Goal: Information Seeking & Learning: Learn about a topic

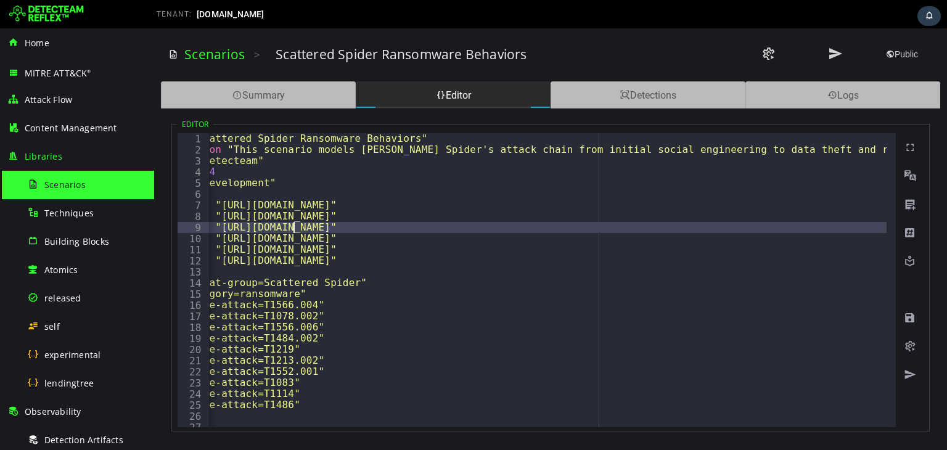
scroll to position [0, 57]
click at [69, 180] on span "Scenarios" at bounding box center [64, 185] width 41 height 12
click at [436, 97] on span at bounding box center [441, 95] width 10 height 12
click at [274, 93] on div "Summary" at bounding box center [258, 94] width 195 height 27
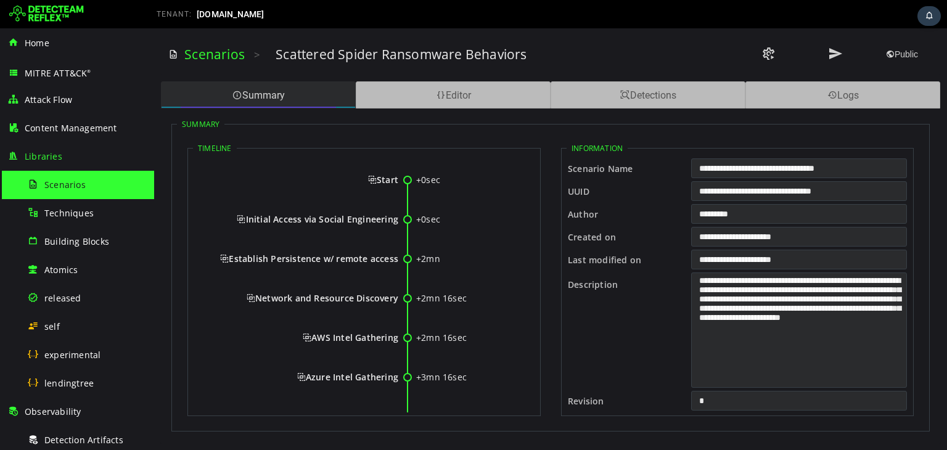
click at [274, 93] on div "Summary" at bounding box center [258, 94] width 195 height 27
click at [63, 186] on span "Scenarios" at bounding box center [64, 185] width 41 height 12
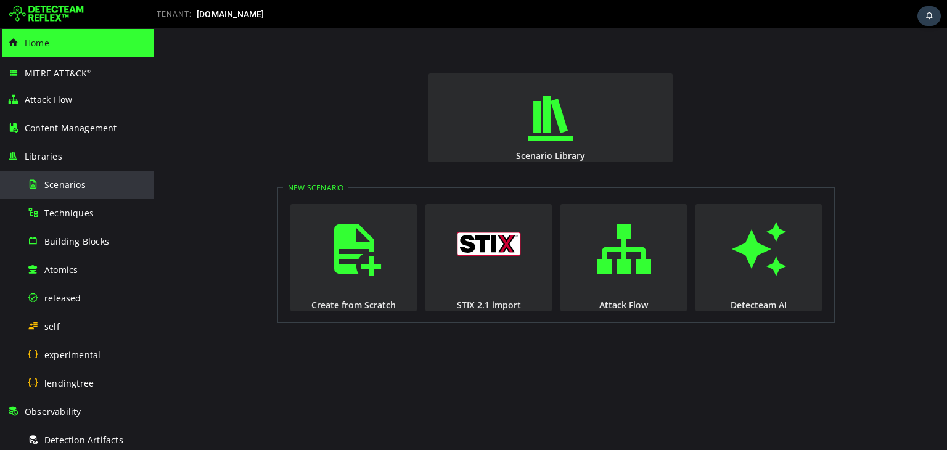
click at [67, 174] on div "Scenarios" at bounding box center [87, 185] width 120 height 28
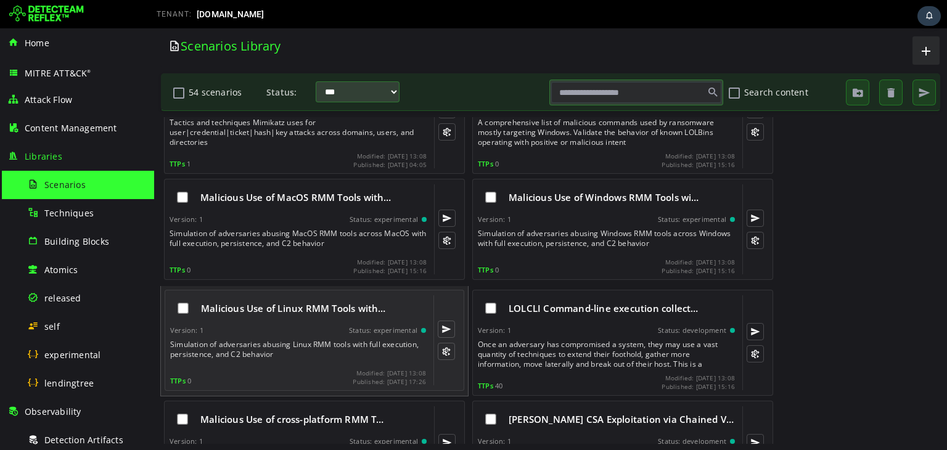
scroll to position [329, 0]
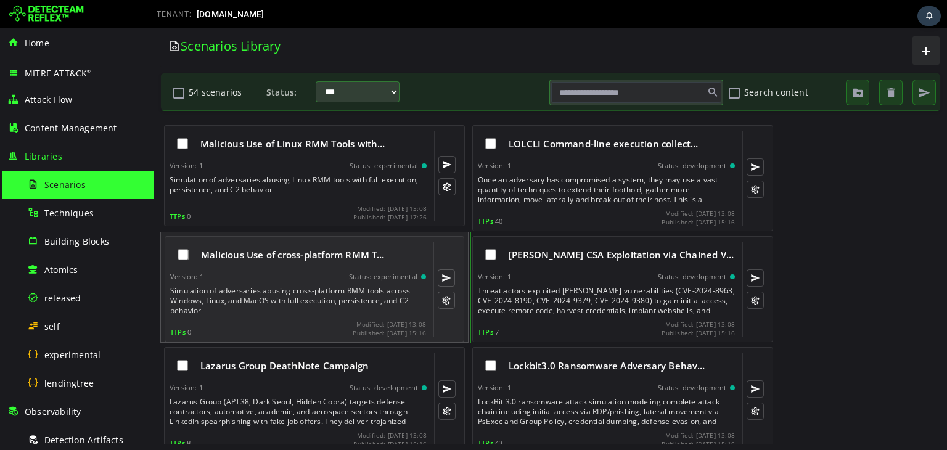
click at [267, 265] on div "Malicious Use of cross-platform RMM T…" at bounding box center [298, 255] width 256 height 26
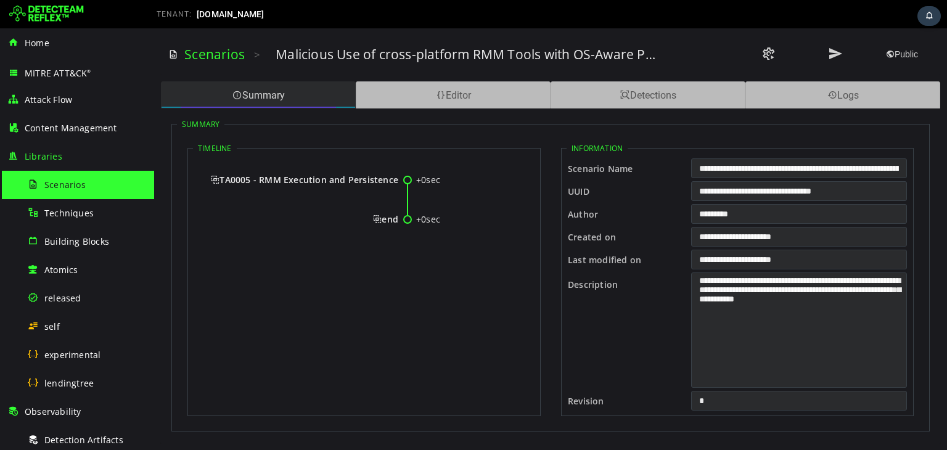
click at [307, 89] on div "Summary" at bounding box center [258, 94] width 195 height 27
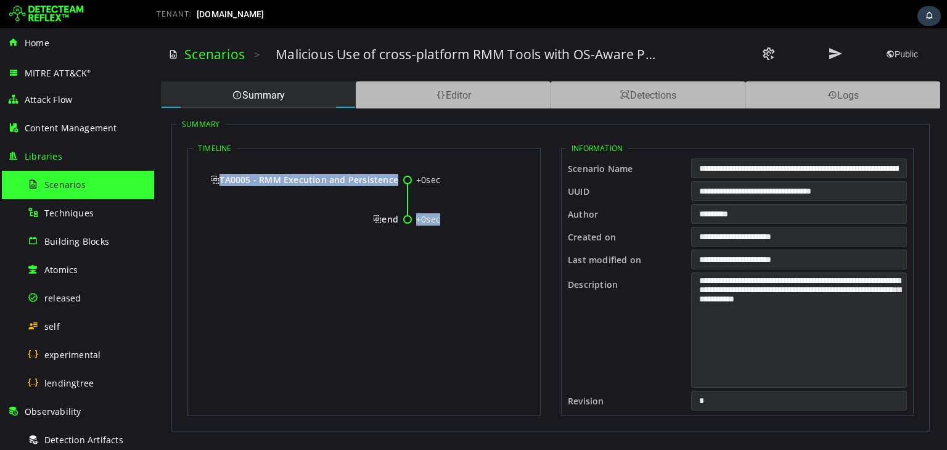
drag, startPoint x: 208, startPoint y: 174, endPoint x: 452, endPoint y: 224, distance: 249.3
click at [452, 224] on div "+0sec TA0005 - RMM Execution and Persistence +0sec end" at bounding box center [364, 205] width 342 height 96
copy div "TA0005 - RMM Execution and Persistence +0sec"
click at [361, 174] on span "TA0005 - RMM Execution and Persistence" at bounding box center [304, 180] width 187 height 12
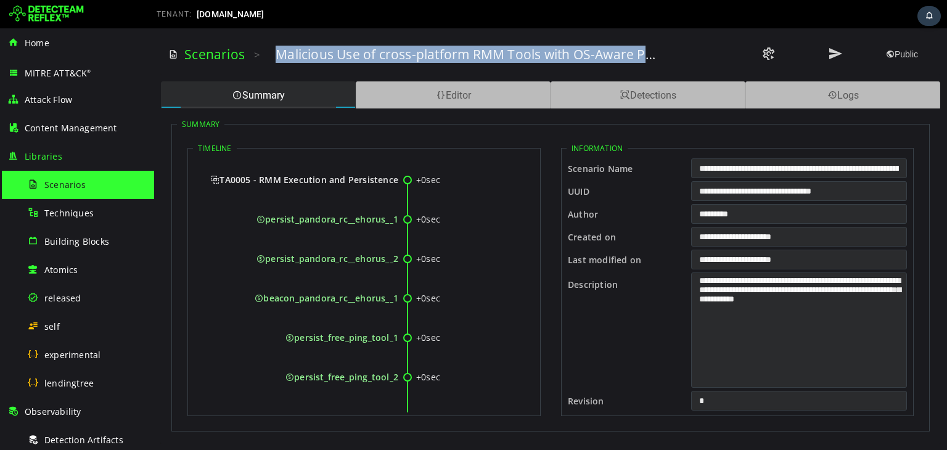
drag, startPoint x: 267, startPoint y: 54, endPoint x: 664, endPoint y: 51, distance: 397.2
click at [664, 51] on div "Scenarios > Malicious Use of cross-platform RMM Tools with OS-Aware Persistence…" at bounding box center [550, 55] width 765 height 34
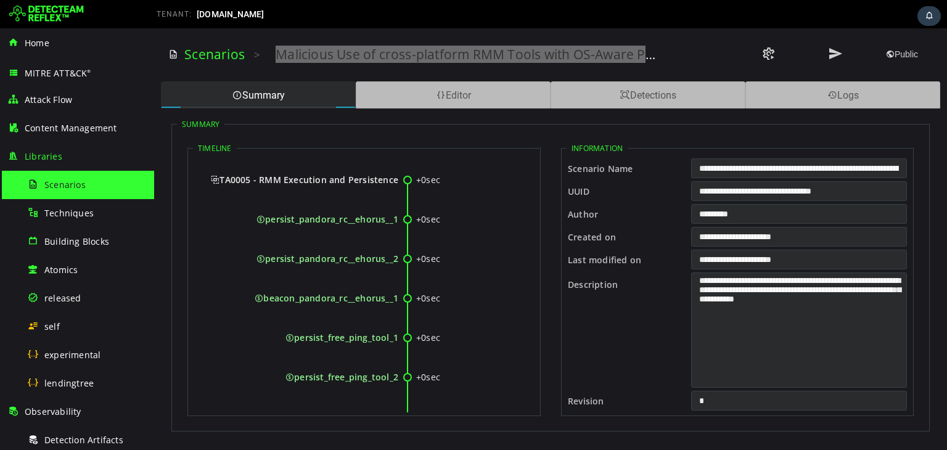
click at [57, 184] on span "Scenarios" at bounding box center [64, 185] width 41 height 12
click at [57, 183] on span "Scenarios" at bounding box center [64, 185] width 41 height 12
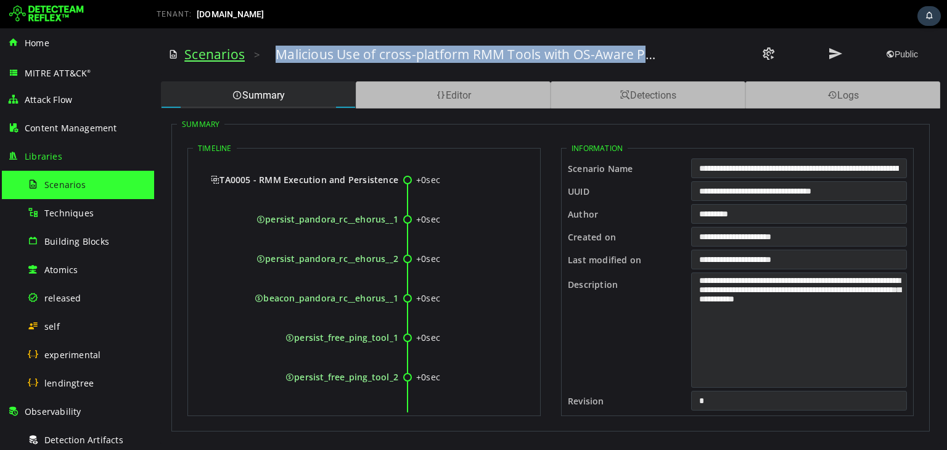
click at [204, 51] on link "Scenarios" at bounding box center [214, 54] width 60 height 17
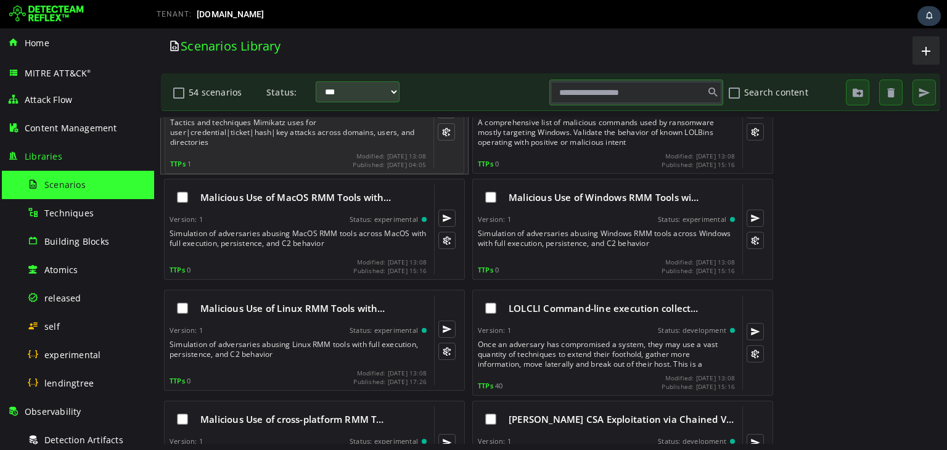
scroll to position [329, 0]
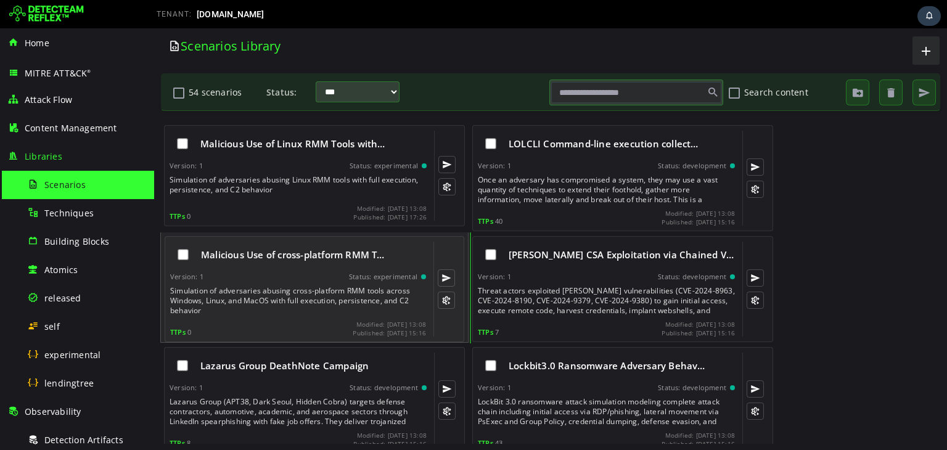
click at [289, 295] on div "Simulation of adversaries abusing cross-platform RMM tools across Windows, Linu…" at bounding box center [299, 301] width 258 height 30
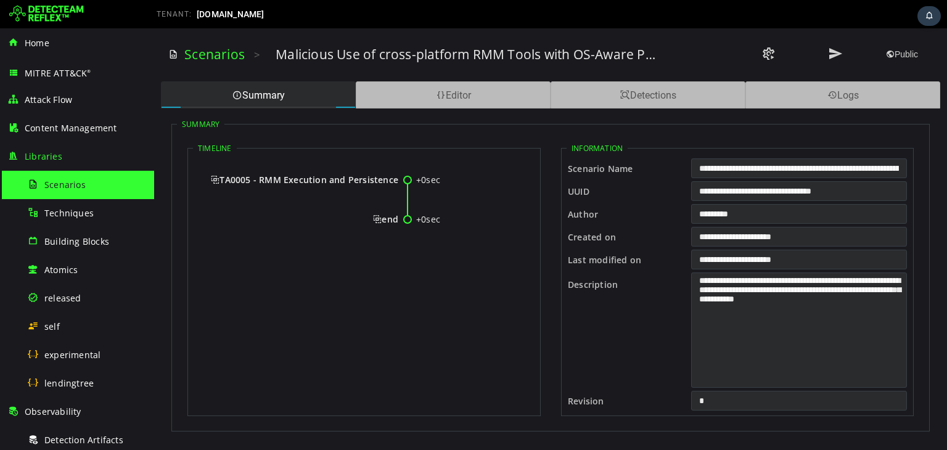
scroll to position [0, 0]
click at [445, 95] on div "Editor" at bounding box center [453, 94] width 195 height 27
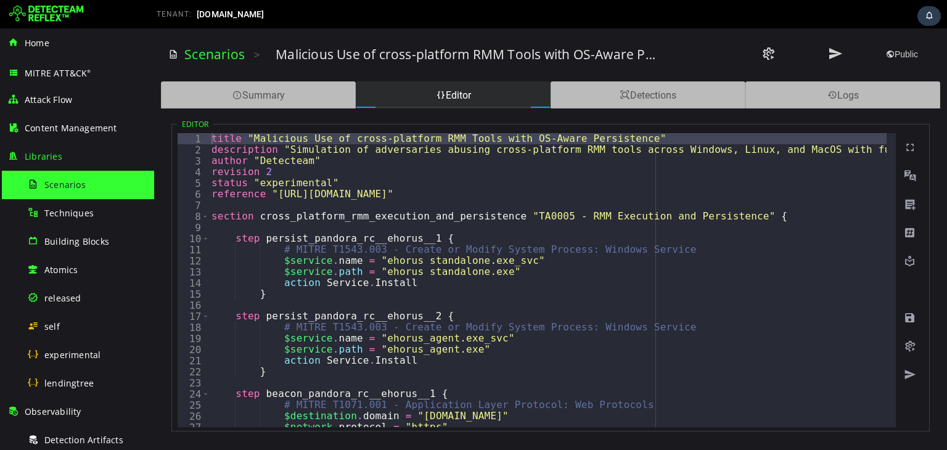
type textarea "**********"
drag, startPoint x: 249, startPoint y: 139, endPoint x: 622, endPoint y: 137, distance: 373.1
click at [622, 137] on div "title "Malicious Use of cross-platform RMM Tools with OS-Aware Persistence" des…" at bounding box center [641, 286] width 865 height 307
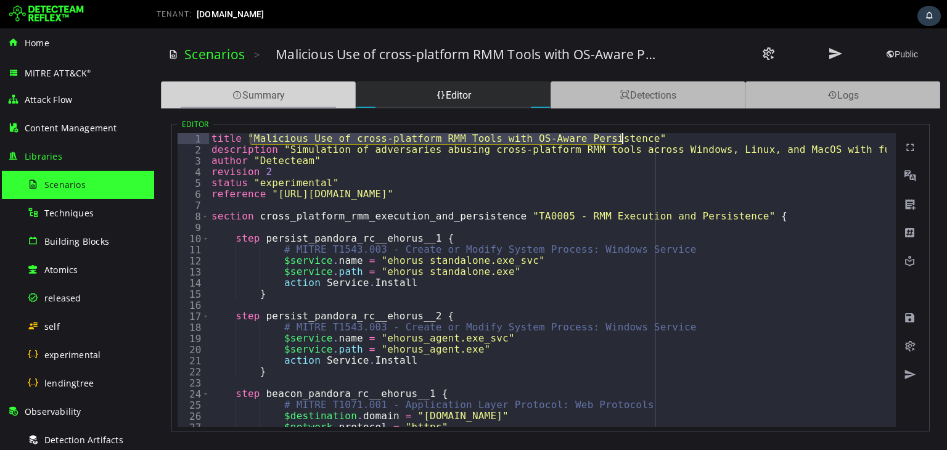
click at [278, 86] on div "Summary" at bounding box center [258, 94] width 195 height 27
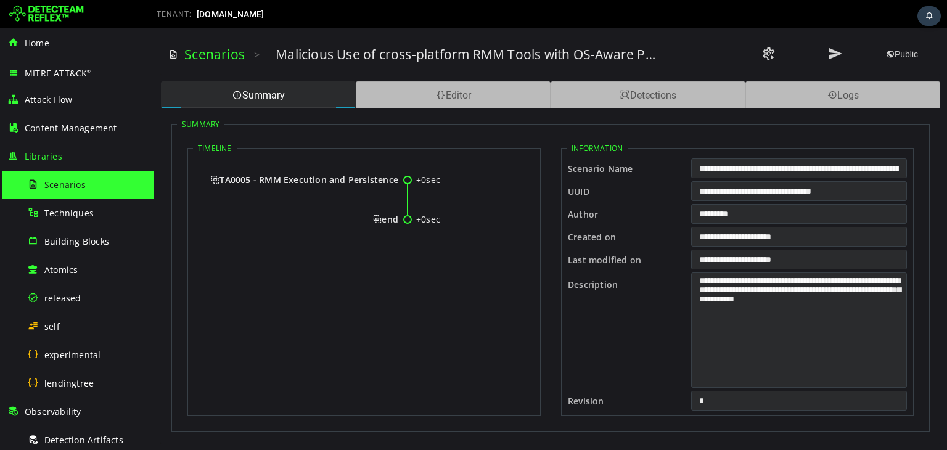
click at [356, 184] on span "TA0005 - RMM Execution and Persistence" at bounding box center [304, 180] width 187 height 12
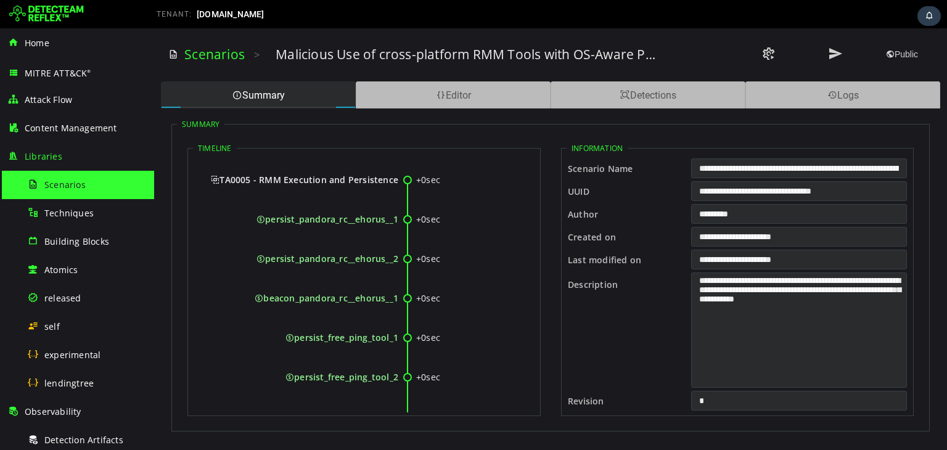
click at [356, 179] on span "TA0005 - RMM Execution and Persistence" at bounding box center [304, 180] width 187 height 12
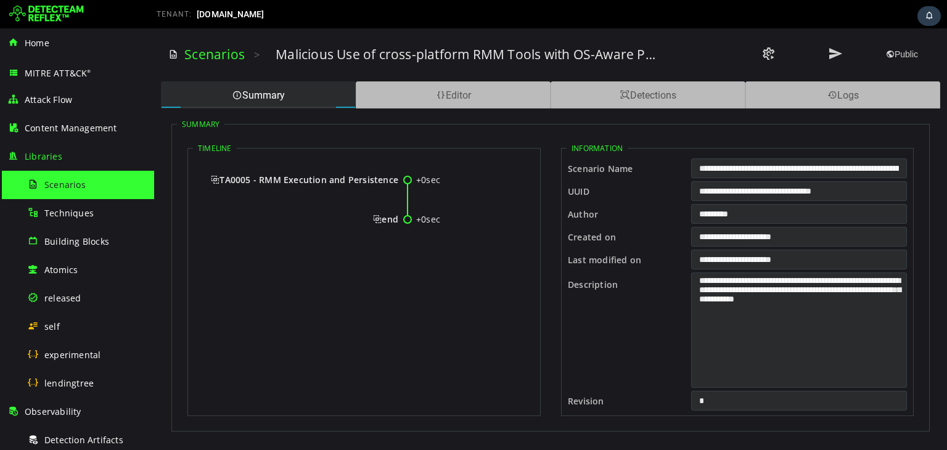
click at [356, 179] on span "TA0005 - RMM Execution and Persistence" at bounding box center [304, 180] width 187 height 12
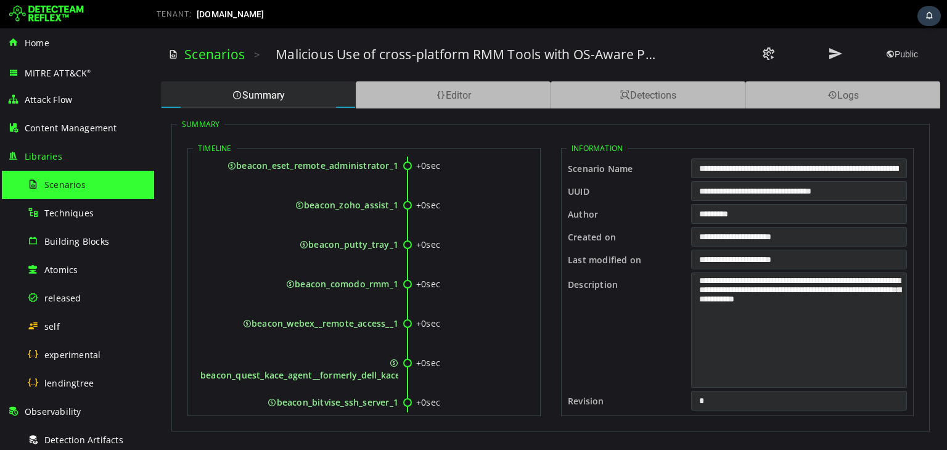
scroll to position [53244, 0]
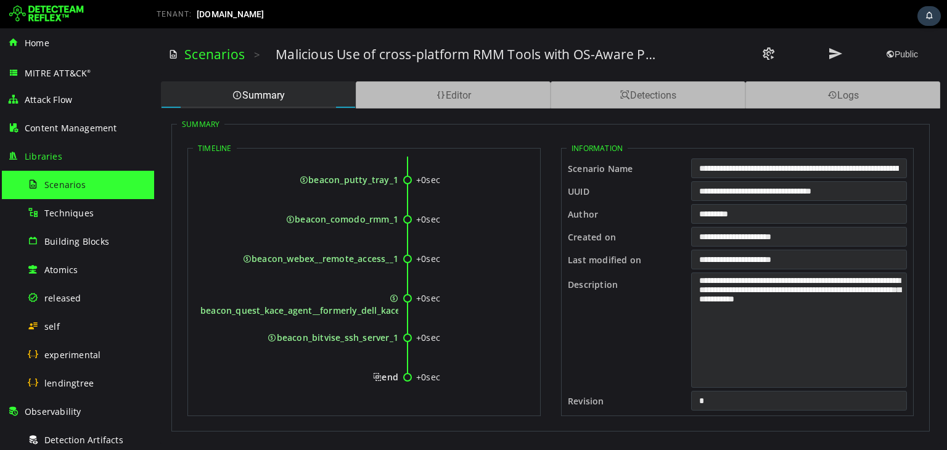
drag, startPoint x: 222, startPoint y: 180, endPoint x: 395, endPoint y: 378, distance: 263.1
copy div "TA0005 - RMM Execution and Persistence +0sec persist_pandora_rc__ehorus__1 +0se…"
click at [464, 93] on div "Editor" at bounding box center [453, 94] width 195 height 27
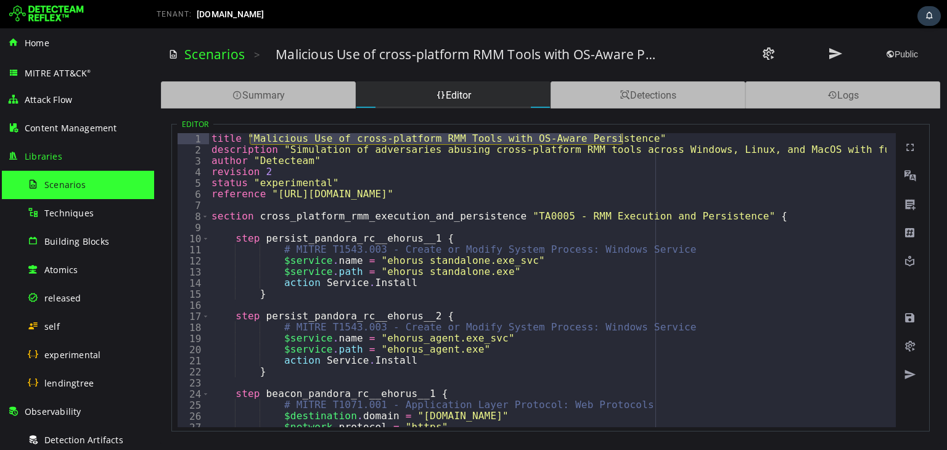
click at [220, 144] on div "title "Malicious Use of cross-platform RMM Tools with OS-Aware Persistence" des…" at bounding box center [641, 286] width 865 height 307
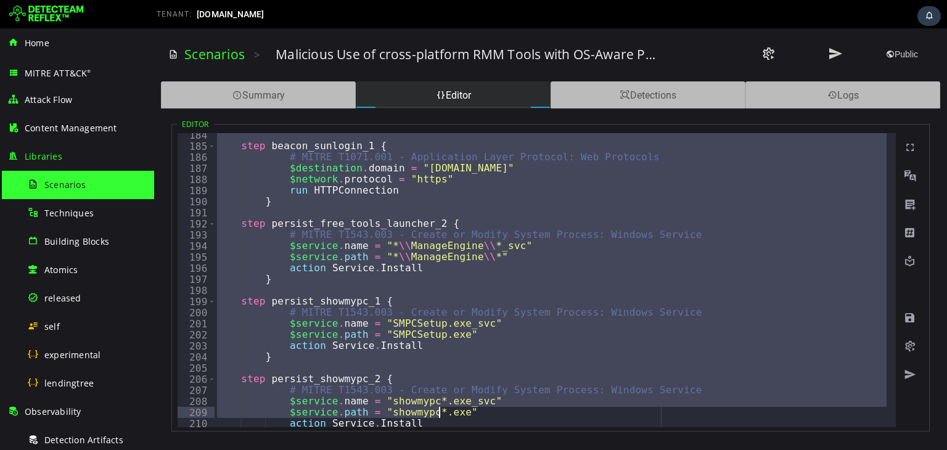
drag, startPoint x: 210, startPoint y: 135, endPoint x: 441, endPoint y: 479, distance: 413.8
click at [441, 450] on html "XXXXXXXXXXXXXXXXXXXXXXXXXXXXXXXXXXXXXXXXXXXXXXXXXXXXXXXXXXXXXXXXXXXXXXXXXXXXXXX…" at bounding box center [550, 239] width 793 height 422
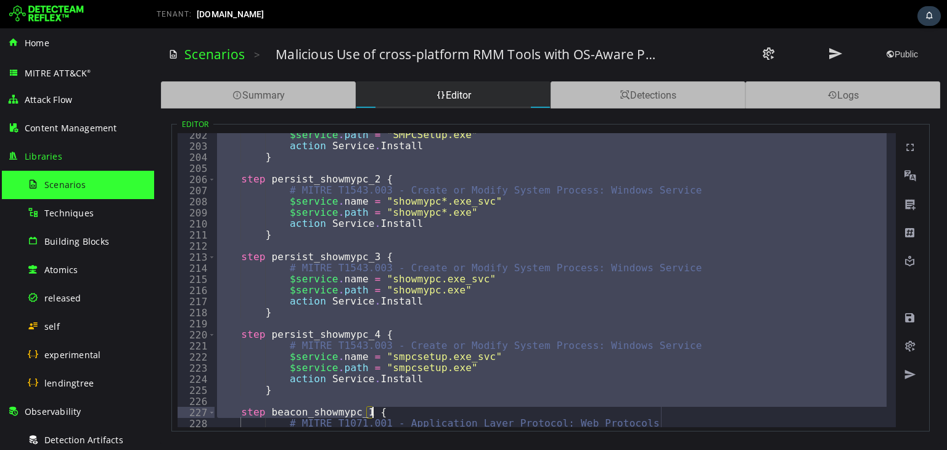
click at [593, 313] on div "$service . path = "SMPCSetup.exe" action Service . Install } step persist_showm…" at bounding box center [551, 280] width 672 height 294
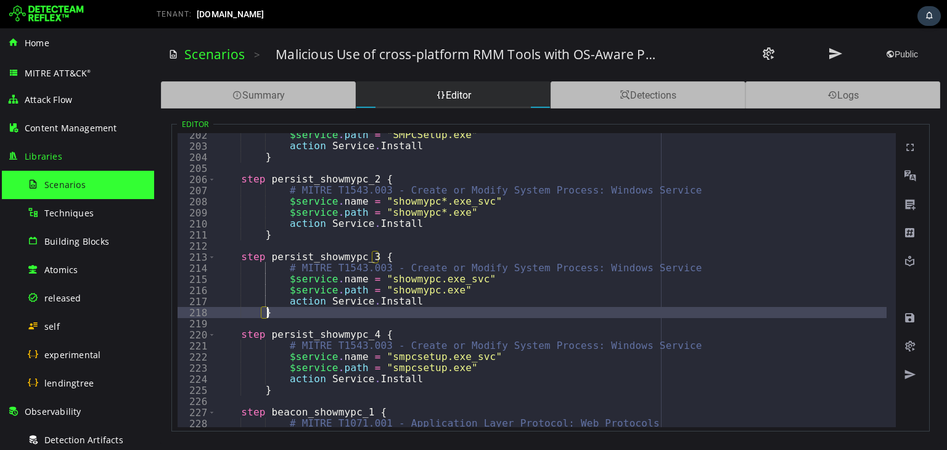
type textarea "**********"
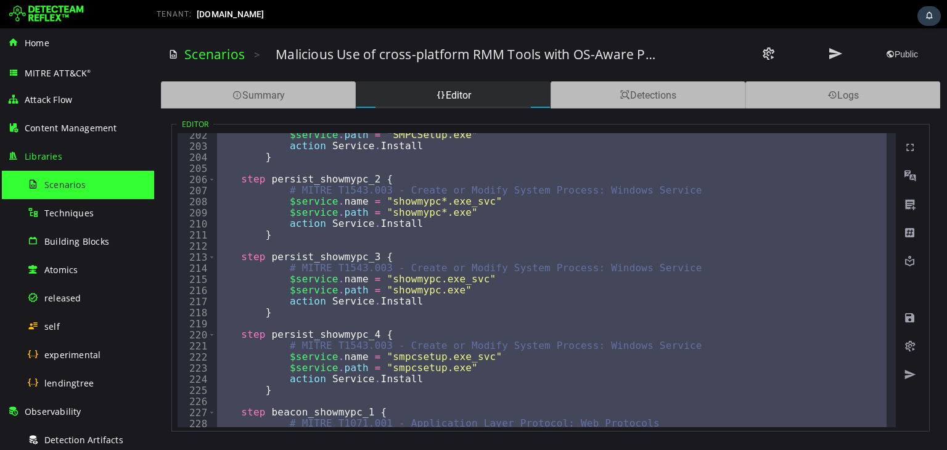
click at [68, 184] on span "Scenarios" at bounding box center [64, 185] width 41 height 12
click at [54, 200] on div "Techniques" at bounding box center [87, 213] width 120 height 28
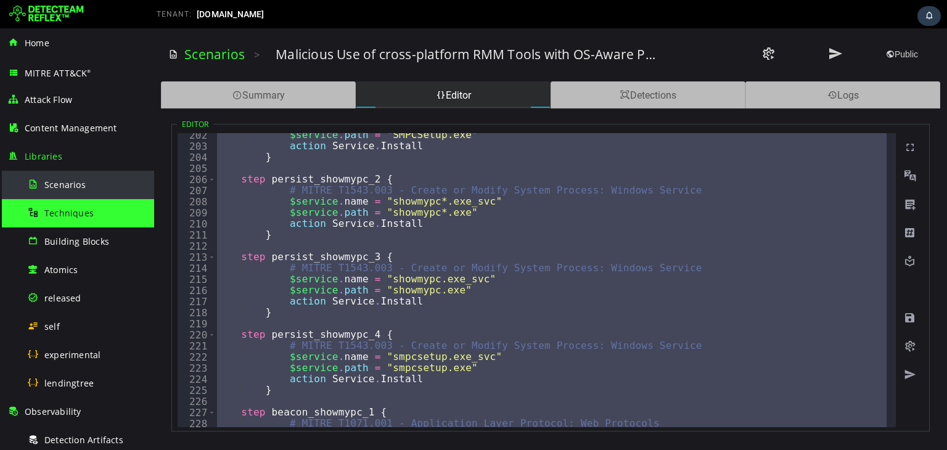
click at [59, 184] on span "Scenarios" at bounding box center [64, 185] width 41 height 12
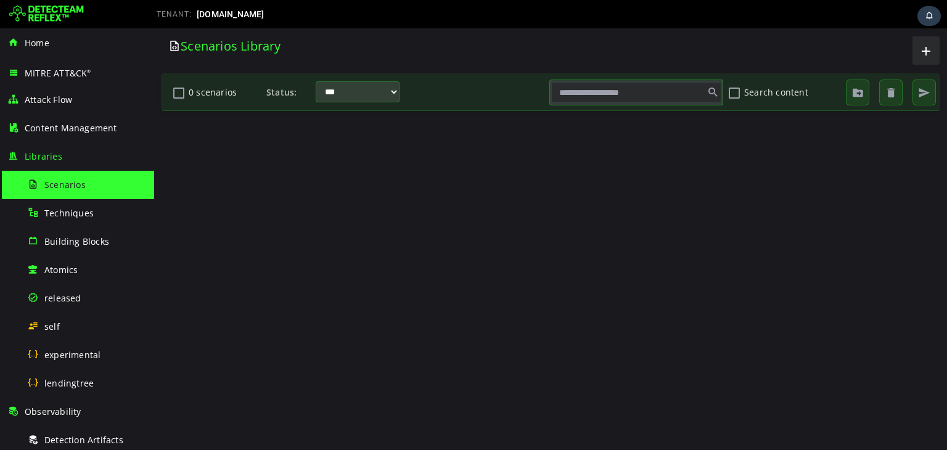
click at [59, 184] on span "Scenarios" at bounding box center [64, 185] width 41 height 12
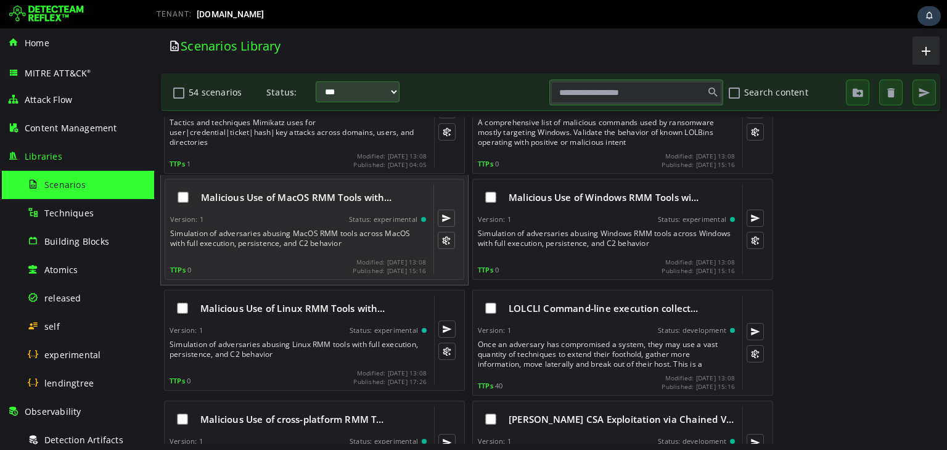
scroll to position [329, 0]
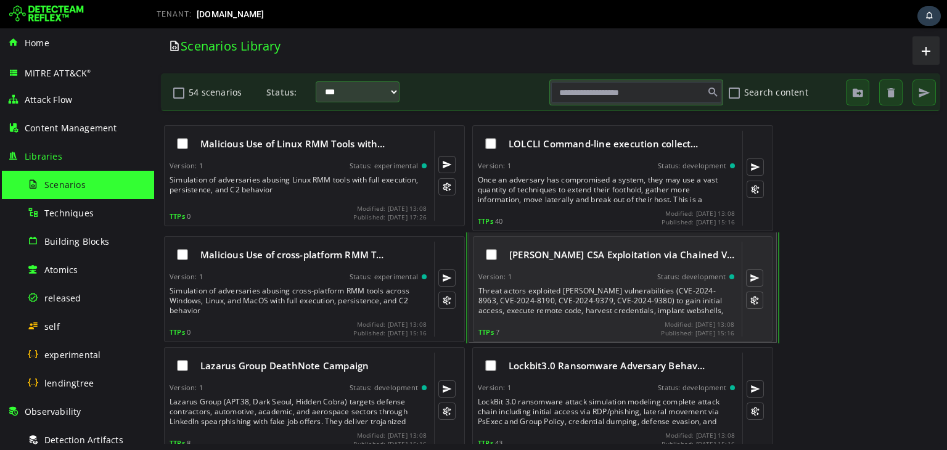
click at [595, 273] on div "Version: 1 Status: development" at bounding box center [607, 277] width 256 height 9
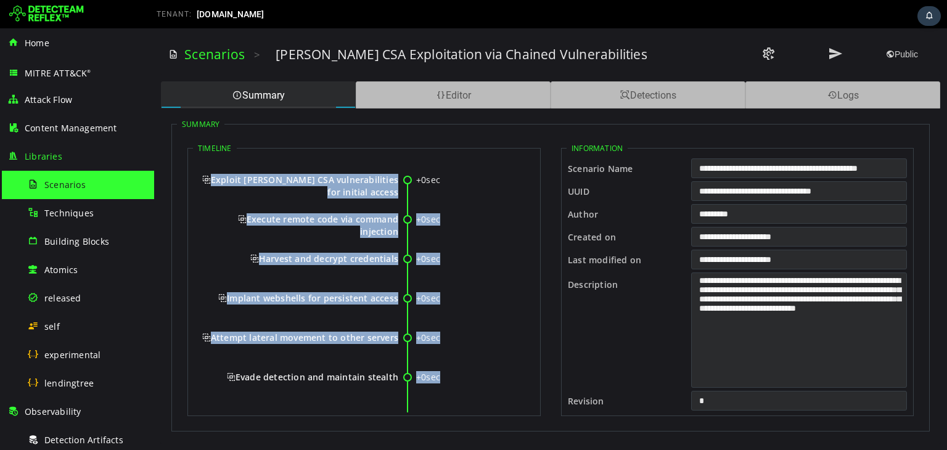
drag, startPoint x: 208, startPoint y: 178, endPoint x: 439, endPoint y: 401, distance: 321.4
click at [439, 401] on div "+0sec Exploit Ivanti CSA vulnerabilities for initial access +0sec Execute remot…" at bounding box center [364, 304] width 342 height 294
copy div "Exploit Ivanti CSA vulnerabilities for initial access +0sec Execute remote code…"
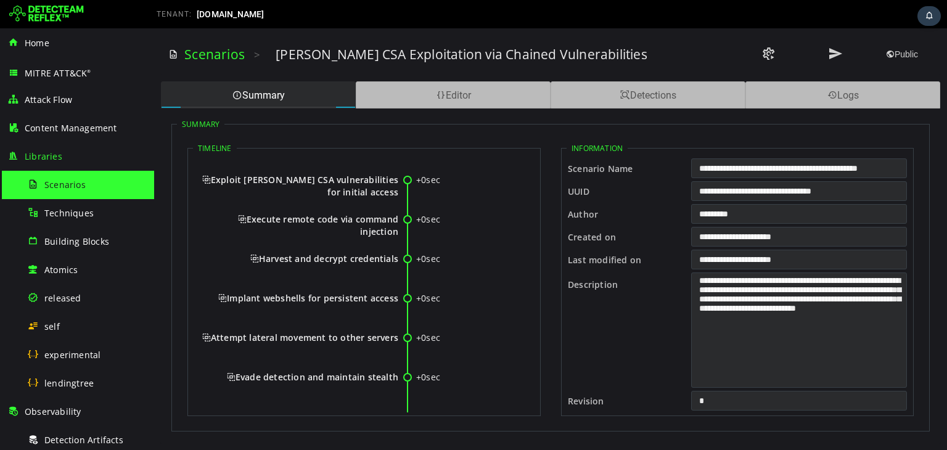
click at [397, 374] on span "Evade detection and maintain stealth" at bounding box center [312, 377] width 171 height 12
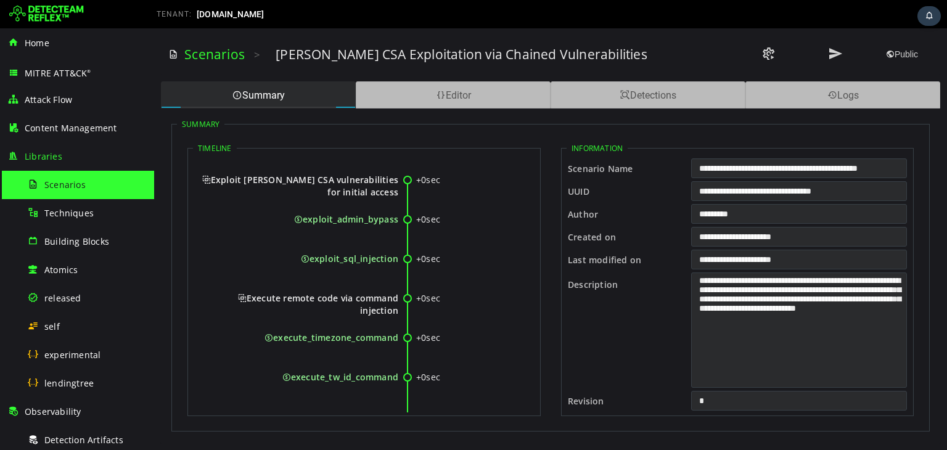
click at [208, 175] on span "Exploit Ivanti CSA vulnerabilities for initial access" at bounding box center [300, 186] width 196 height 24
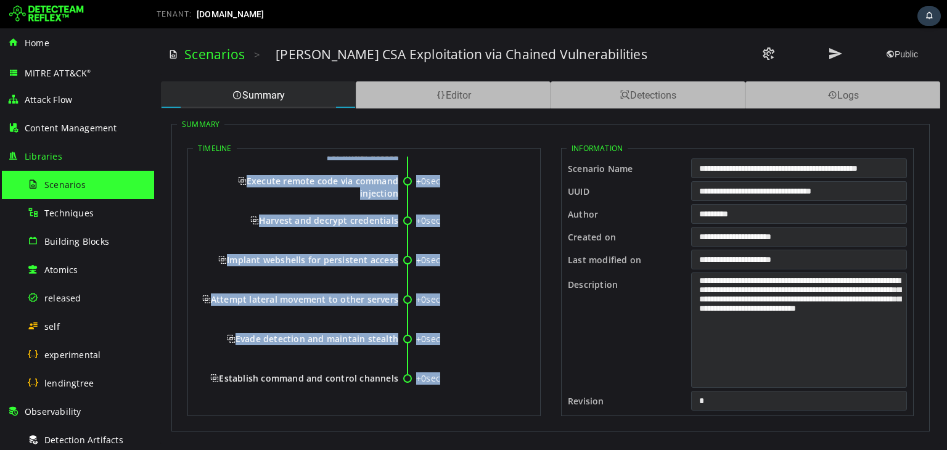
scroll to position [39, 0]
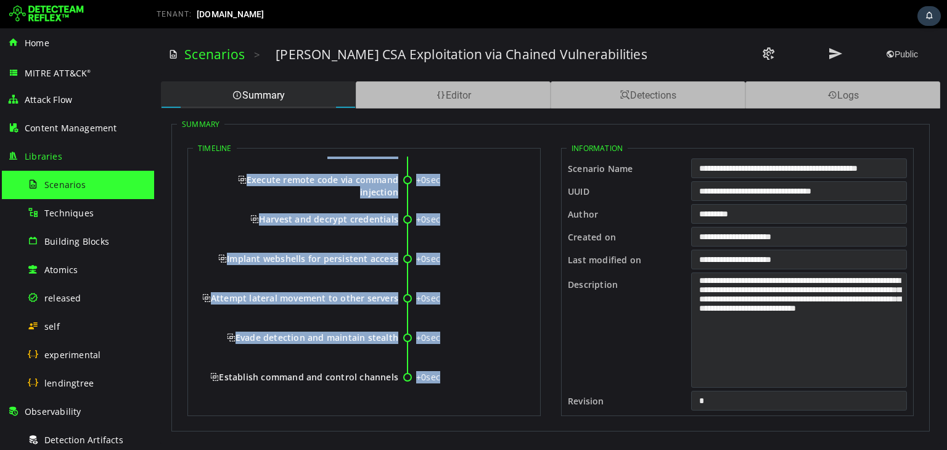
drag, startPoint x: 202, startPoint y: 174, endPoint x: 397, endPoint y: 377, distance: 281.8
click at [397, 377] on div "+0sec Exploit Ivanti CSA vulnerabilities for initial access +0sec Execute remot…" at bounding box center [364, 264] width 342 height 294
copy div "Exploit Ivanti CSA vulnerabilities for initial access +0sec Execute remote code…"
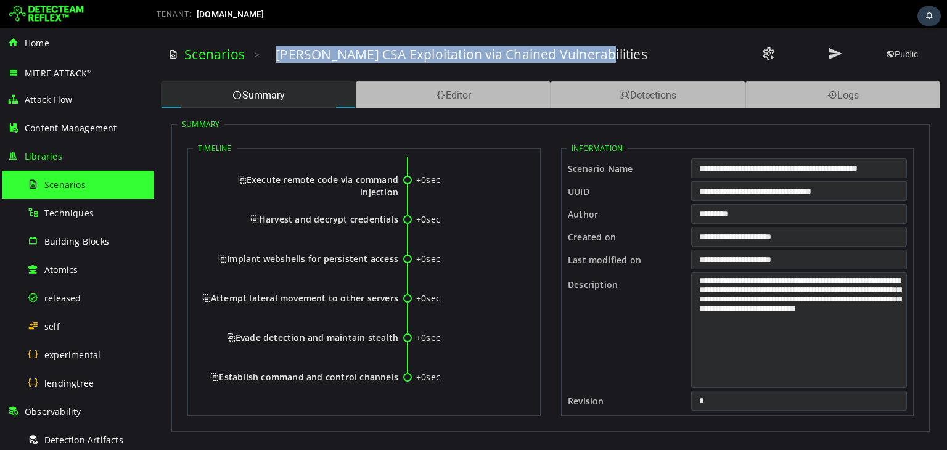
drag, startPoint x: 274, startPoint y: 51, endPoint x: 634, endPoint y: 61, distance: 359.7
click at [633, 56] on div "Ivanti CSA Exploitation via Chained Vulnerabilities" at bounding box center [468, 54] width 384 height 17
copy h3 "Ivanti CSA Exploitation via Chained Vulnerabilities"
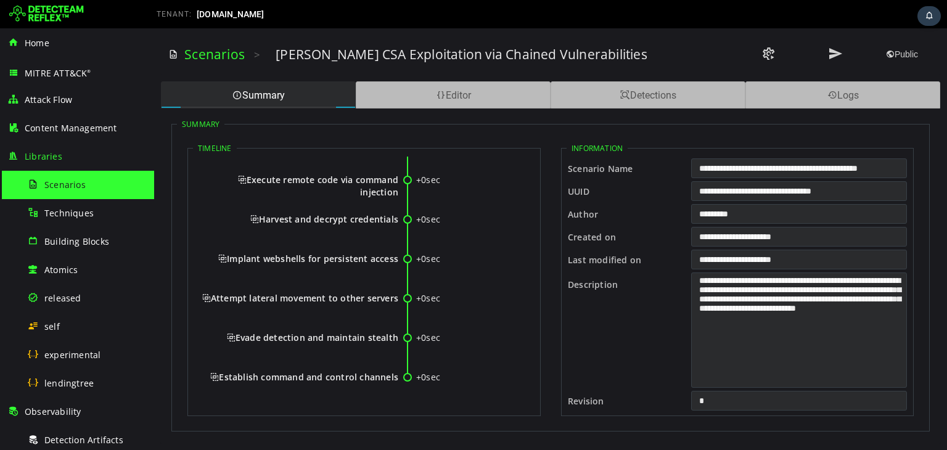
click at [246, 179] on span "Execute remote code via command injection" at bounding box center [318, 186] width 160 height 24
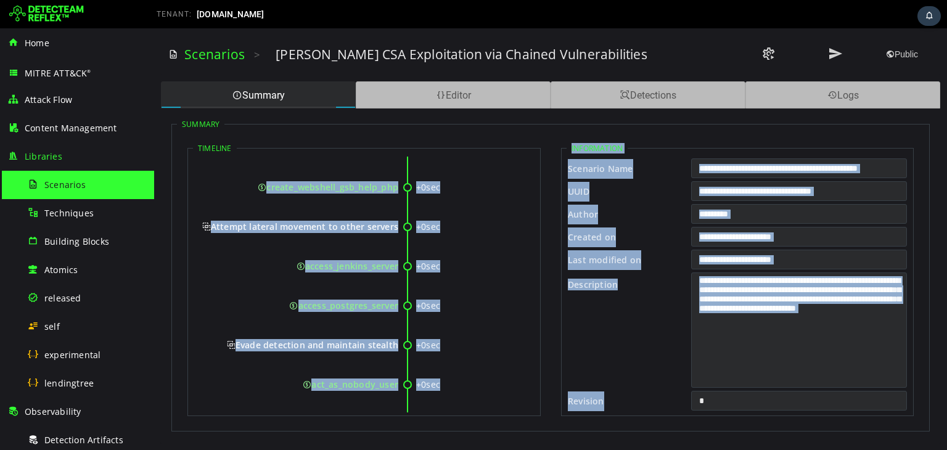
scroll to position [553, 0]
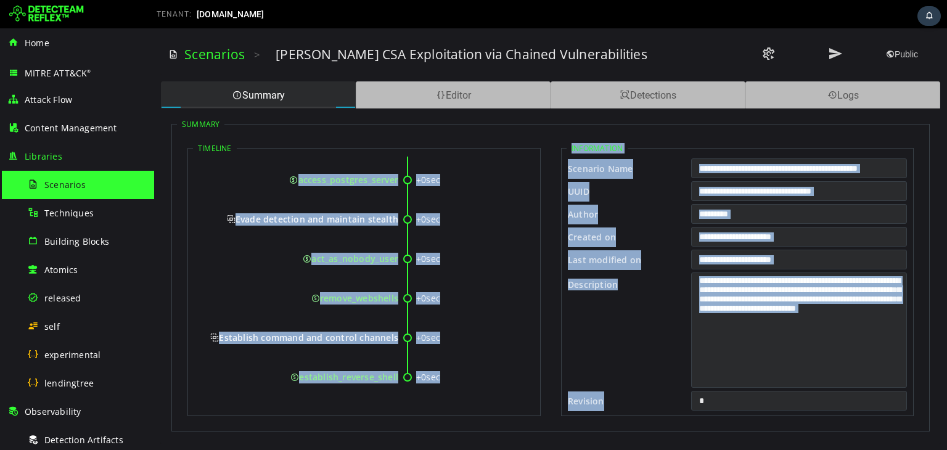
drag, startPoint x: 208, startPoint y: 180, endPoint x: 398, endPoint y: 376, distance: 272.6
click at [398, 376] on div "+0sec Exploit Ivanti CSA vulnerabilities for initial access +0sec exploit_admin…" at bounding box center [364, 7] width 342 height 807
copy div "Exploit Ivanti CSA vulnerabilities for initial access +0sec exploit_admin_bypas…"
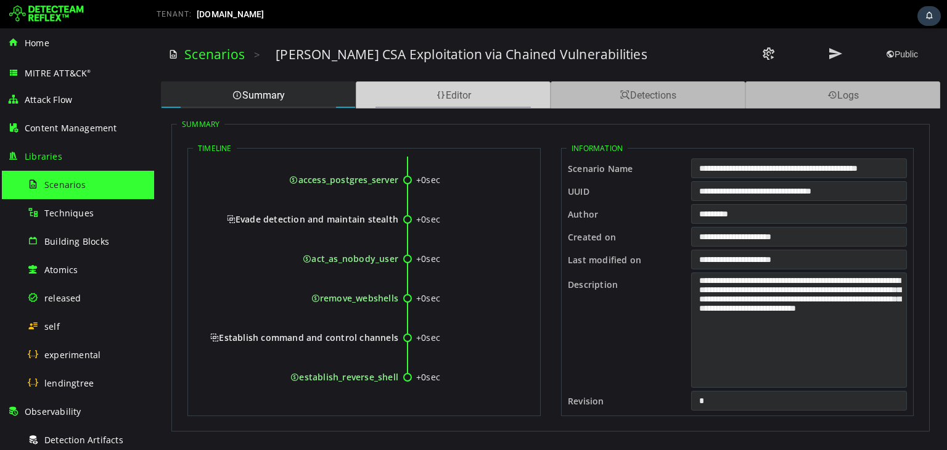
click at [459, 86] on div "Editor" at bounding box center [453, 94] width 195 height 27
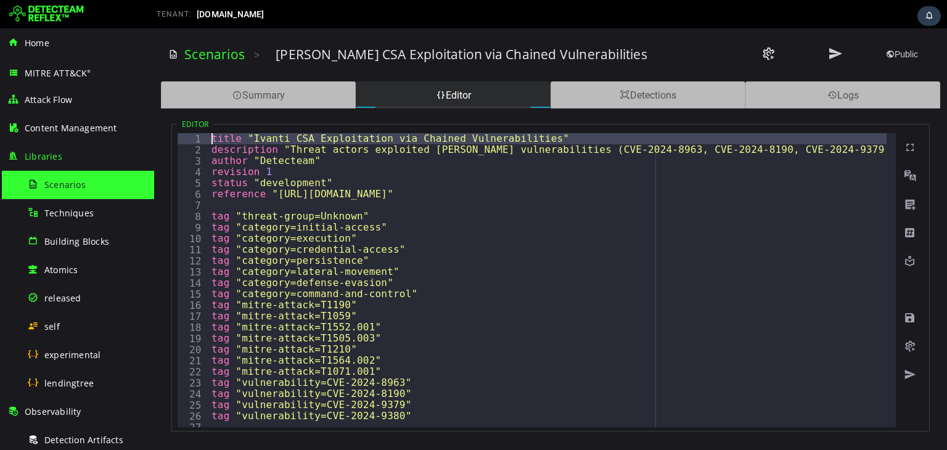
click at [213, 134] on div "title "Ivanti CSA Exploitation via Chained Vulnerabilities" description "Threat…" at bounding box center [877, 286] width 1336 height 307
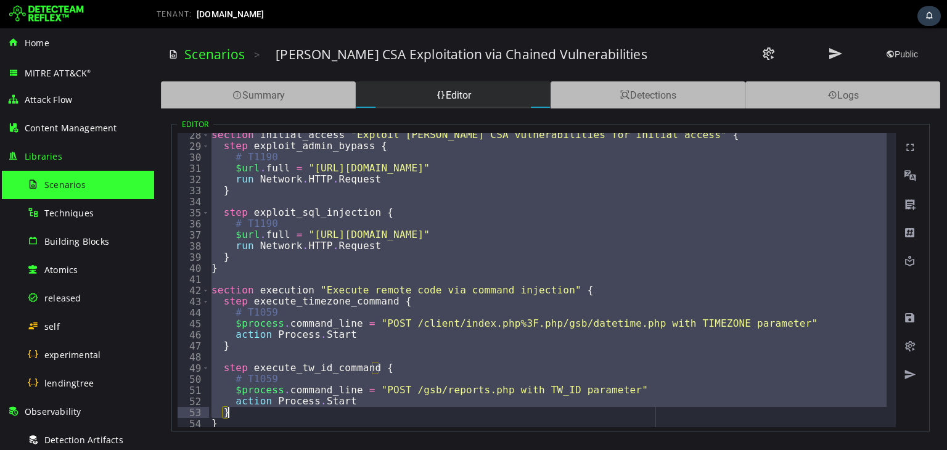
scroll to position [1036, 0]
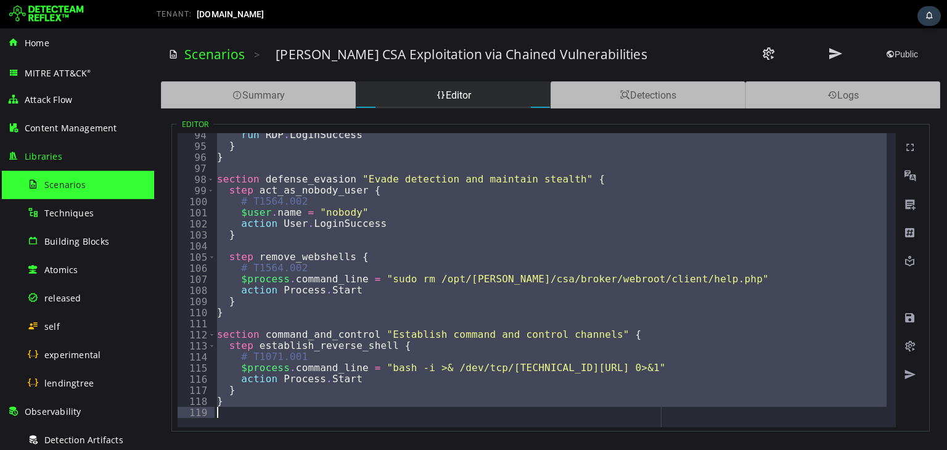
drag, startPoint x: 213, startPoint y: 134, endPoint x: 568, endPoint y: 408, distance: 448.1
click at [568, 408] on div "run RDP . LoginSuccess } } section defense_evasion "Evade detection and maintai…" at bounding box center [883, 283] width 1336 height 307
type textarea "*"
click at [219, 58] on link "Scenarios" at bounding box center [214, 54] width 60 height 17
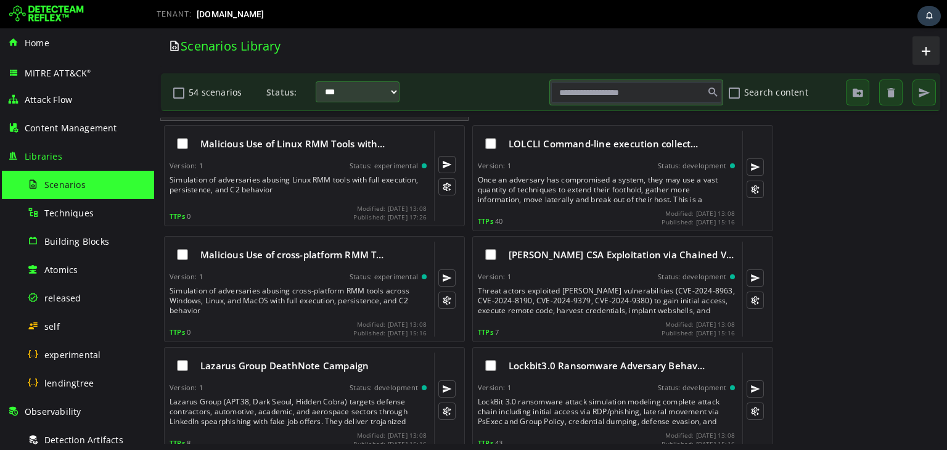
scroll to position [493, 0]
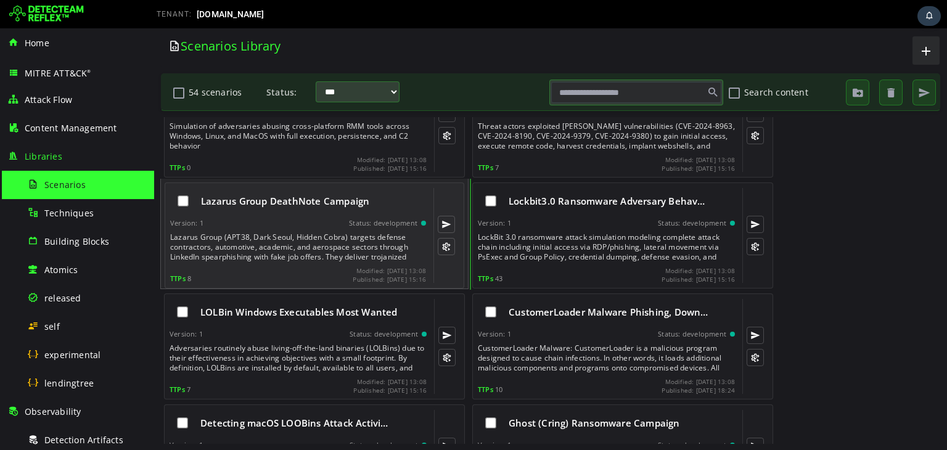
click at [323, 227] on div "Lazarus Group DeathNote Campaign Version: 1 Status: development Lazarus Group (…" at bounding box center [298, 235] width 256 height 95
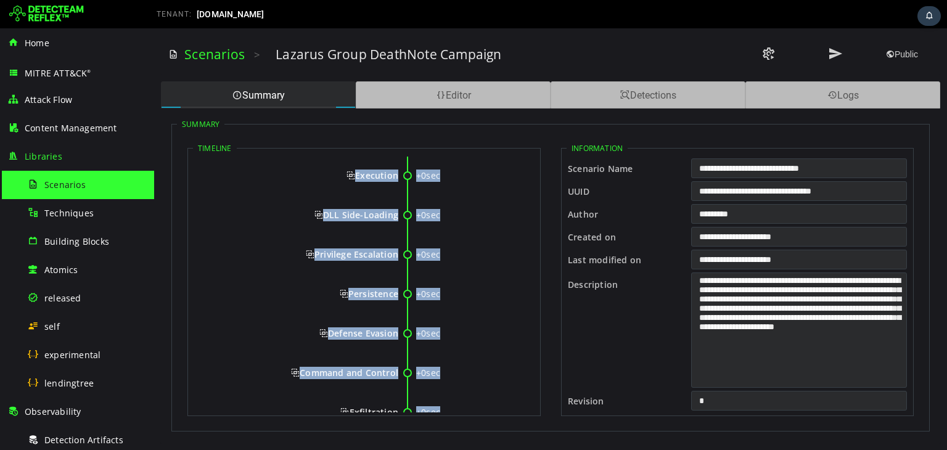
scroll to position [79, 0]
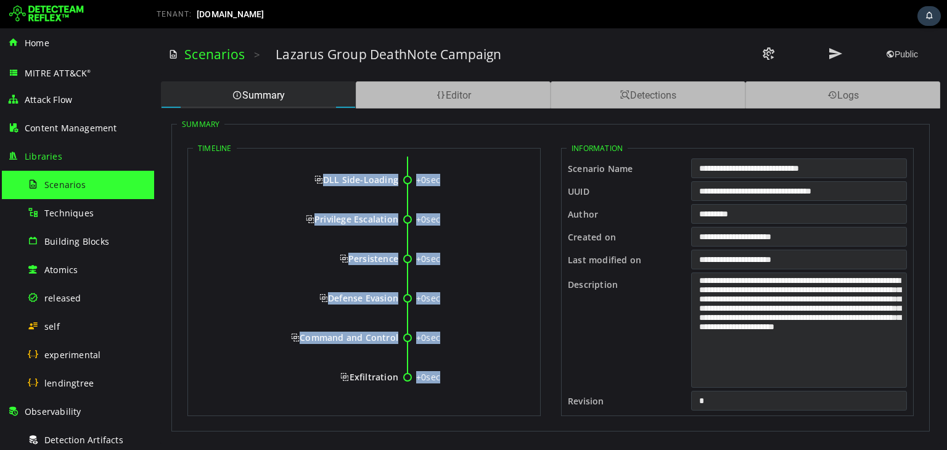
drag, startPoint x: 315, startPoint y: 176, endPoint x: 395, endPoint y: 377, distance: 216.1
click at [395, 377] on div "+0sec Initial Access +0sec Execution +0sec DLL Side-Loading +0sec Privilege Esc…" at bounding box center [364, 244] width 342 height 333
copy div "Initial Access +0sec Execution +0sec DLL Side-Loading +0sec Privilege Escalatio…"
click at [321, 183] on span "DLL Side-Loading" at bounding box center [357, 180] width 84 height 12
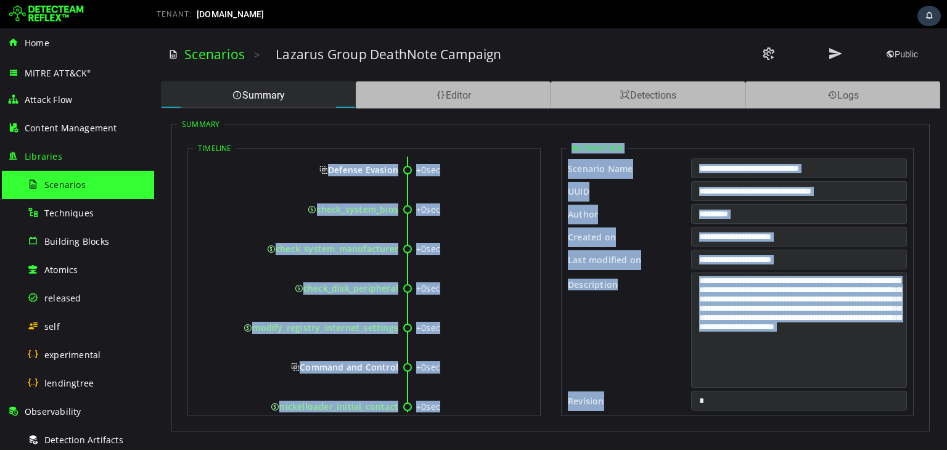
scroll to position [1145, 0]
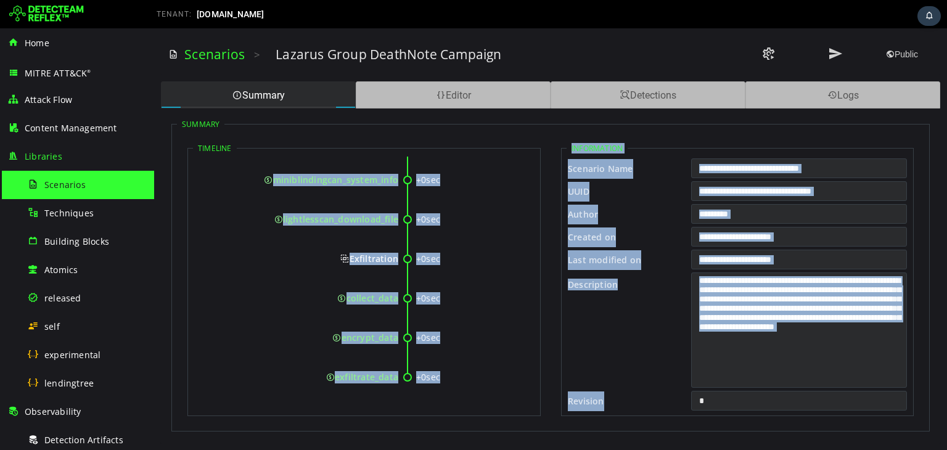
drag, startPoint x: 332, startPoint y: 181, endPoint x: 396, endPoint y: 372, distance: 201.5
copy div "Initial Access +0sec linkedin_spearphishing +0sec download_iso_file +0sec Execu…"
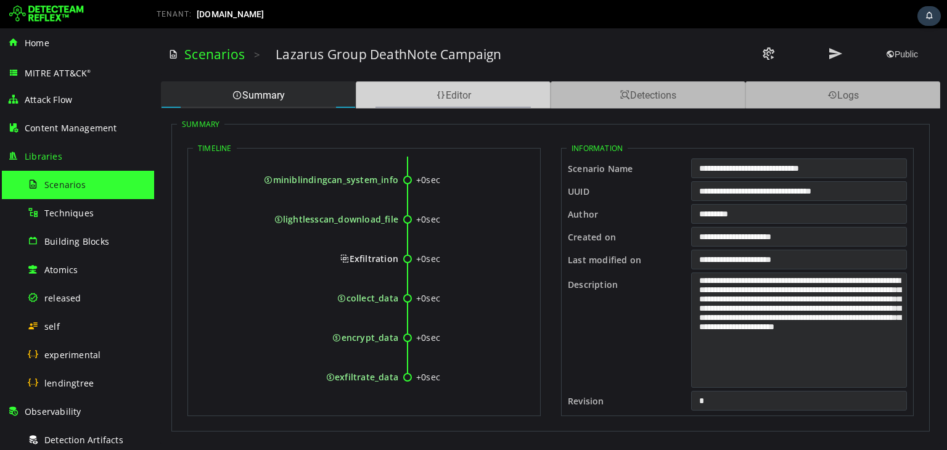
click at [466, 95] on div "Editor" at bounding box center [453, 94] width 195 height 27
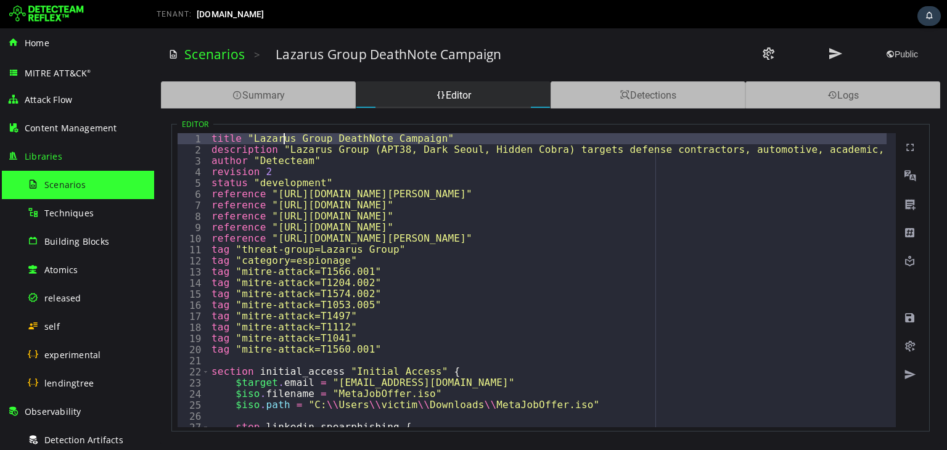
type textarea "*"
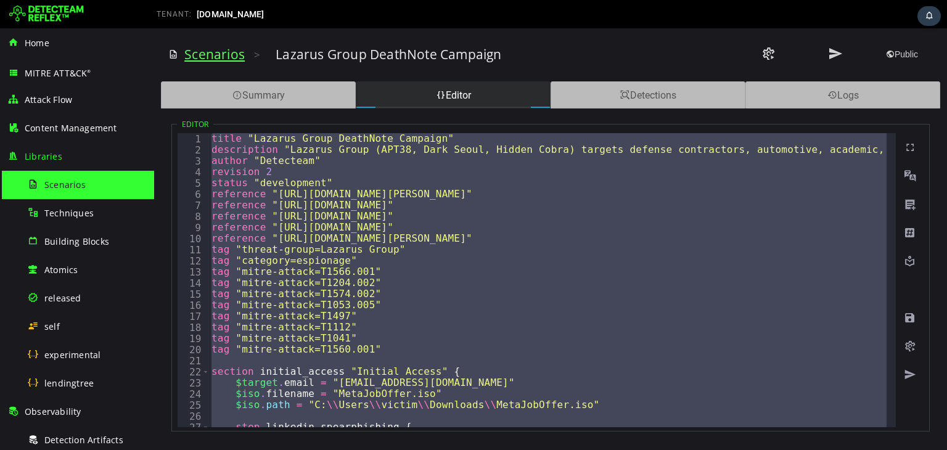
click at [226, 57] on link "Scenarios" at bounding box center [214, 54] width 60 height 17
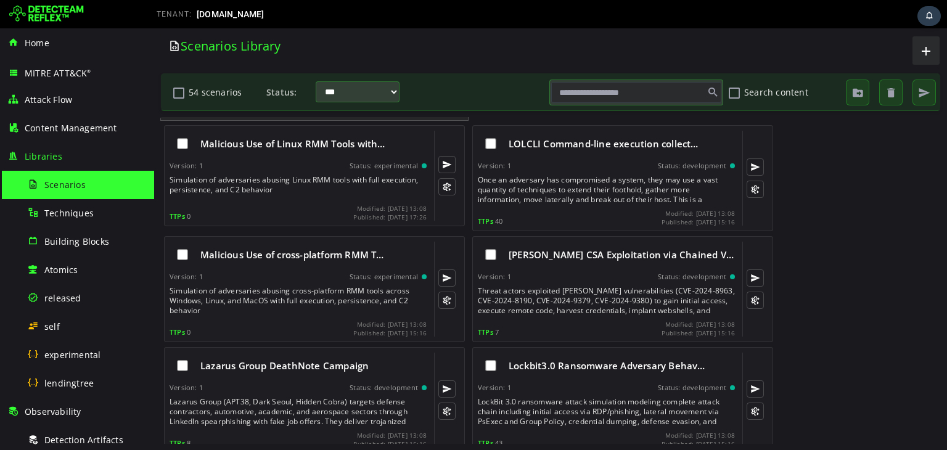
scroll to position [493, 0]
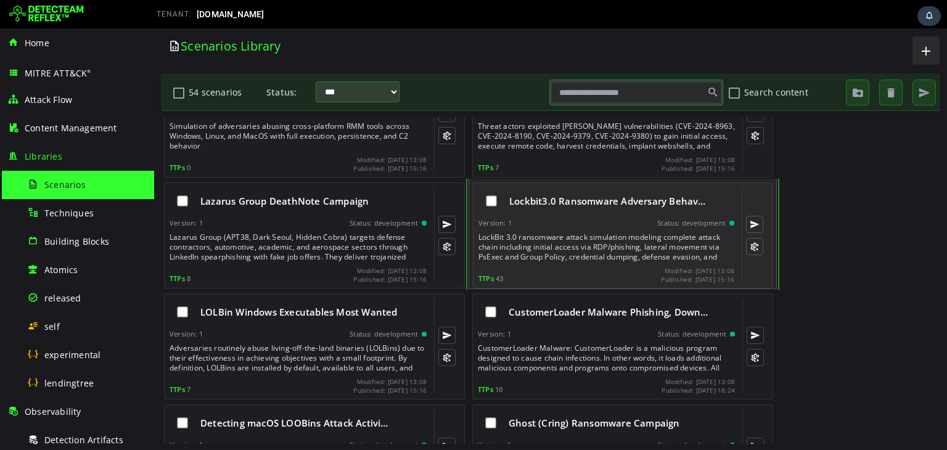
click at [603, 212] on div "Lockbit3.0 Ransomware Adversary Behav…" at bounding box center [607, 201] width 256 height 26
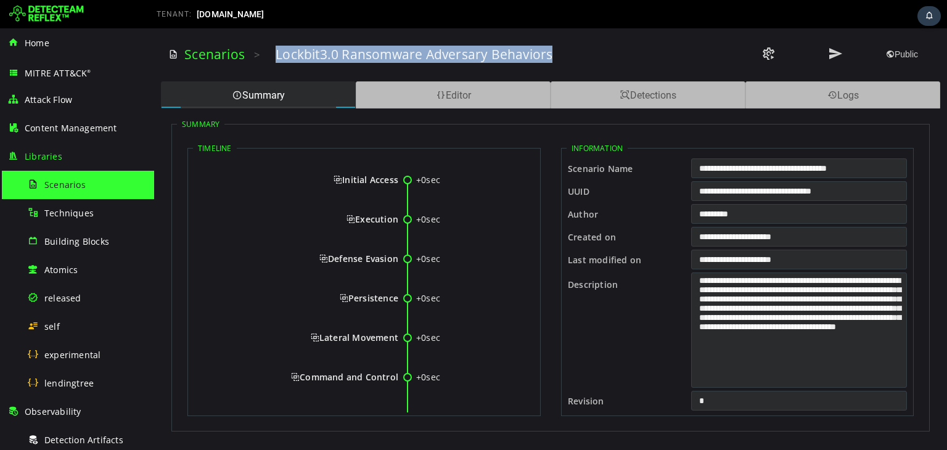
drag, startPoint x: 274, startPoint y: 56, endPoint x: 549, endPoint y: 58, distance: 274.4
click at [549, 58] on h3 "Lockbit3.0 Ransomware Adversary Behaviors" at bounding box center [414, 54] width 277 height 17
copy h3 "Lockbit3.0 Ransomware Adversary Behaviors"
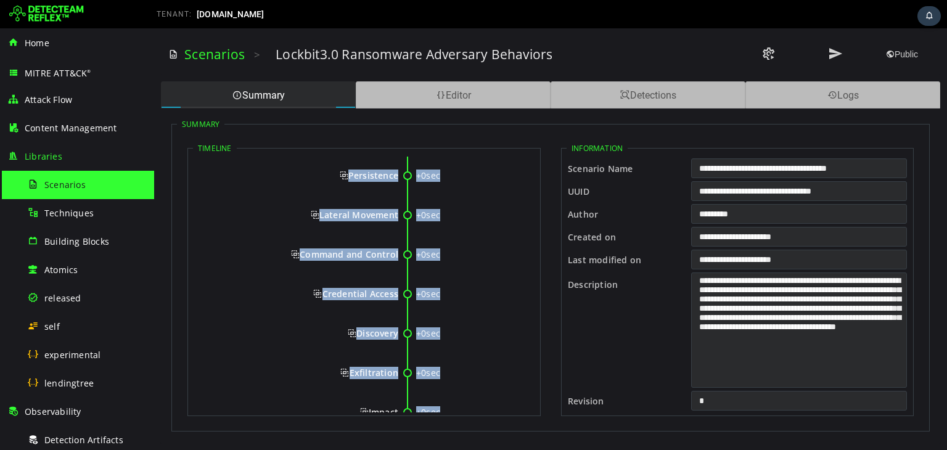
scroll to position [158, 0]
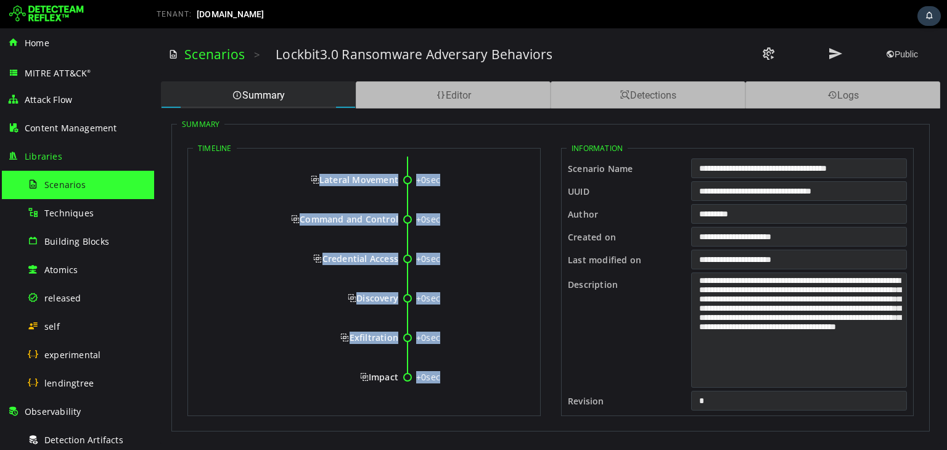
drag, startPoint x: 333, startPoint y: 176, endPoint x: 397, endPoint y: 376, distance: 209.1
click at [397, 376] on div "+0sec Initial Access +0sec Execution +0sec Defense Evasion +0sec Persistence +0…" at bounding box center [364, 205] width 342 height 412
copy div "Initial Access +0sec Execution +0sec Defense Evasion +0sec Persistence +0sec La…"
click at [315, 179] on span "Lateral Movement" at bounding box center [355, 180] width 88 height 12
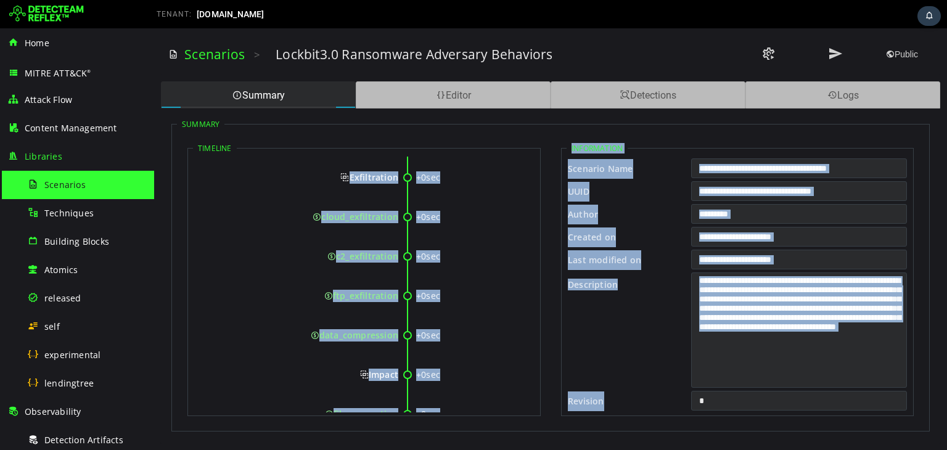
scroll to position [2013, 0]
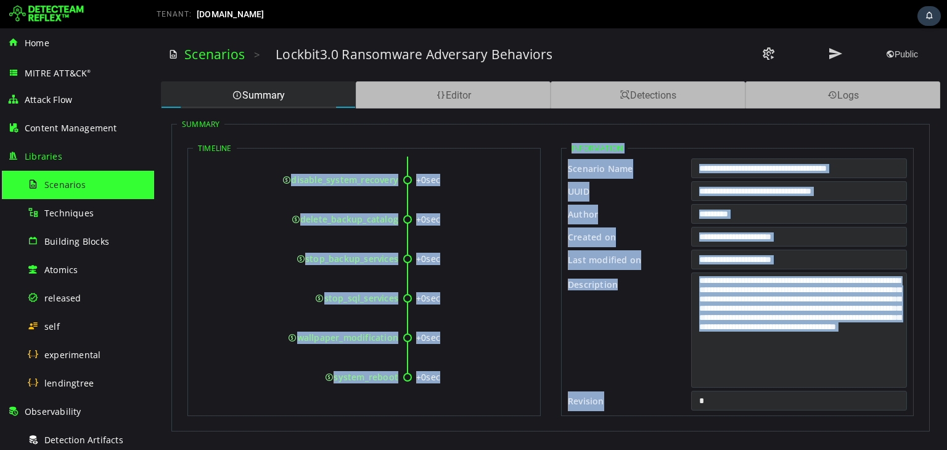
drag, startPoint x: 330, startPoint y: 181, endPoint x: 396, endPoint y: 379, distance: 208.1
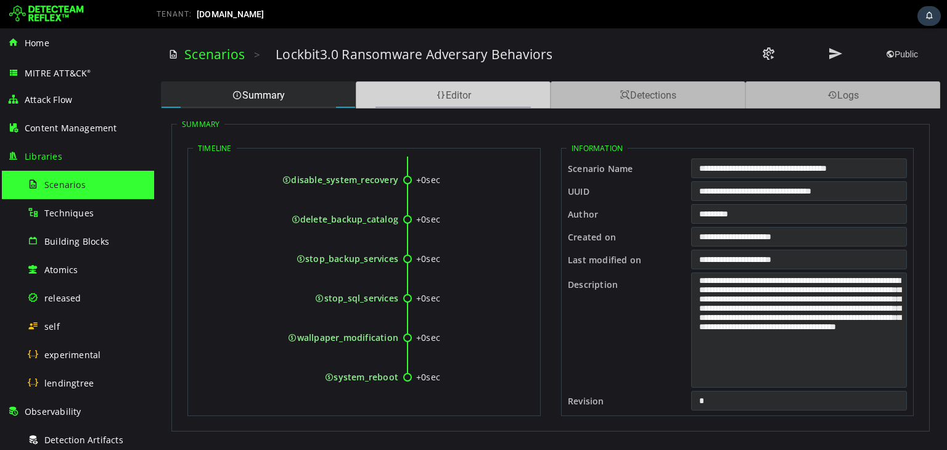
click at [470, 98] on div "Editor" at bounding box center [453, 94] width 195 height 27
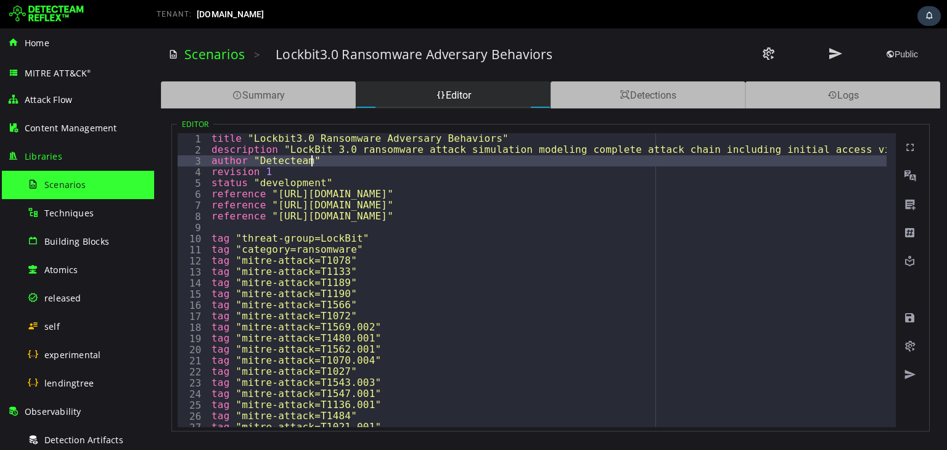
type textarea "*"
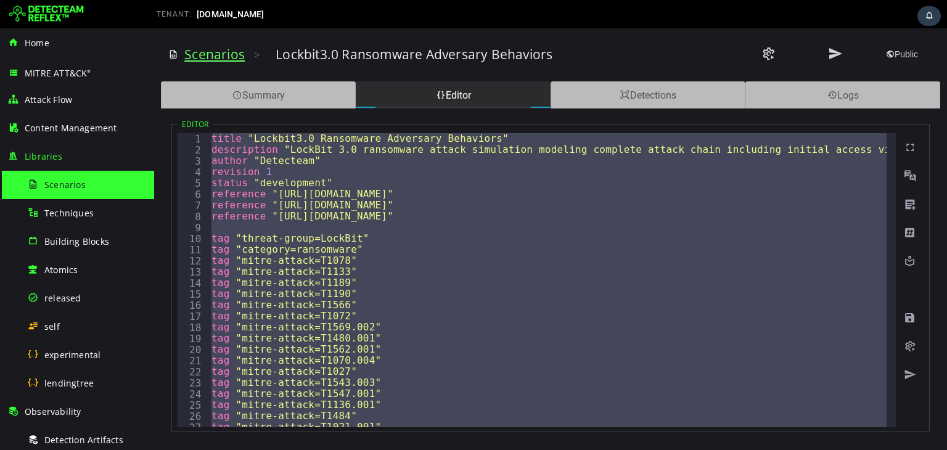
click at [204, 58] on link "Scenarios" at bounding box center [214, 54] width 60 height 17
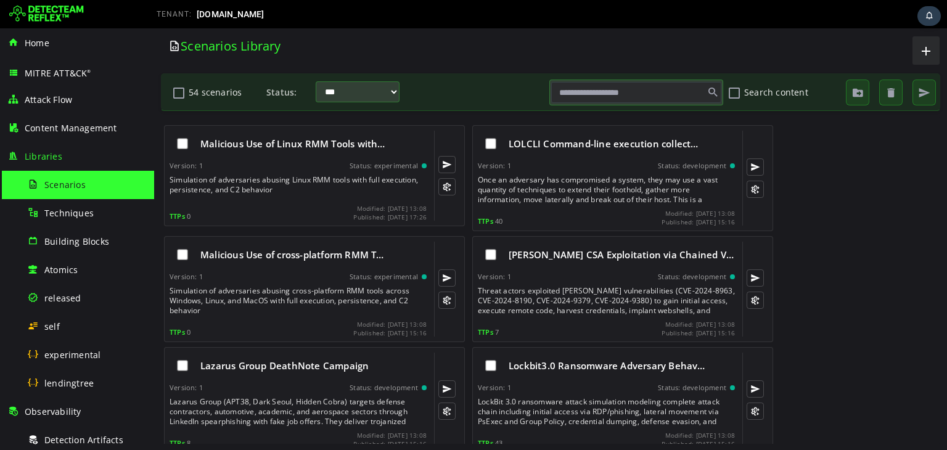
scroll to position [493, 0]
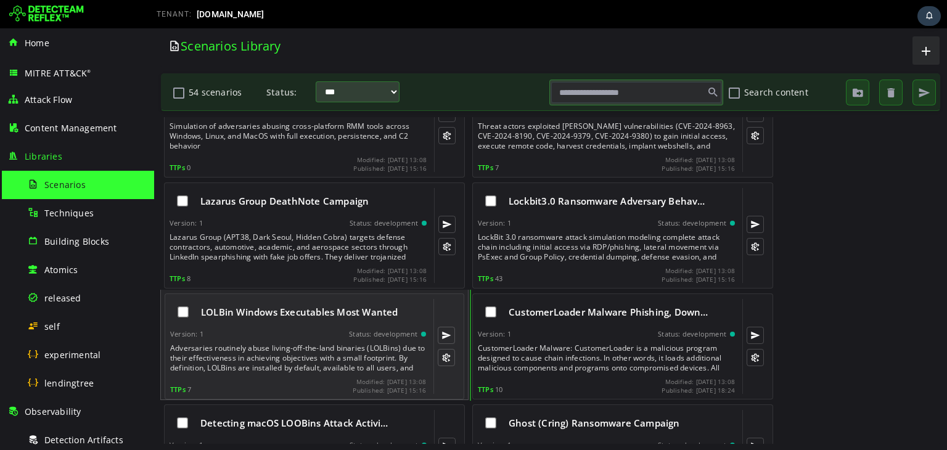
click at [252, 324] on div "LOLBin Windows Executables Most Wanted Version: 1 Status: development Adversari…" at bounding box center [298, 346] width 256 height 95
click at [268, 315] on span "LOLBin Windows Executables Most Wanted" at bounding box center [299, 312] width 197 height 12
click at [298, 310] on span "LOLBin Windows Executables Most Wanted" at bounding box center [299, 312] width 197 height 12
click at [286, 324] on div "LOLBin Windows Executables Most Wanted Version: 1 Status: development Adversari…" at bounding box center [298, 346] width 256 height 95
click at [307, 303] on div "LOLBin Windows Executables Most Wanted" at bounding box center [298, 312] width 256 height 26
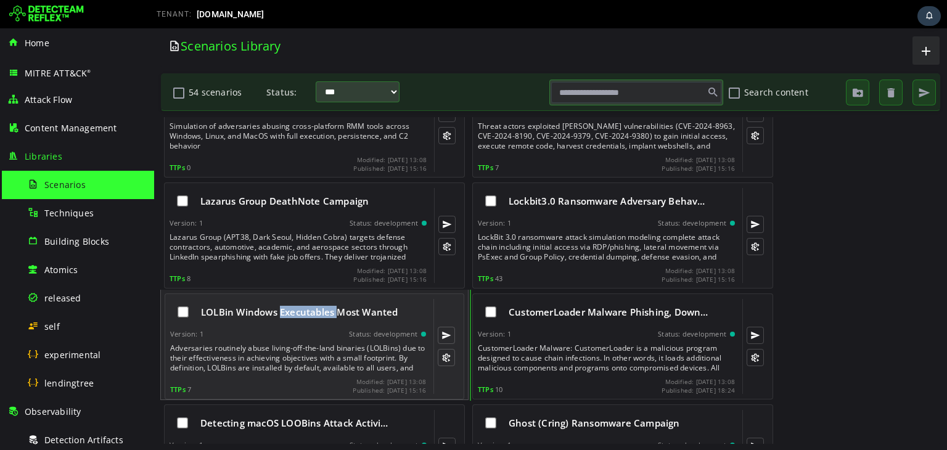
click at [307, 303] on div "LOLBin Windows Executables Most Wanted" at bounding box center [298, 312] width 256 height 26
click at [383, 337] on div "Status: development" at bounding box center [383, 334] width 68 height 9
click at [314, 334] on div "Version: 1 Status: development" at bounding box center [298, 334] width 256 height 9
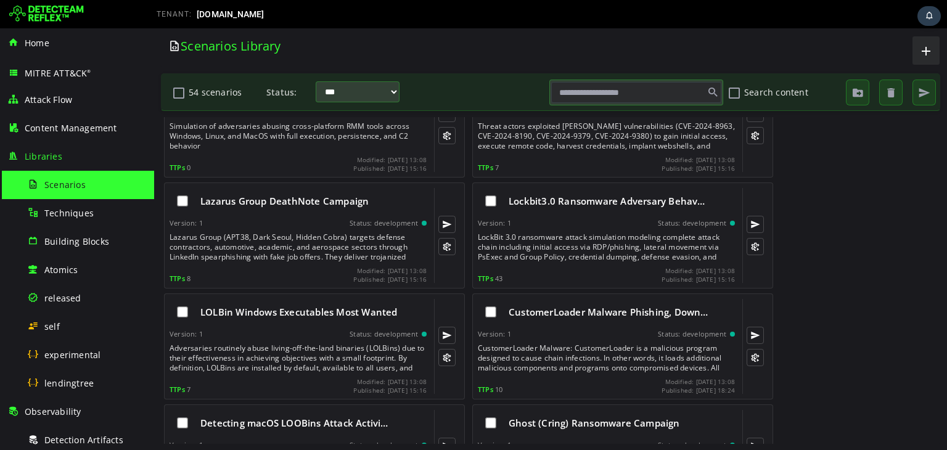
click at [56, 183] on span "Scenarios" at bounding box center [64, 185] width 41 height 12
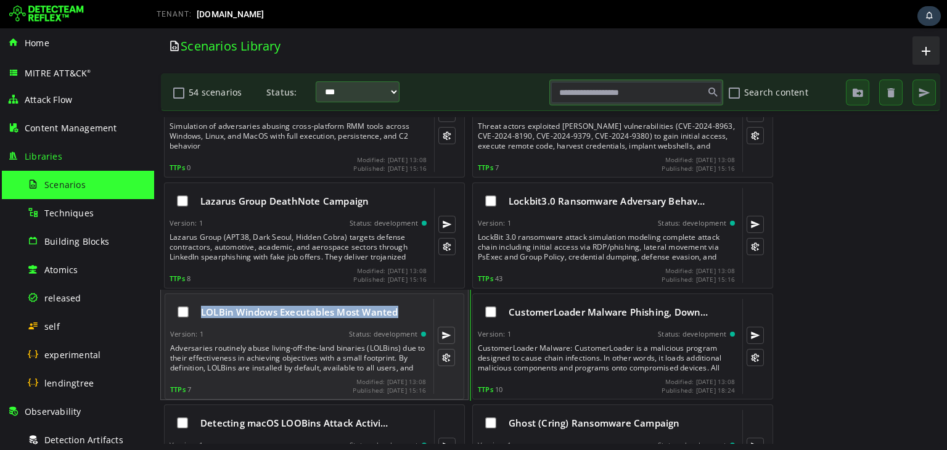
drag, startPoint x: 200, startPoint y: 315, endPoint x: 404, endPoint y: 322, distance: 203.6
click at [404, 322] on div "LOLBin Windows Executables Most Wanted" at bounding box center [298, 312] width 256 height 26
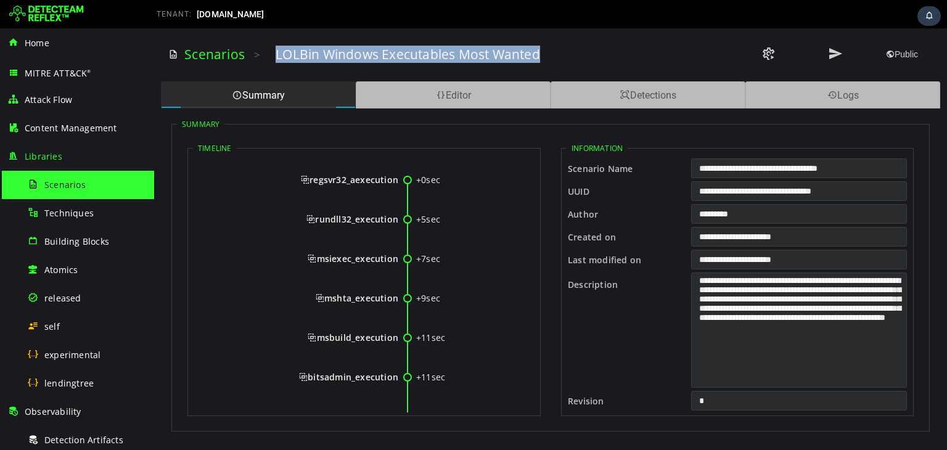
drag, startPoint x: 271, startPoint y: 56, endPoint x: 585, endPoint y: 64, distance: 314.0
click at [585, 64] on div "Scenarios > LOLBin Windows Executables Most Wanted Public" at bounding box center [550, 55] width 765 height 34
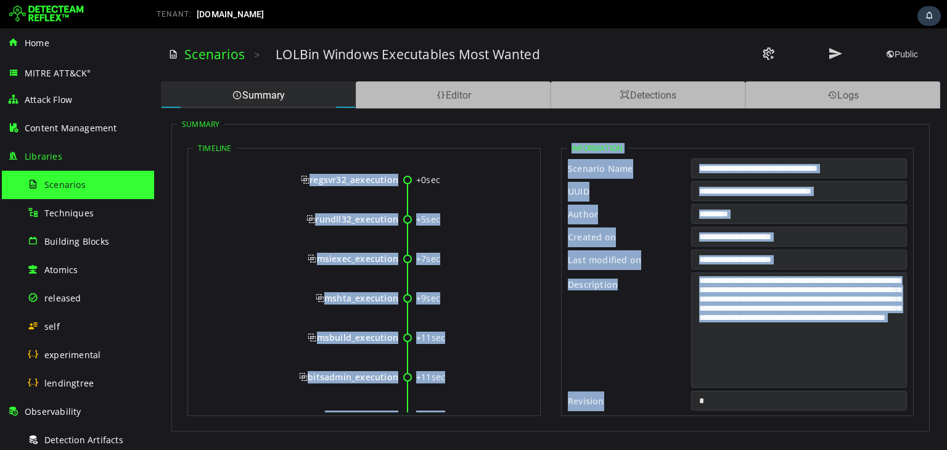
scroll to position [79, 0]
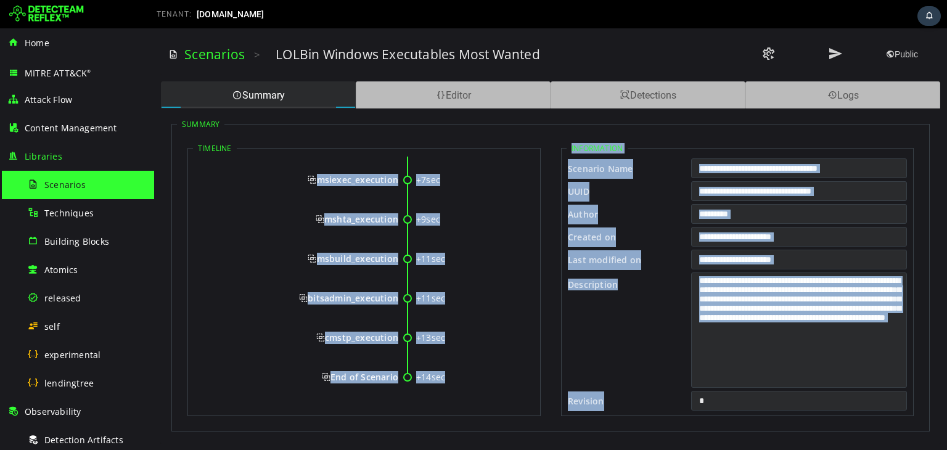
drag, startPoint x: 296, startPoint y: 179, endPoint x: 396, endPoint y: 374, distance: 219.5
click at [396, 374] on div "+0sec regsvr32_aexecution +5sec rundll32_execution +7sec msiexec_execution +9se…" at bounding box center [364, 244] width 342 height 333
click at [304, 179] on div "msiexec_execution" at bounding box center [299, 180] width 198 height 12
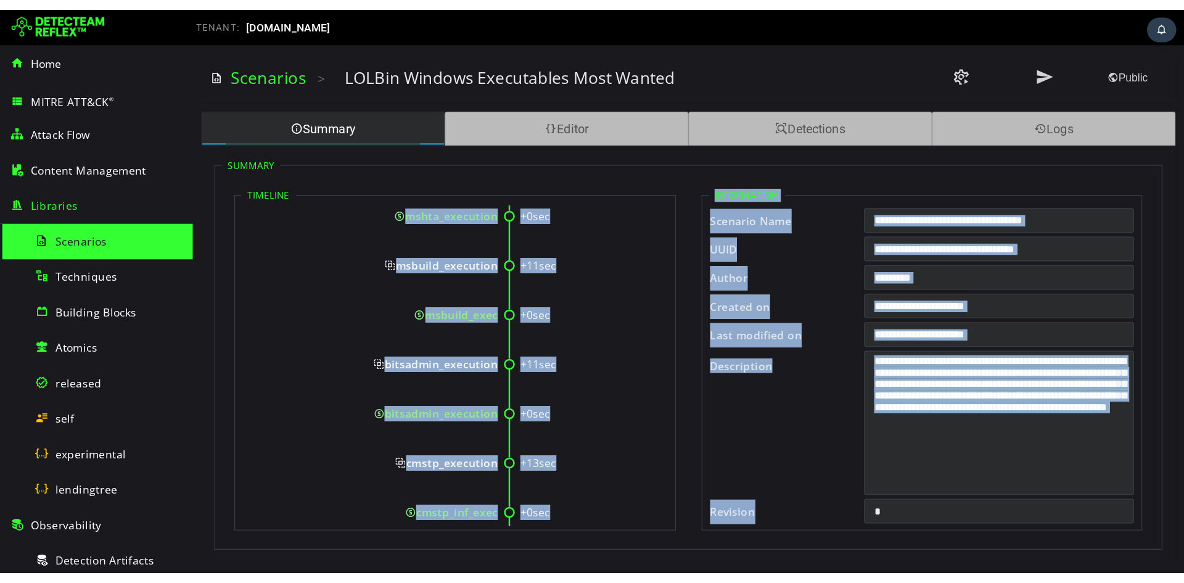
scroll to position [553, 0]
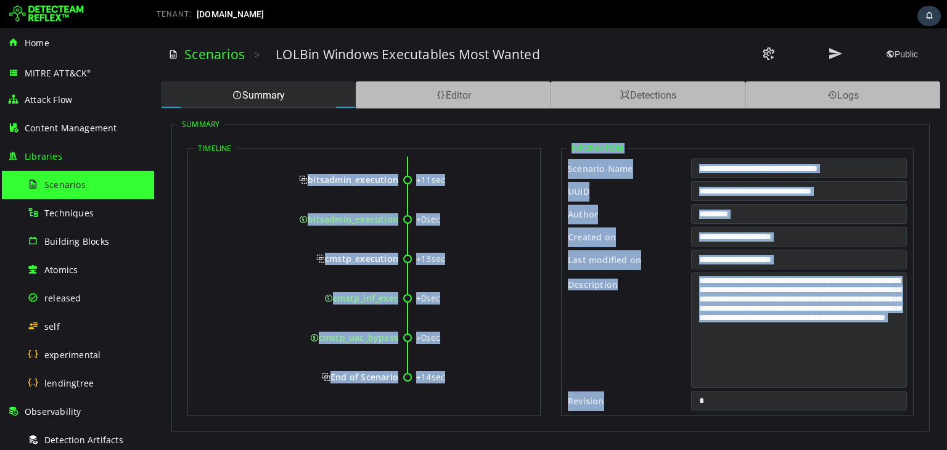
drag, startPoint x: 294, startPoint y: 174, endPoint x: 396, endPoint y: 374, distance: 224.2
click at [396, 374] on div "+0sec regsvr32_aexecution +0sec regsvr32_local_dll +0sec regsvr32_remote_dll +0…" at bounding box center [364, 7] width 342 height 807
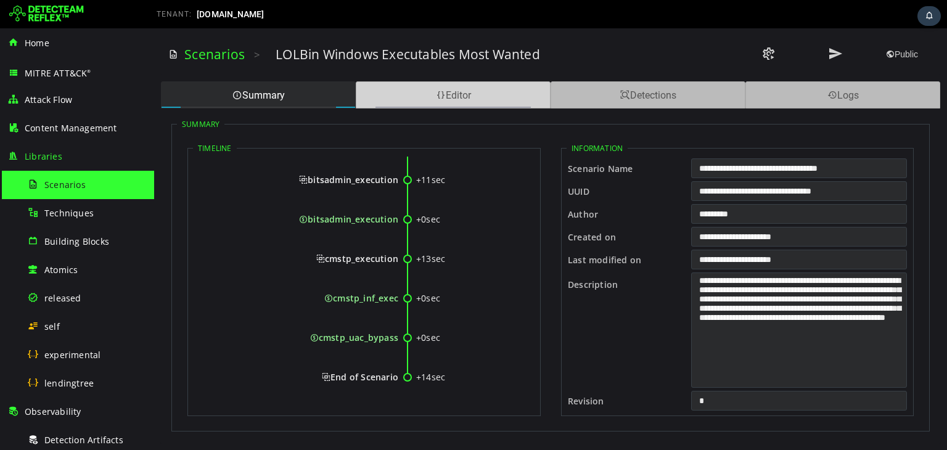
click at [494, 92] on div "Editor" at bounding box center [453, 94] width 195 height 27
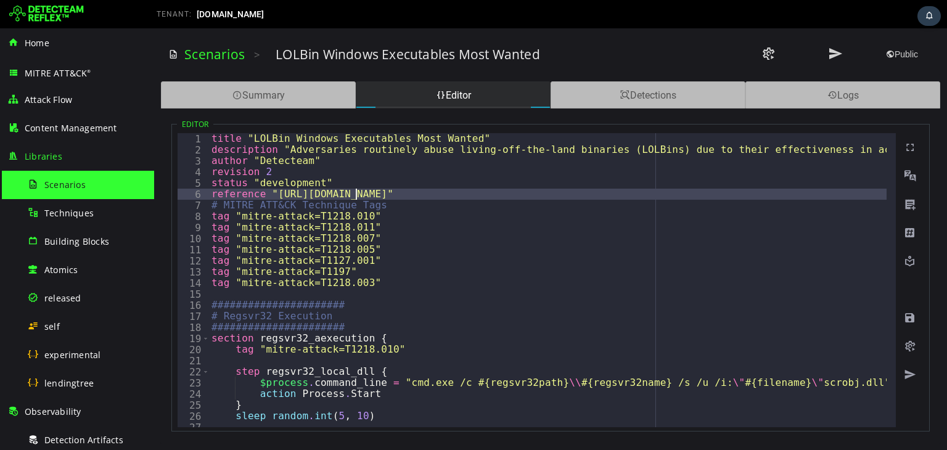
type textarea "**********"
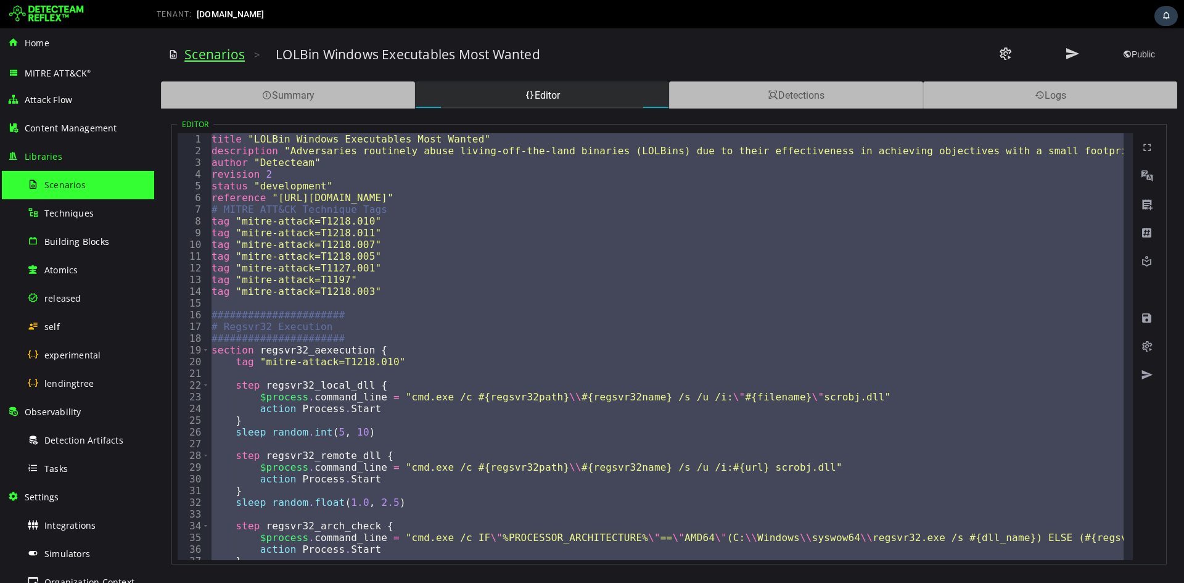
click at [227, 58] on link "Scenarios" at bounding box center [214, 54] width 60 height 17
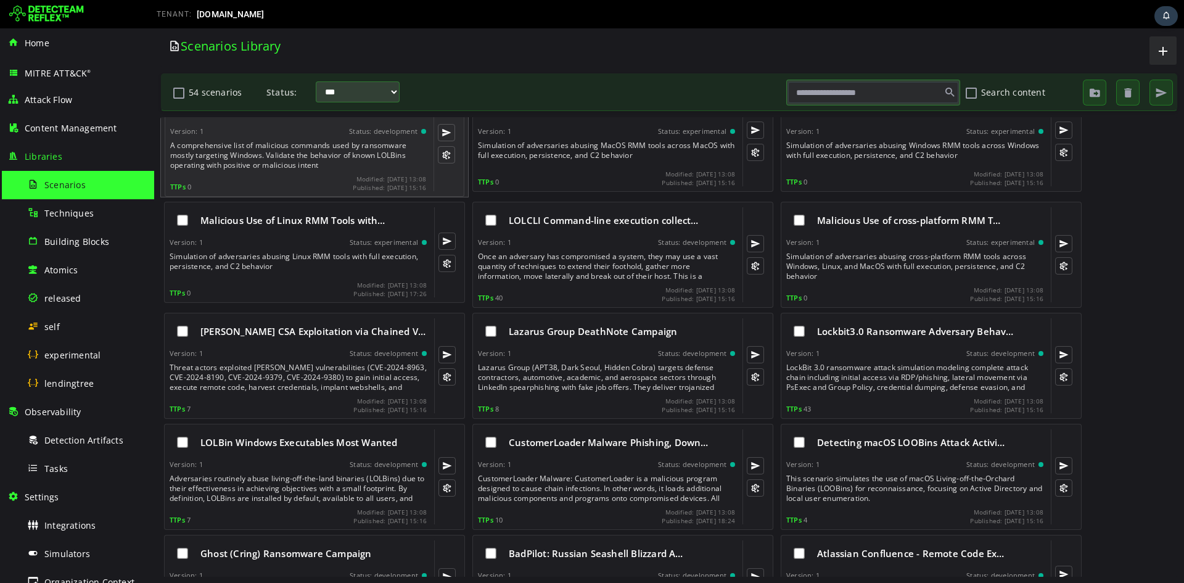
scroll to position [165, 0]
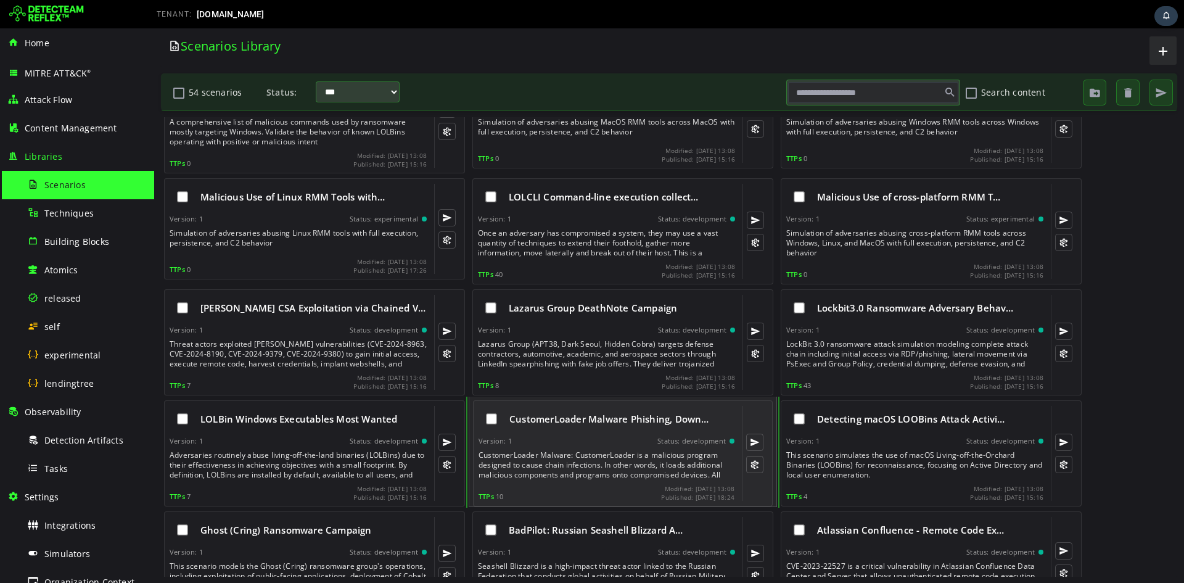
click at [574, 442] on div "Version: 1 Status: development" at bounding box center [607, 441] width 256 height 9
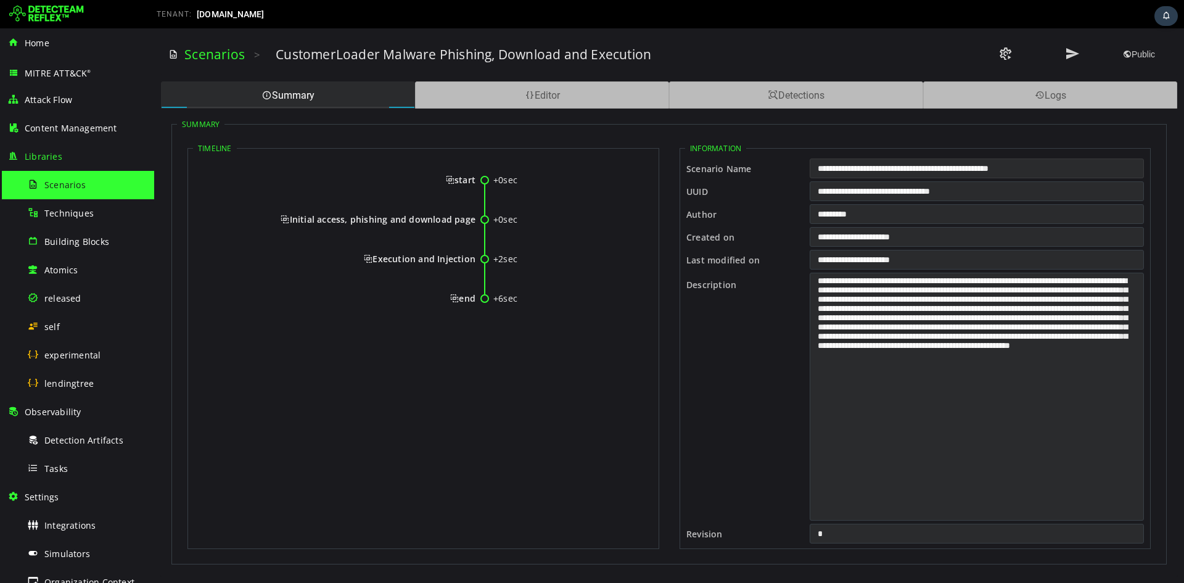
click at [937, 160] on input "**********" at bounding box center [977, 168] width 334 height 20
click at [938, 160] on input "**********" at bounding box center [977, 168] width 334 height 20
click at [939, 160] on input "**********" at bounding box center [977, 168] width 334 height 20
drag, startPoint x: 427, startPoint y: 173, endPoint x: 474, endPoint y: 300, distance: 135.6
click at [474, 300] on div "+0sec start +0sec Initial access, phishing and download page +2sec Execution an…" at bounding box center [423, 244] width 461 height 175
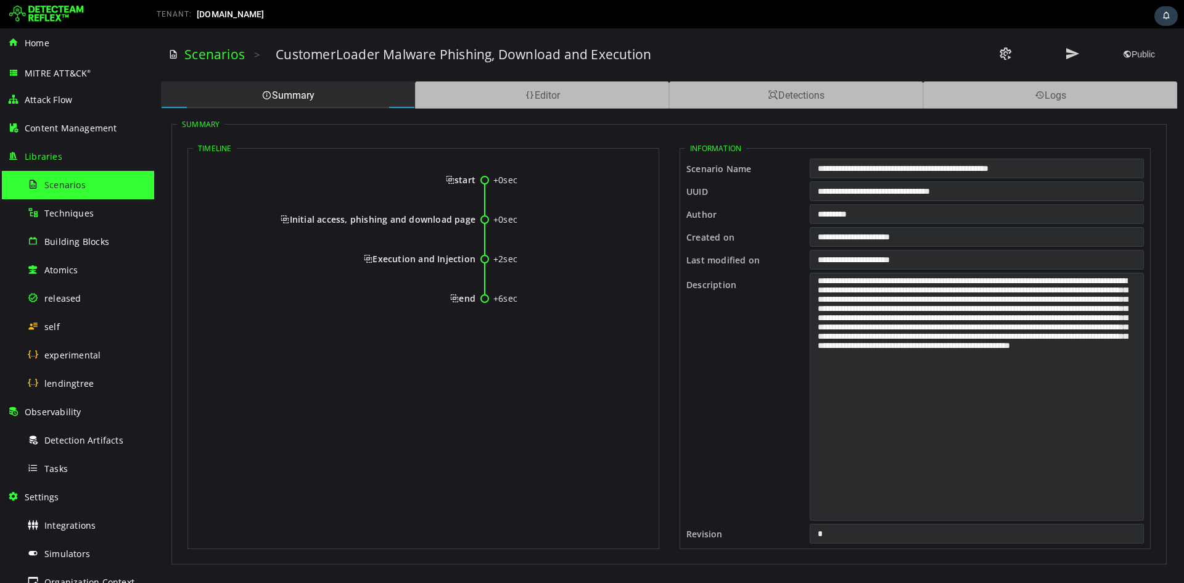
click at [452, 180] on span "start" at bounding box center [461, 180] width 30 height 12
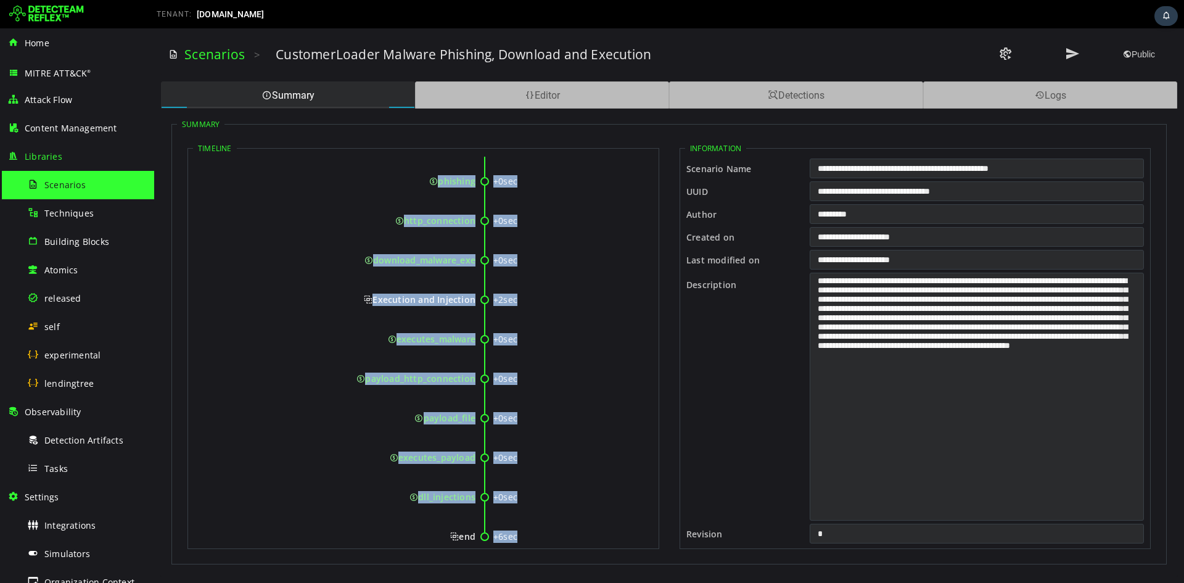
scroll to position [104, 0]
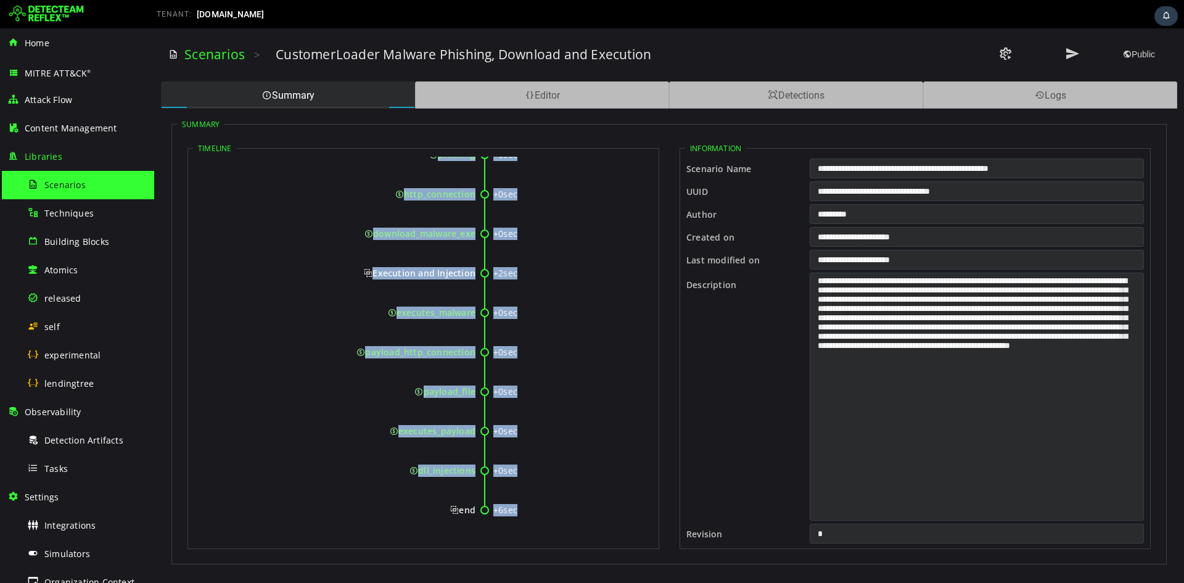
drag, startPoint x: 434, startPoint y: 182, endPoint x: 475, endPoint y: 508, distance: 328.2
click at [475, 450] on div "+0sec start +0sec Initial access, phishing and download page +0sec phishing +0s…" at bounding box center [423, 297] width 461 height 491
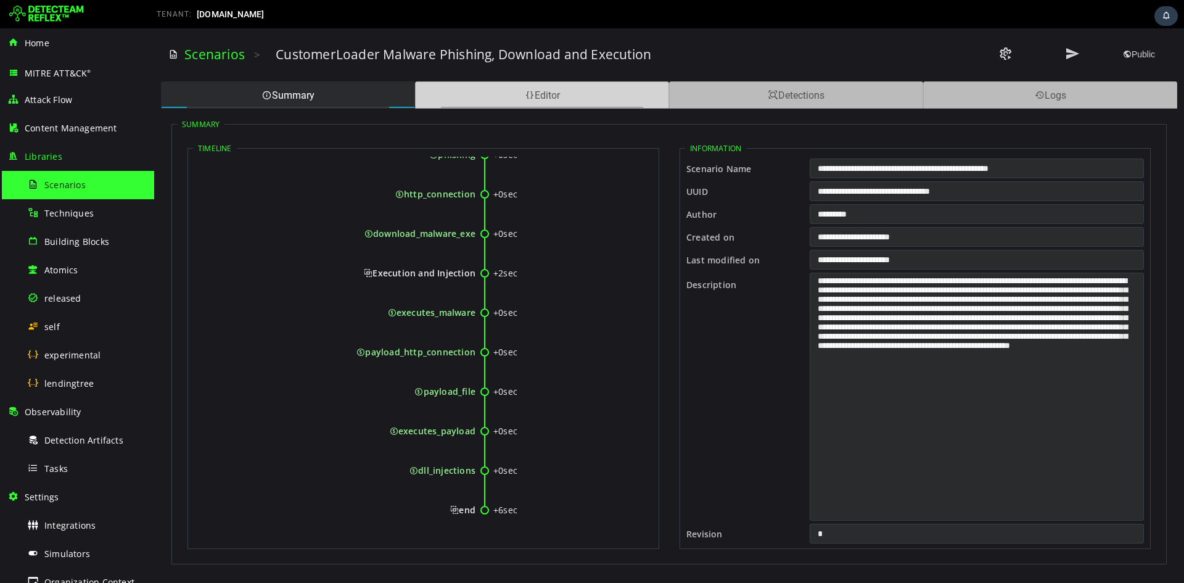
click at [584, 98] on div "Editor" at bounding box center [542, 94] width 254 height 27
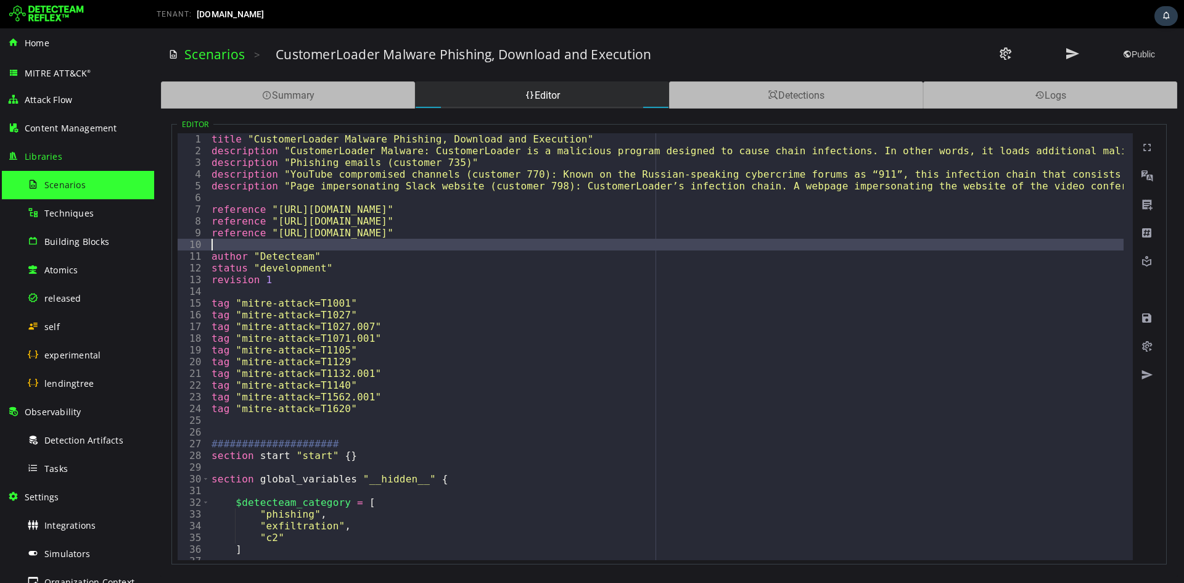
type textarea "**********"
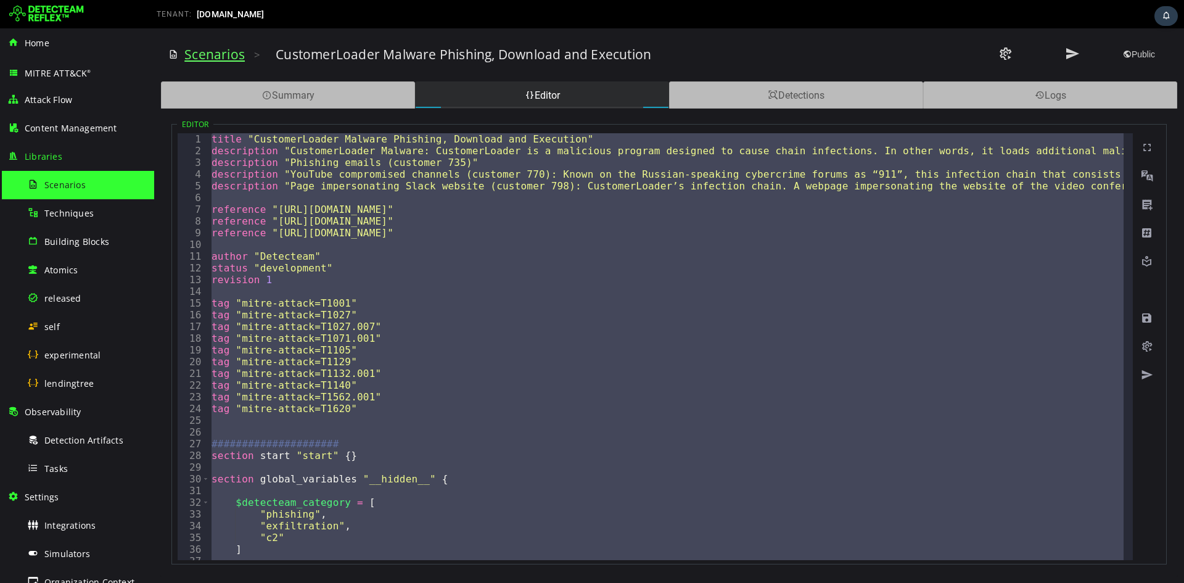
click at [224, 50] on link "Scenarios" at bounding box center [214, 54] width 60 height 17
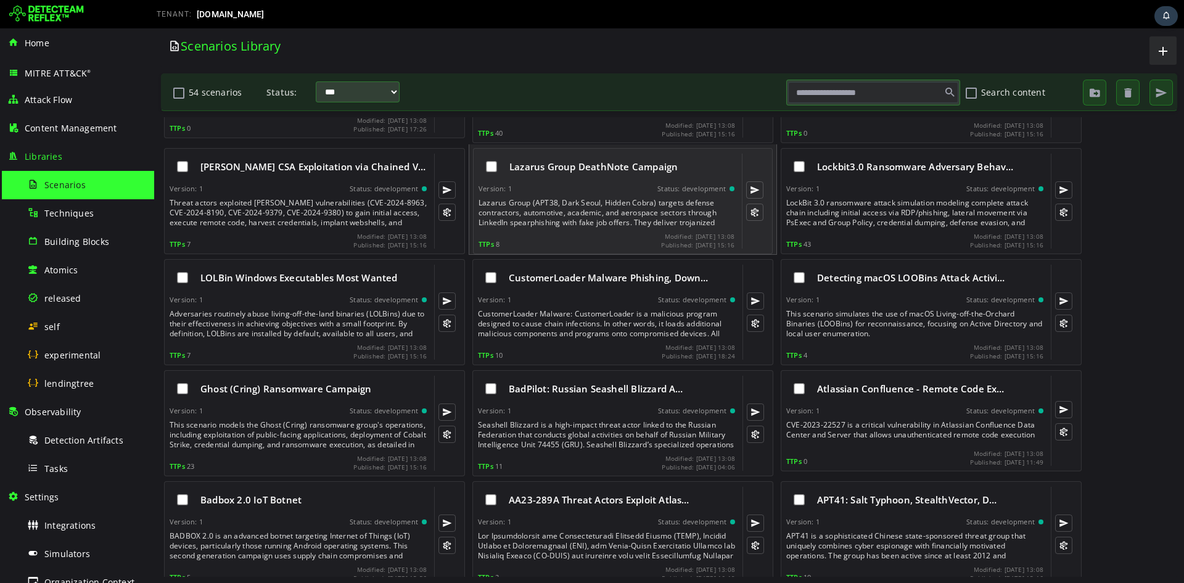
scroll to position [329, 0]
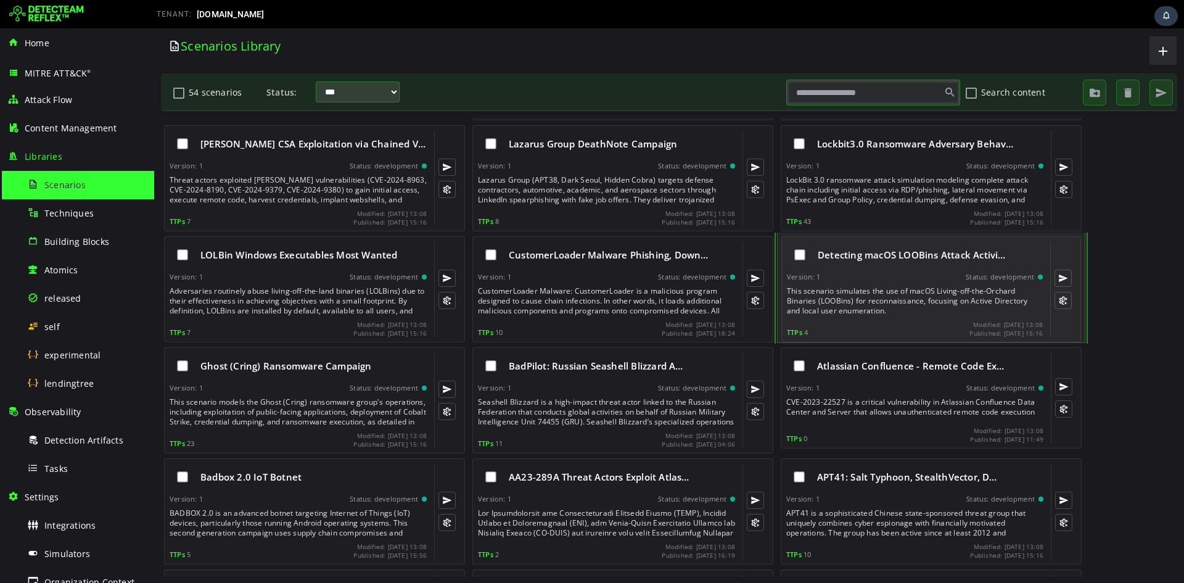
click at [849, 255] on span "Detecting macOS LOOBins Attack Activi…" at bounding box center [912, 255] width 188 height 12
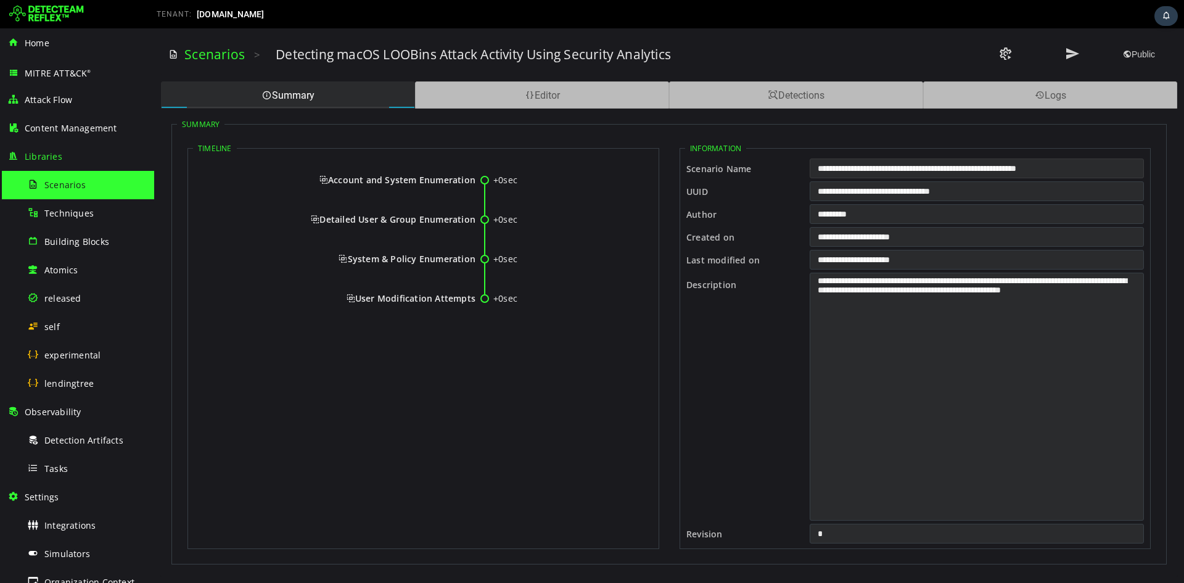
click at [944, 166] on input "**********" at bounding box center [977, 168] width 334 height 20
drag, startPoint x: 321, startPoint y: 178, endPoint x: 474, endPoint y: 297, distance: 193.3
click at [474, 297] on div "+0sec Account and System Enumeration +0sec Detailed User & Group Enumeration +0…" at bounding box center [423, 244] width 461 height 175
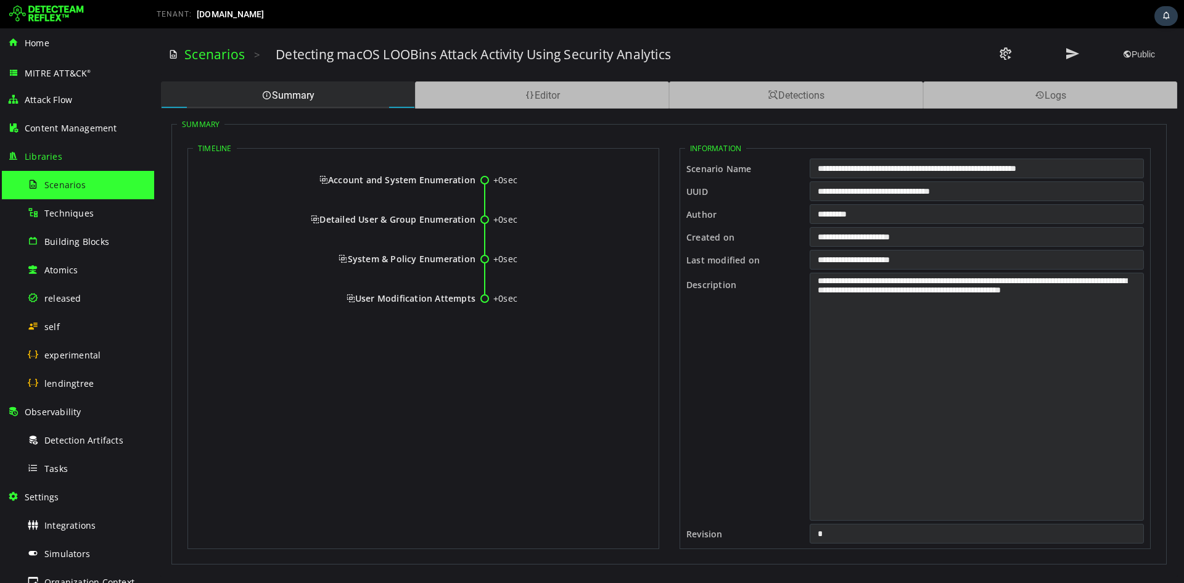
click at [323, 182] on span "Account and System Enumeration" at bounding box center [397, 180] width 156 height 12
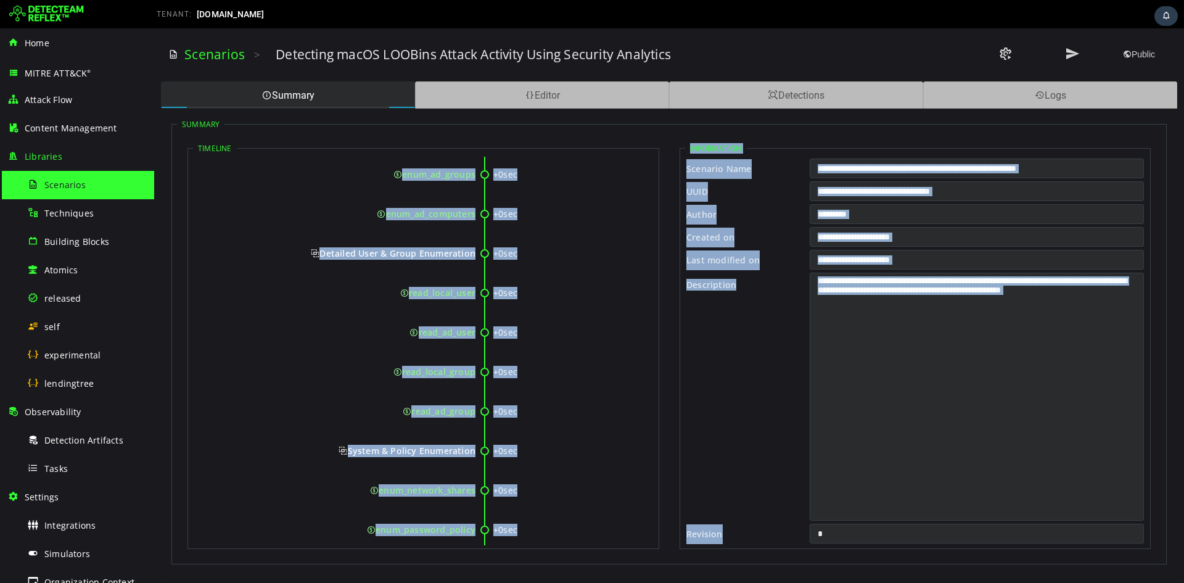
scroll to position [262, 0]
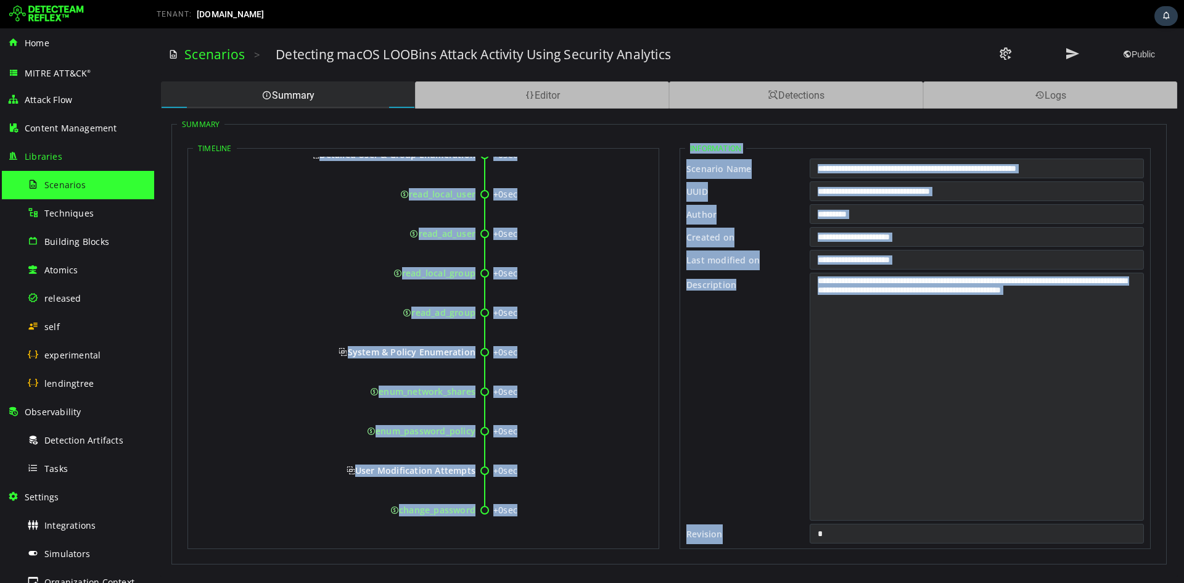
drag, startPoint x: 323, startPoint y: 182, endPoint x: 474, endPoint y: 512, distance: 362.6
click at [474, 450] on div "+0sec Account and System Enumeration +0sec enum_local_users +0sec enum_ad_users…" at bounding box center [423, 219] width 461 height 649
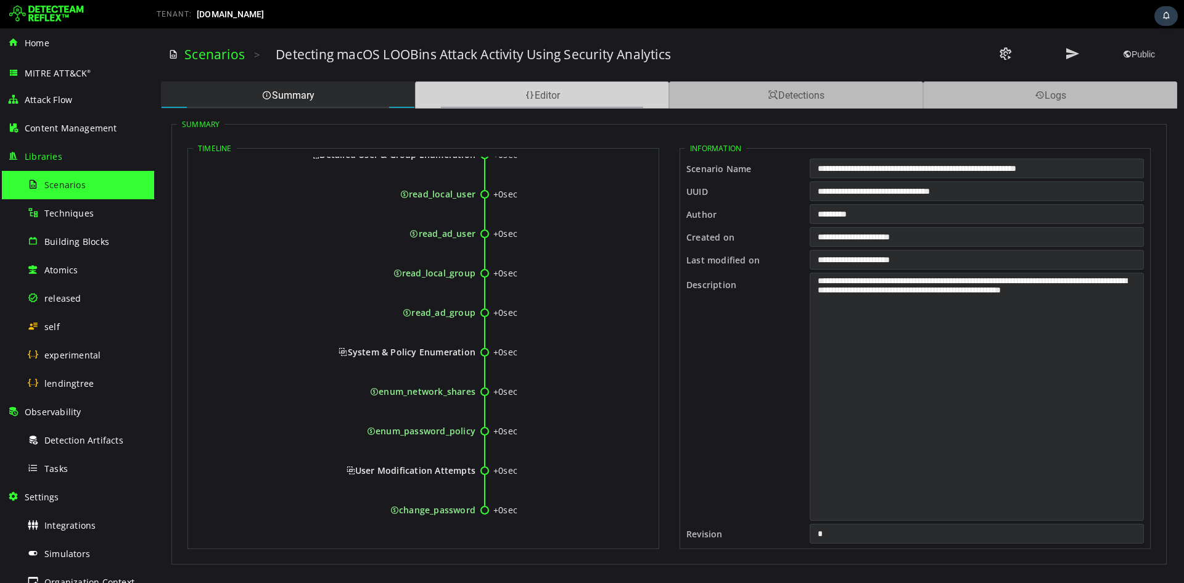
click at [558, 96] on div "Editor" at bounding box center [542, 94] width 254 height 27
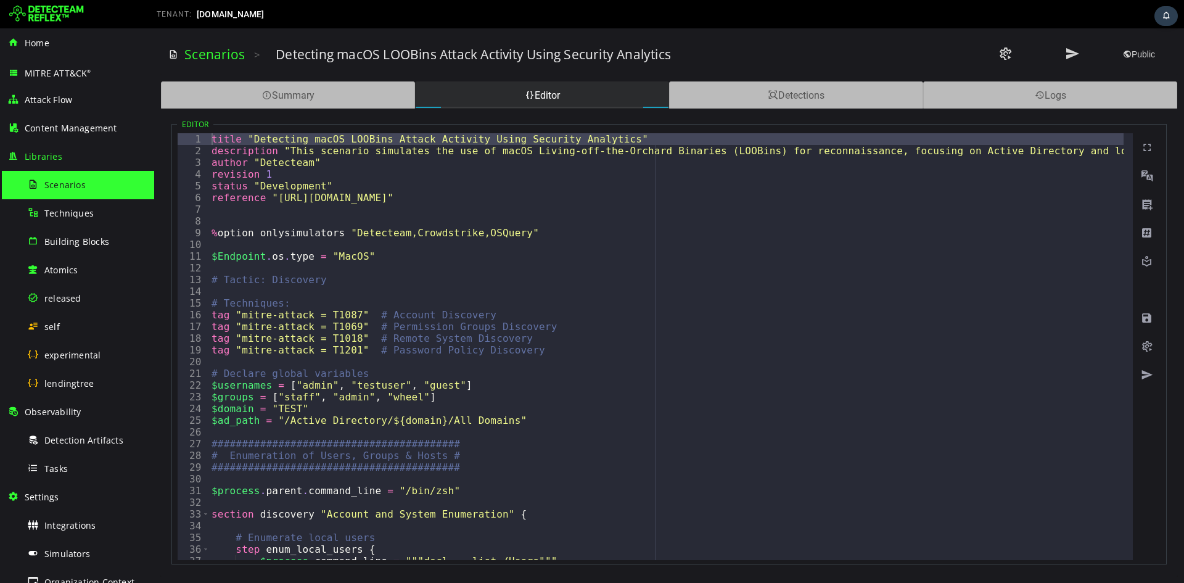
click at [467, 158] on div "title "Detecting macOS LOOBins Attack Activity Using Security Analytics" descri…" at bounding box center [691, 353] width 965 height 441
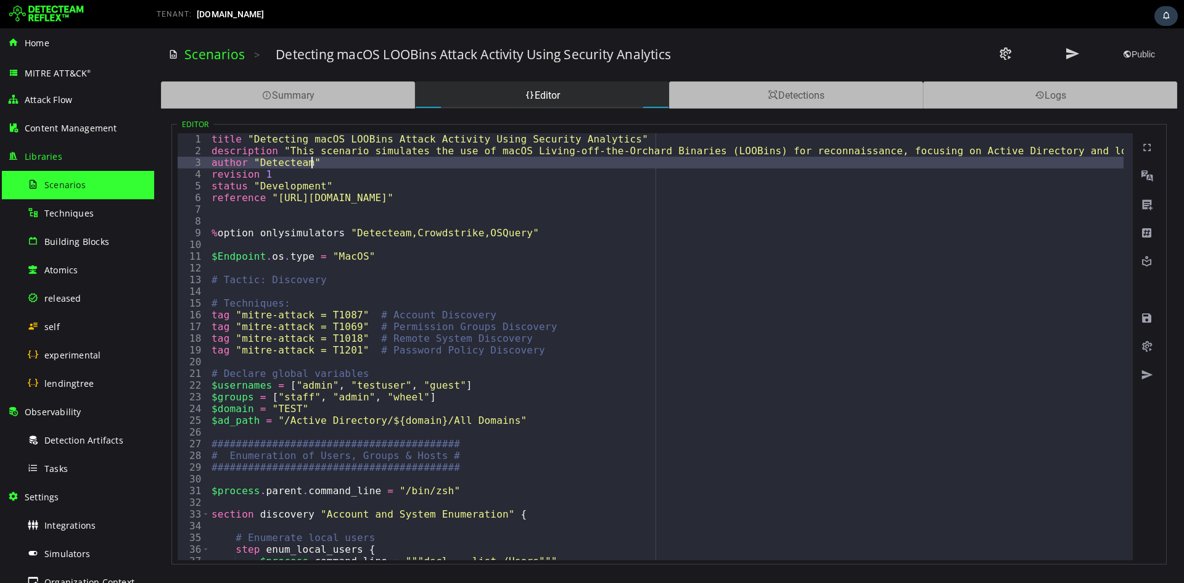
type textarea "*"
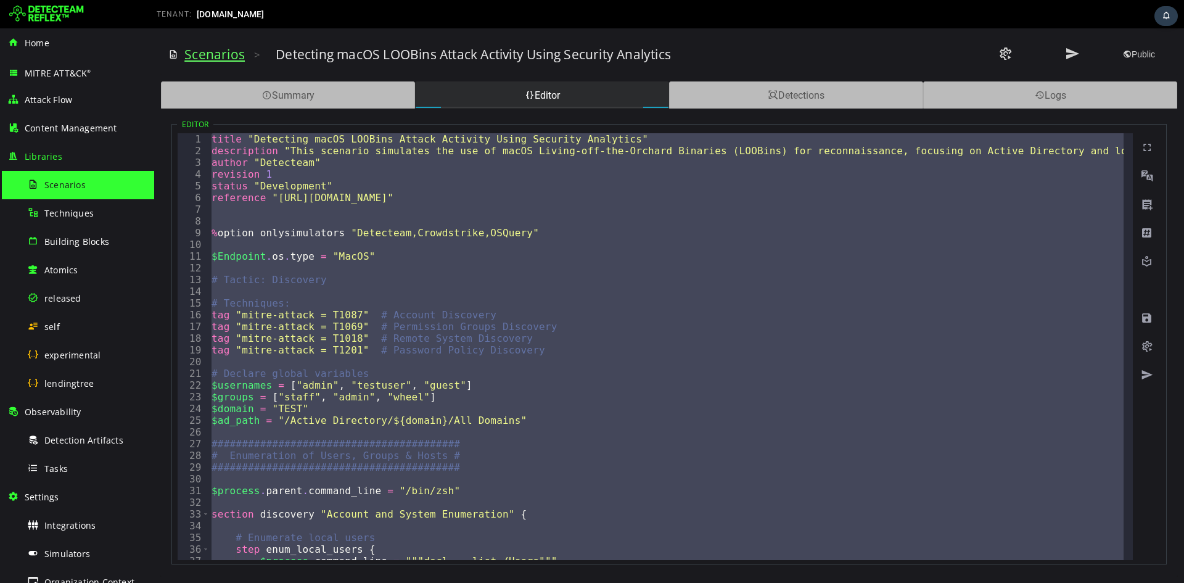
click at [225, 52] on link "Scenarios" at bounding box center [214, 54] width 60 height 17
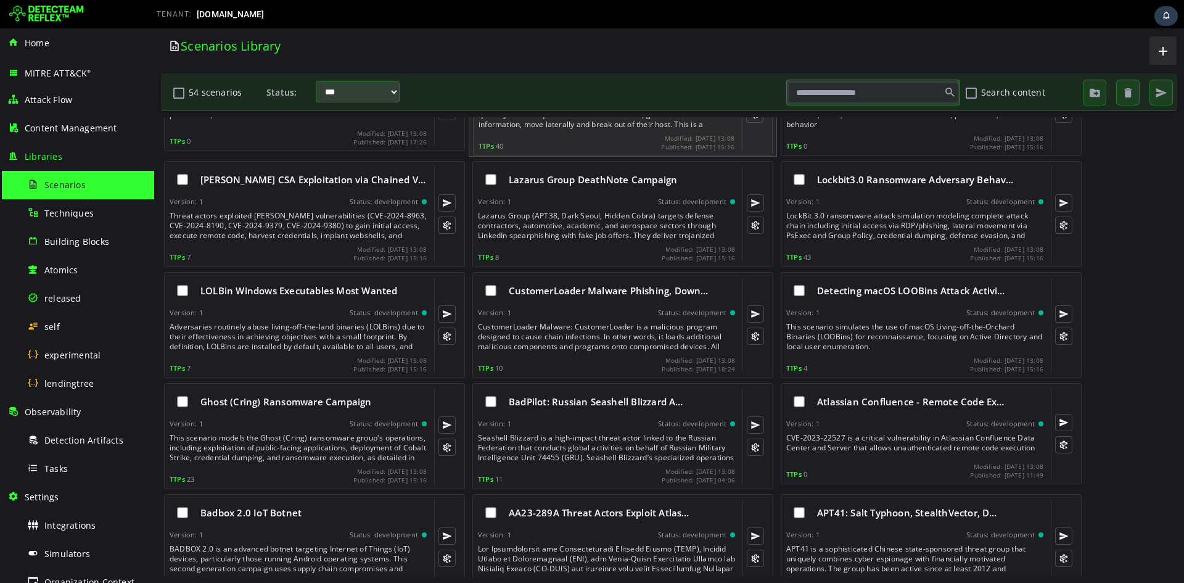
scroll to position [329, 0]
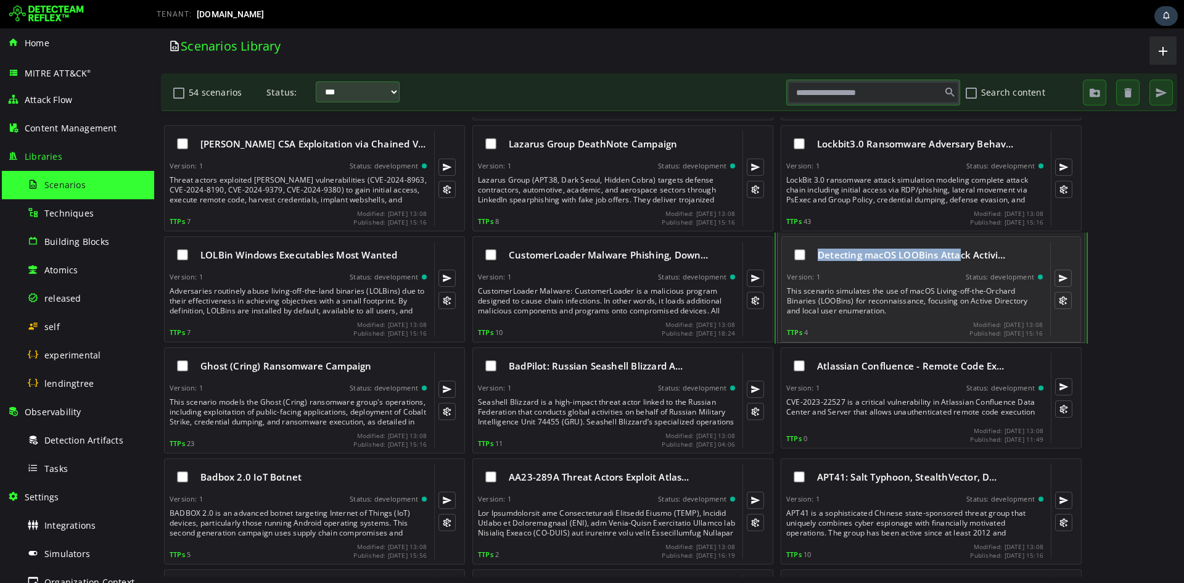
drag, startPoint x: 817, startPoint y: 260, endPoint x: 958, endPoint y: 260, distance: 141.2
click at [947, 260] on div "Detecting macOS LOOBins Attack Activi…" at bounding box center [915, 255] width 256 height 26
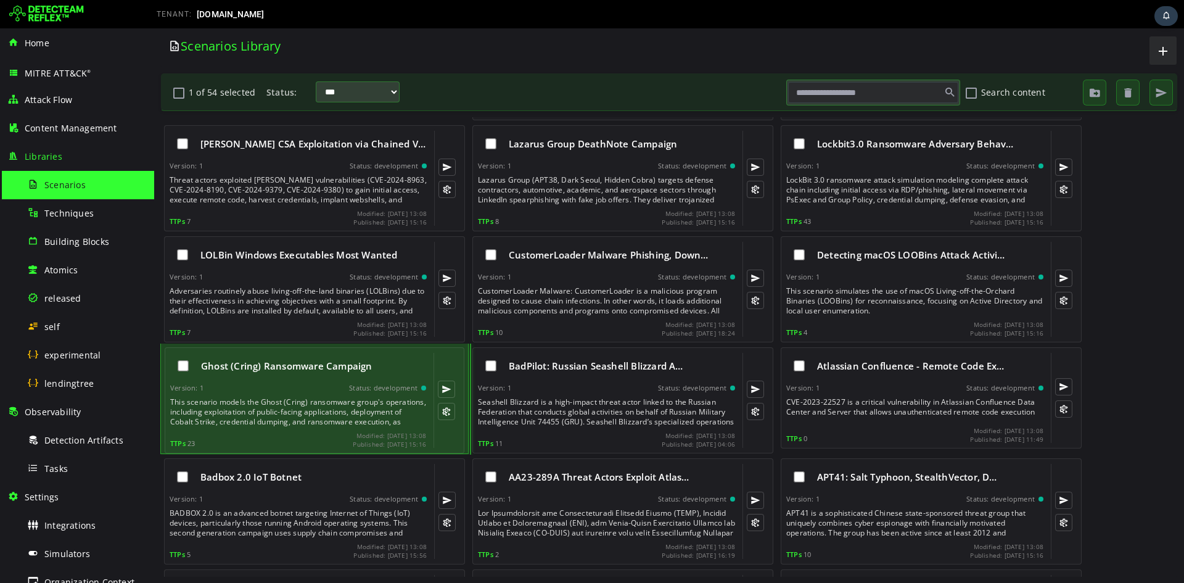
click at [264, 374] on div "Ghost (Cring) Ransomware Campaign" at bounding box center [298, 366] width 256 height 26
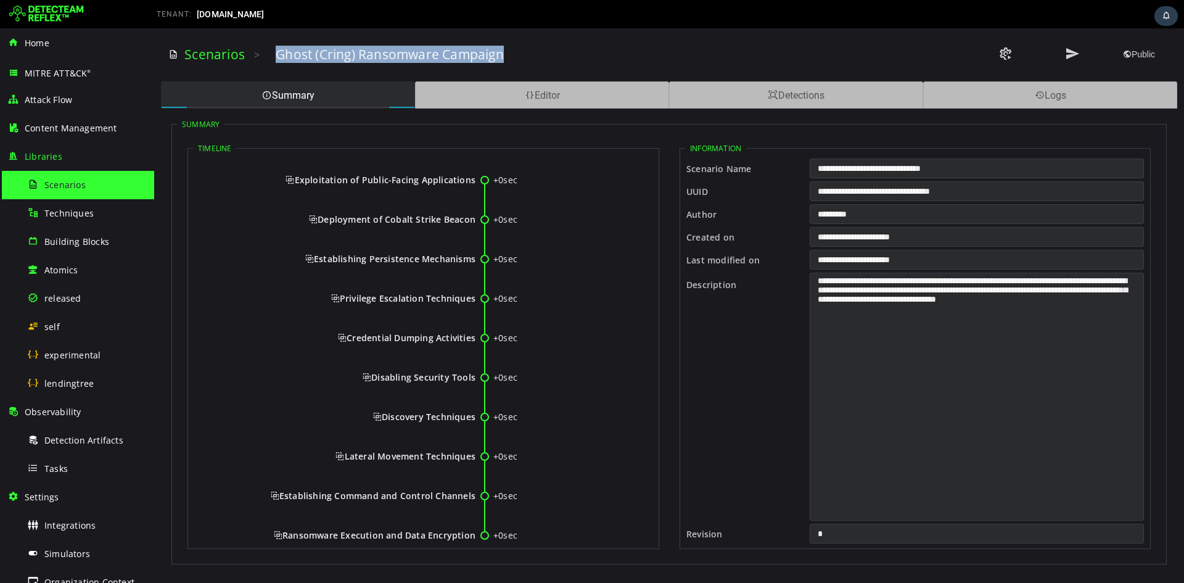
drag, startPoint x: 278, startPoint y: 54, endPoint x: 503, endPoint y: 50, distance: 225.1
click at [503, 50] on h3 "Ghost (Cring) Ransomware Campaign" at bounding box center [390, 54] width 228 height 17
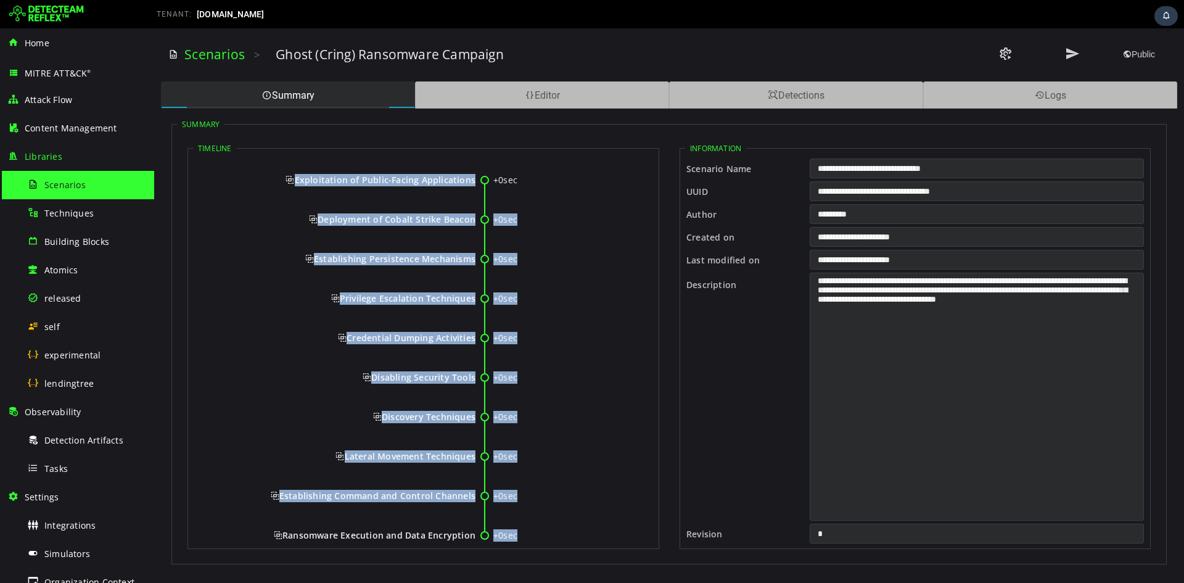
scroll to position [25, 0]
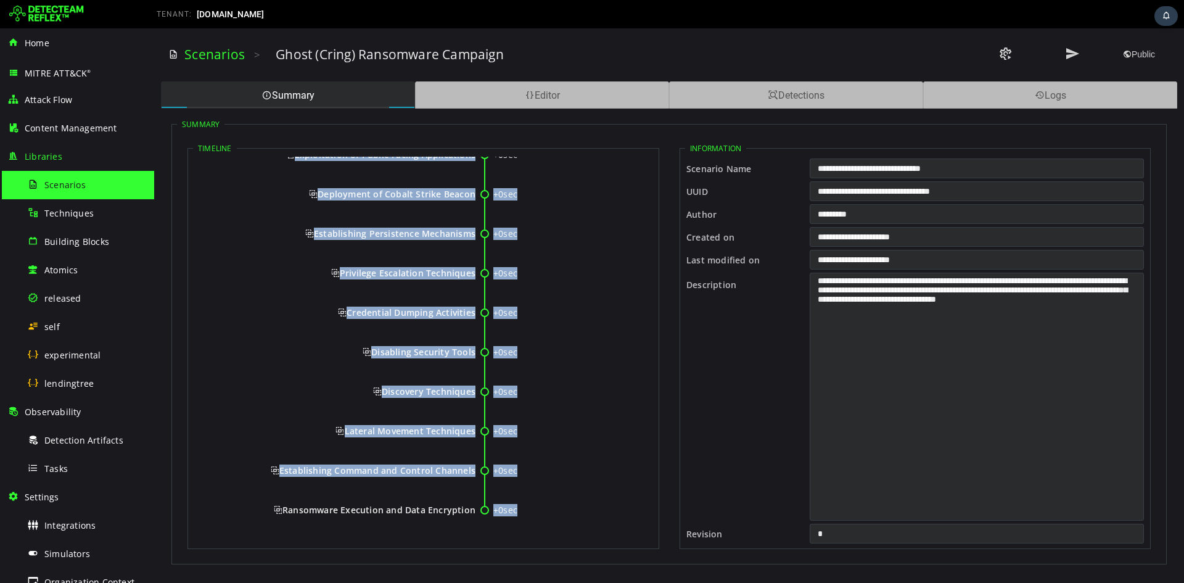
drag, startPoint x: 292, startPoint y: 177, endPoint x: 473, endPoint y: 511, distance: 380.3
click at [473, 450] on div "+0sec Exploitation of Public-Facing Applications +0sec Deployment of Cobalt Str…" at bounding box center [423, 337] width 461 height 412
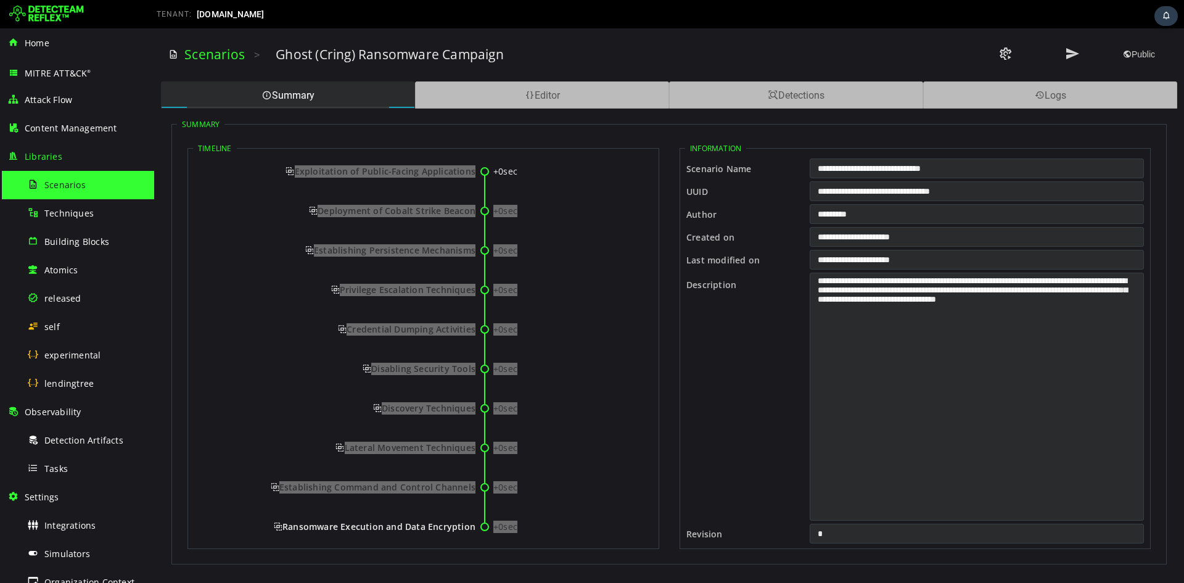
scroll to position [0, 0]
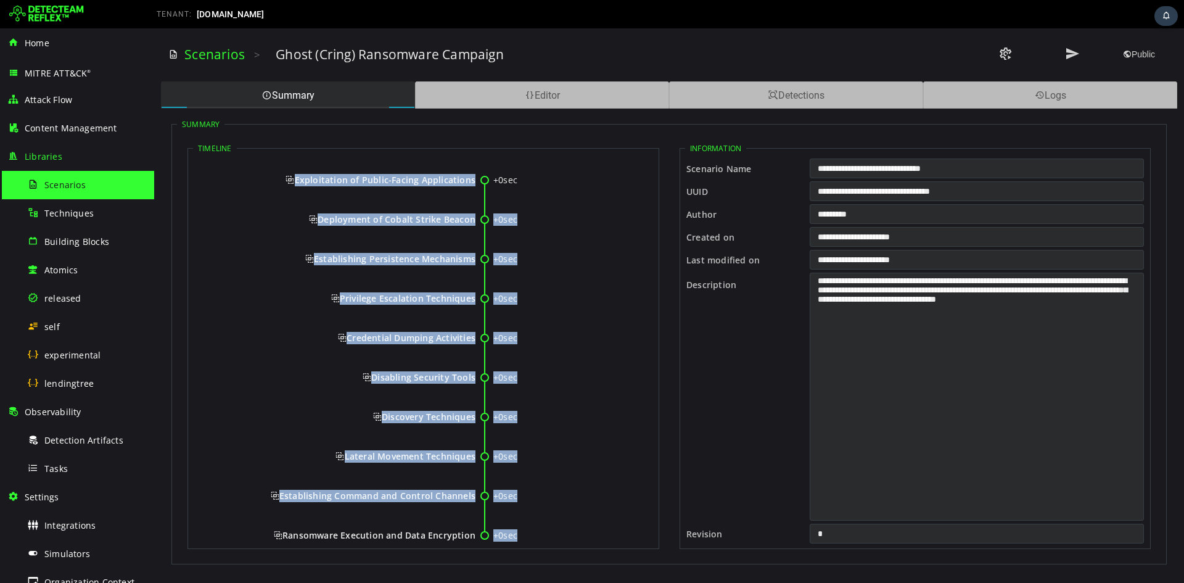
click at [318, 185] on span "Exploitation of Public-Facing Applications" at bounding box center [381, 180] width 190 height 12
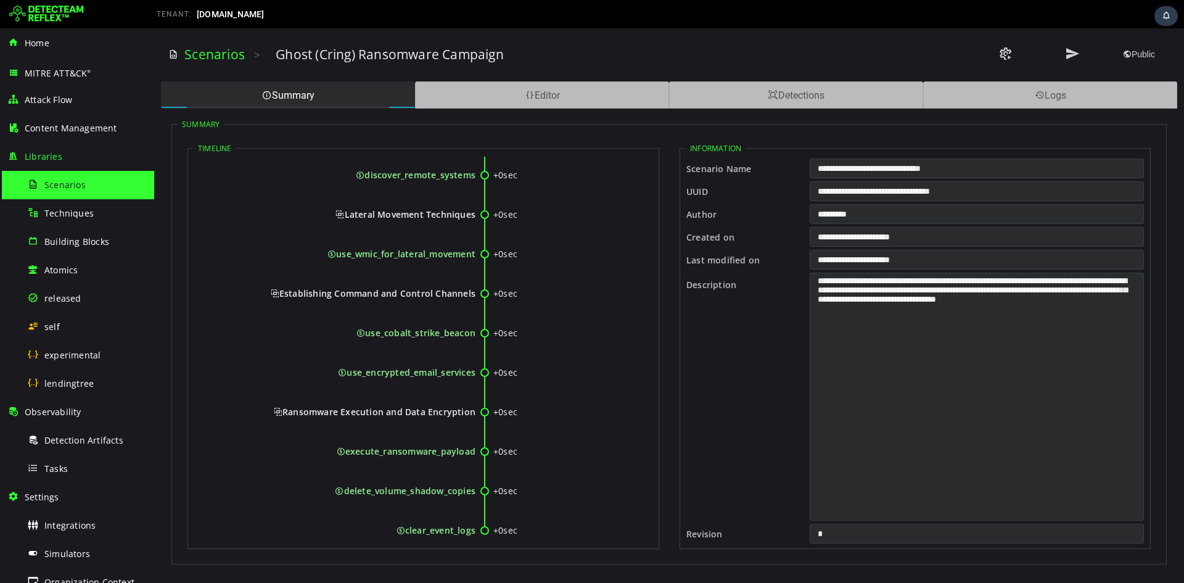
scroll to position [1012, 0]
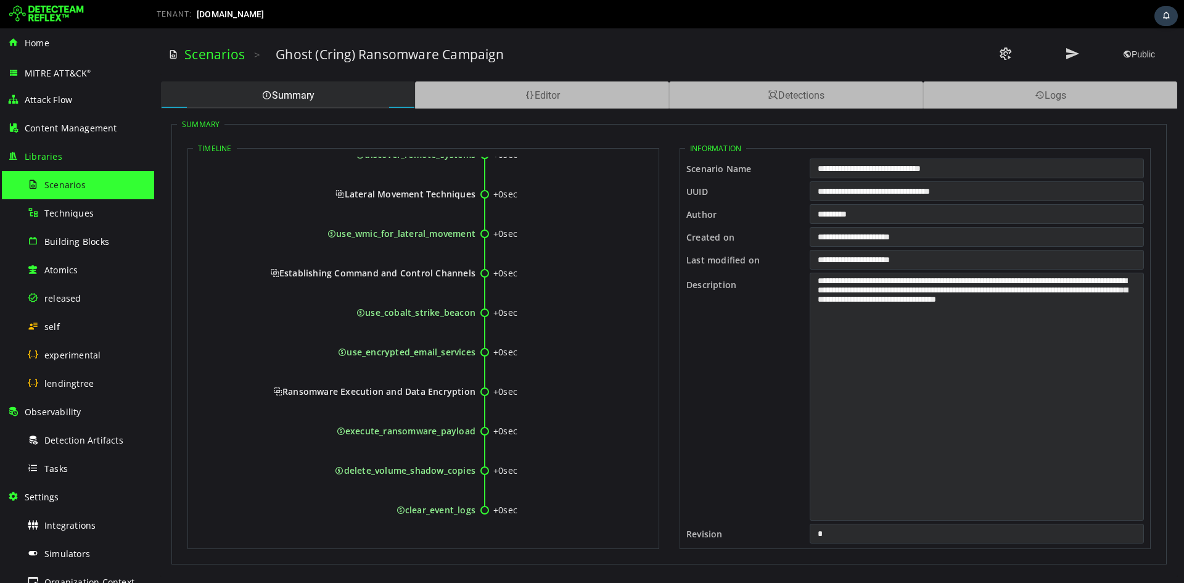
drag, startPoint x: 292, startPoint y: 180, endPoint x: 474, endPoint y: 511, distance: 377.3
click at [531, 81] on div "Scenarios > Ghost (Cring) Ransomware Campaign Public Summary Editor Detections …" at bounding box center [669, 305] width 1030 height 554
click at [535, 88] on div "Editor" at bounding box center [542, 94] width 254 height 27
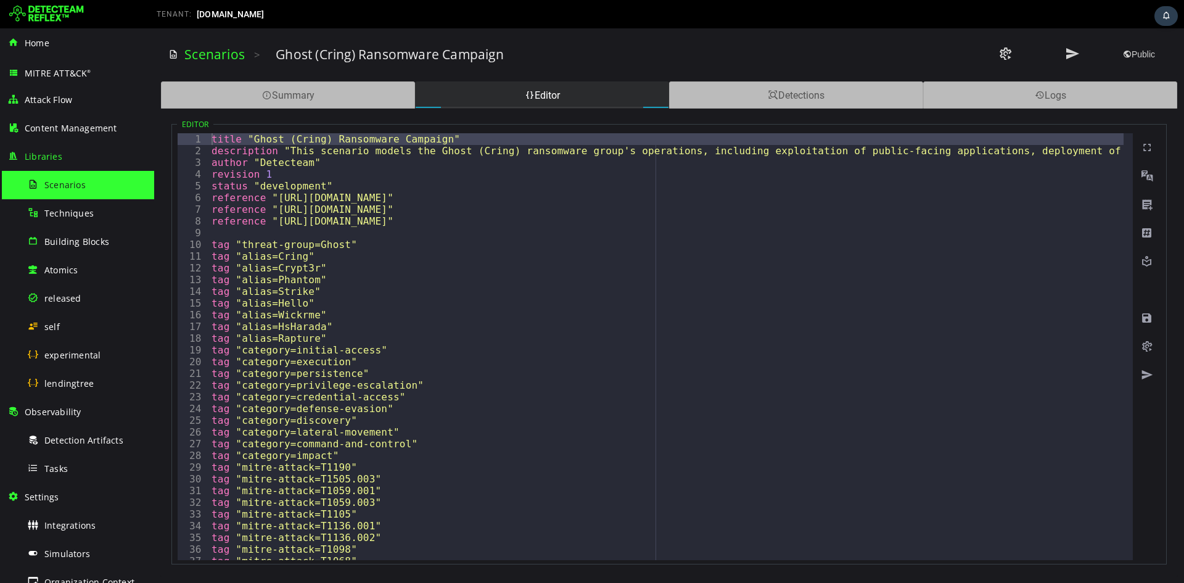
click at [528, 263] on div "title "Ghost (Cring) Ransomware Campaign" description "This scenario models the…" at bounding box center [910, 353] width 1403 height 441
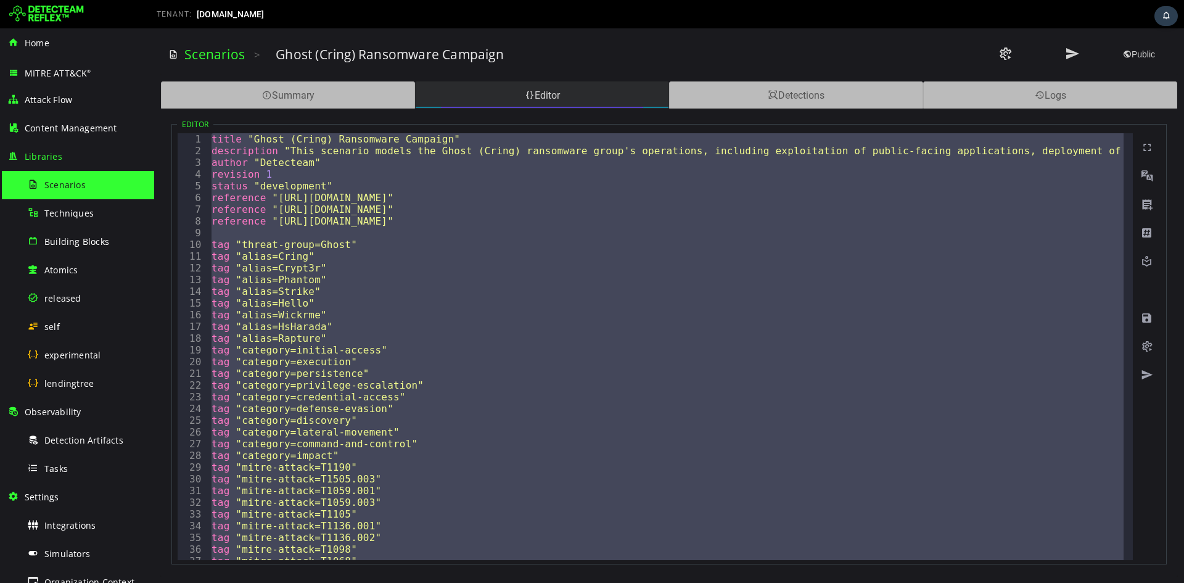
click at [501, 89] on div "Editor" at bounding box center [542, 94] width 254 height 27
click at [582, 91] on div "Editor" at bounding box center [542, 94] width 254 height 27
click at [577, 208] on div "title "Ghost (Cring) Ransomware Campaign" description "This scenario models the…" at bounding box center [666, 346] width 915 height 427
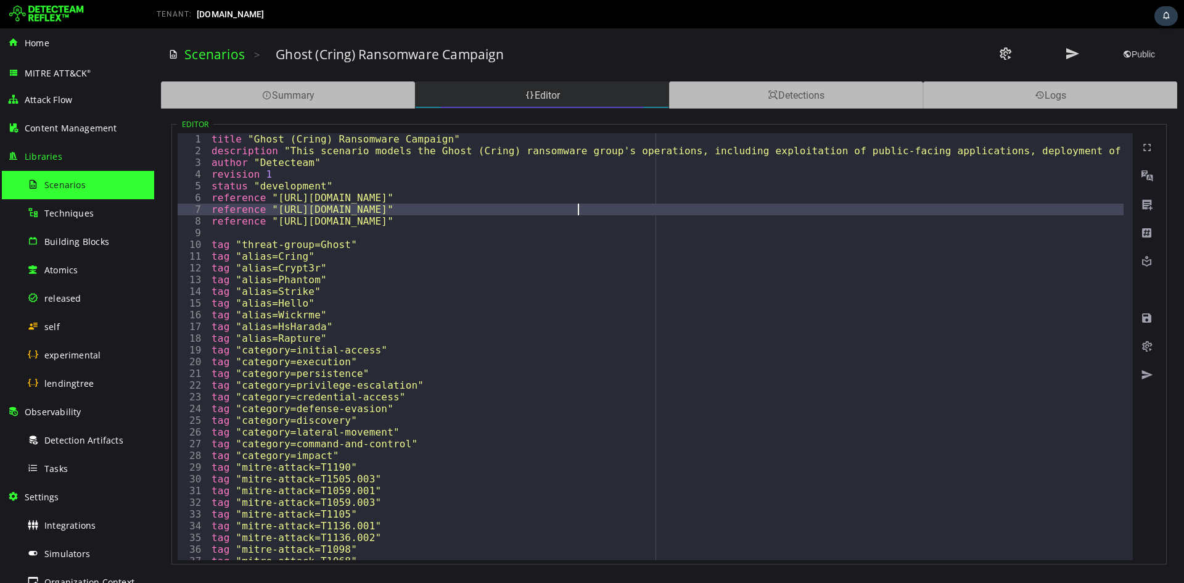
click at [536, 93] on div "Editor" at bounding box center [542, 94] width 254 height 27
type textarea "**********"
click at [572, 279] on div "title "Ghost (Cring) Ransomware Campaign" description "This scenario models the…" at bounding box center [910, 353] width 1403 height 441
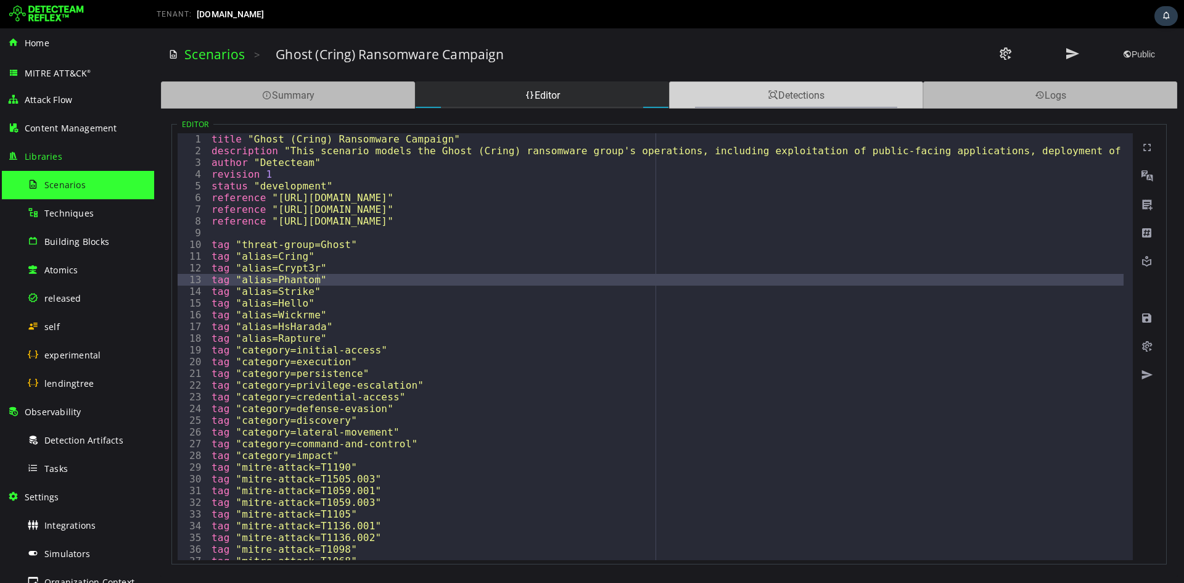
click at [775, 96] on span at bounding box center [773, 95] width 10 height 12
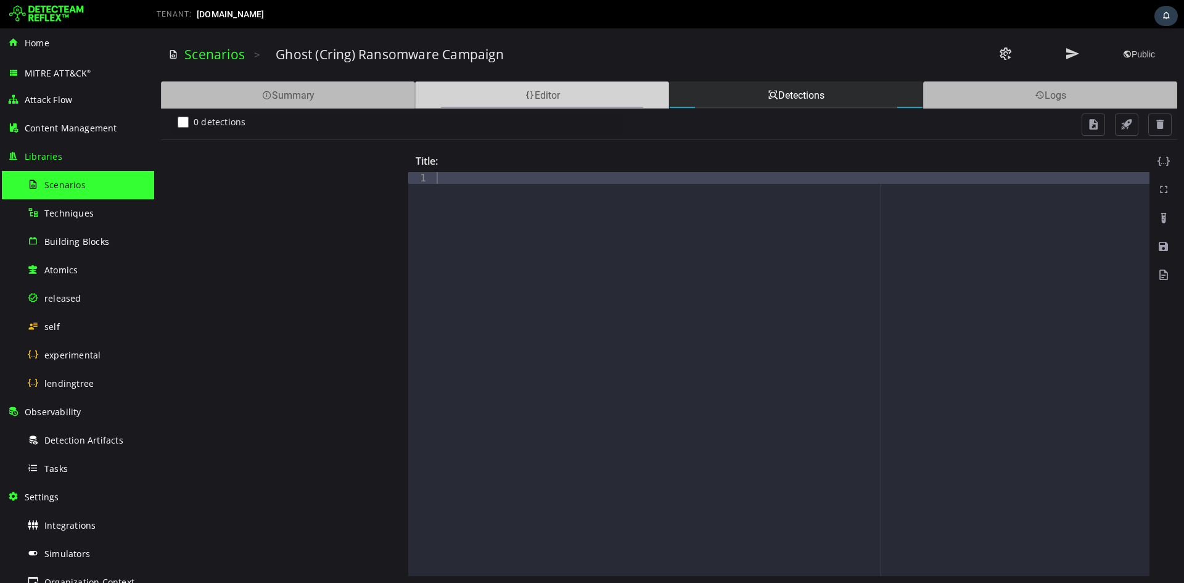
click at [608, 91] on div "Editor" at bounding box center [542, 94] width 254 height 27
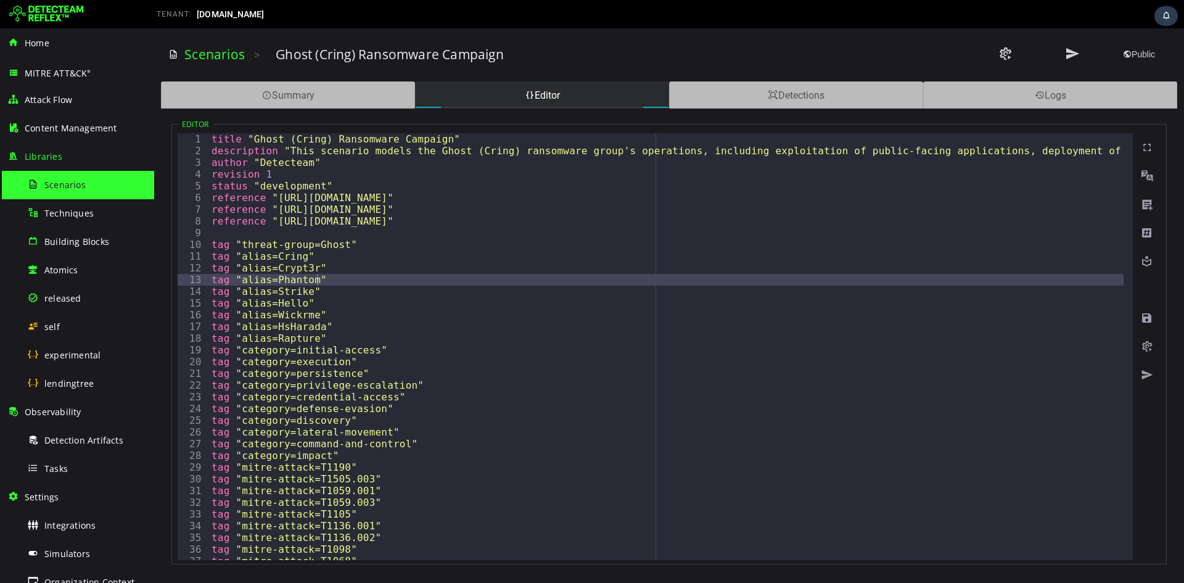
type textarea "**********"
click at [627, 271] on div "title "Ghost (Cring) Ransomware Campaign" description "This scenario models the…" at bounding box center [910, 353] width 1403 height 441
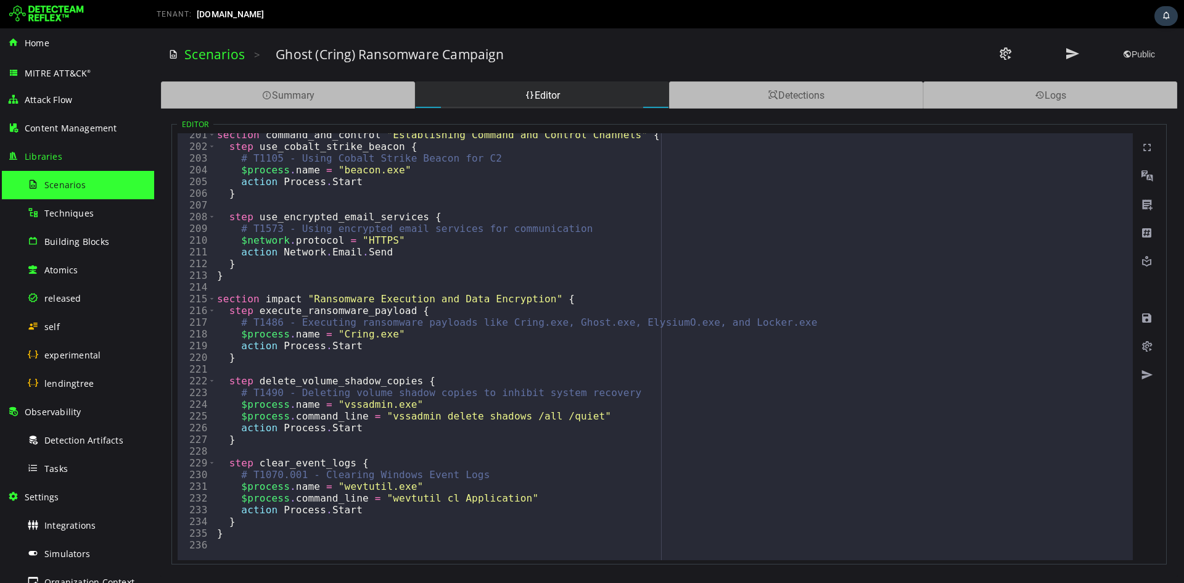
scroll to position [2348, 0]
click at [231, 52] on link "Scenarios" at bounding box center [214, 54] width 60 height 17
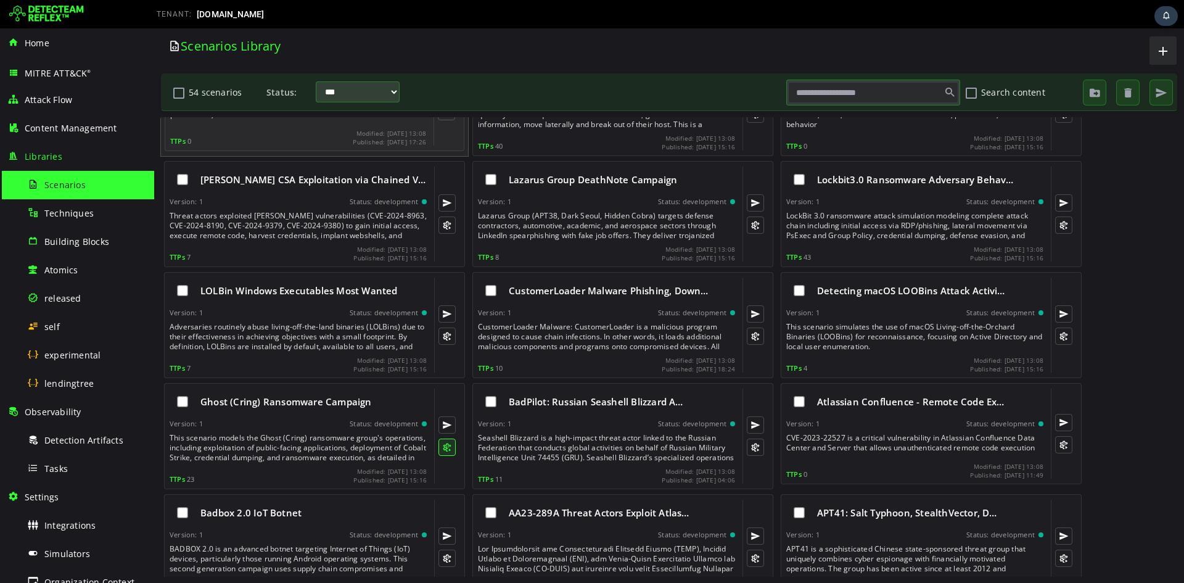
scroll to position [329, 0]
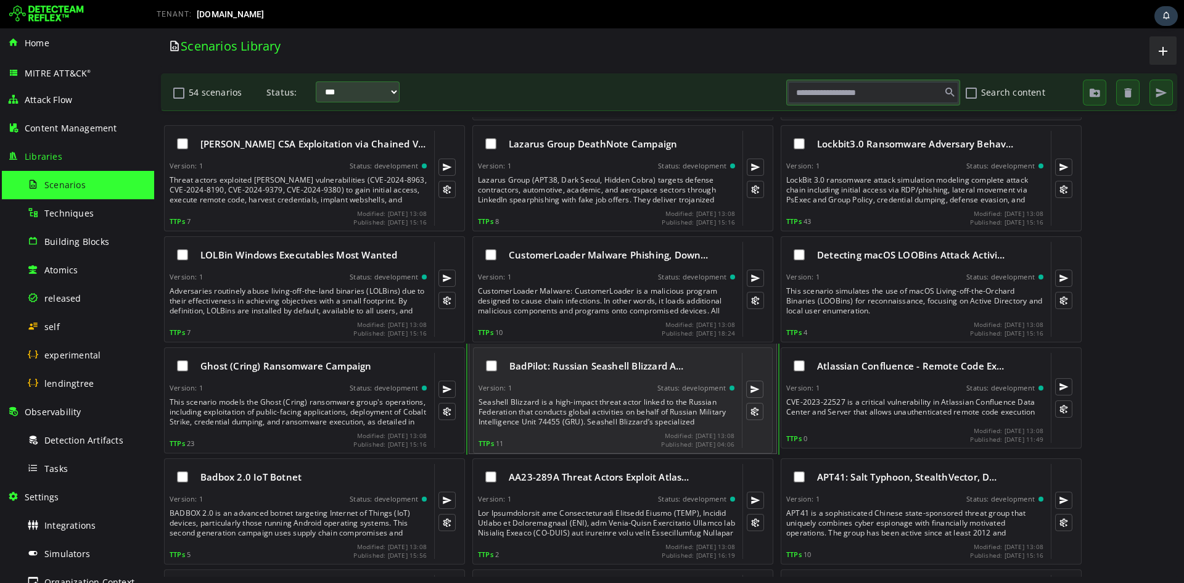
click at [558, 376] on div "BadPilot: Russian Seashell Blizzard A…" at bounding box center [607, 366] width 256 height 26
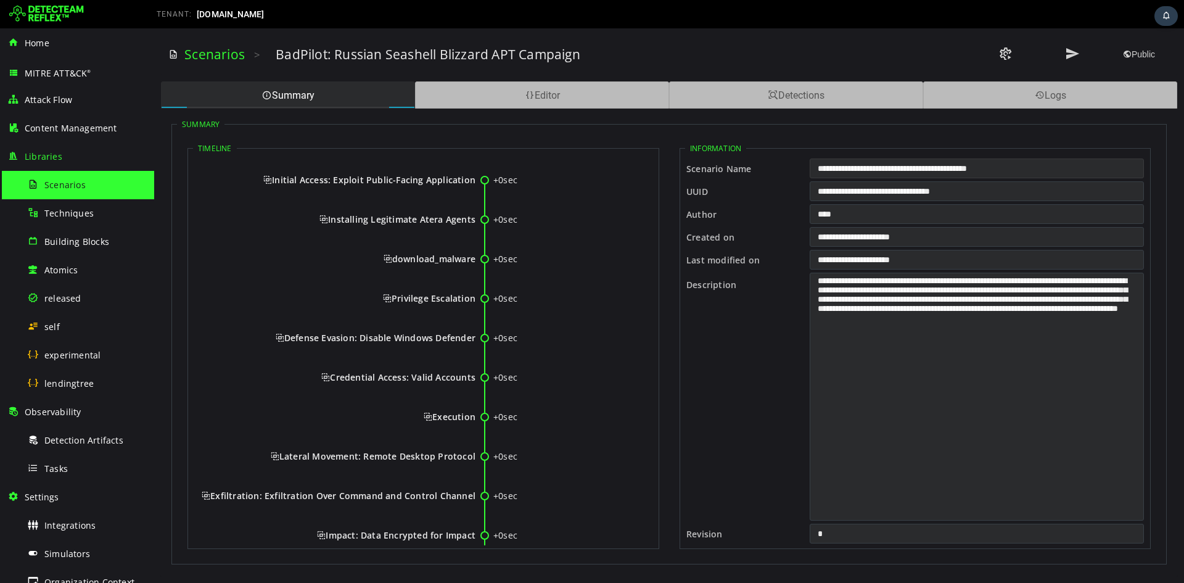
click at [852, 171] on input "**********" at bounding box center [977, 168] width 334 height 20
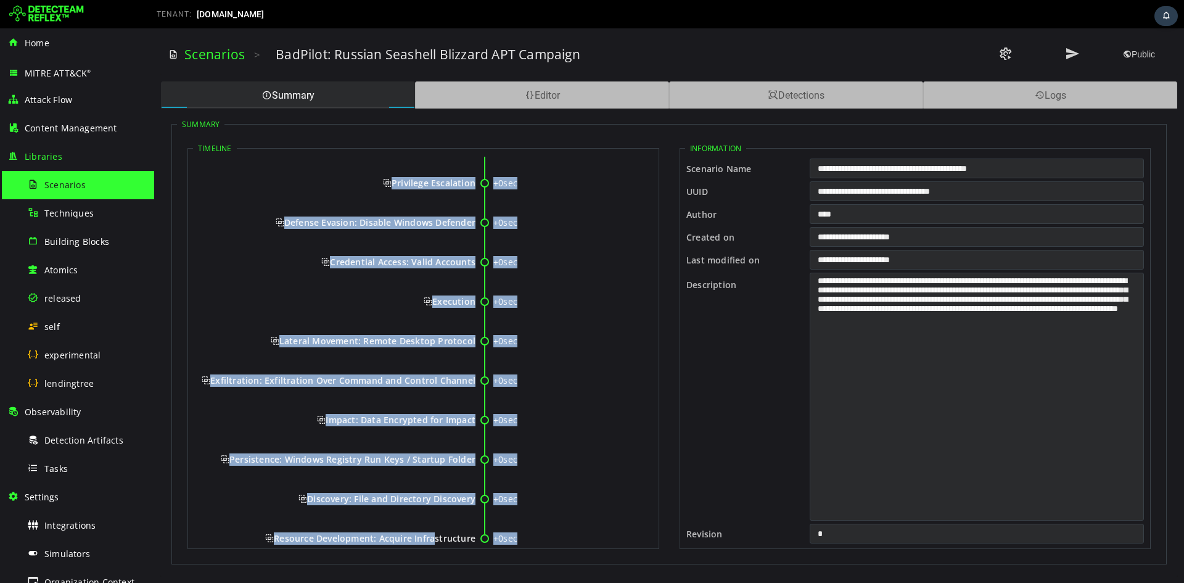
scroll to position [144, 0]
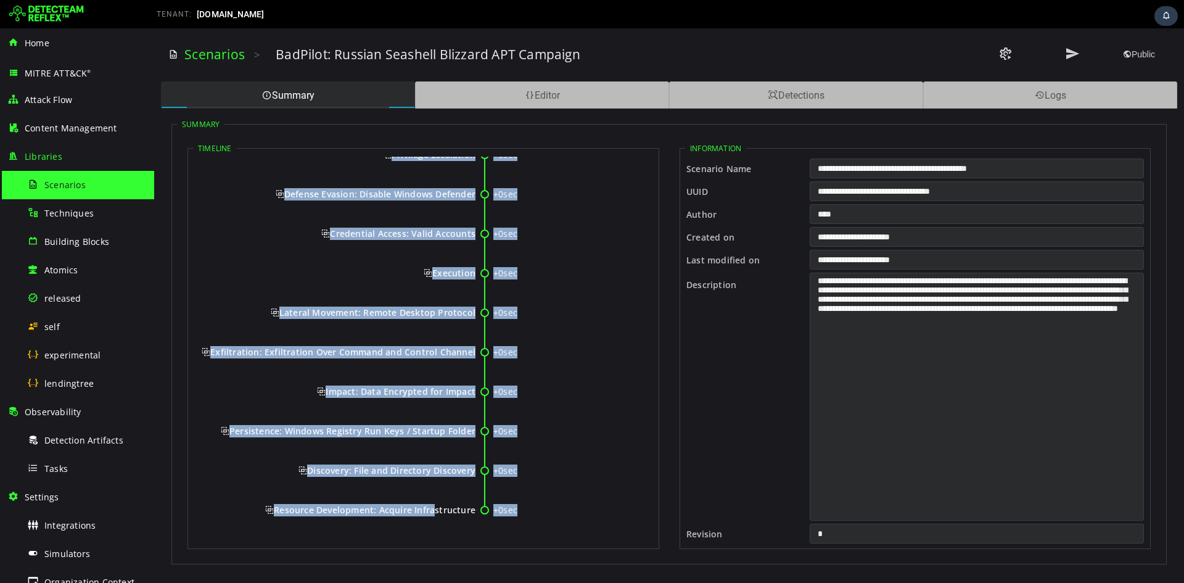
drag, startPoint x: 268, startPoint y: 175, endPoint x: 473, endPoint y: 512, distance: 394.9
click at [473, 450] on div "+0sec Initial Access: Exploit Public-Facing Application +0sec Installing Legiti…" at bounding box center [423, 278] width 461 height 530
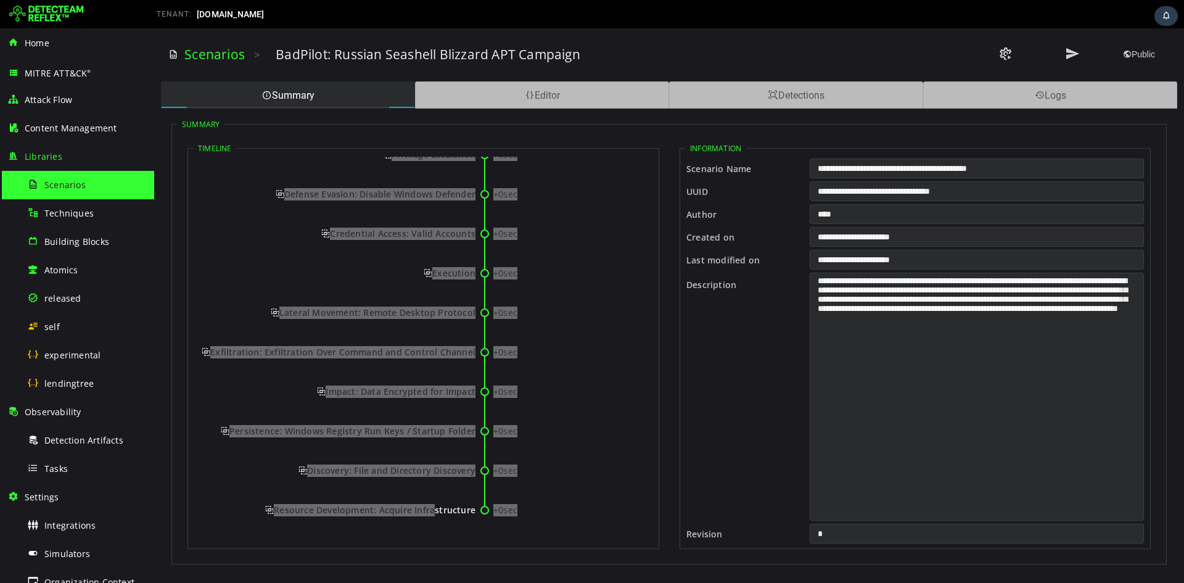
scroll to position [0, 0]
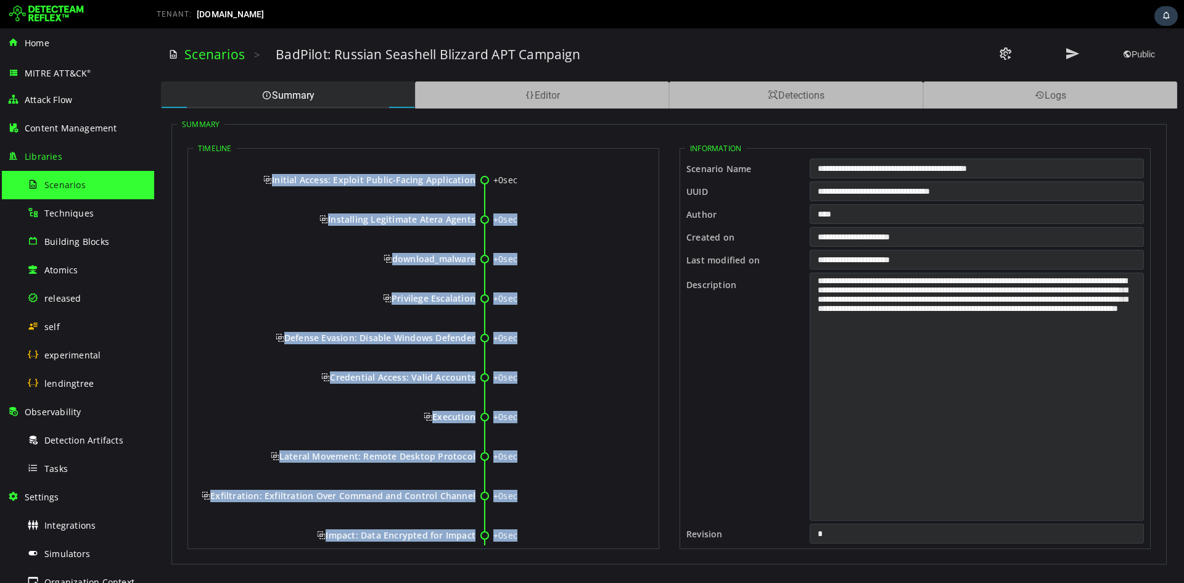
click at [334, 178] on span "Initial Access: Exploit Public-Facing Application" at bounding box center [369, 180] width 212 height 12
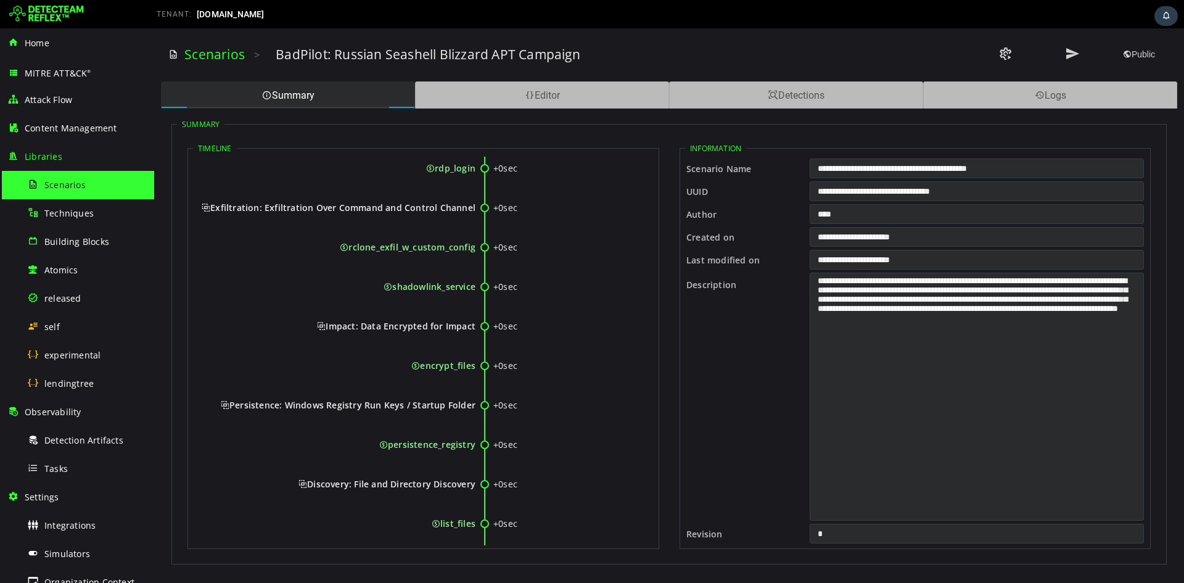
scroll to position [973, 0]
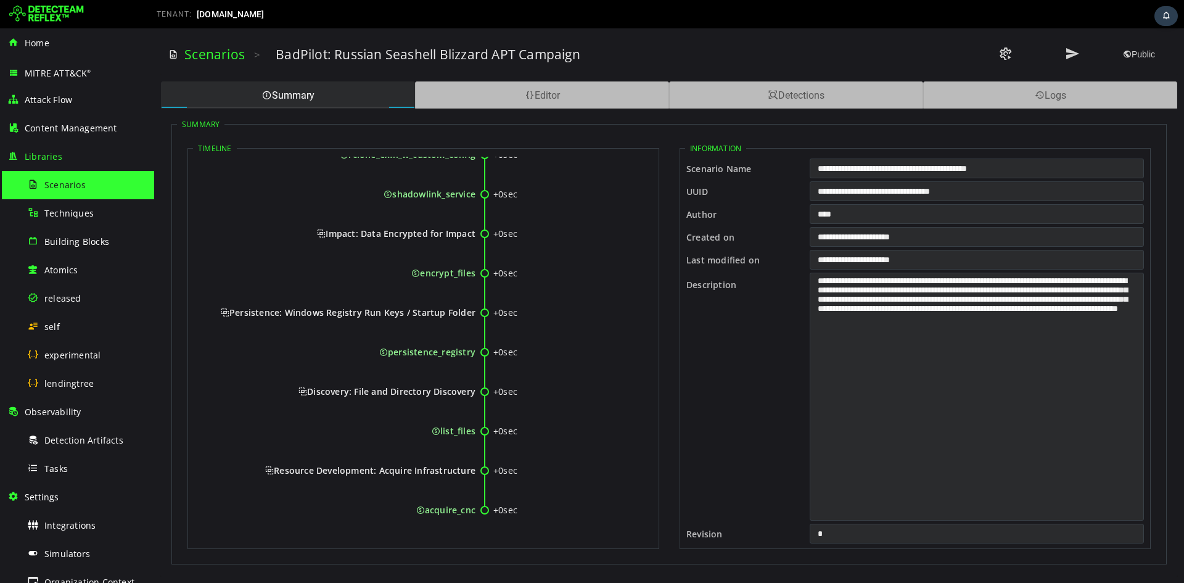
drag, startPoint x: 276, startPoint y: 179, endPoint x: 474, endPoint y: 508, distance: 384.0
click at [593, 88] on div "Editor" at bounding box center [542, 94] width 254 height 27
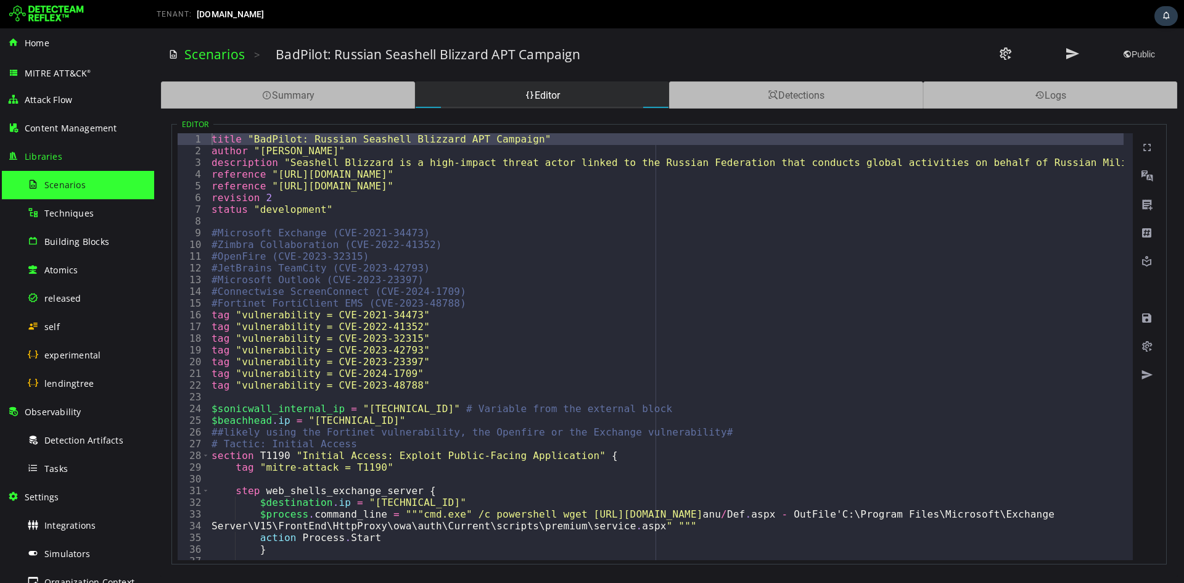
type textarea "**********"
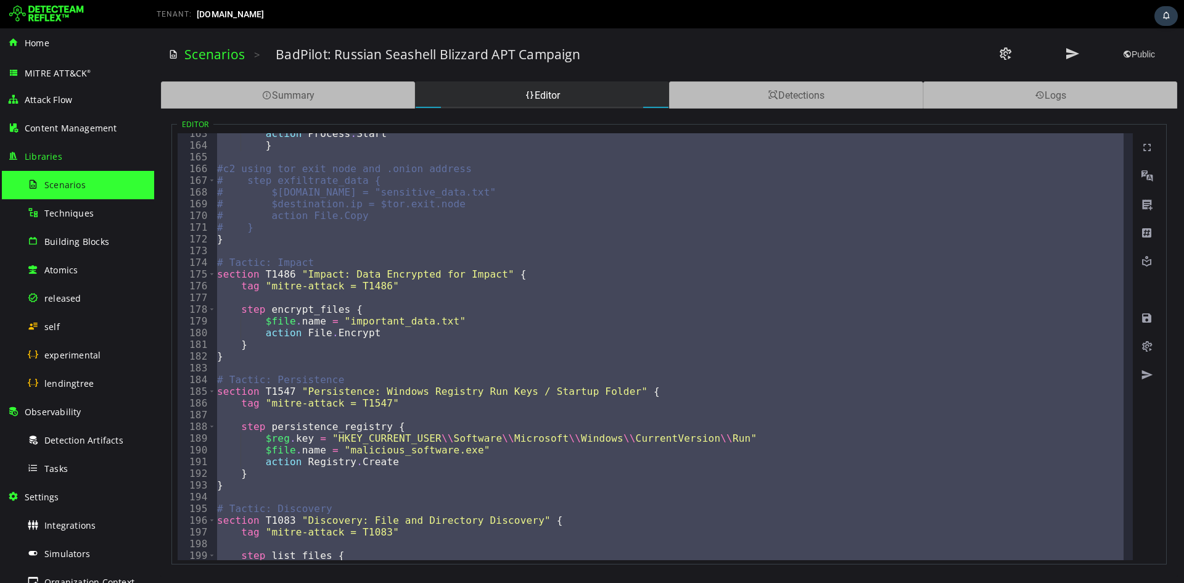
scroll to position [2102, 0]
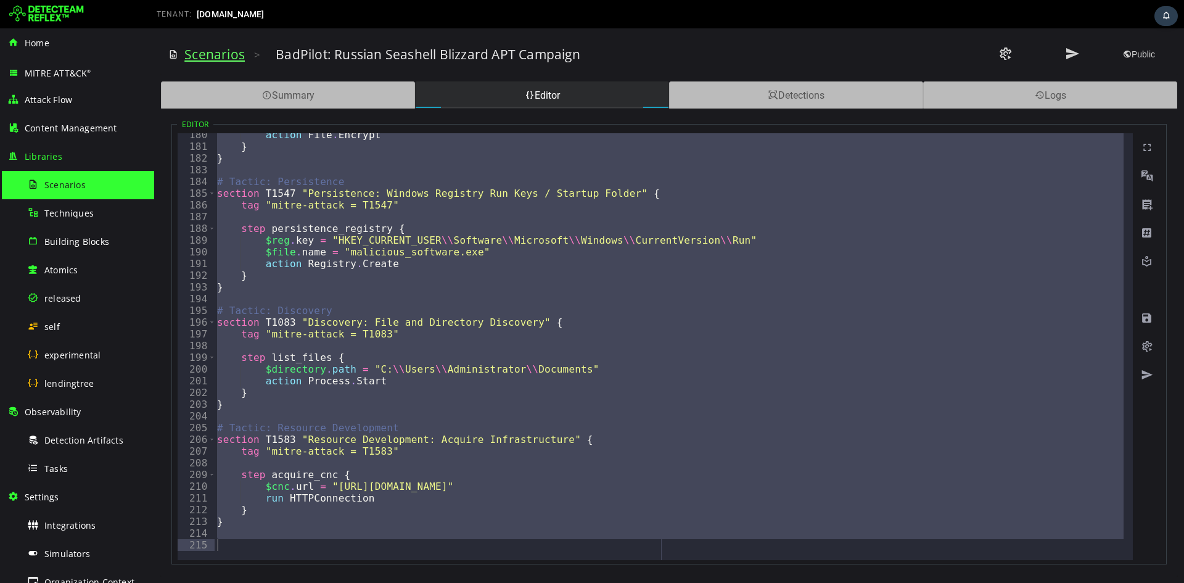
click at [189, 48] on link "Scenarios" at bounding box center [214, 54] width 60 height 17
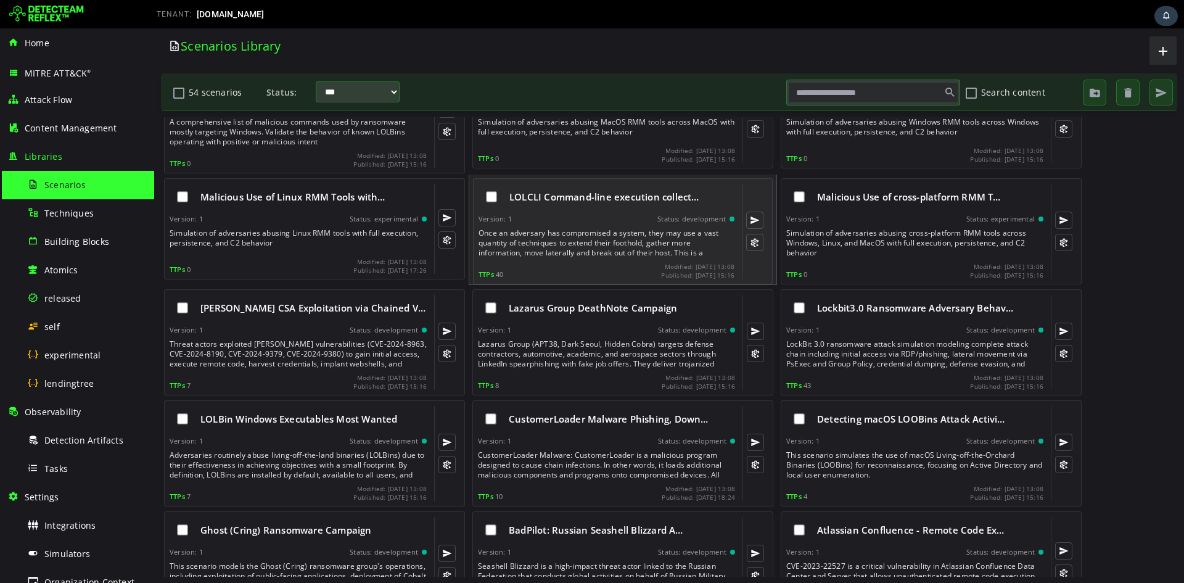
scroll to position [329, 0]
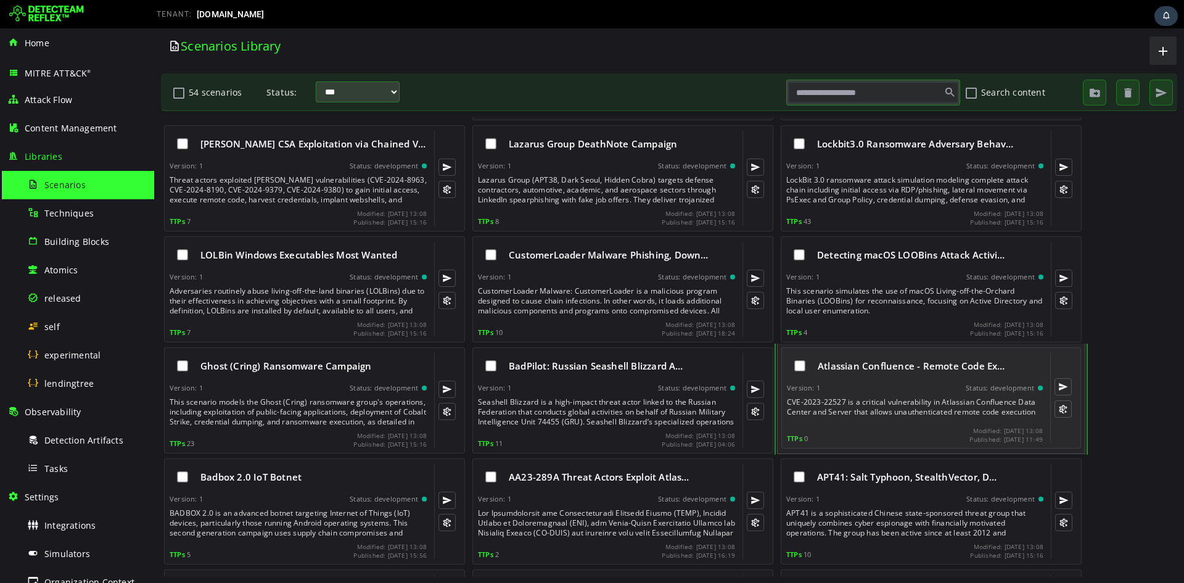
click at [876, 384] on div "Version: 1 Status: development" at bounding box center [915, 388] width 256 height 9
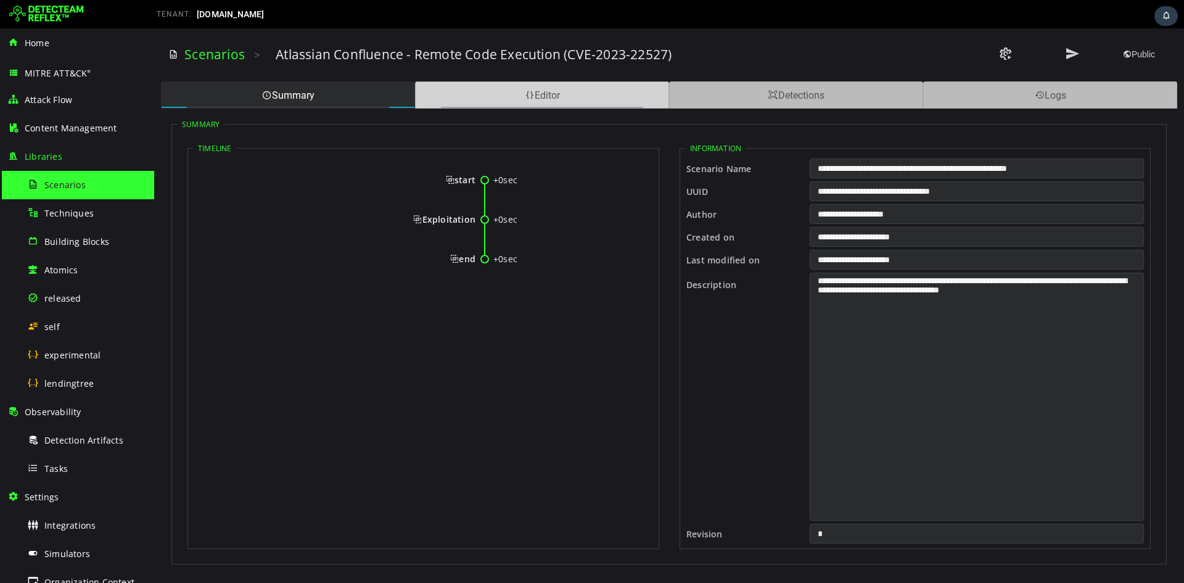
click at [534, 82] on div "Editor" at bounding box center [542, 94] width 254 height 27
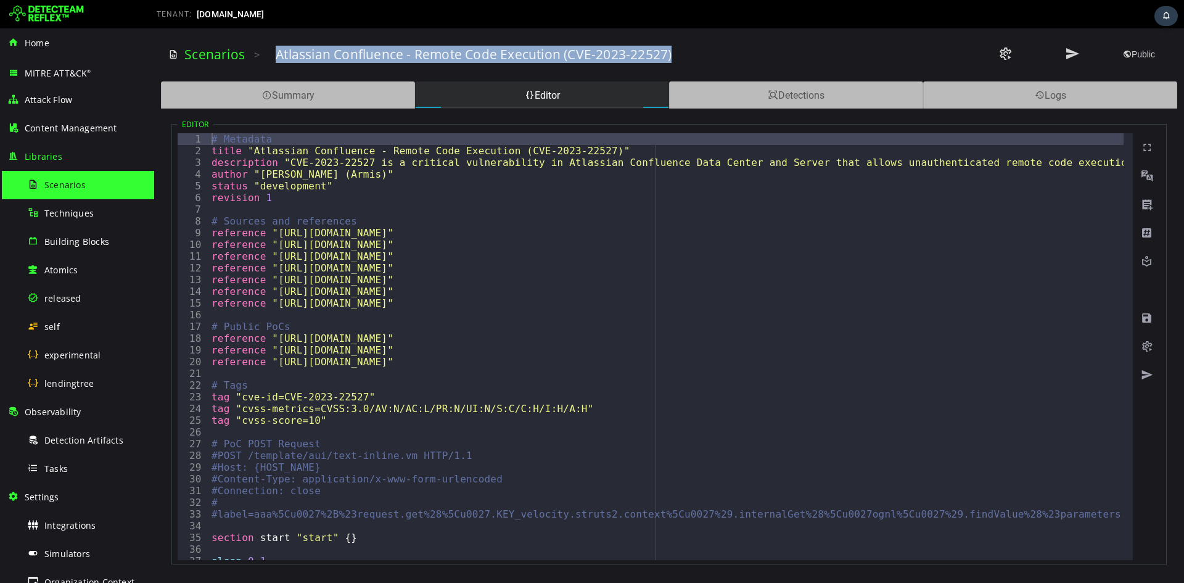
drag, startPoint x: 275, startPoint y: 55, endPoint x: 683, endPoint y: 57, distance: 408.3
click at [683, 57] on div "Atlassian Confluence - Remote Code Execution (CVE-2023-22527)" at bounding box center [586, 54] width 620 height 17
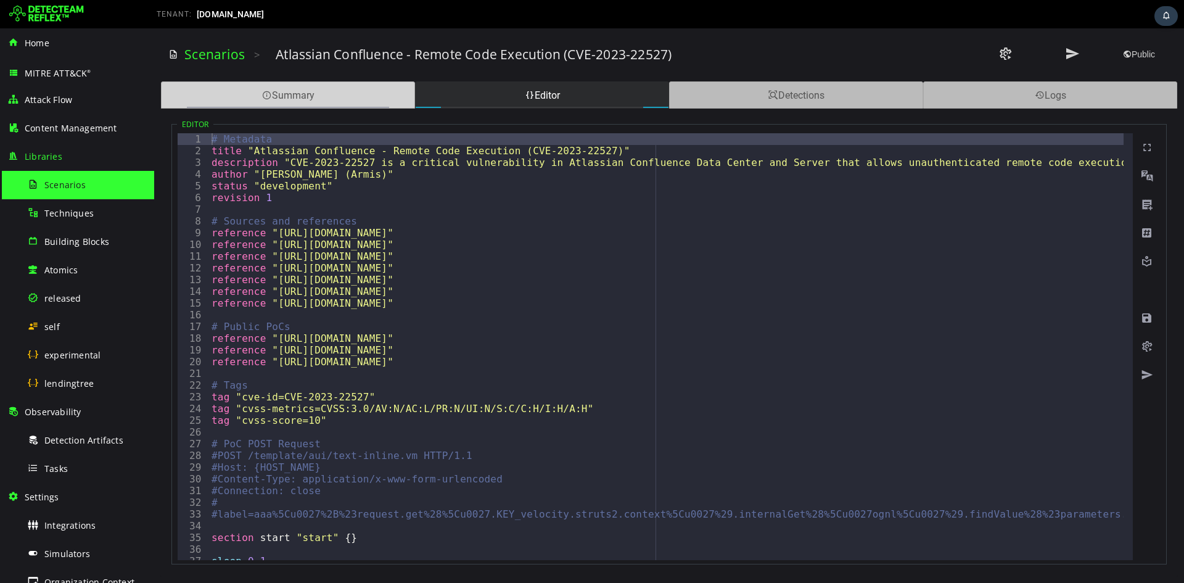
click at [348, 96] on div "Summary" at bounding box center [288, 94] width 254 height 27
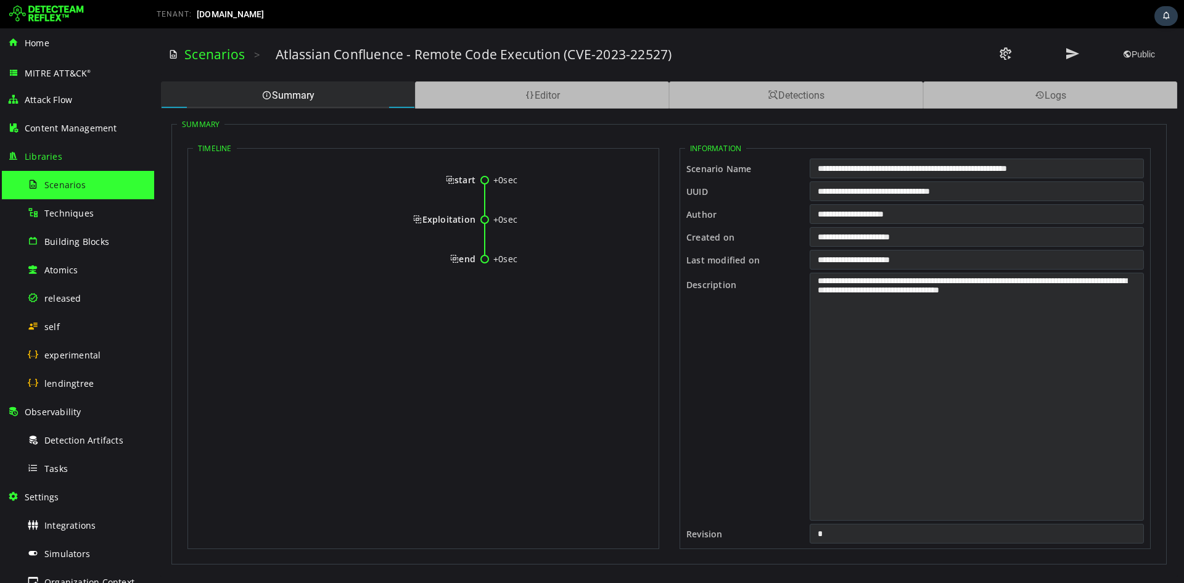
click at [392, 287] on icon at bounding box center [346, 274] width 293 height 39
click at [427, 182] on div "start" at bounding box center [337, 180] width 275 height 12
drag, startPoint x: 438, startPoint y: 178, endPoint x: 473, endPoint y: 259, distance: 88.7
click at [473, 259] on div "+0sec start +0sec Exploitation +0sec end" at bounding box center [423, 225] width 461 height 136
click at [454, 181] on span "start" at bounding box center [461, 180] width 30 height 12
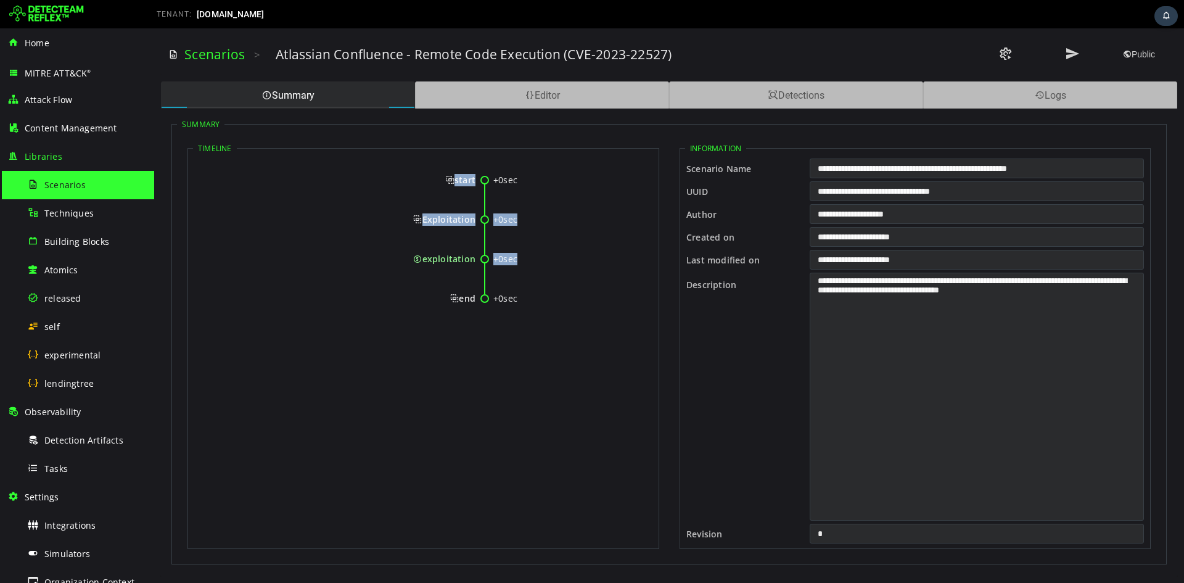
drag, startPoint x: 443, startPoint y: 181, endPoint x: 501, endPoint y: 283, distance: 117.6
click at [511, 292] on div "+0sec start +0sec Exploitation +0sec exploitation +0sec end" at bounding box center [423, 244] width 461 height 175
click at [415, 217] on span "Exploitation" at bounding box center [444, 219] width 62 height 12
click at [448, 178] on span "start" at bounding box center [461, 180] width 30 height 12
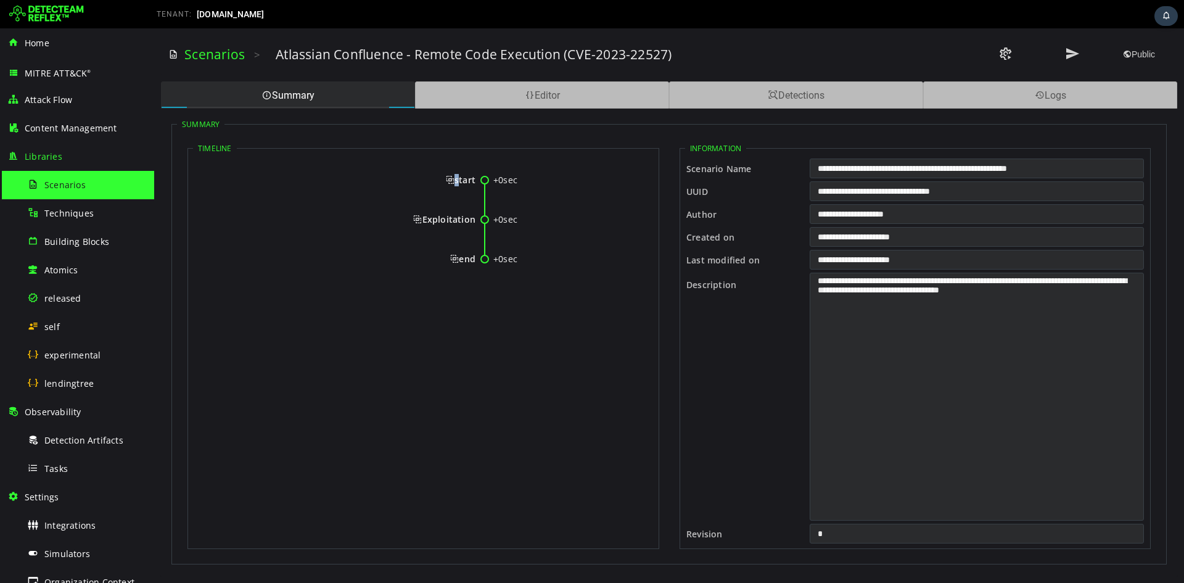
click at [448, 178] on span "start" at bounding box center [461, 180] width 30 height 12
drag, startPoint x: 437, startPoint y: 176, endPoint x: 474, endPoint y: 299, distance: 128.6
click at [474, 299] on div "+0sec start +0sec Exploitation +0sec exploitation +0sec end" at bounding box center [423, 244] width 461 height 175
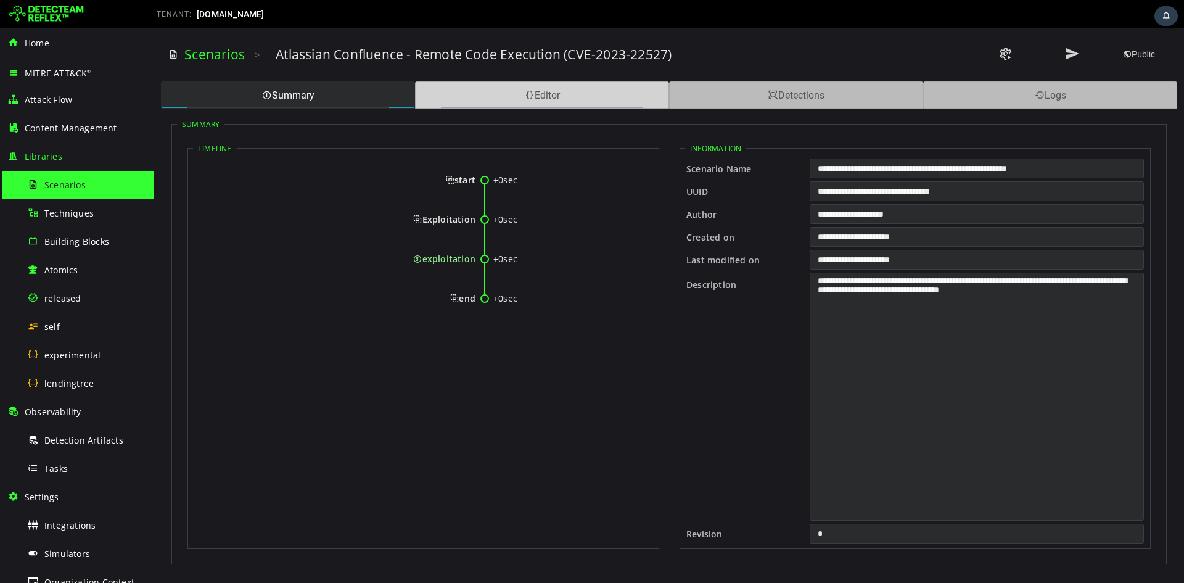
click at [549, 105] on div "Editor" at bounding box center [542, 94] width 254 height 27
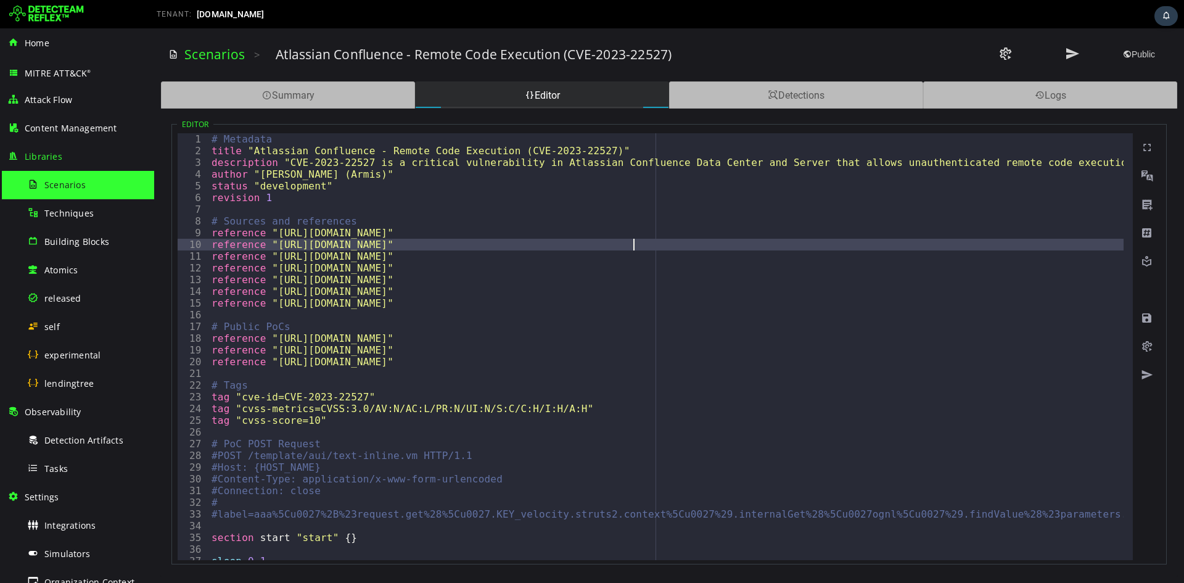
type textarea "**********"
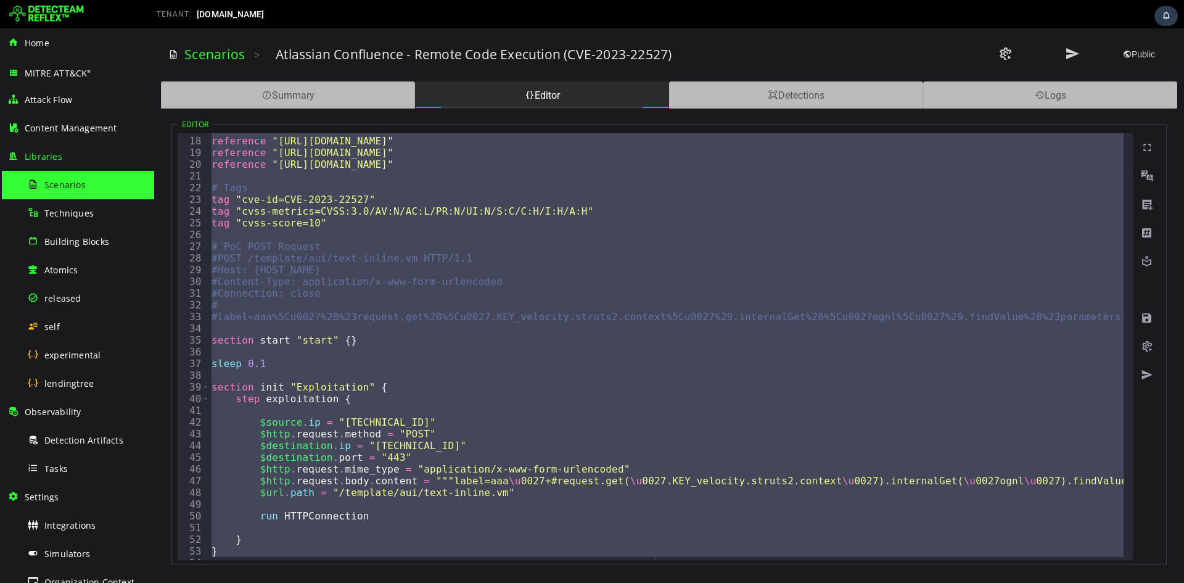
scroll to position [262, 0]
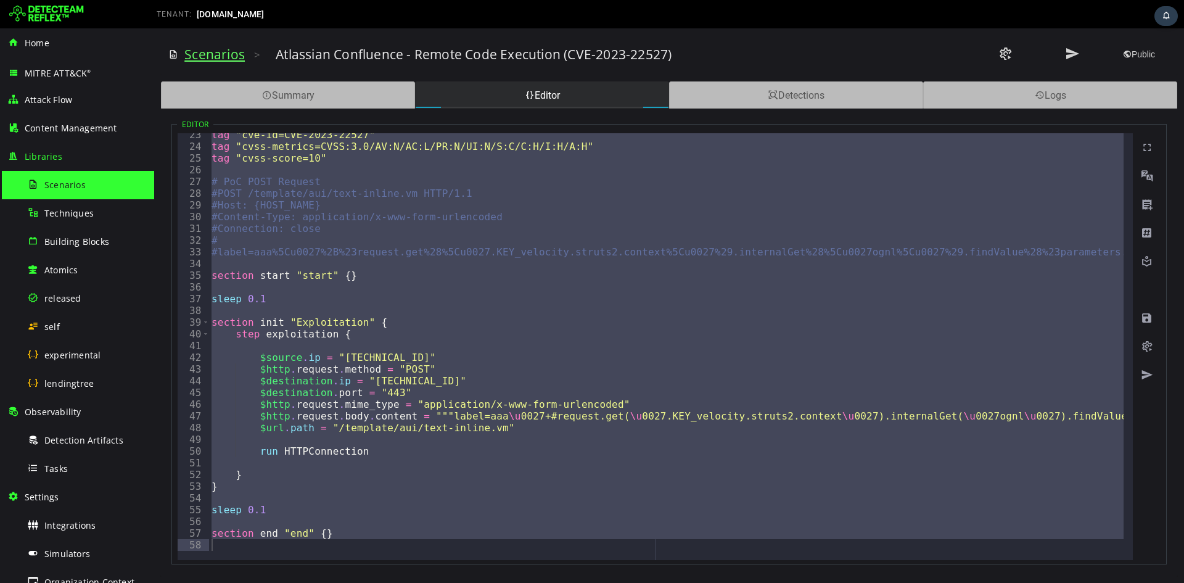
click at [220, 57] on link "Scenarios" at bounding box center [214, 54] width 60 height 17
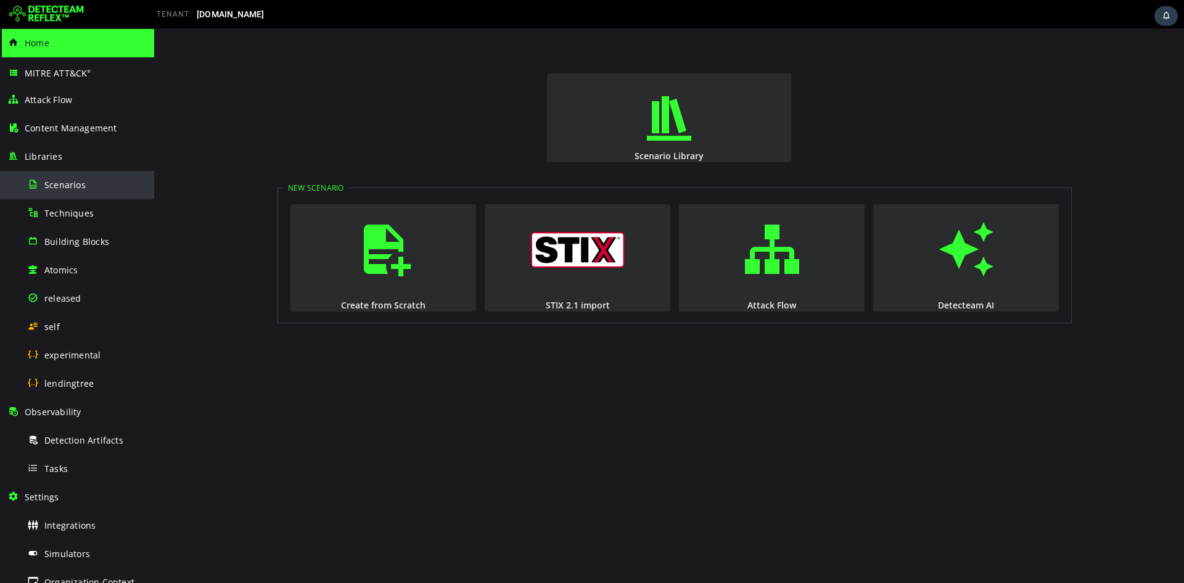
click at [68, 189] on span "Scenarios" at bounding box center [64, 185] width 41 height 12
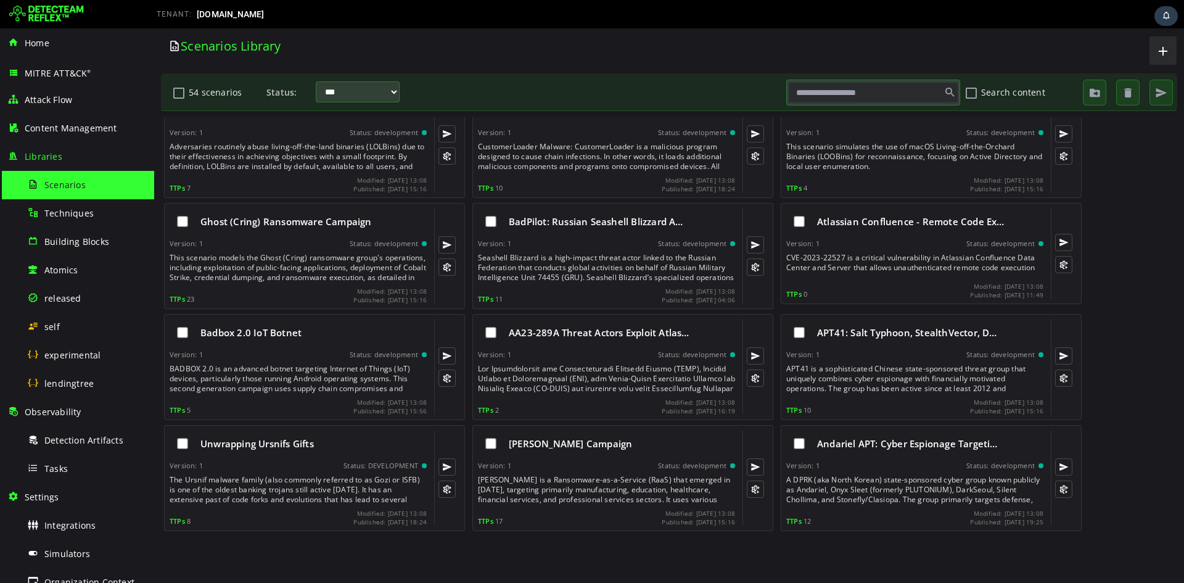
scroll to position [493, 0]
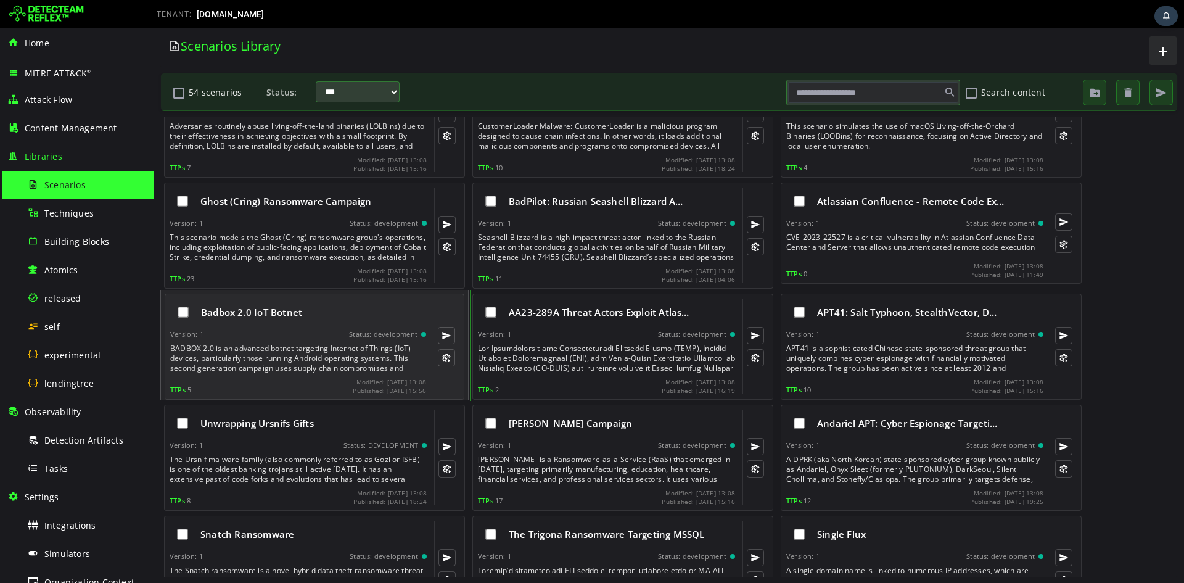
click at [327, 316] on div "Badbox 2.0 IoT Botnet" at bounding box center [313, 312] width 225 height 12
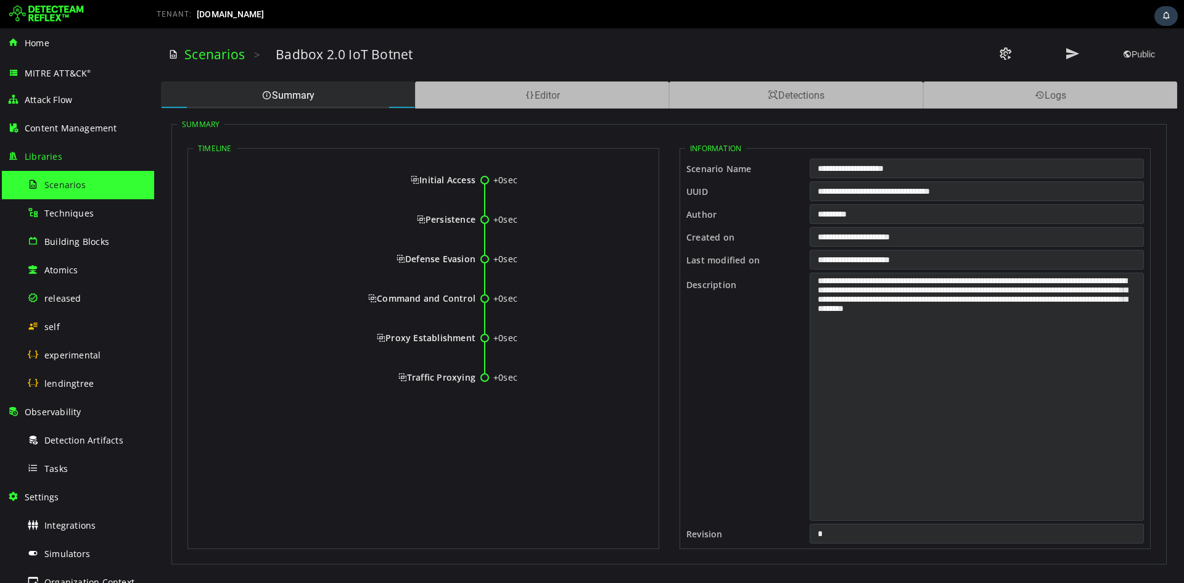
click at [846, 174] on input "**********" at bounding box center [977, 168] width 334 height 20
drag, startPoint x: 403, startPoint y: 176, endPoint x: 475, endPoint y: 381, distance: 216.3
click at [475, 381] on div "+0sec Initial Access +0sec Persistence +0sec Defense Evasion +0sec Command and …" at bounding box center [423, 284] width 461 height 254
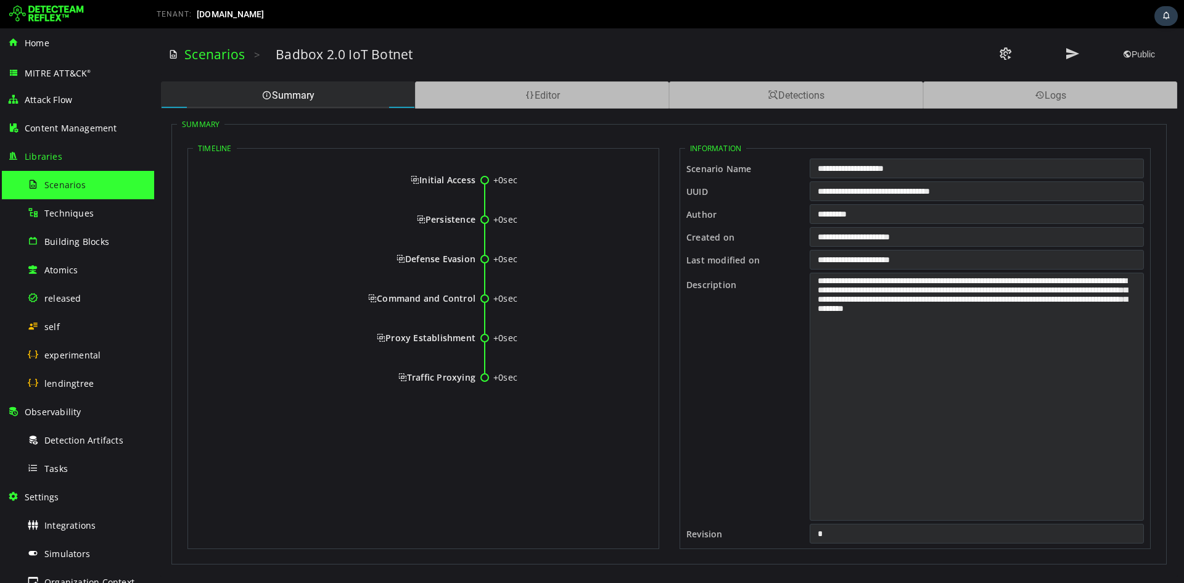
copy div "Initial Access +0sec Persistence +0sec Defense Evasion +0sec Command and Contro…"
click at [413, 184] on span "Initial Access" at bounding box center [443, 180] width 65 height 12
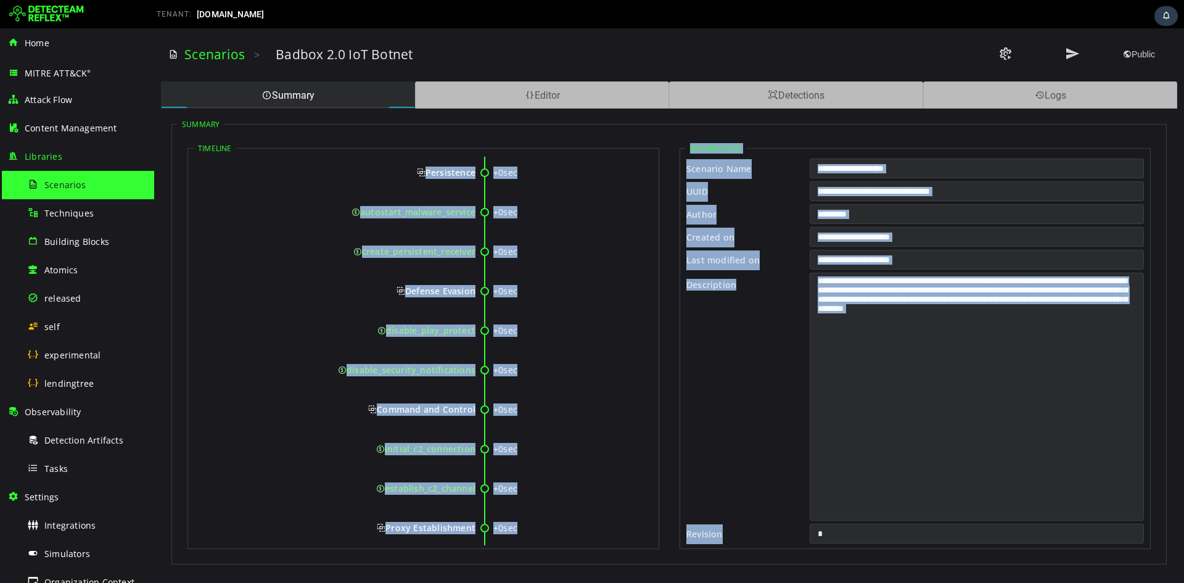
scroll to position [341, 0]
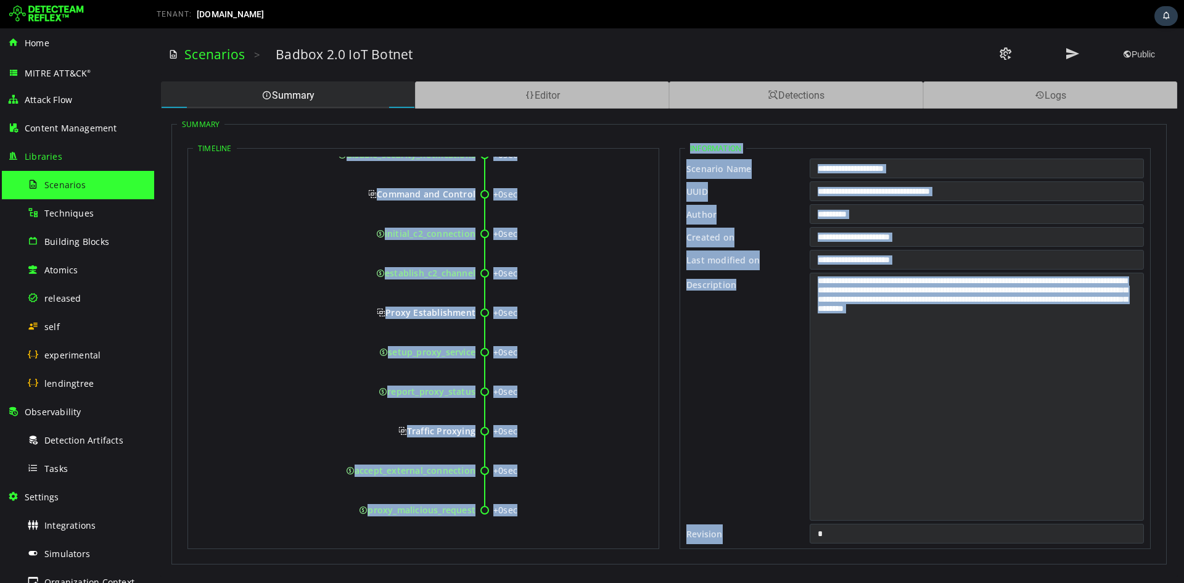
drag, startPoint x: 419, startPoint y: 181, endPoint x: 474, endPoint y: 511, distance: 335.2
click at [474, 511] on div "+0sec Initial Access +0sec supply_chain_compromise +0sec post_purchase_infectio…" at bounding box center [423, 180] width 461 height 728
copy div "Initial Access +0sec supply_chain_compromise +0sec post_purchase_infection +0se…"
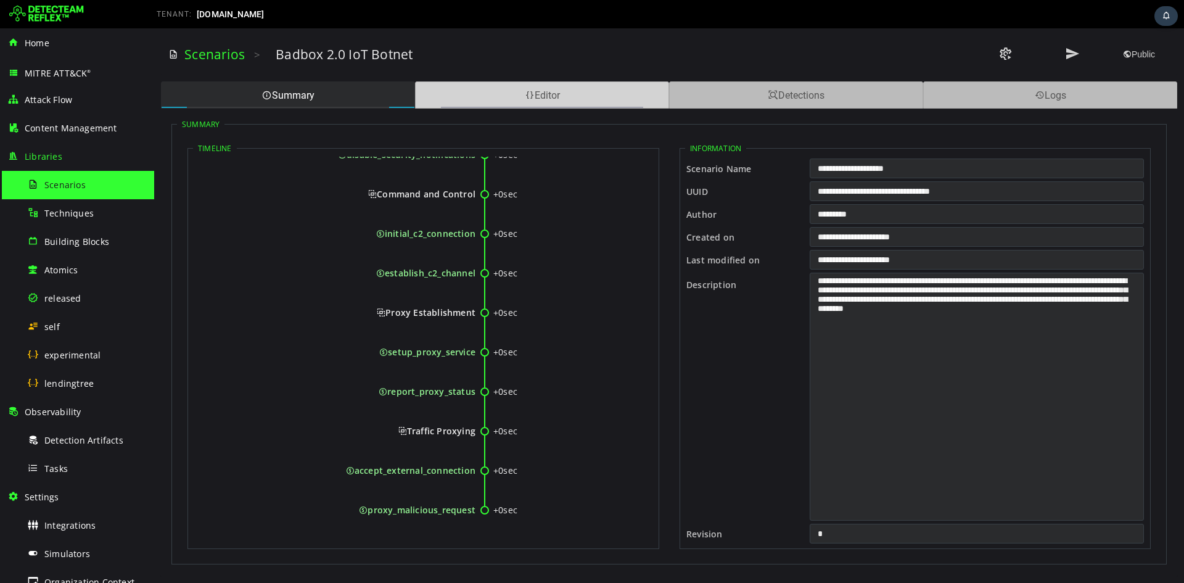
click at [572, 100] on div "Editor" at bounding box center [542, 94] width 254 height 27
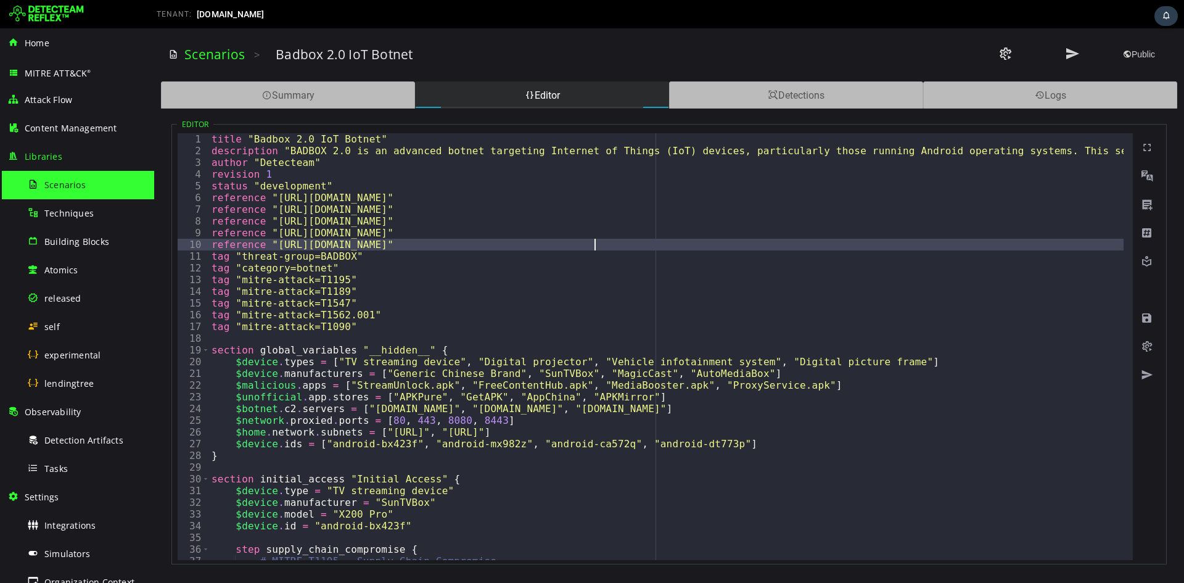
click at [593, 245] on div "title "Badbox 2.0 IoT Botnet" description "BADBOX 2.0 is an advanced botnet tar…" at bounding box center [1105, 353] width 1792 height 441
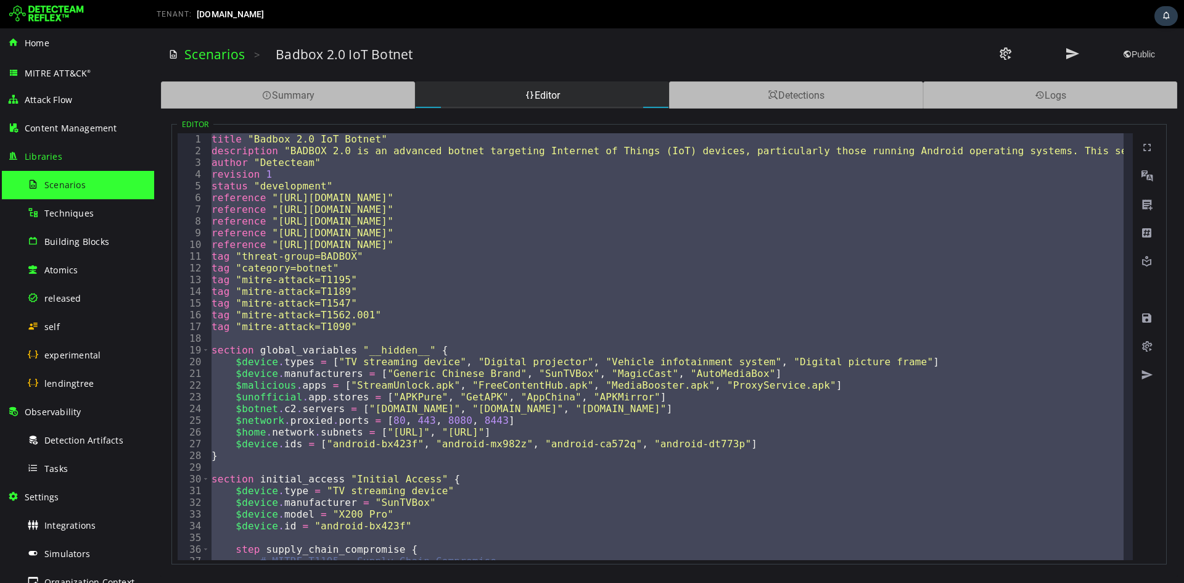
click at [344, 183] on div "title "Badbox 2.0 IoT Botnet" description "BADBOX 2.0 is an advanced botnet tar…" at bounding box center [666, 346] width 915 height 427
type textarea "**********"
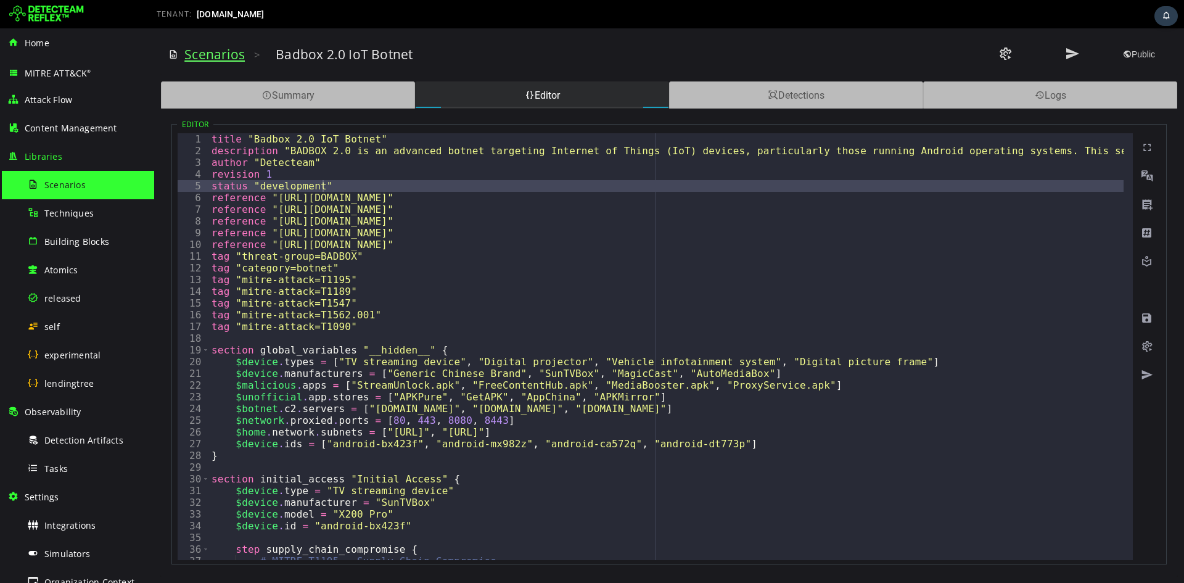
click at [220, 53] on link "Scenarios" at bounding box center [214, 54] width 60 height 17
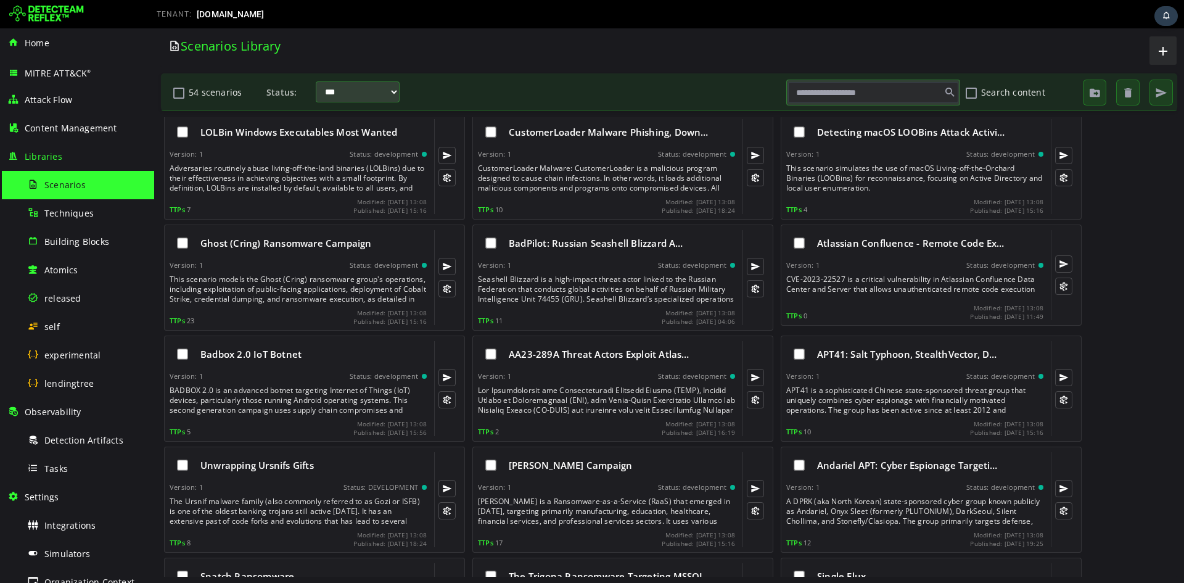
scroll to position [493, 0]
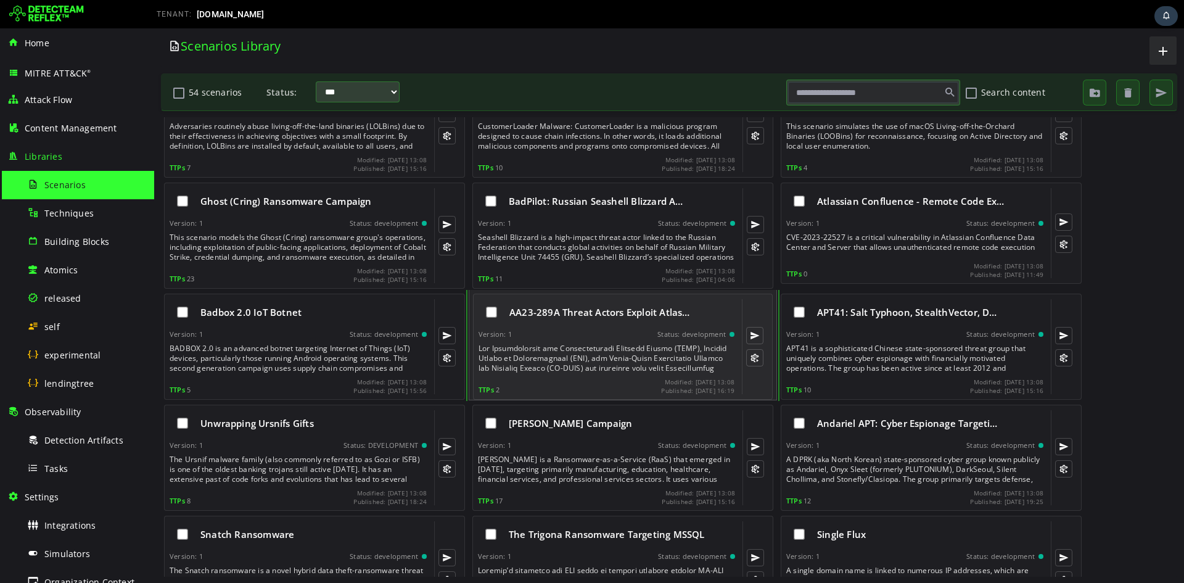
click at [616, 334] on div "Version: 1 Status: development" at bounding box center [607, 334] width 256 height 9
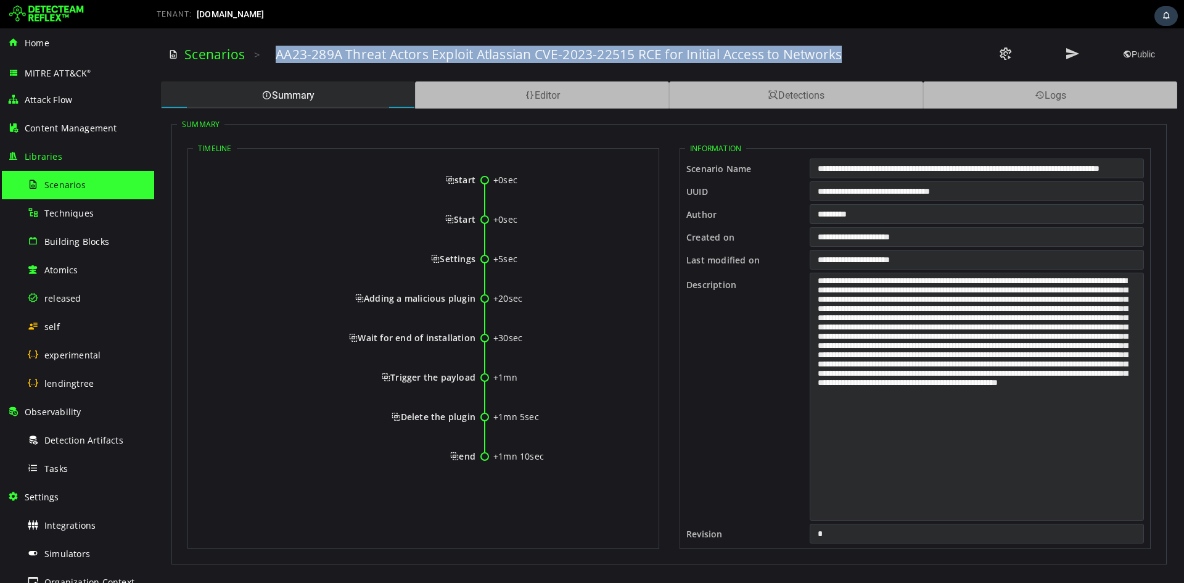
drag, startPoint x: 276, startPoint y: 53, endPoint x: 908, endPoint y: 60, distance: 632.2
click at [908, 60] on div "Scenarios > AA23-289A Threat Actors Exploit Atlassian CVE-2023-22515 RCE for In…" at bounding box center [669, 55] width 1002 height 34
copy div "AA23-289A Threat Actors Exploit Atlassian CVE-2023-22515 RCE for Initial Access…"
drag, startPoint x: 451, startPoint y: 179, endPoint x: 474, endPoint y: 453, distance: 274.2
click at [474, 453] on div "+0sec start +0sec Start +5sec Settings +20sec Adding a malicious plugin +30sec …" at bounding box center [423, 323] width 461 height 333
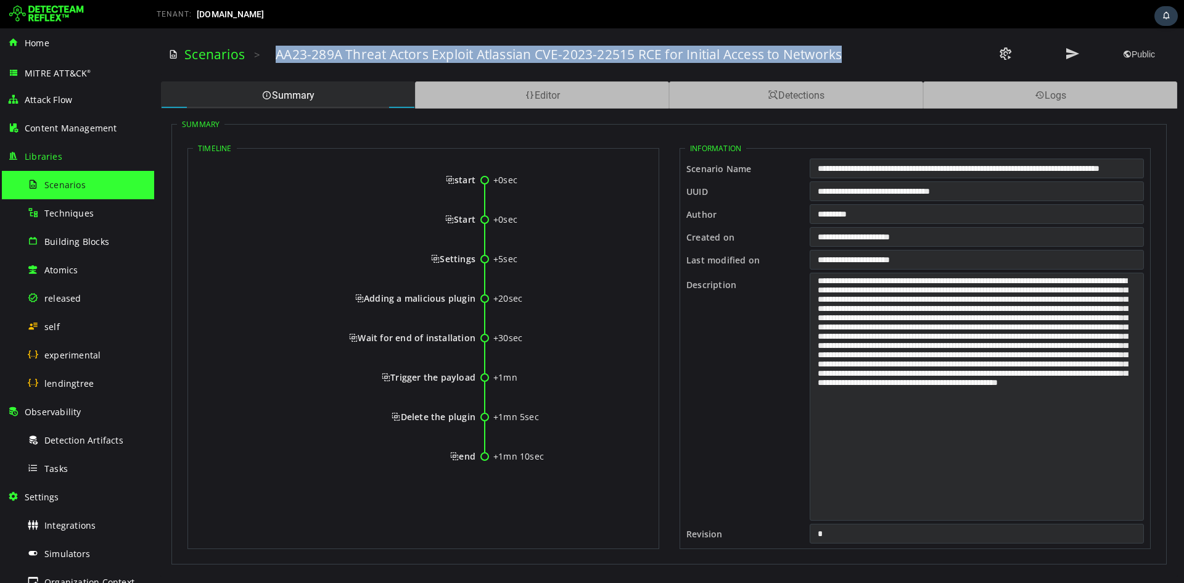
copy div "start +0sec Start +5sec Settings +20sec Adding a malicious plugin +30sec Wait f…"
click at [446, 183] on span "start" at bounding box center [461, 180] width 30 height 12
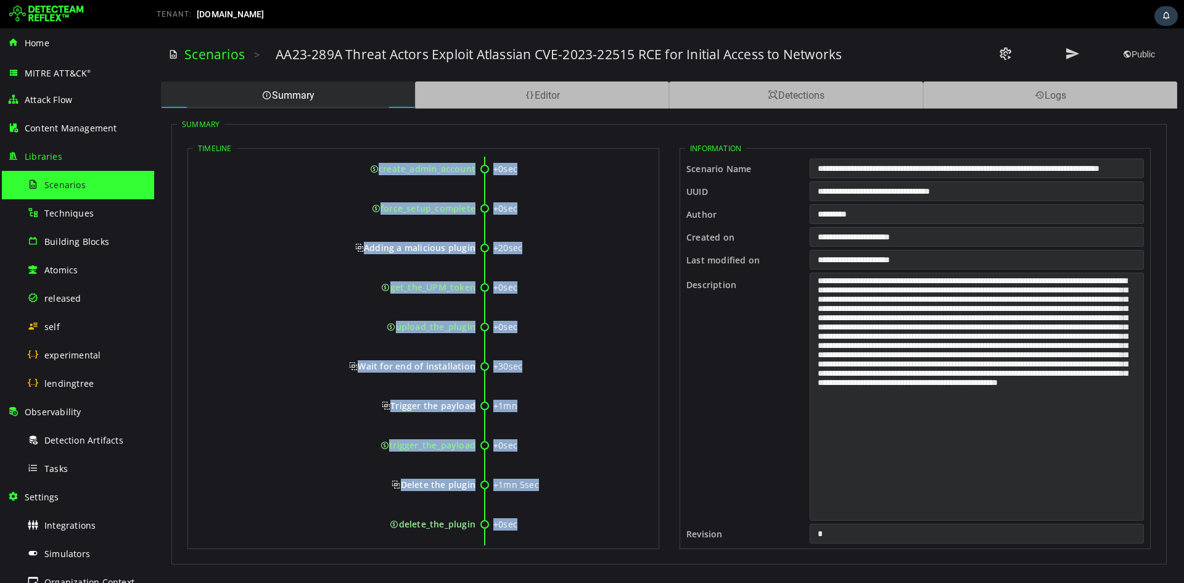
scroll to position [223, 0]
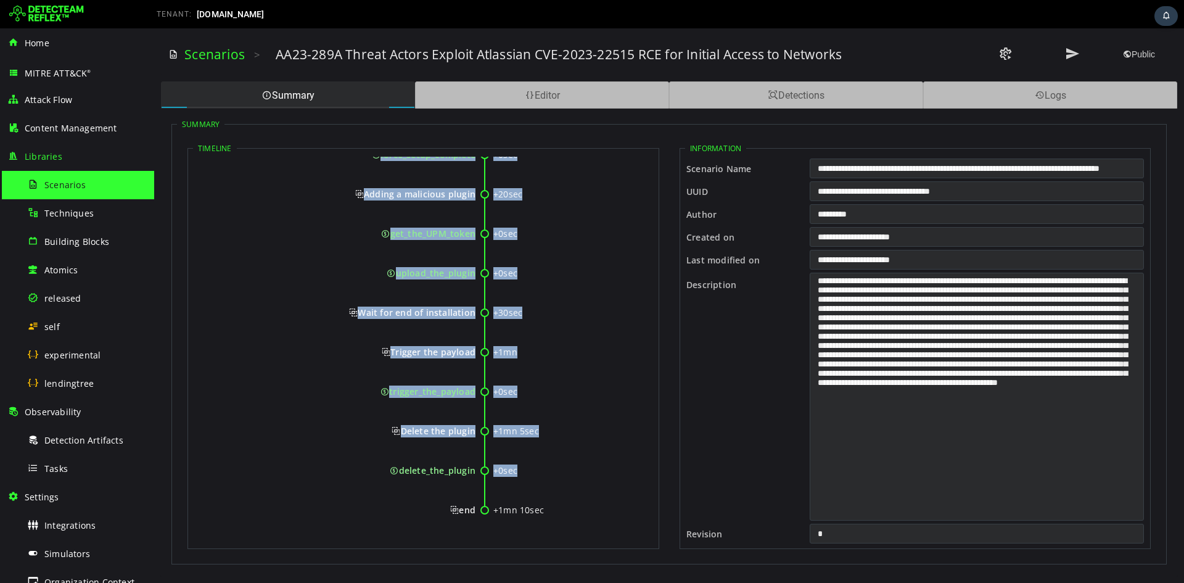
drag, startPoint x: 455, startPoint y: 181, endPoint x: 474, endPoint y: 508, distance: 328.0
click at [474, 508] on div "+0sec start +0sec Start +5sec Settings +0sec setting_the_application +0sec crea…" at bounding box center [423, 238] width 461 height 609
copy div "start +0sec Start +5sec Settings +0sec setting_the_application +0sec create_adm…"
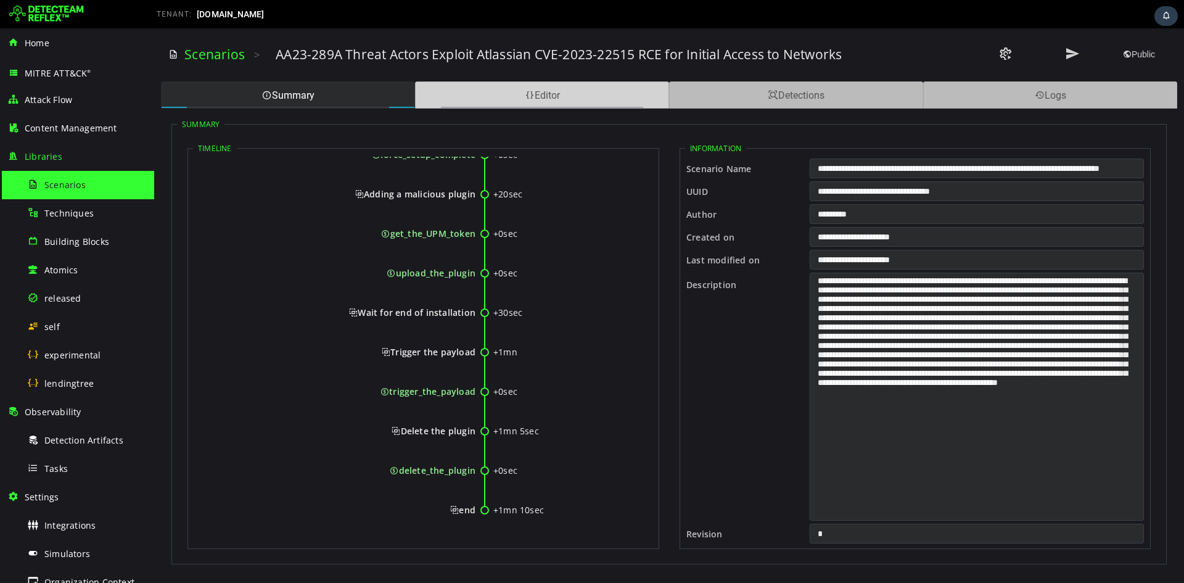
click at [564, 101] on div "Editor" at bounding box center [542, 94] width 254 height 27
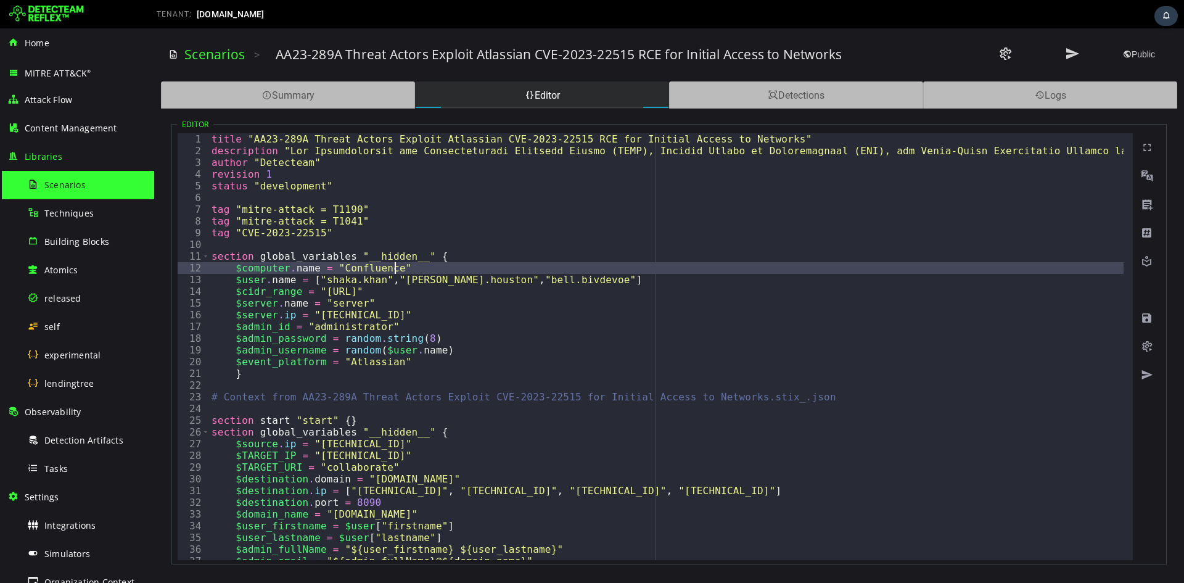
type textarea "**********"
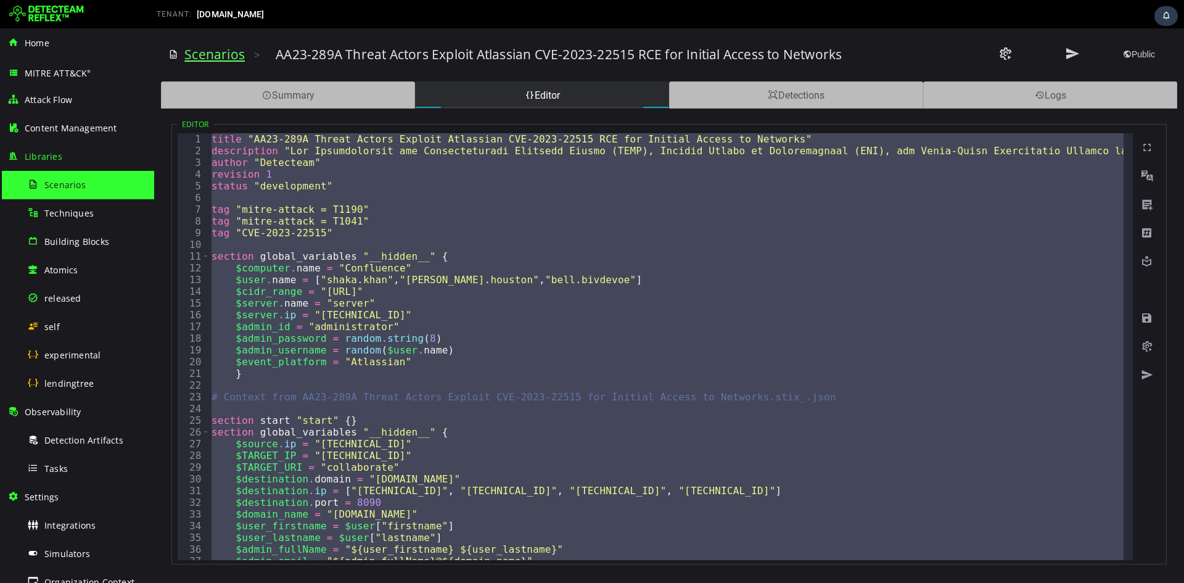
click at [236, 55] on link "Scenarios" at bounding box center [214, 54] width 60 height 17
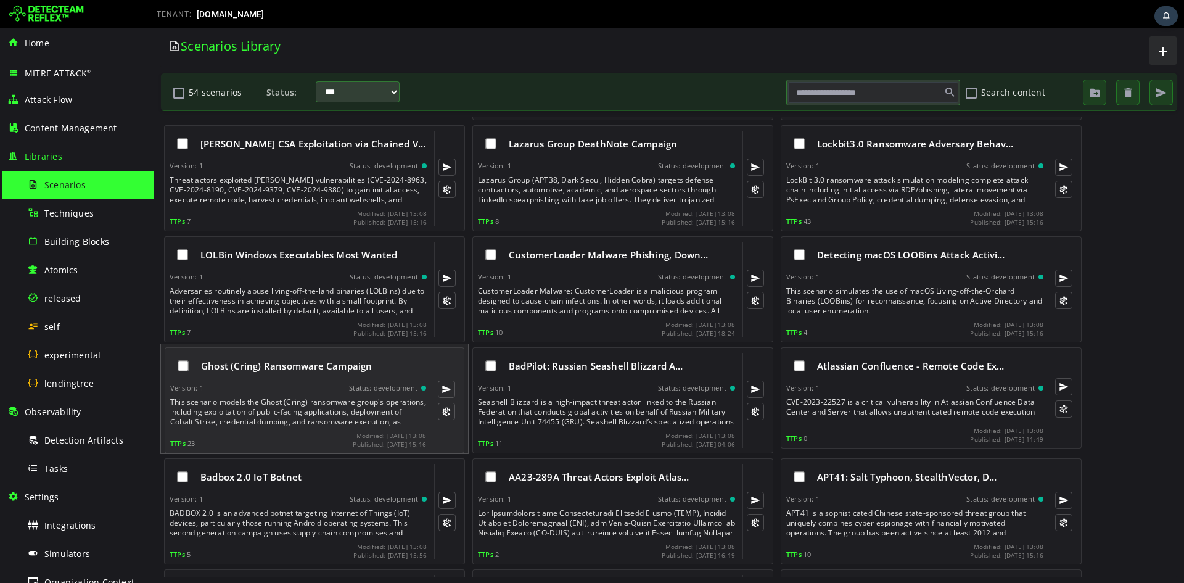
scroll to position [493, 0]
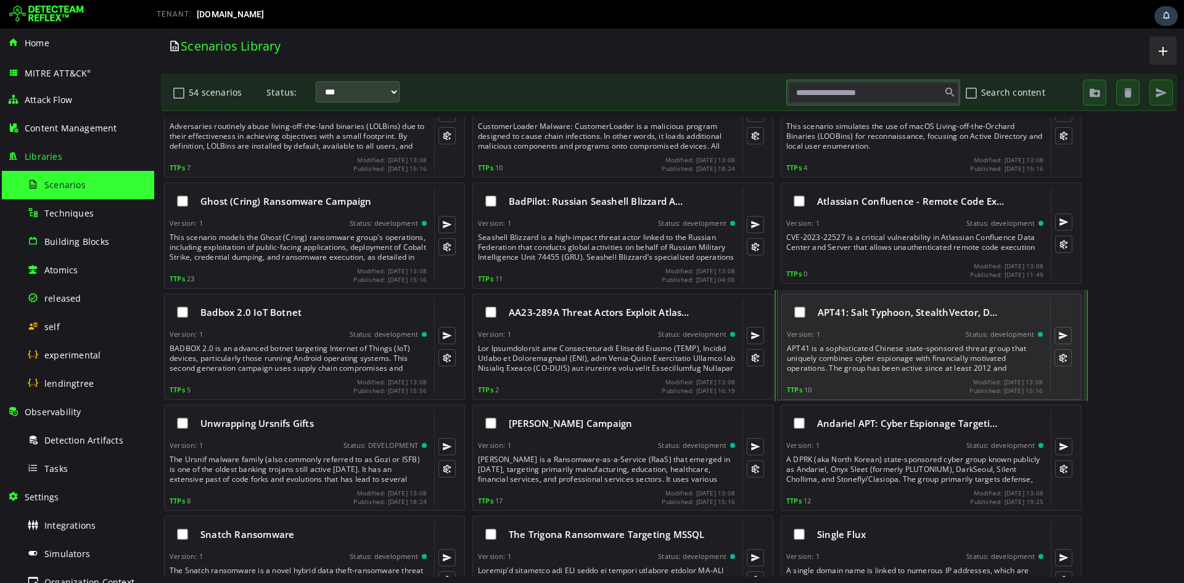
click at [841, 319] on div "APT41: Salt Typhoon, StealthVector, D…" at bounding box center [915, 312] width 256 height 26
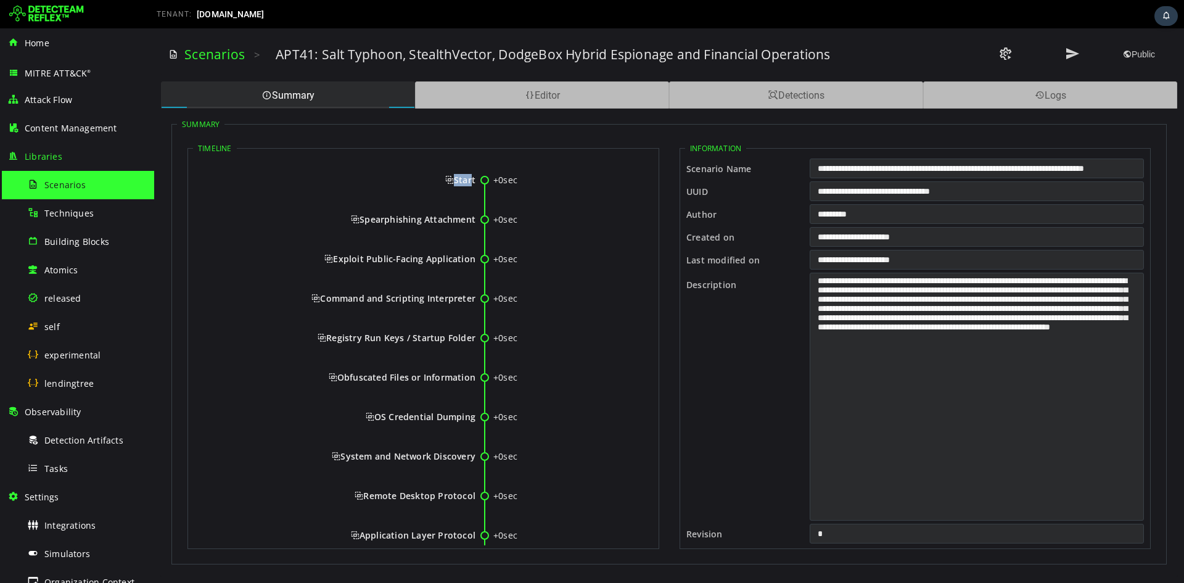
drag, startPoint x: 445, startPoint y: 178, endPoint x: 469, endPoint y: 187, distance: 25.0
click at [469, 187] on div "Start" at bounding box center [337, 190] width 275 height 32
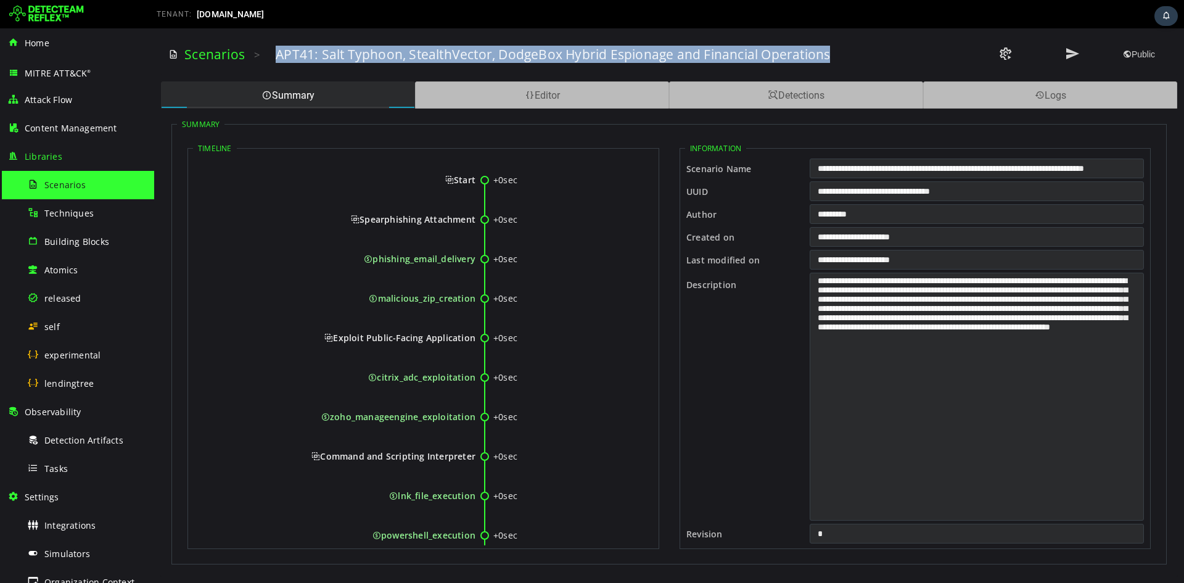
drag, startPoint x: 276, startPoint y: 55, endPoint x: 850, endPoint y: 59, distance: 574.8
click at [850, 59] on div "APT41: Salt Typhoon, StealthVector, DodgeBox Hybrid Espionage and Financial Ope…" at bounding box center [586, 54] width 620 height 17
copy h3 "APT41: Salt Typhoon, StealthVector, DodgeBox Hybrid Espionage and Financial Ope…"
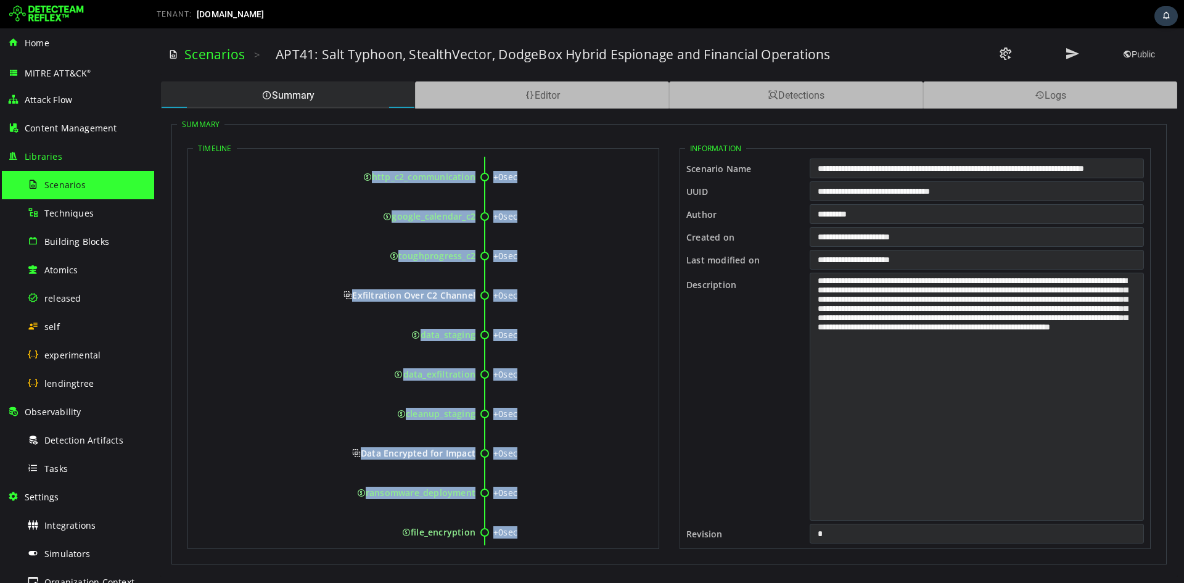
scroll to position [1288, 0]
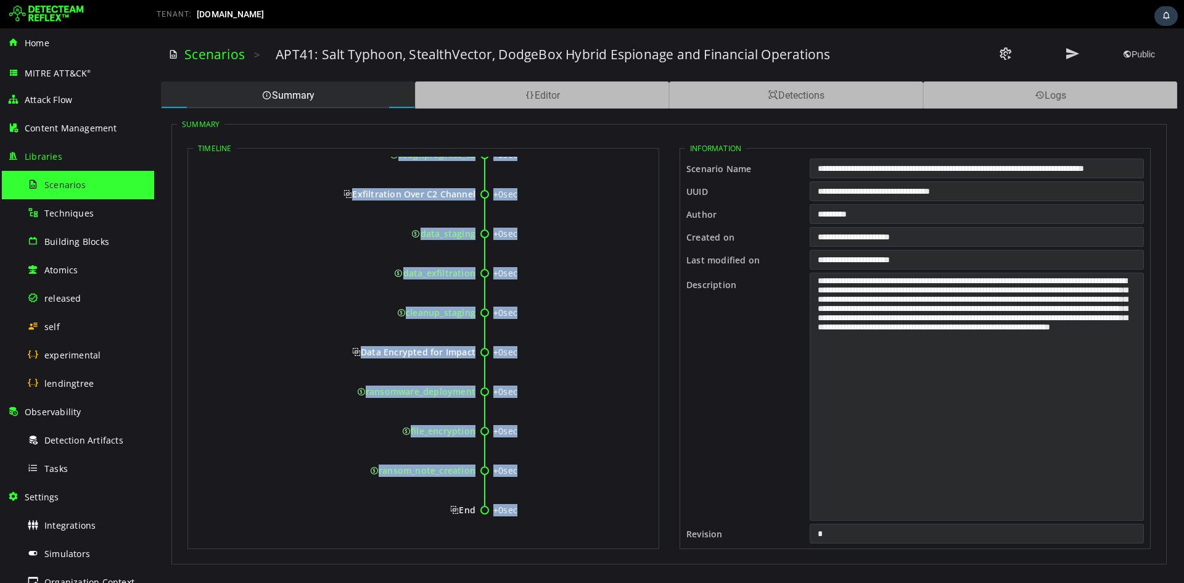
drag, startPoint x: 441, startPoint y: 184, endPoint x: 453, endPoint y: 529, distance: 344.9
click at [436, 522] on div "End" at bounding box center [337, 520] width 275 height 32
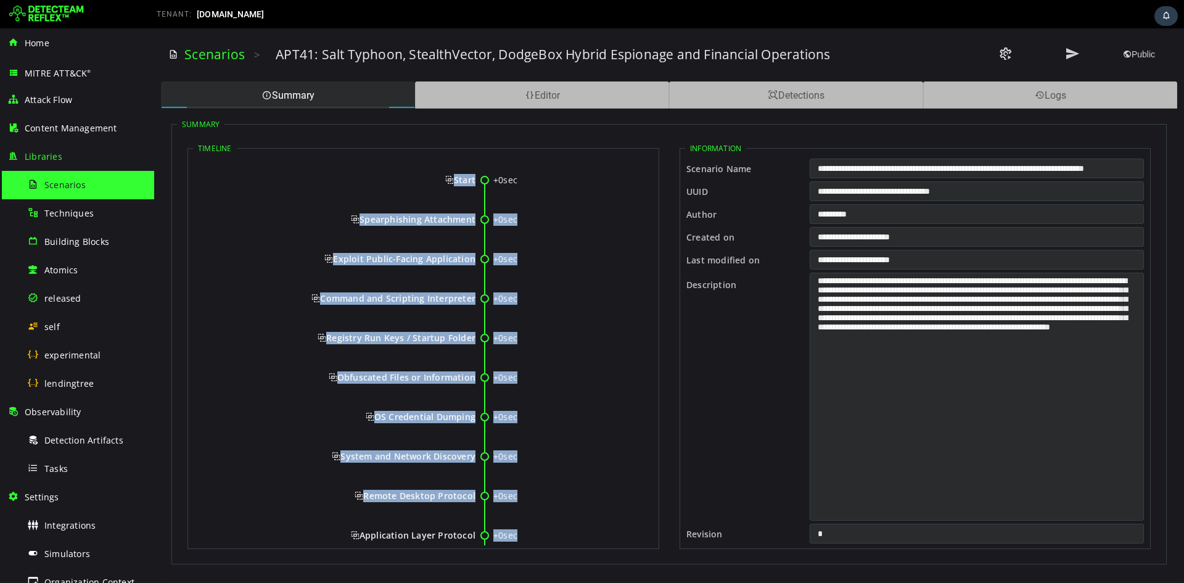
scroll to position [144, 0]
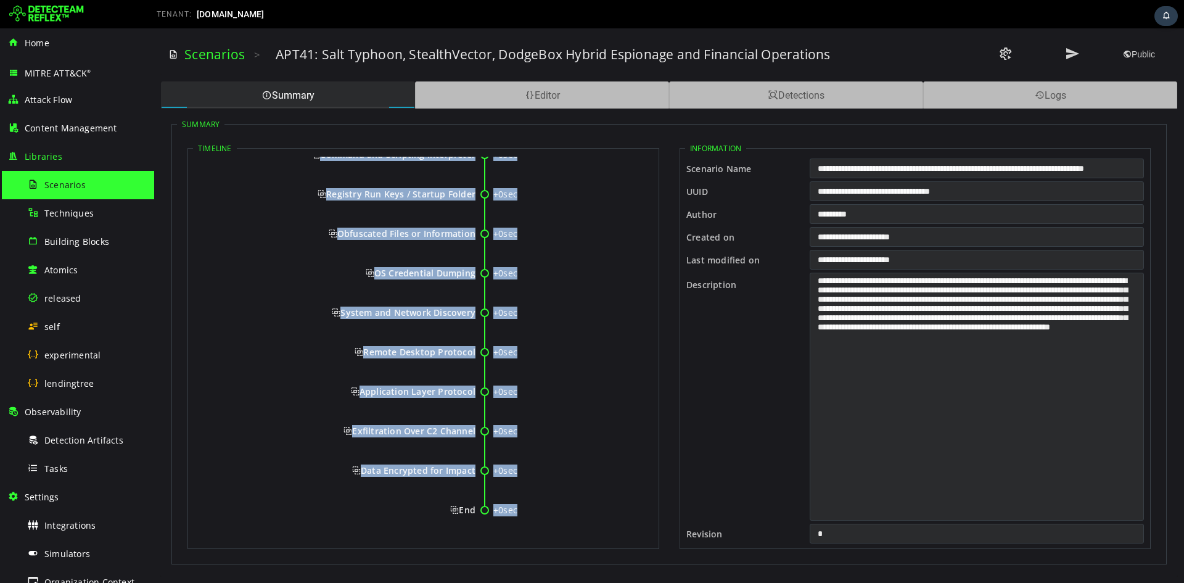
drag, startPoint x: 448, startPoint y: 178, endPoint x: 475, endPoint y: 513, distance: 336.0
click at [475, 513] on div "+0sec Start +0sec Spearphishing Attachment +0sec Exploit Public-Facing Applicat…" at bounding box center [423, 278] width 461 height 530
copy div "Start +0sec Spearphishing Attachment +0sec Exploit Public-Facing Application +0…"
click at [519, 305] on div "+0sec OS Credential Dumping" at bounding box center [423, 286] width 461 height 39
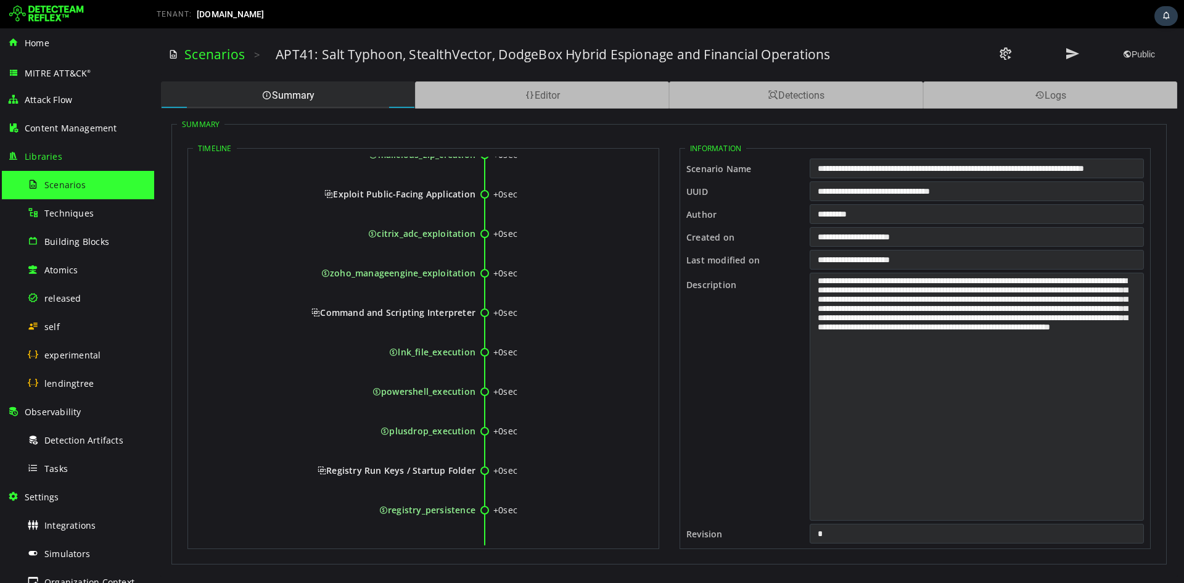
scroll to position [0, 0]
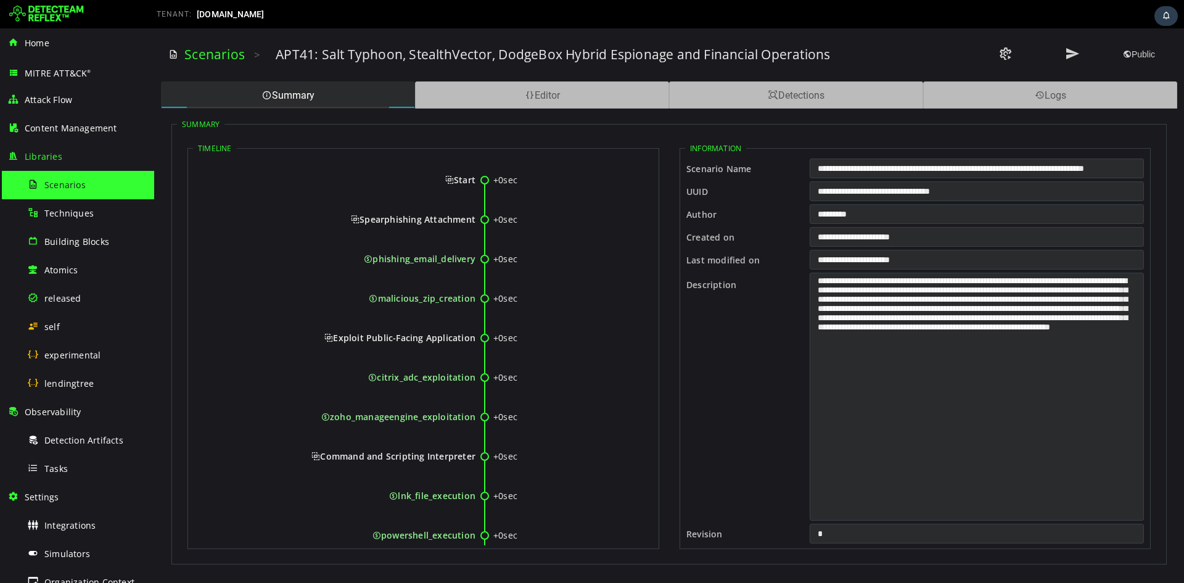
click at [445, 179] on span "Start" at bounding box center [460, 180] width 30 height 12
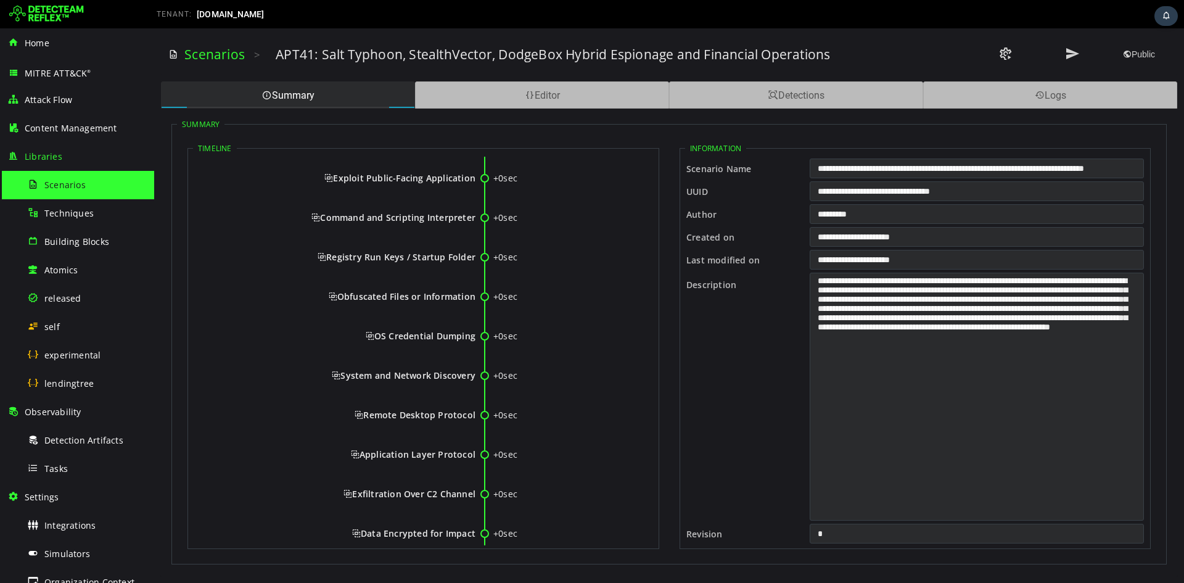
scroll to position [144, 0]
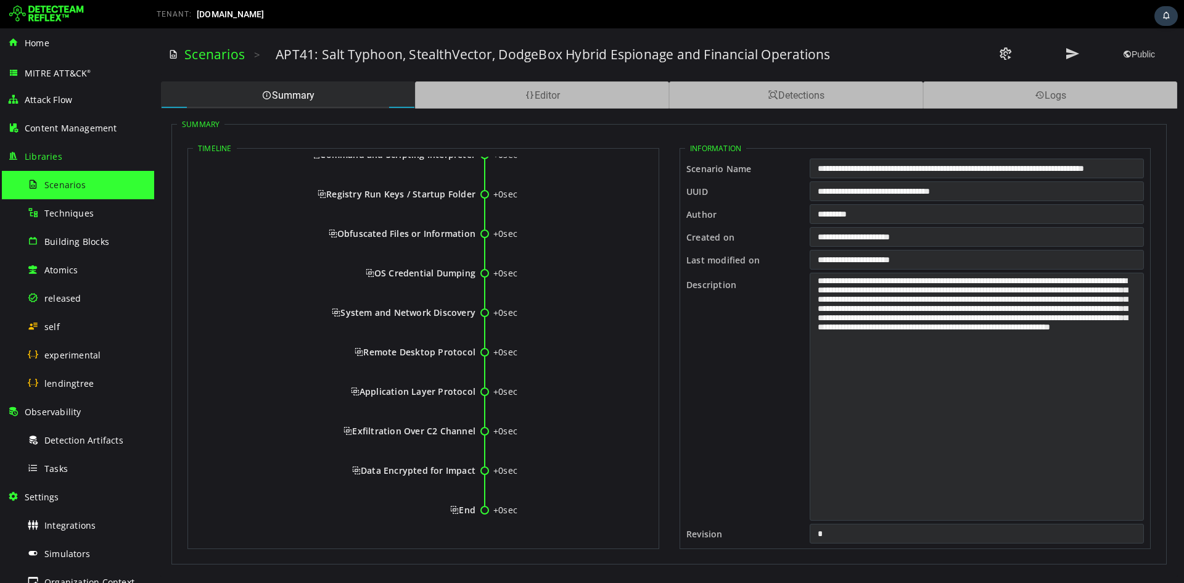
drag, startPoint x: 444, startPoint y: 179, endPoint x: 473, endPoint y: 508, distance: 330.0
click at [473, 508] on div "+0sec Start +0sec Spearphishing Attachment +0sec Exploit Public-Facing Applicat…" at bounding box center [423, 278] width 461 height 530
copy div "Start +0sec Spearphishing Attachment +0sec Exploit Public-Facing Application +0…"
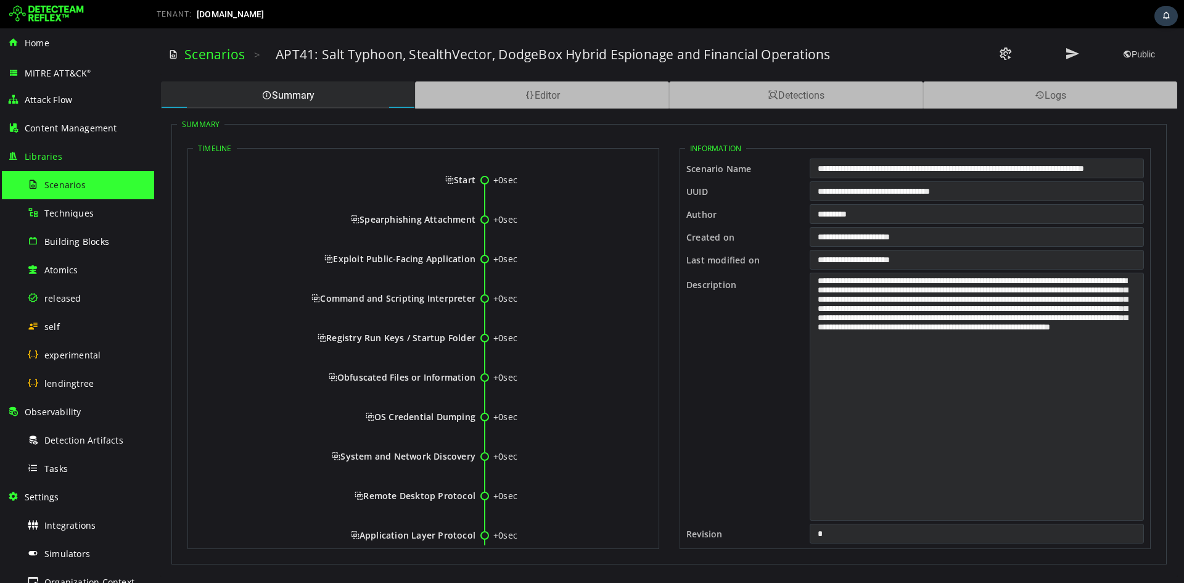
click at [436, 183] on div "Start" at bounding box center [337, 180] width 275 height 12
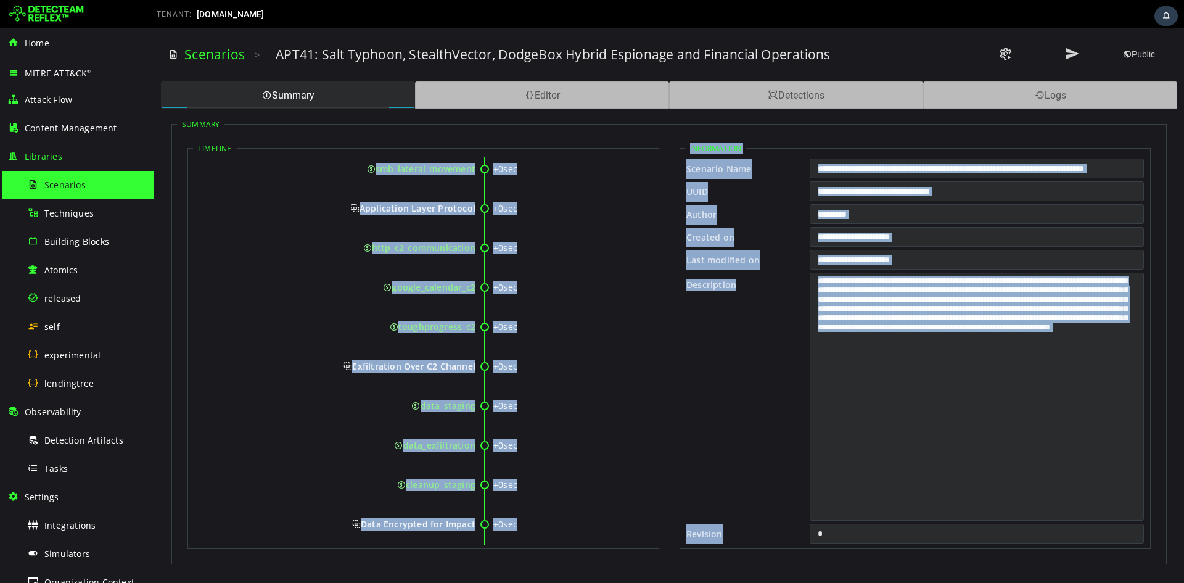
scroll to position [1288, 0]
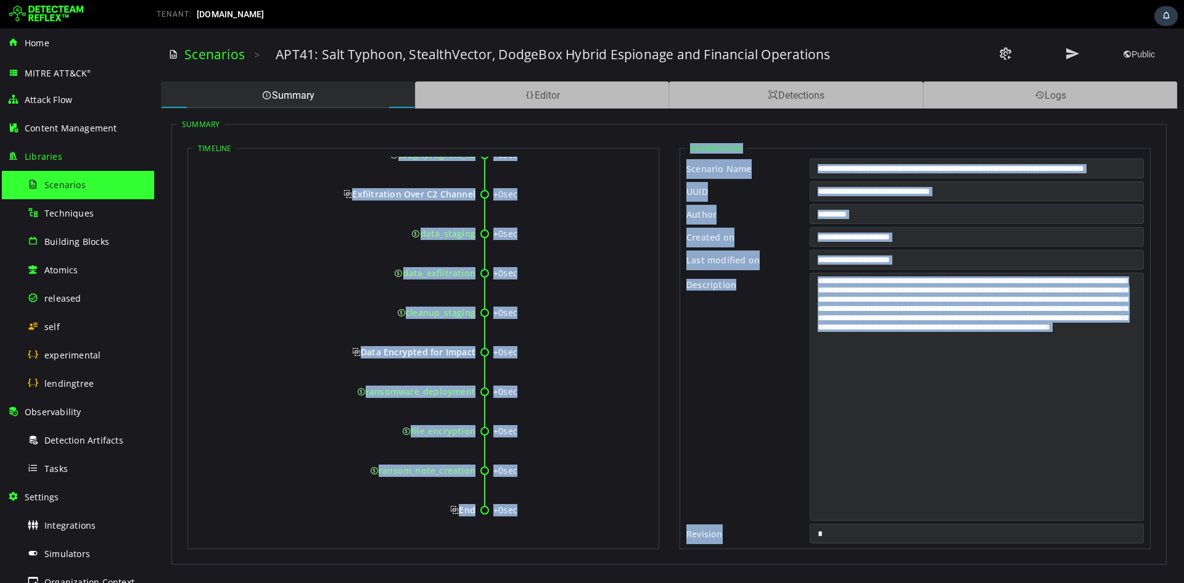
drag, startPoint x: 441, startPoint y: 179, endPoint x: 474, endPoint y: 511, distance: 333.5
copy div "Start +0sec Spearphishing Attachment +0sec phishing_email_delivery +0sec malici…"
click at [477, 101] on div "Editor" at bounding box center [542, 94] width 254 height 27
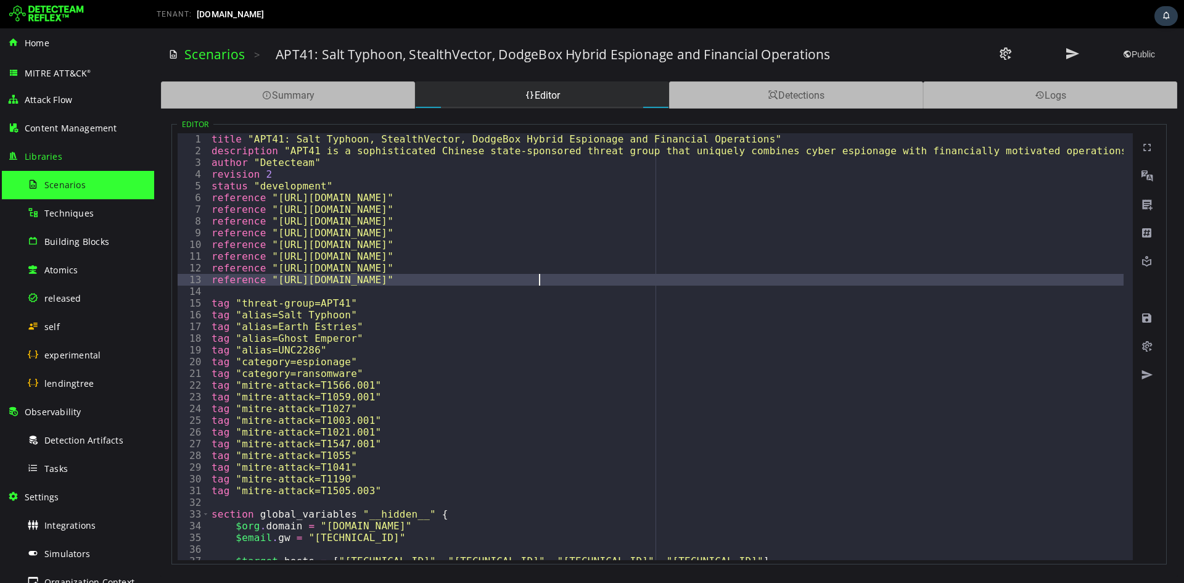
type textarea "**********"
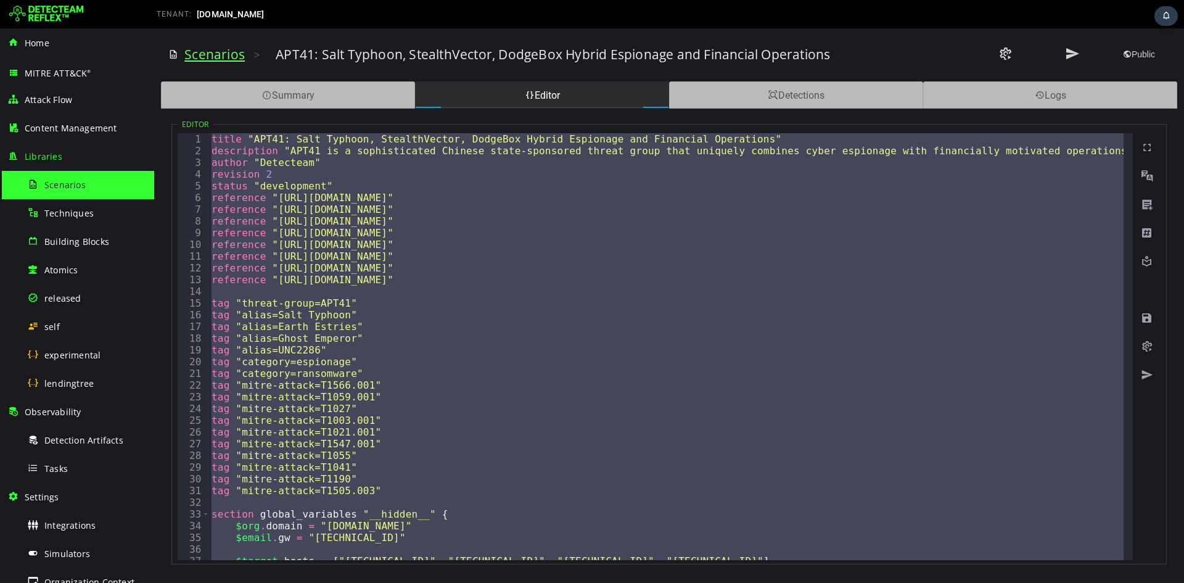
click at [210, 49] on link "Scenarios" at bounding box center [214, 54] width 60 height 17
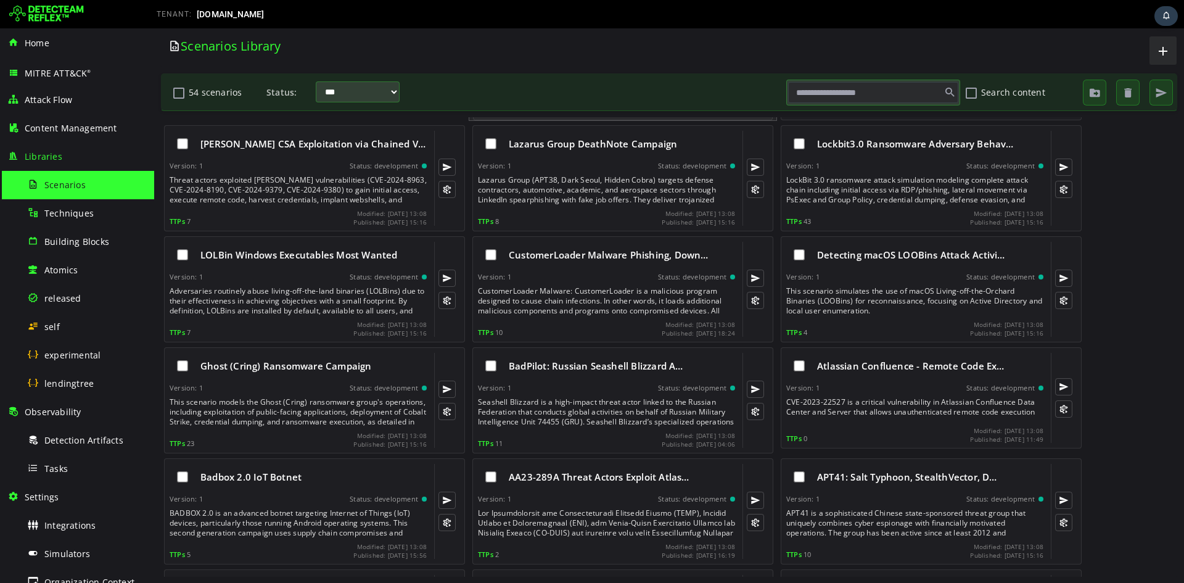
scroll to position [493, 0]
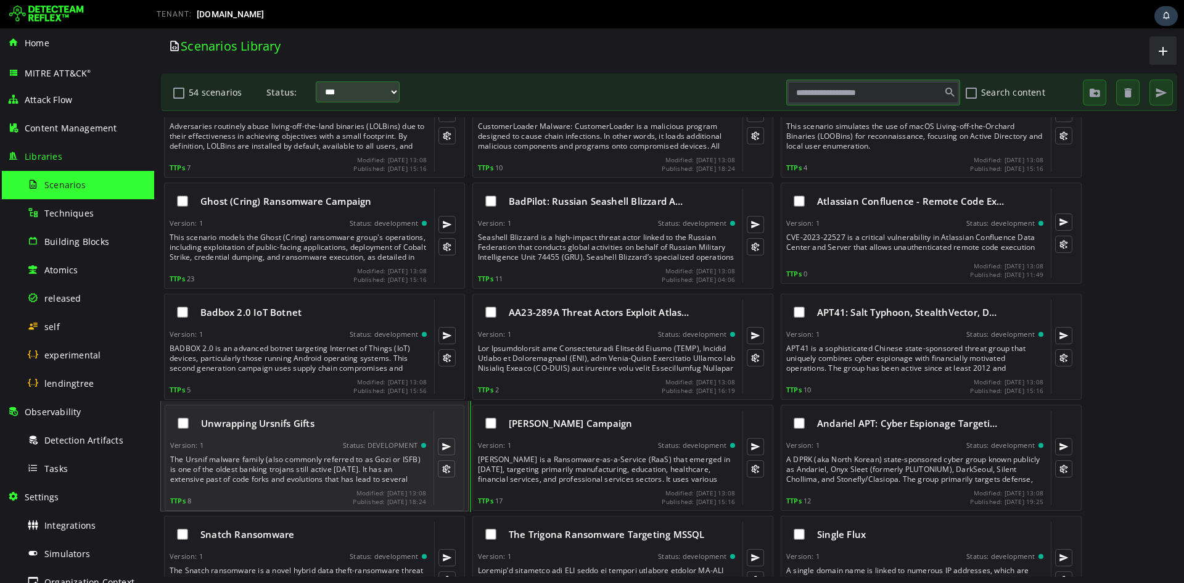
click at [273, 431] on div "Unwrapping Ursnifs Gifts" at bounding box center [298, 423] width 256 height 26
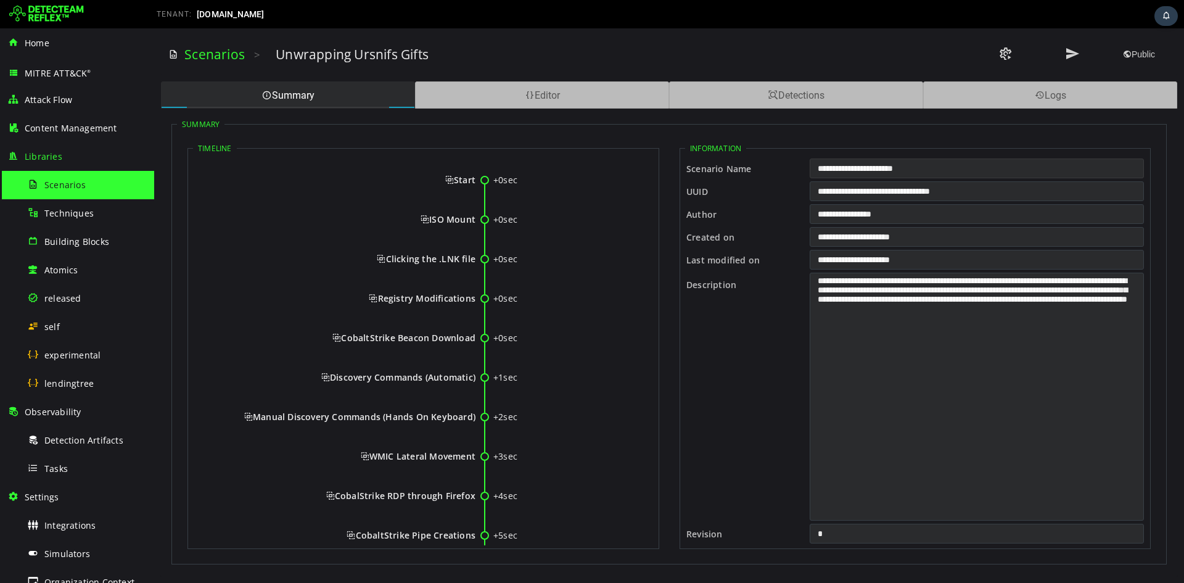
click at [844, 162] on input "**********" at bounding box center [977, 168] width 334 height 20
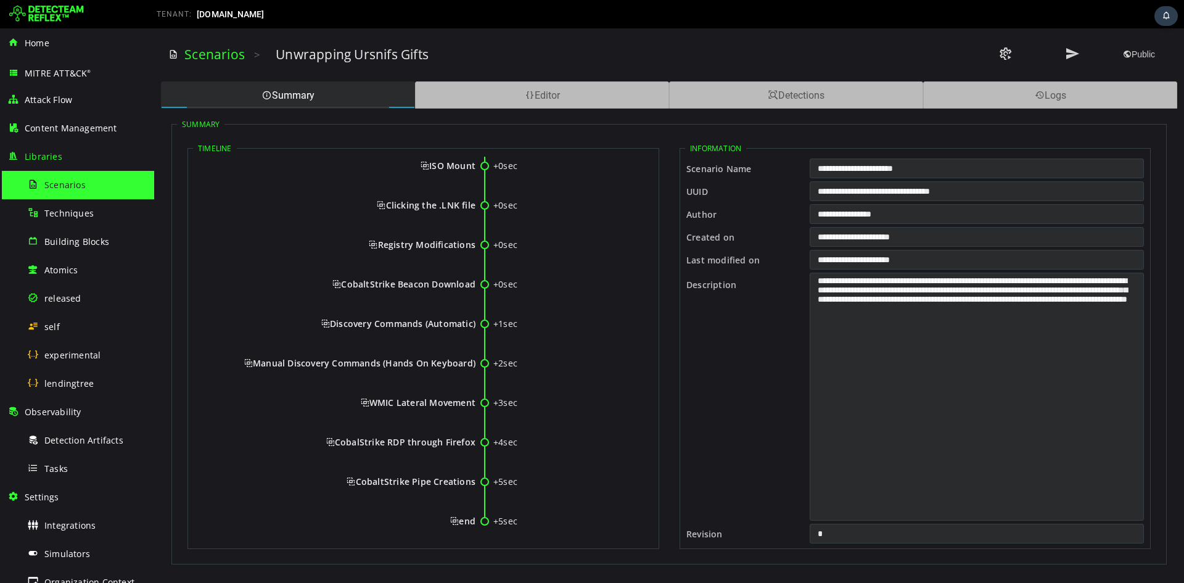
scroll to position [65, 0]
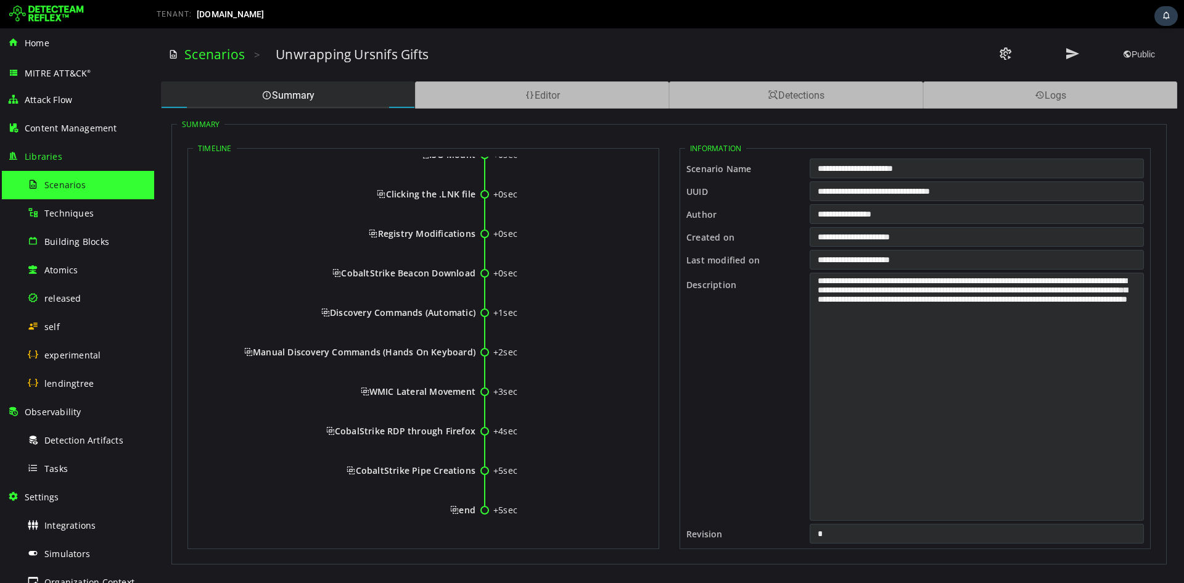
drag, startPoint x: 456, startPoint y: 181, endPoint x: 474, endPoint y: 512, distance: 331.7
click at [474, 512] on div "+0sec Start +0sec ISO Mount +0sec Clicking the .LNK file +0sec Registry Modific…" at bounding box center [423, 317] width 461 height 451
copy div "Start +0sec ISO Mount +0sec Clicking the .LNK file +0sec Registry Modifications…"
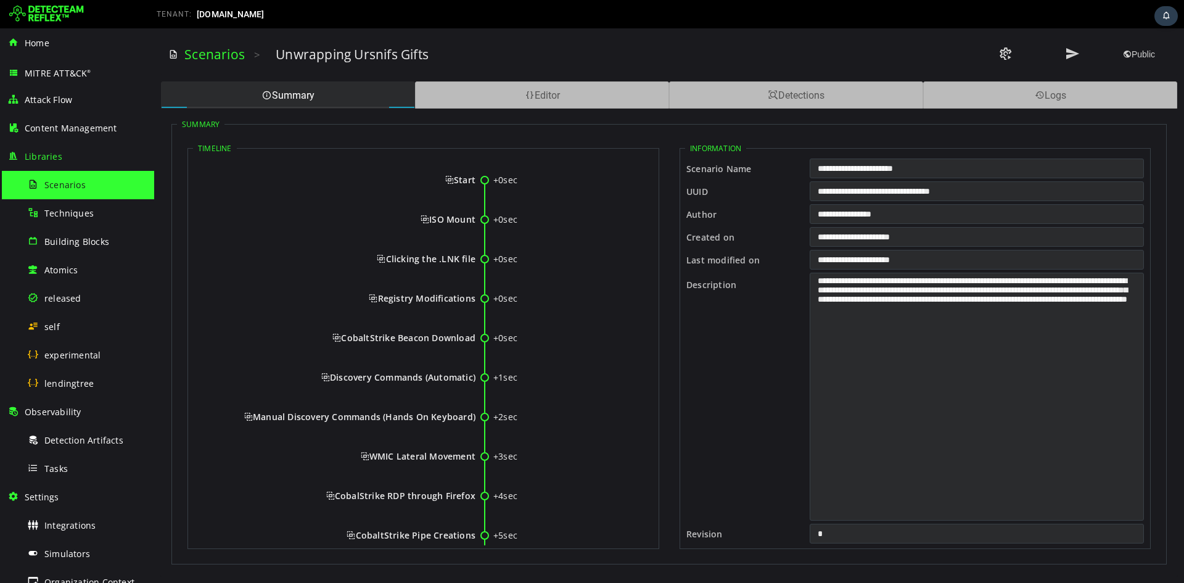
click at [420, 208] on icon at bounding box center [346, 195] width 293 height 39
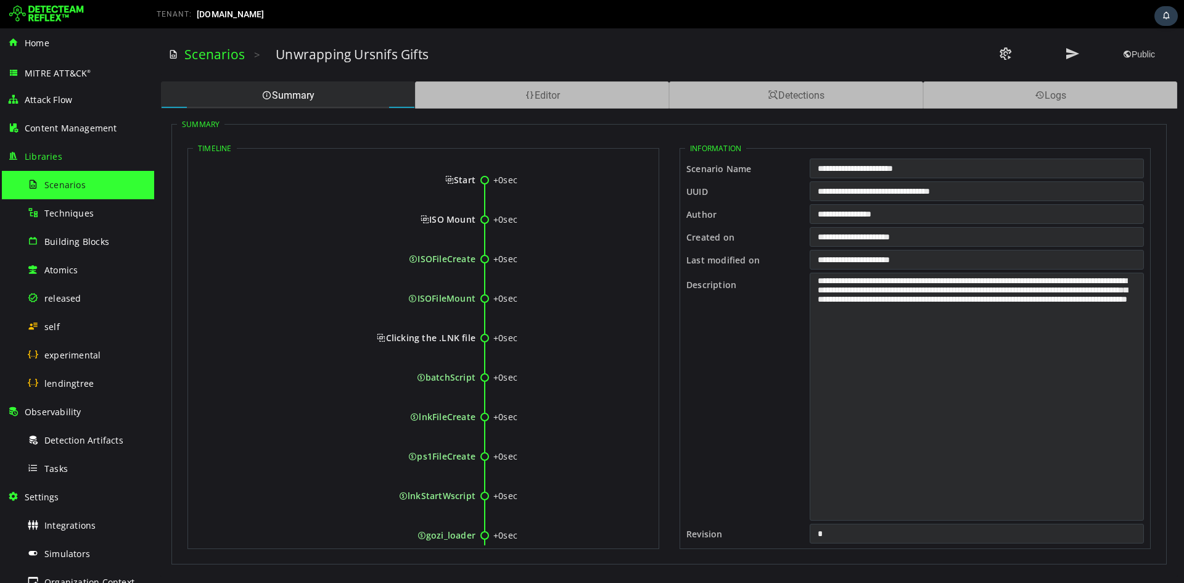
click at [449, 179] on span "Start" at bounding box center [460, 180] width 30 height 12
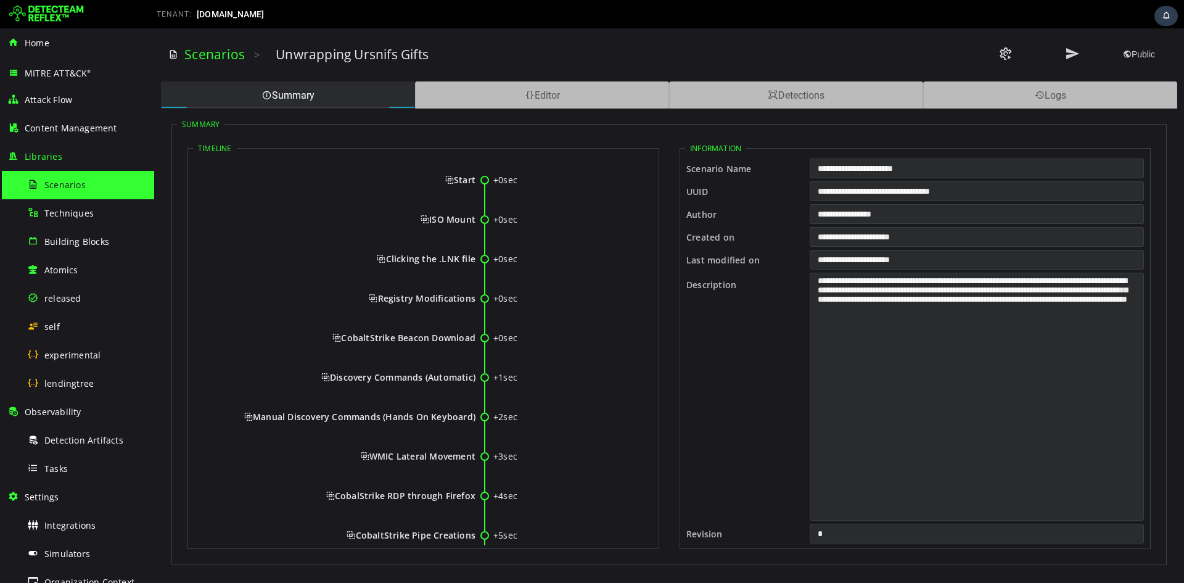
click at [448, 177] on span "Start" at bounding box center [460, 180] width 30 height 12
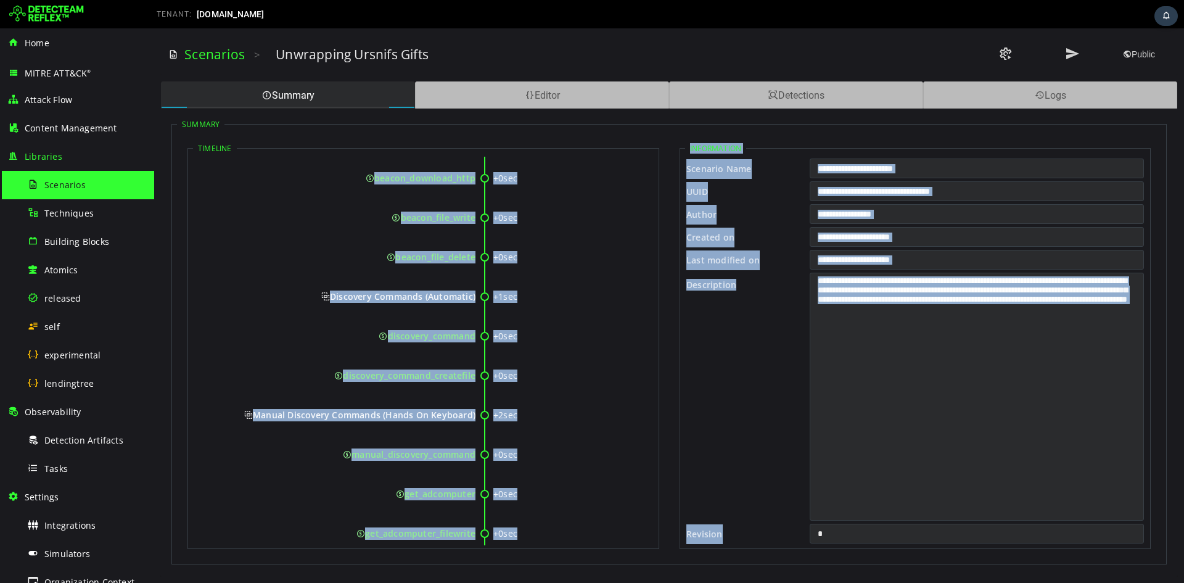
scroll to position [1051, 0]
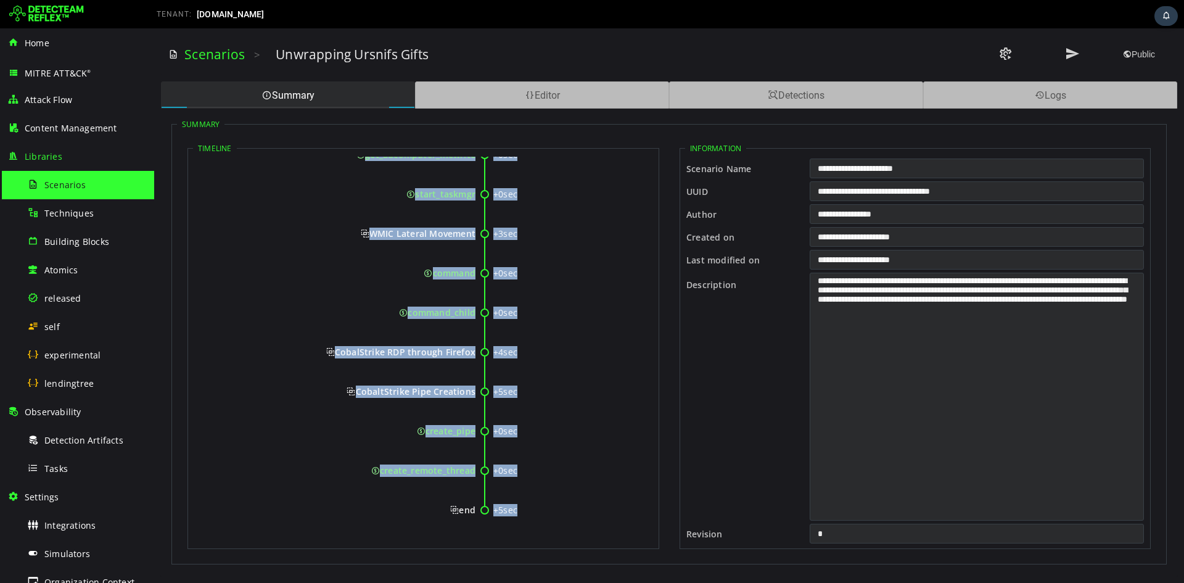
drag, startPoint x: 452, startPoint y: 178, endPoint x: 526, endPoint y: 514, distance: 343.6
click at [451, 406] on div "CobaltStrike Pipe Creations" at bounding box center [337, 401] width 275 height 32
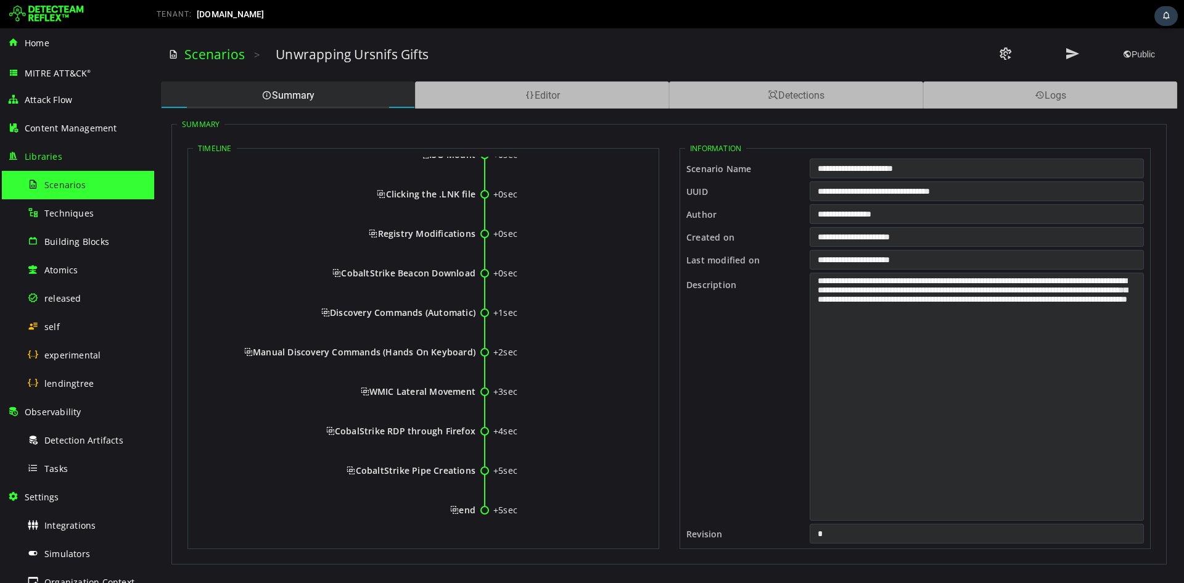
scroll to position [0, 0]
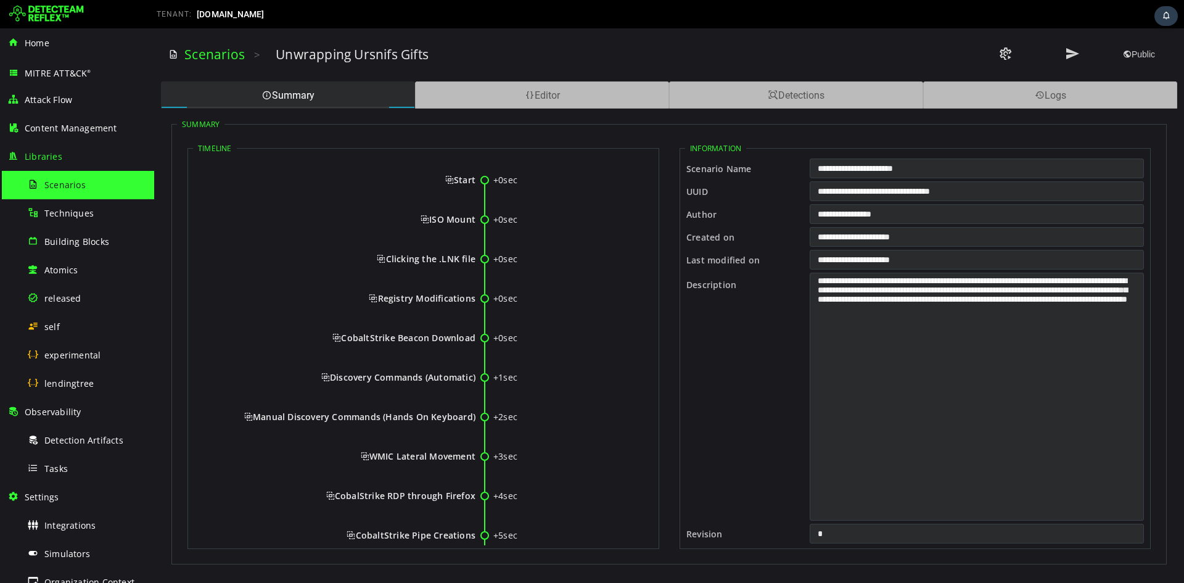
click at [442, 182] on div "Start" at bounding box center [337, 180] width 275 height 12
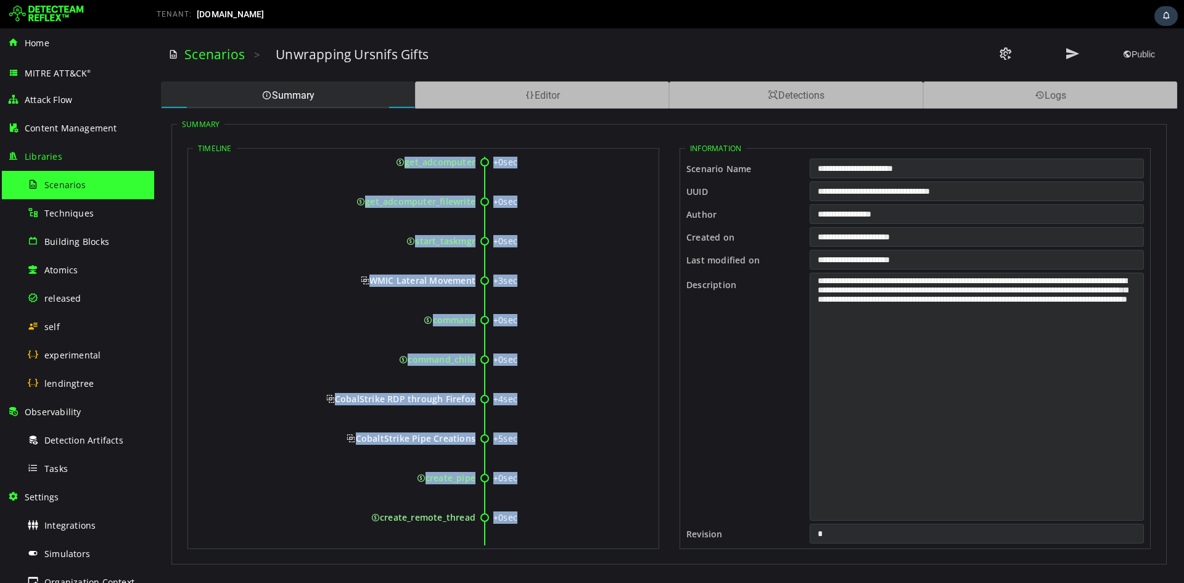
scroll to position [1051, 0]
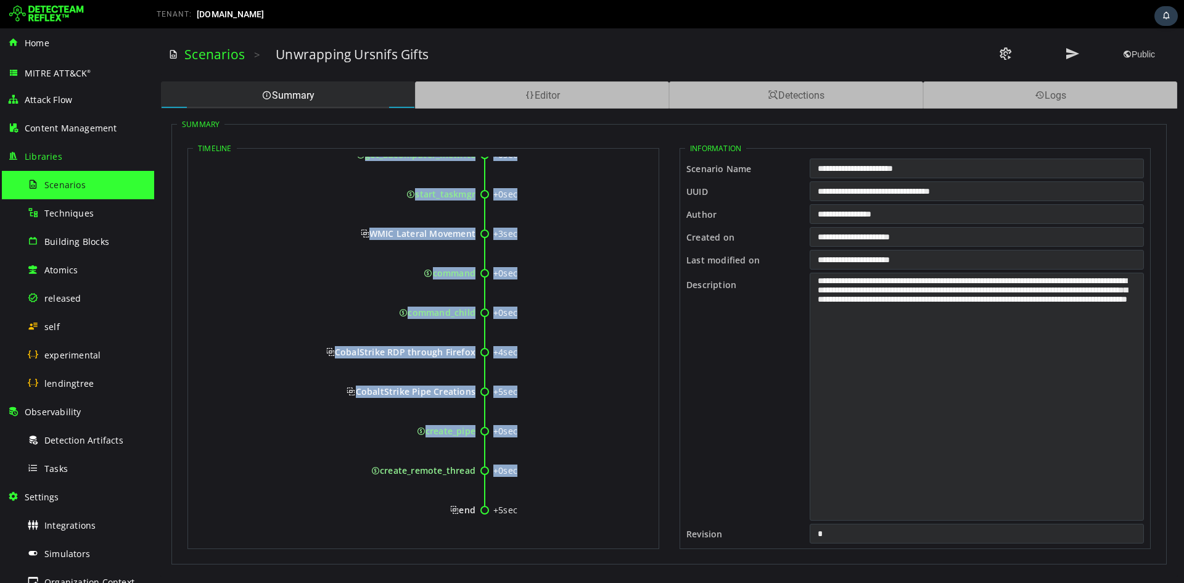
drag, startPoint x: 442, startPoint y: 182, endPoint x: 474, endPoint y: 510, distance: 329.7
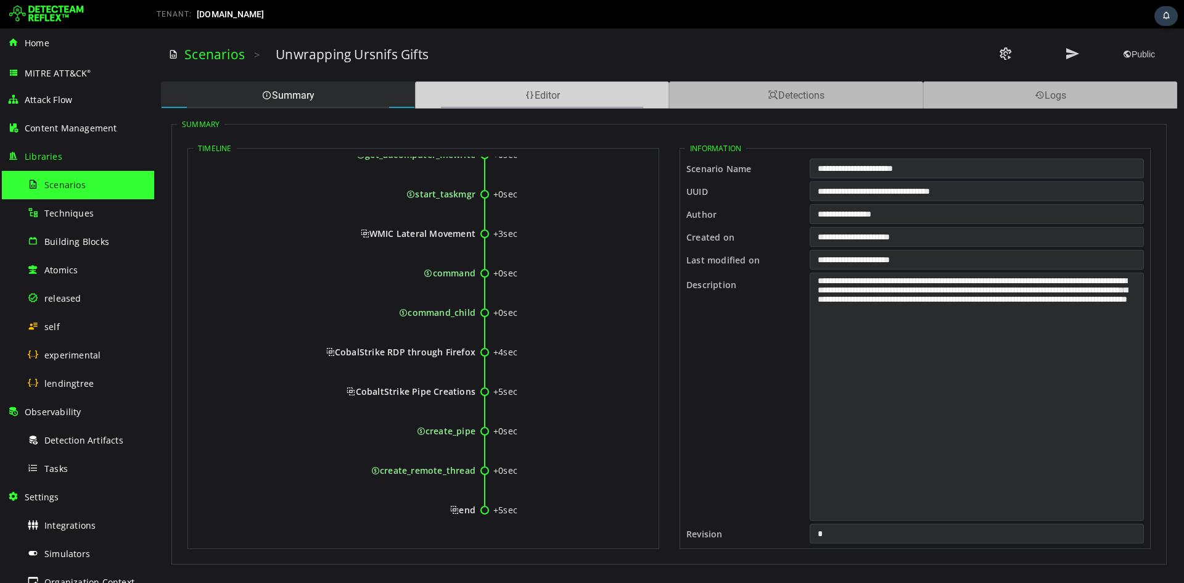
click at [588, 96] on div "Editor" at bounding box center [542, 94] width 254 height 27
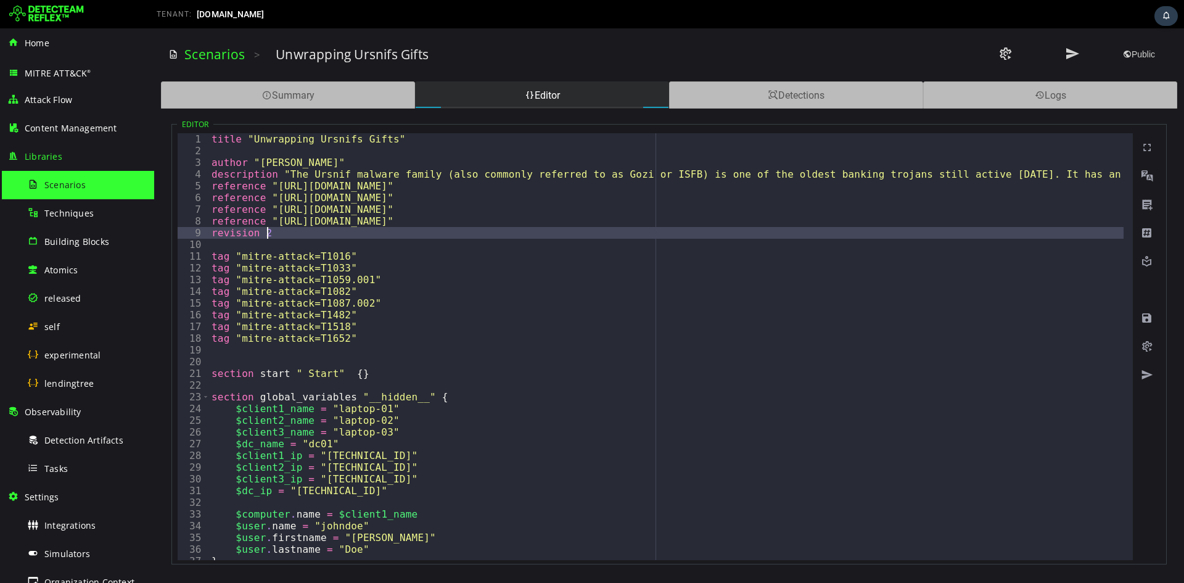
click at [591, 238] on div "title "Unwrapping Ursnifs Gifts" author "Daniel Andréasson" description "The Ur…" at bounding box center [1163, 353] width 1908 height 441
type textarea "**********"
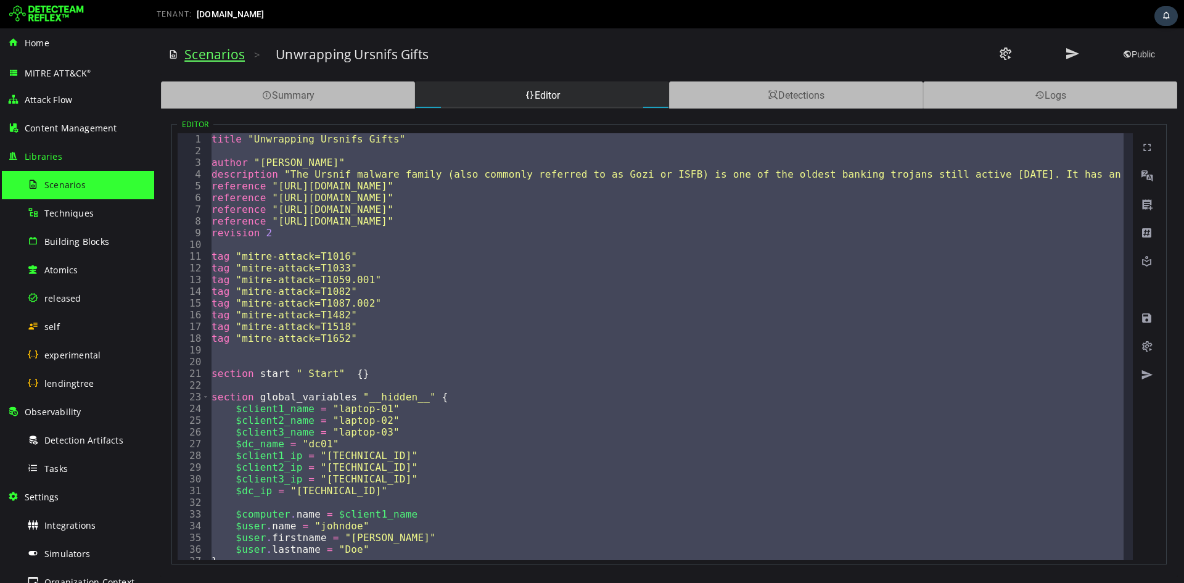
click at [230, 54] on link "Scenarios" at bounding box center [214, 54] width 60 height 17
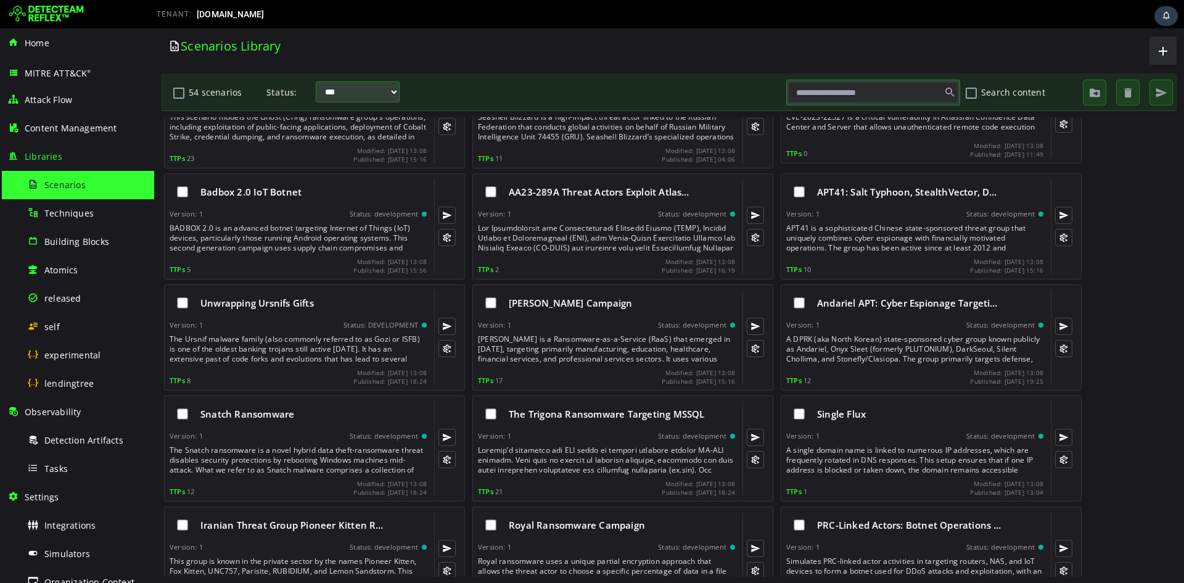
scroll to position [658, 0]
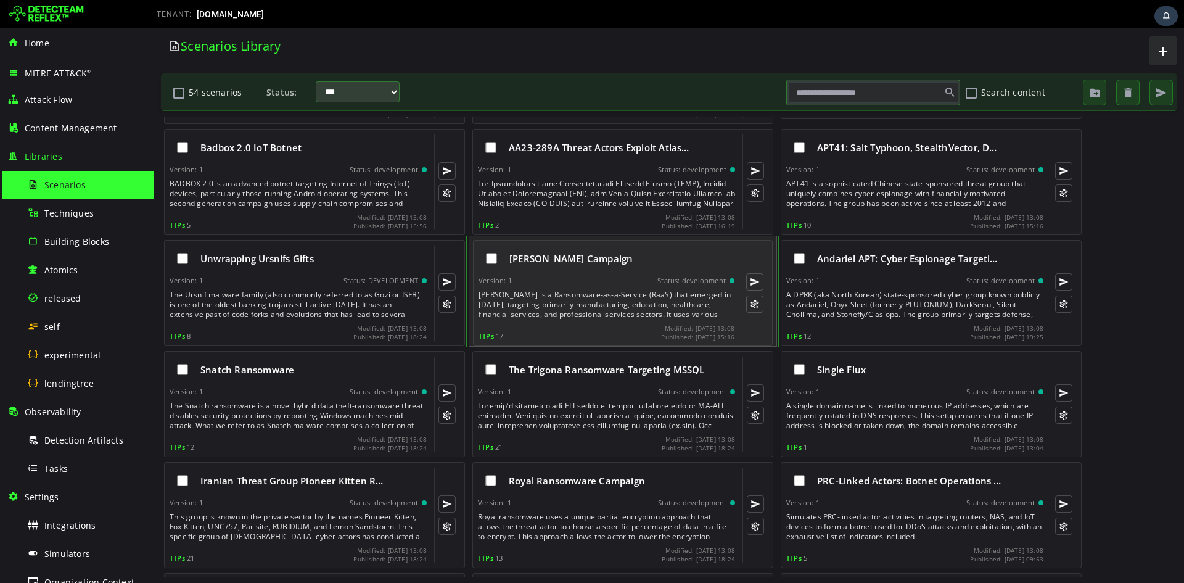
click at [653, 256] on div "Akira Ransomware Campaign" at bounding box center [621, 258] width 225 height 12
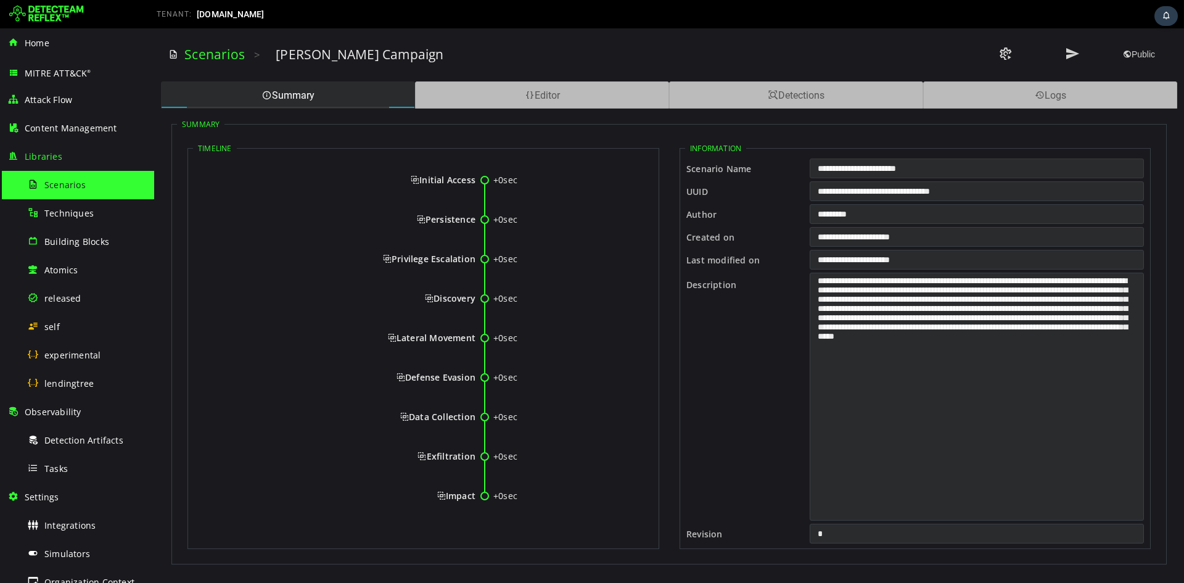
click at [905, 168] on input "**********" at bounding box center [977, 168] width 334 height 20
drag, startPoint x: 419, startPoint y: 179, endPoint x: 475, endPoint y: 496, distance: 322.5
click at [475, 496] on div "+0sec Initial Access +0sec Persistence +0sec Privilege Escalation +0sec Discove…" at bounding box center [423, 343] width 461 height 372
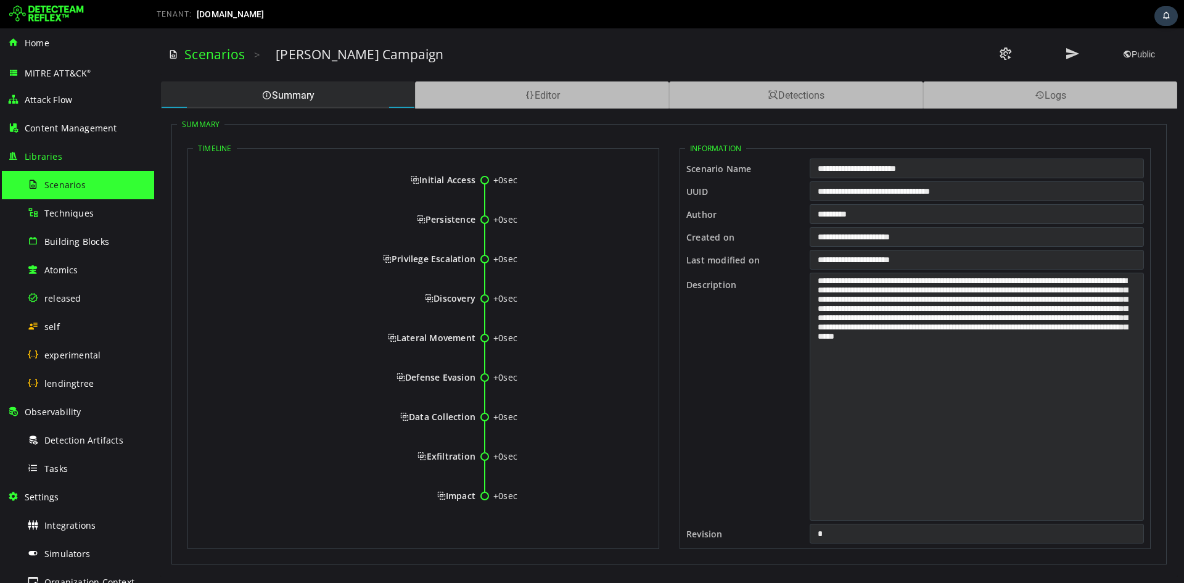
click at [547, 171] on div "+0sec Initial Access +0sec Persistence +0sec Privilege Escalation +0sec Discove…" at bounding box center [423, 343] width 461 height 372
click at [414, 181] on span "Initial Access" at bounding box center [443, 180] width 65 height 12
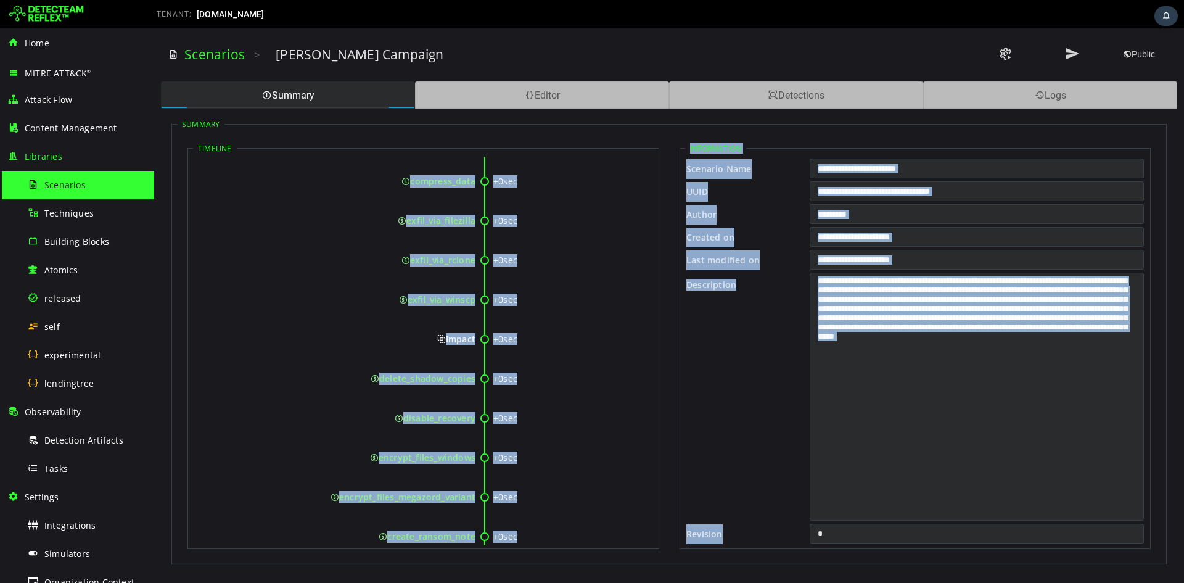
scroll to position [1091, 0]
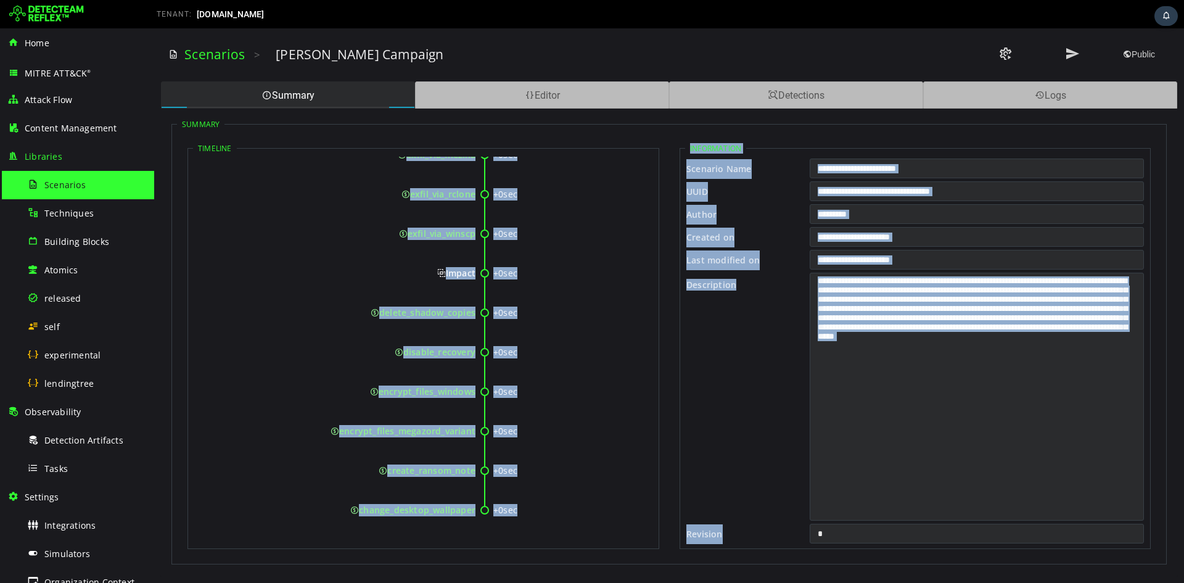
drag, startPoint x: 420, startPoint y: 180, endPoint x: 475, endPoint y: 509, distance: 333.9
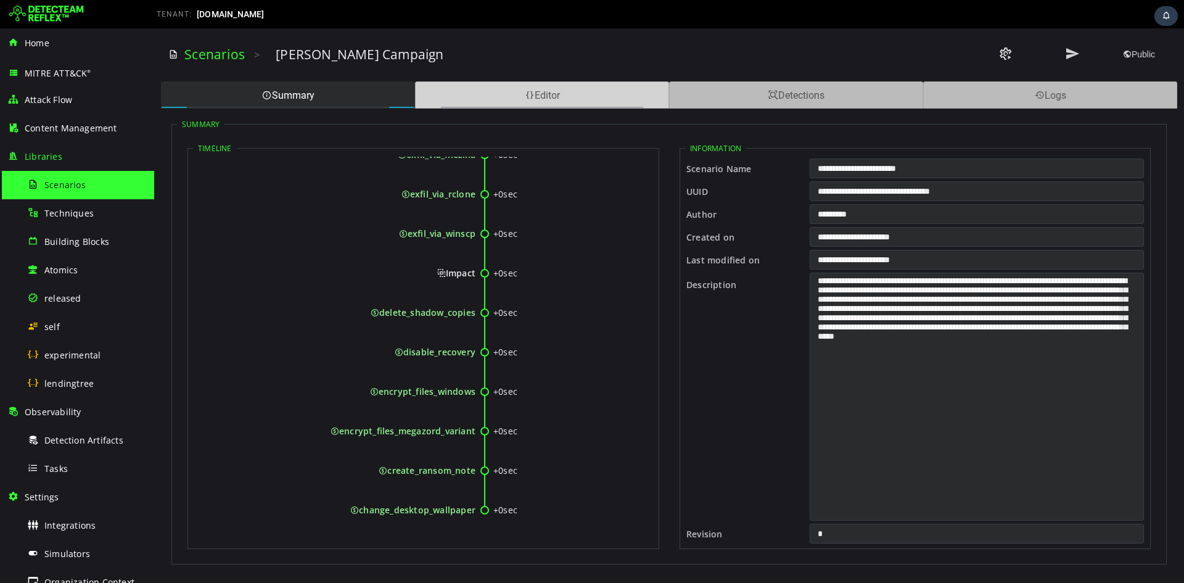
click at [580, 98] on div "Editor" at bounding box center [542, 94] width 254 height 27
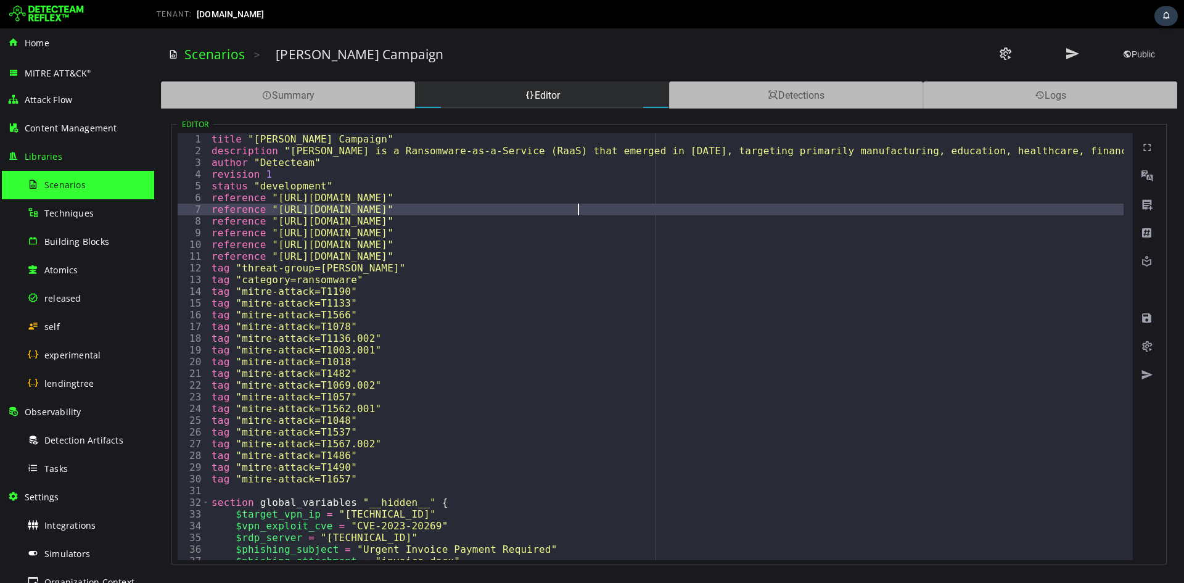
type textarea "*"
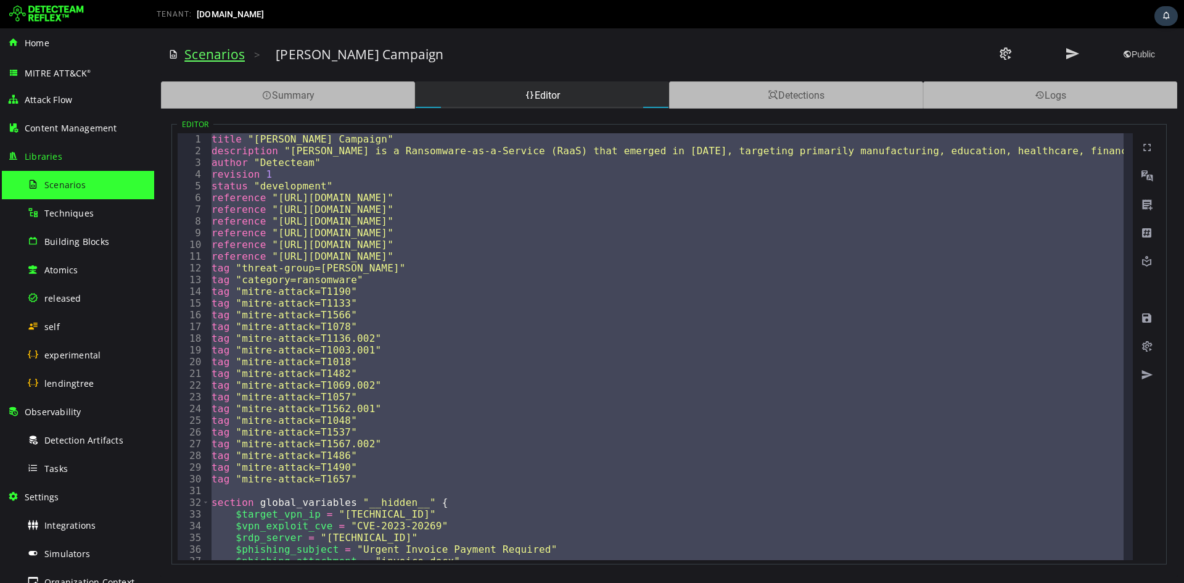
click at [233, 52] on link "Scenarios" at bounding box center [214, 54] width 60 height 17
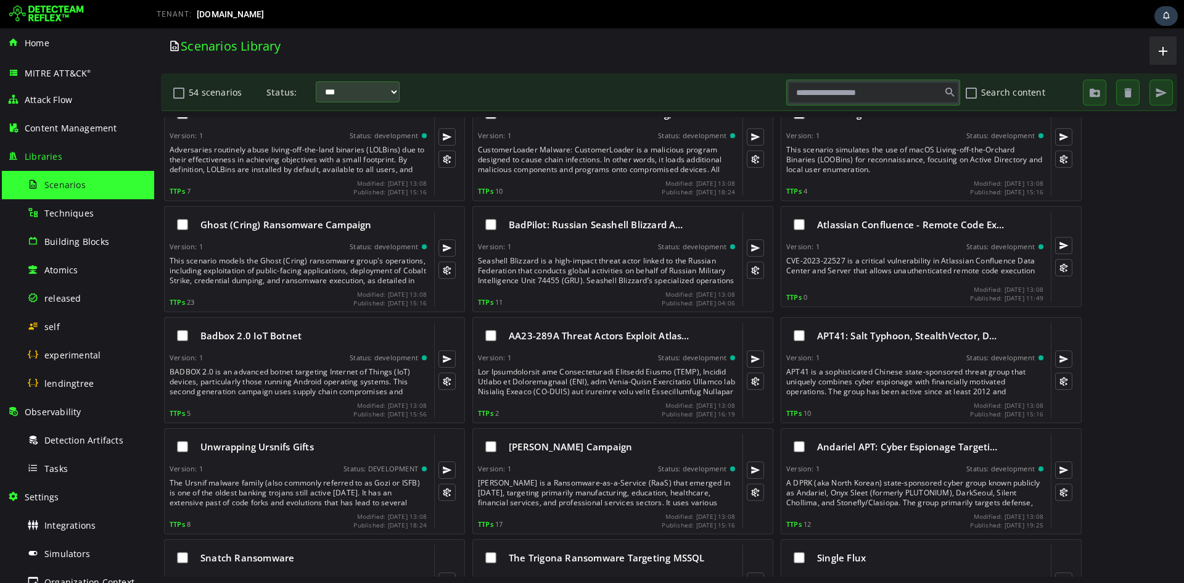
scroll to position [493, 0]
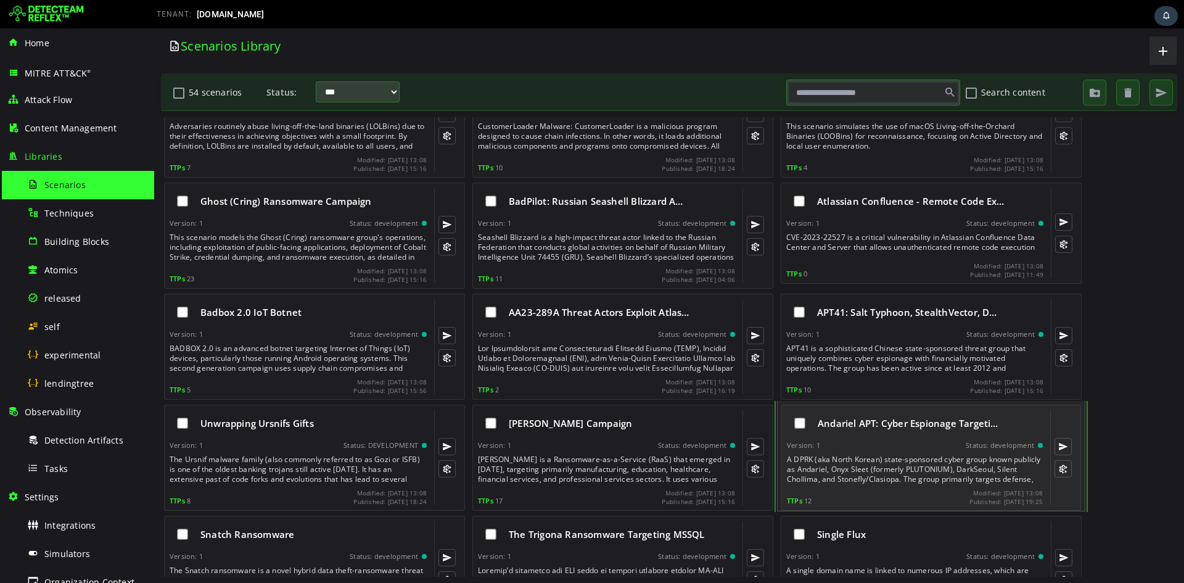
click at [973, 425] on span "Andariel APT: Cyber Espionage Targeti…" at bounding box center [908, 423] width 181 height 12
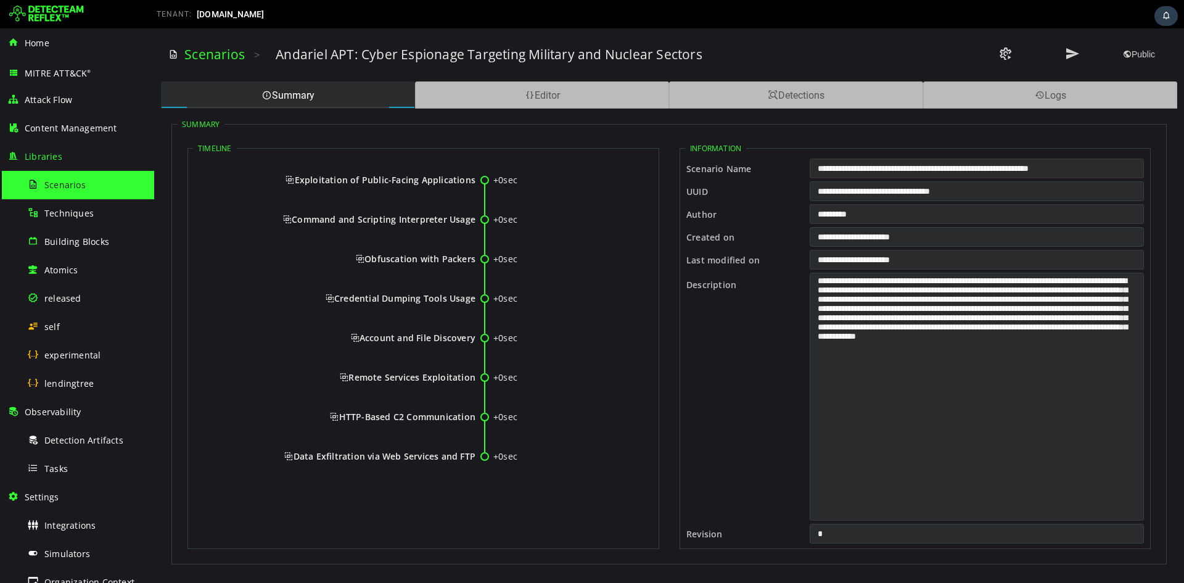
click at [933, 173] on input "**********" at bounding box center [977, 168] width 334 height 20
drag, startPoint x: 300, startPoint y: 179, endPoint x: 474, endPoint y: 455, distance: 326.5
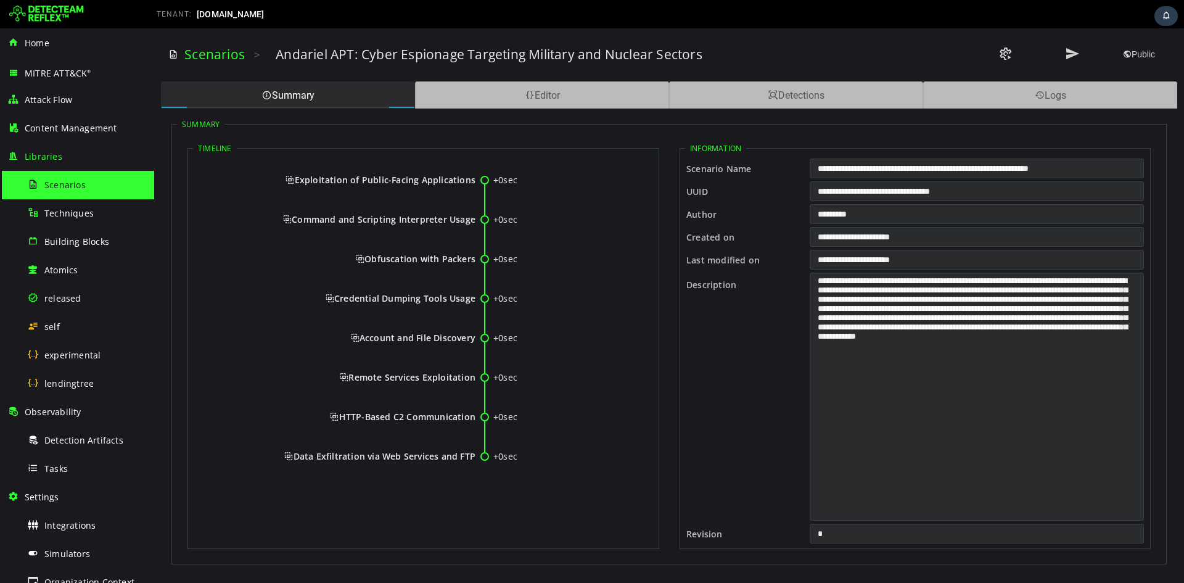
click at [474, 455] on div "+0sec Exploitation of Public-Facing Applications +0sec Command and Scripting In…" at bounding box center [423, 323] width 461 height 333
click at [293, 186] on div "Exploitation of Public-Facing Applications" at bounding box center [337, 190] width 275 height 32
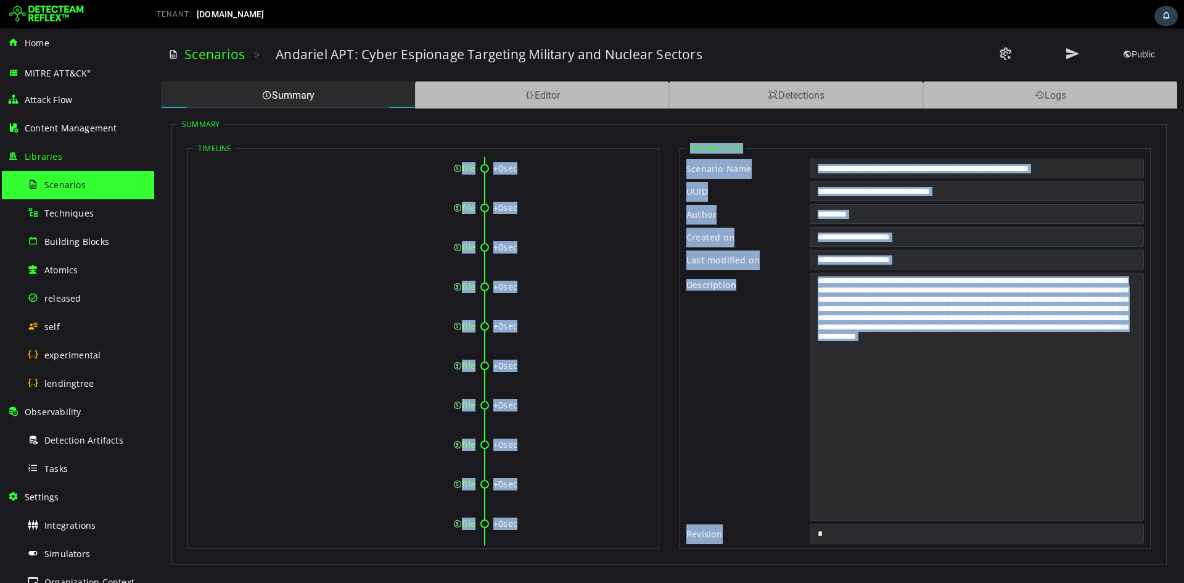
scroll to position [5354, 0]
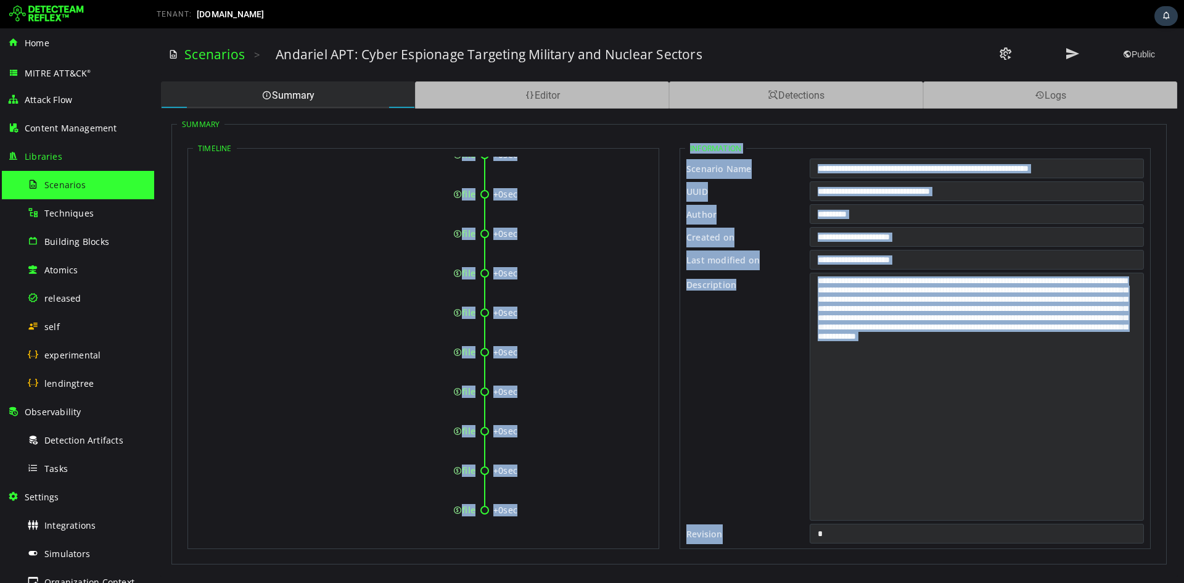
drag, startPoint x: 300, startPoint y: 181, endPoint x: 474, endPoint y: 512, distance: 374.3
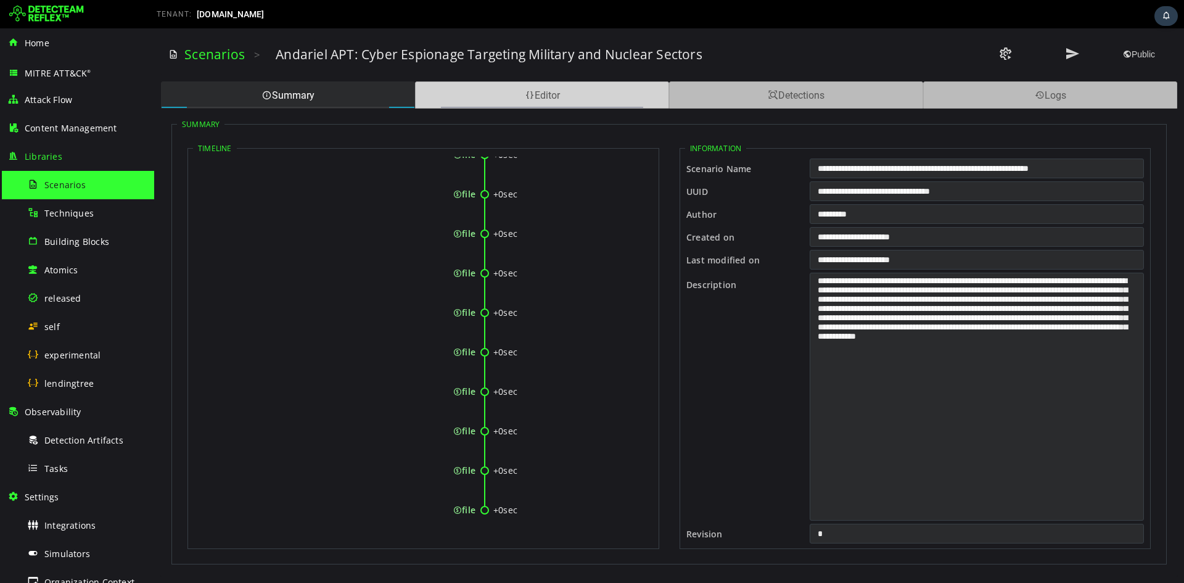
click at [530, 82] on div "Editor" at bounding box center [542, 94] width 254 height 27
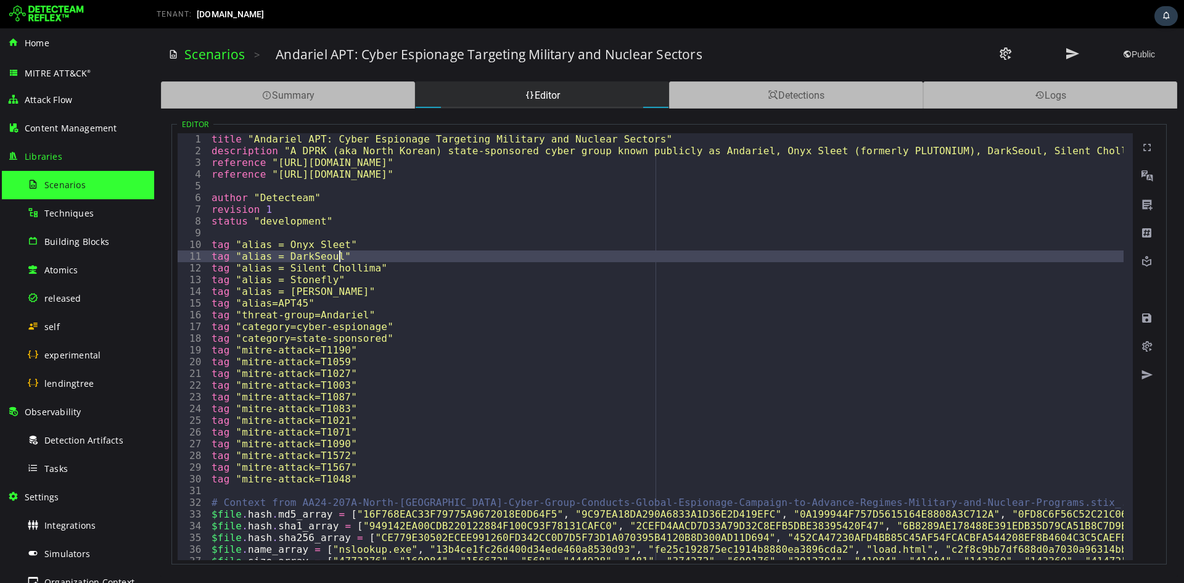
type textarea "**********"
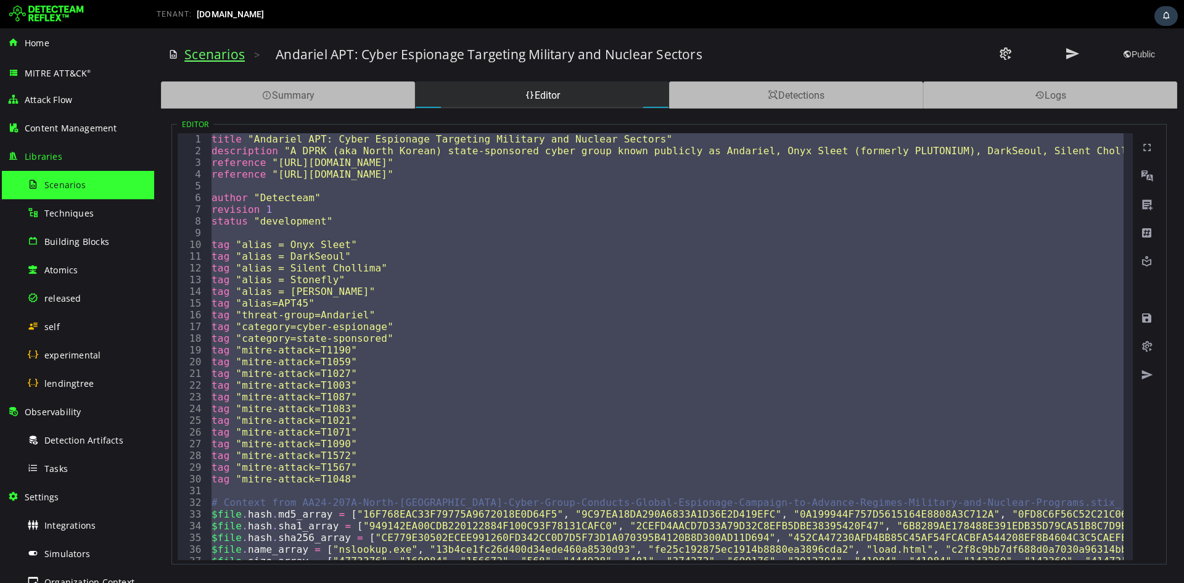
click at [212, 60] on link "Scenarios" at bounding box center [214, 54] width 60 height 17
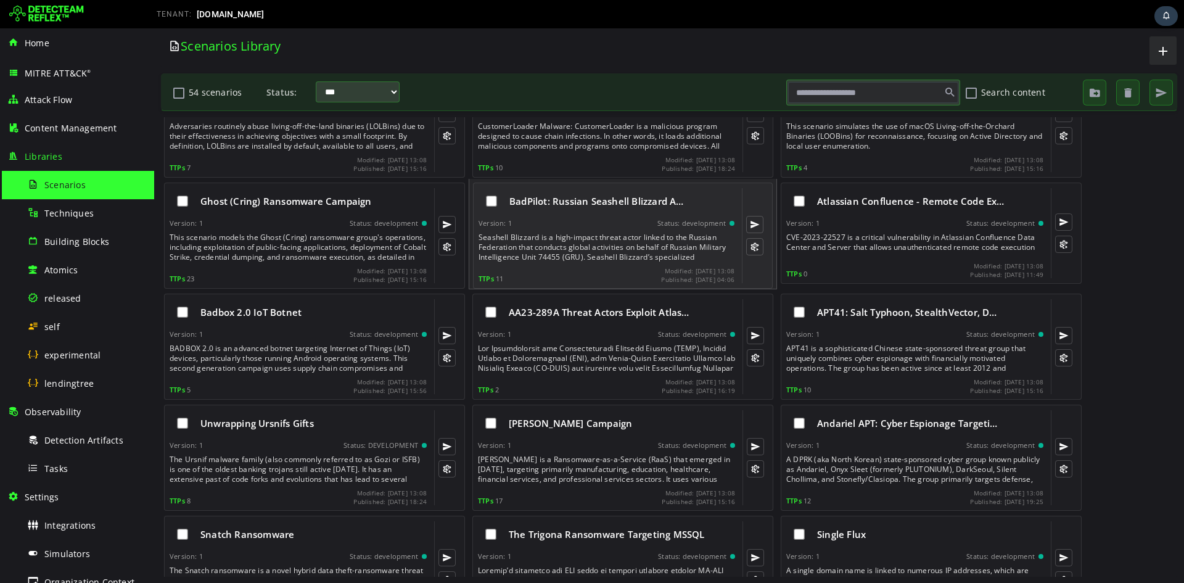
scroll to position [658, 0]
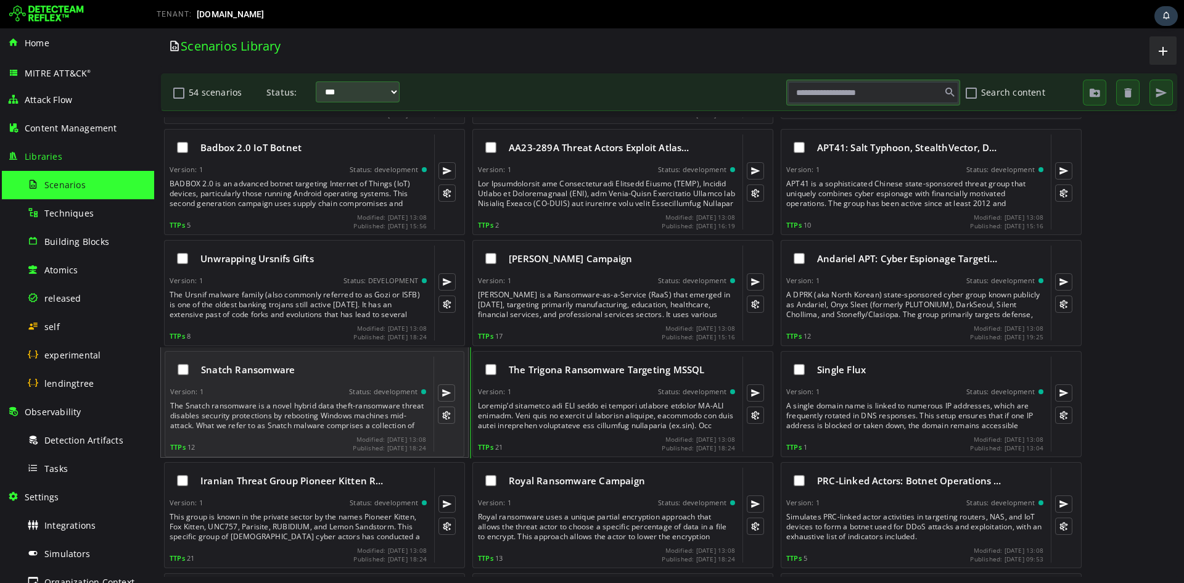
click at [310, 360] on div "Snatch Ransomware" at bounding box center [298, 369] width 256 height 26
click at [279, 381] on div "Snatch Ransomware" at bounding box center [298, 369] width 256 height 26
click at [279, 369] on span "Snatch Ransomware" at bounding box center [248, 369] width 94 height 12
click at [292, 360] on div "Snatch Ransomware" at bounding box center [298, 369] width 256 height 26
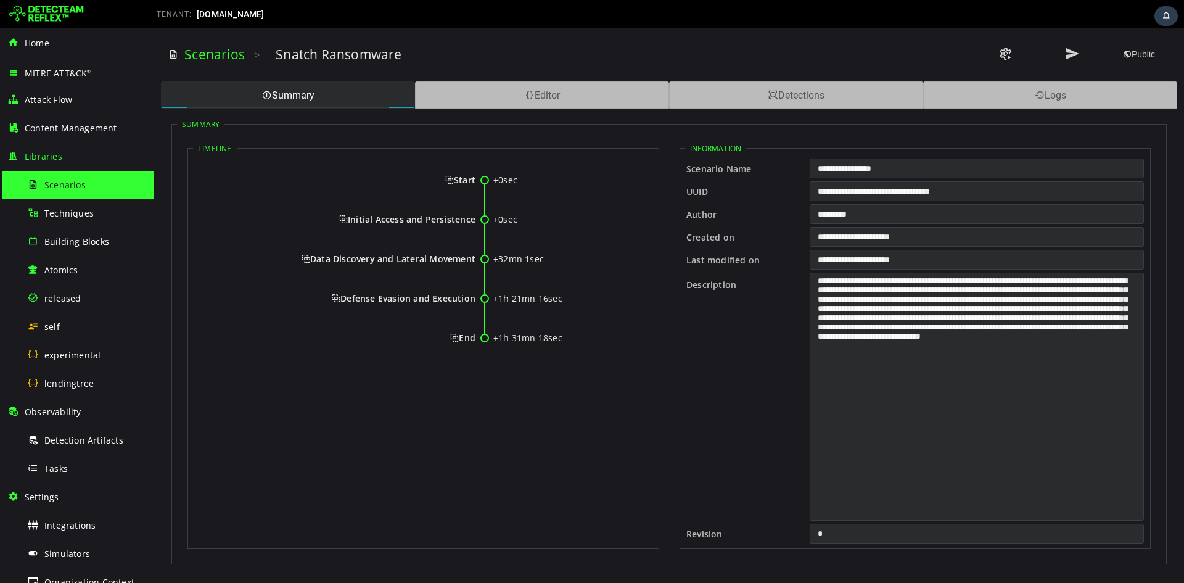
click at [216, 375] on html "Scenarios > Snatch Ransomware Public Summary Editor Detections Logs Summary Tim…" at bounding box center [669, 305] width 1030 height 554
drag, startPoint x: 276, startPoint y: 51, endPoint x: 412, endPoint y: 53, distance: 136.3
click at [412, 53] on div "Snatch Ransomware" at bounding box center [586, 54] width 620 height 17
drag, startPoint x: 454, startPoint y: 181, endPoint x: 474, endPoint y: 339, distance: 159.2
click at [474, 339] on div "+0sec Start +0sec Initial Access and Persistence +32mn 1sec Data Discovery and …" at bounding box center [423, 264] width 461 height 215
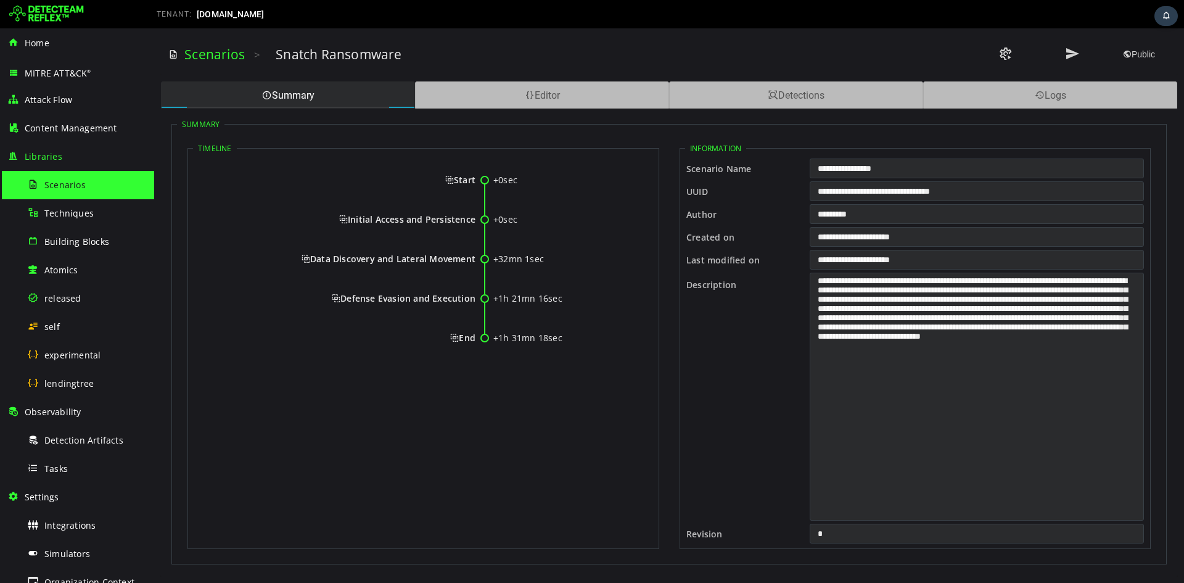
click at [451, 179] on span "Start" at bounding box center [460, 180] width 30 height 12
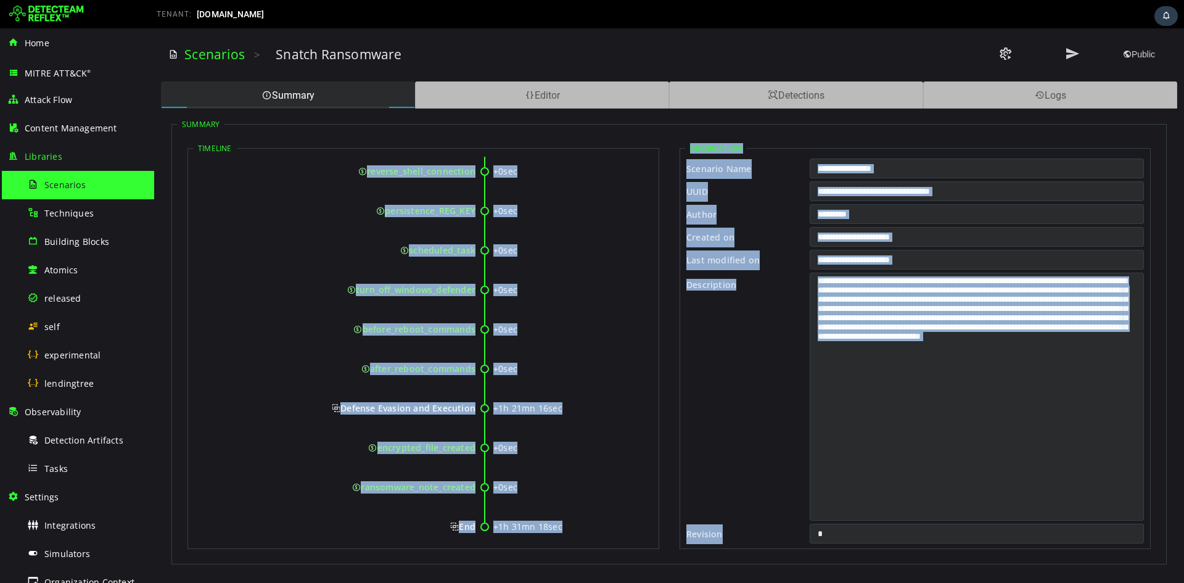
scroll to position [381, 0]
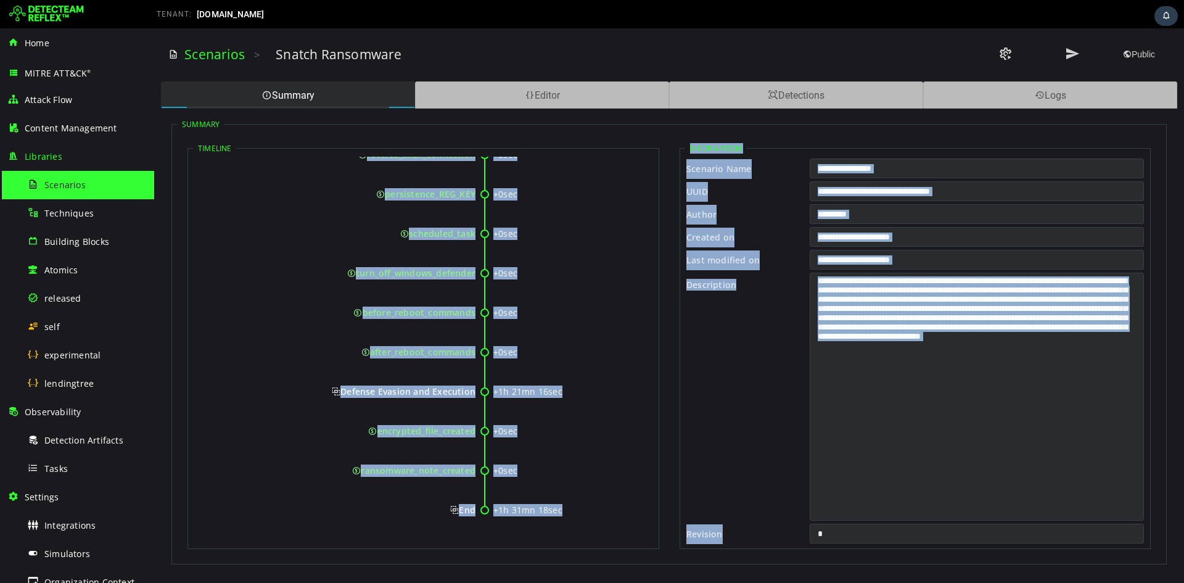
drag, startPoint x: 454, startPoint y: 179, endPoint x: 473, endPoint y: 509, distance: 329.9
click at [473, 509] on div "+0sec Start +0sec Initial Access and Persistence +0sec rdp_connection_failed +0…" at bounding box center [423, 159] width 461 height 767
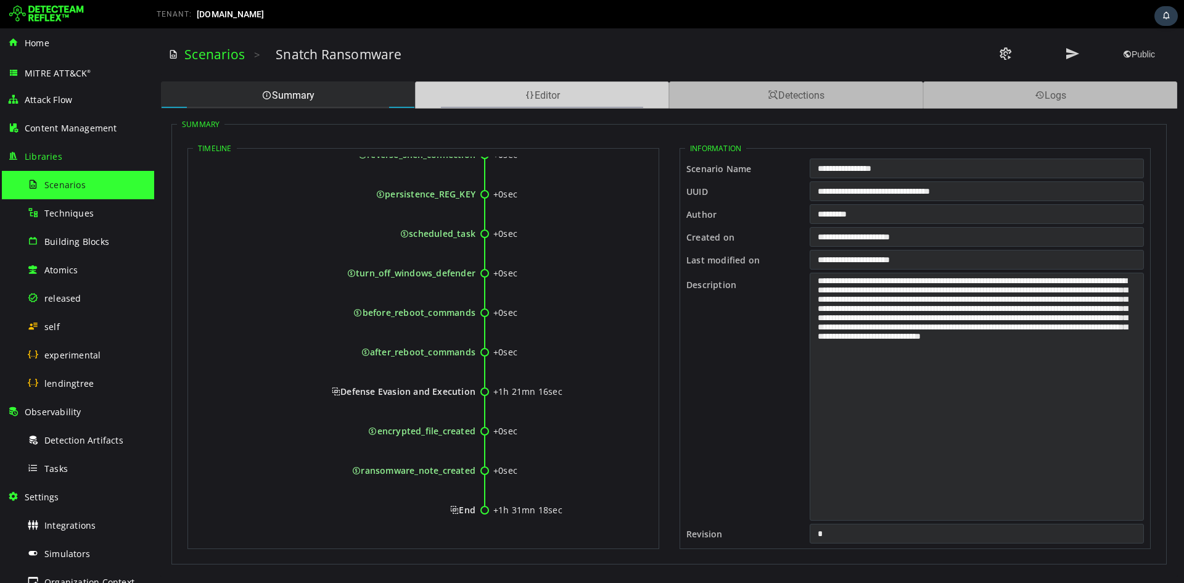
click at [555, 96] on div "Editor" at bounding box center [542, 94] width 254 height 27
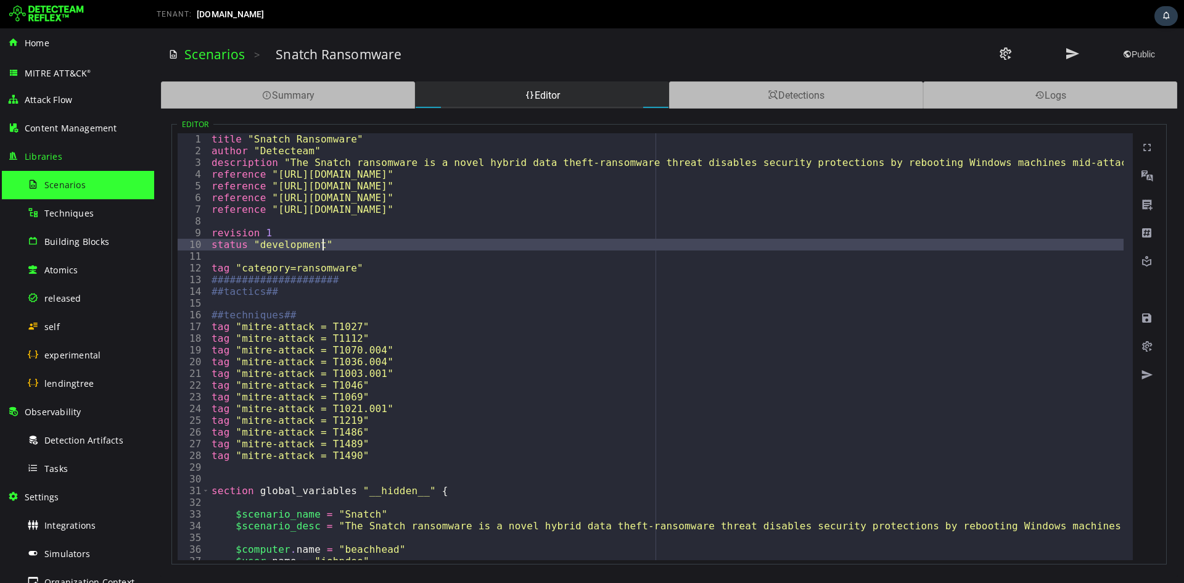
type textarea "*"
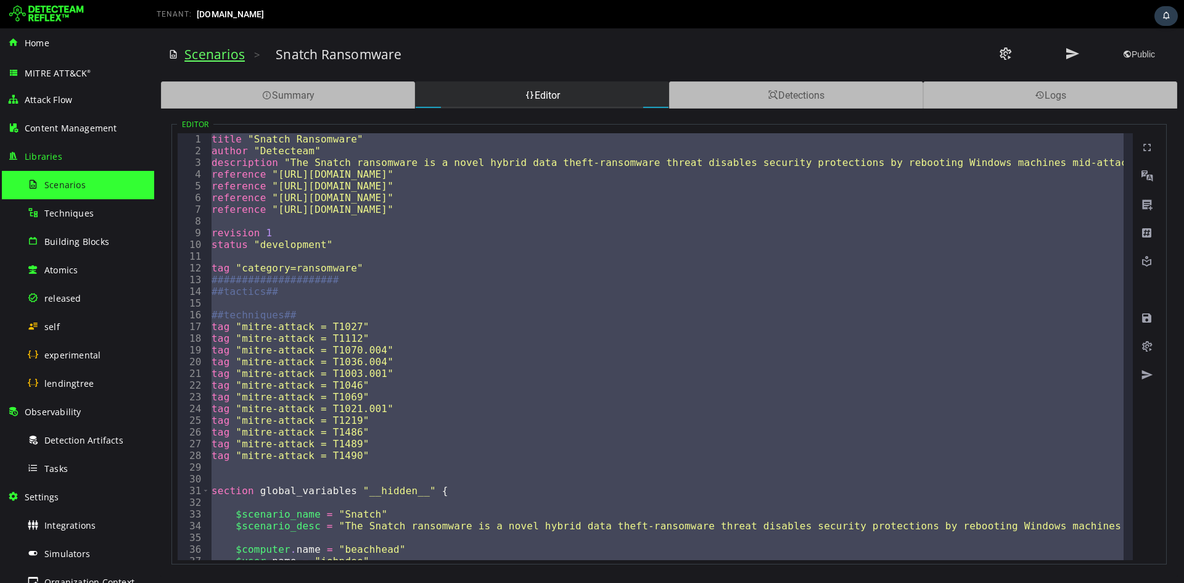
click at [232, 54] on link "Scenarios" at bounding box center [214, 54] width 60 height 17
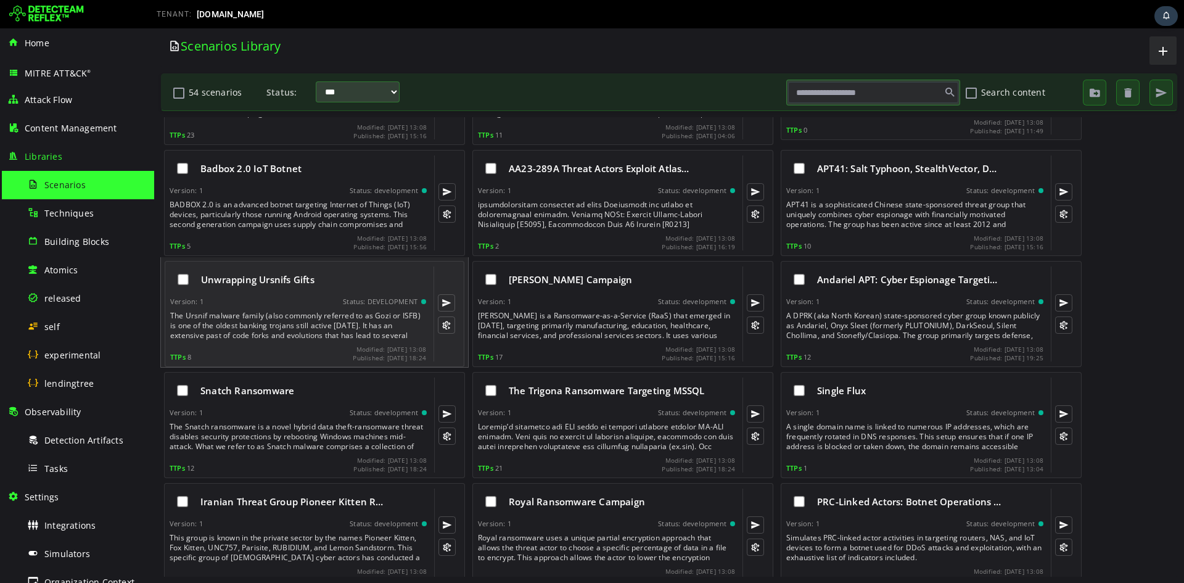
scroll to position [658, 0]
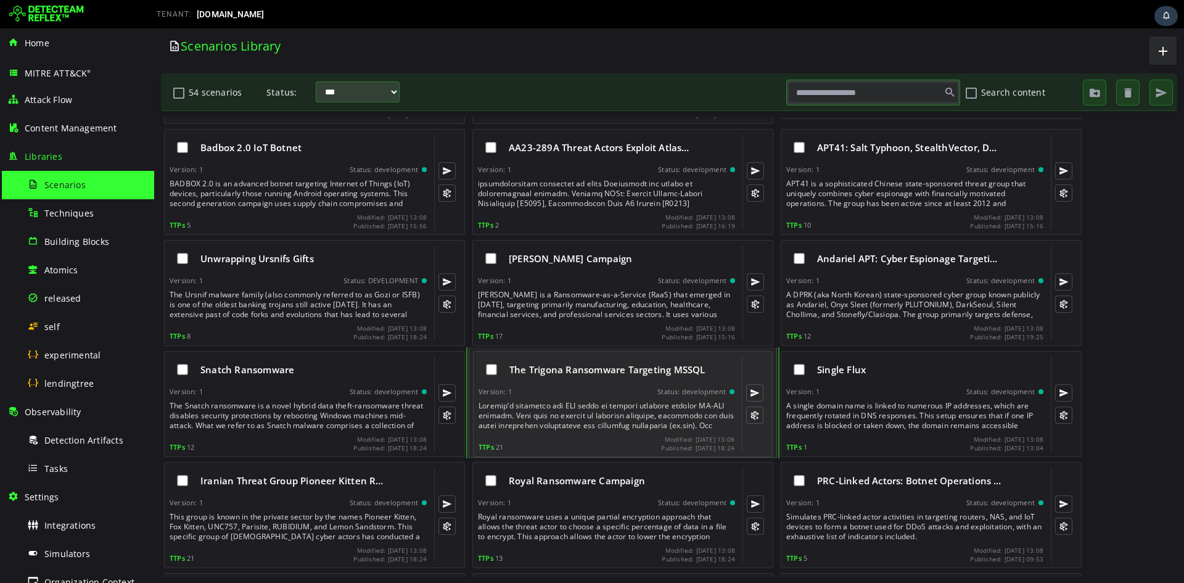
click at [606, 377] on div "The Trigona Ransomware Targeting MSSQL" at bounding box center [607, 369] width 256 height 26
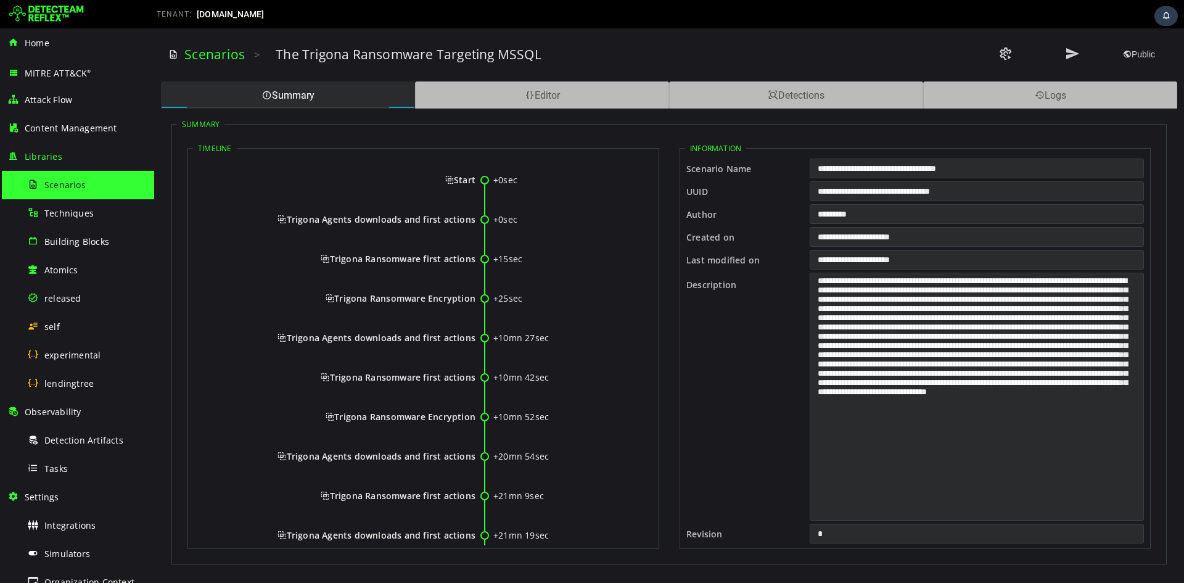
click at [909, 173] on input "**********" at bounding box center [977, 168] width 334 height 20
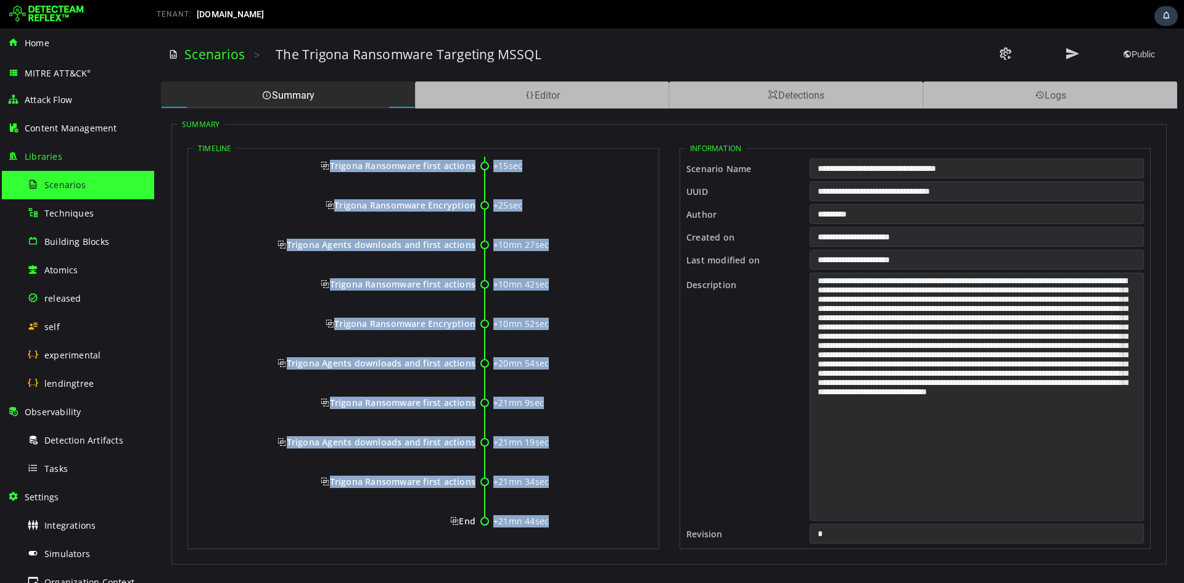
scroll to position [104, 0]
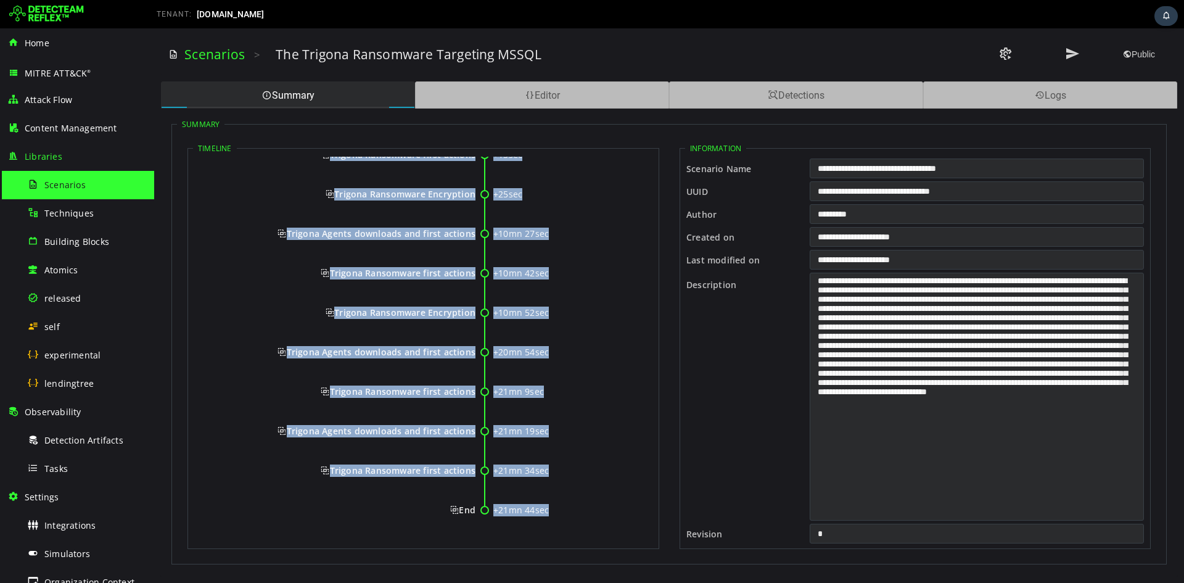
drag, startPoint x: 451, startPoint y: 179, endPoint x: 474, endPoint y: 514, distance: 335.0
click at [474, 514] on div "+0sec Start +0sec Trigona Agents downloads and first actions +15sec Trigona Ran…" at bounding box center [423, 297] width 461 height 491
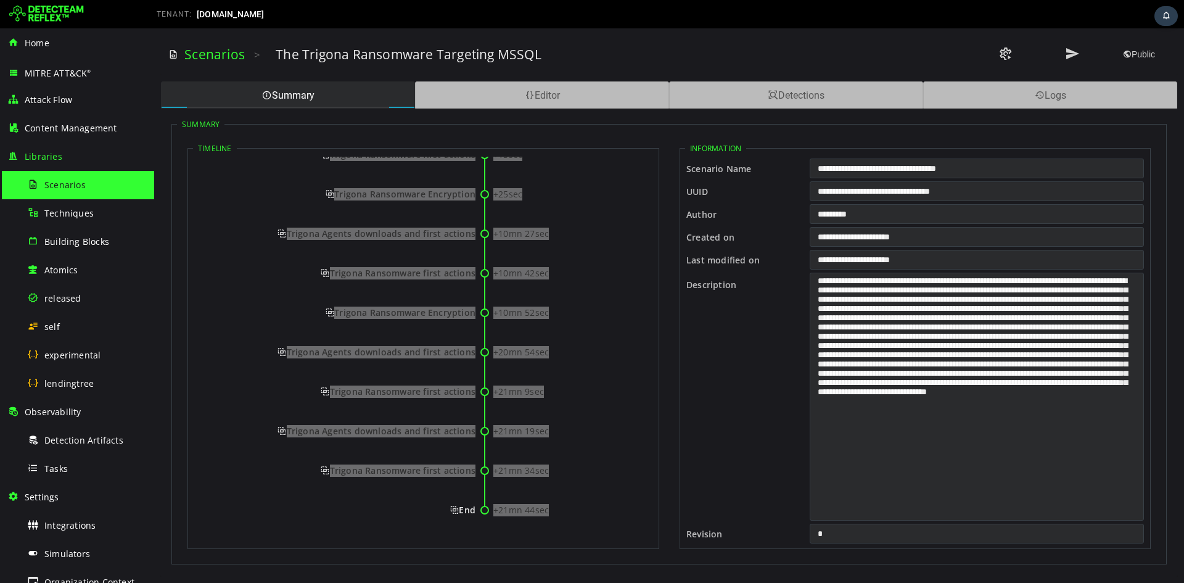
scroll to position [0, 0]
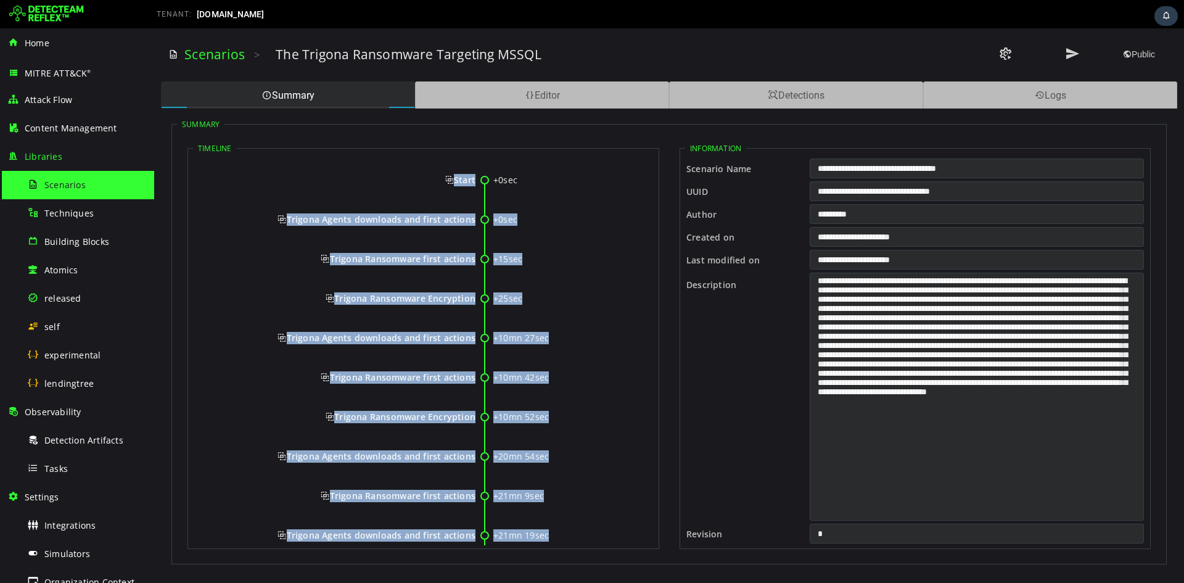
click at [445, 179] on span "Start" at bounding box center [460, 180] width 30 height 12
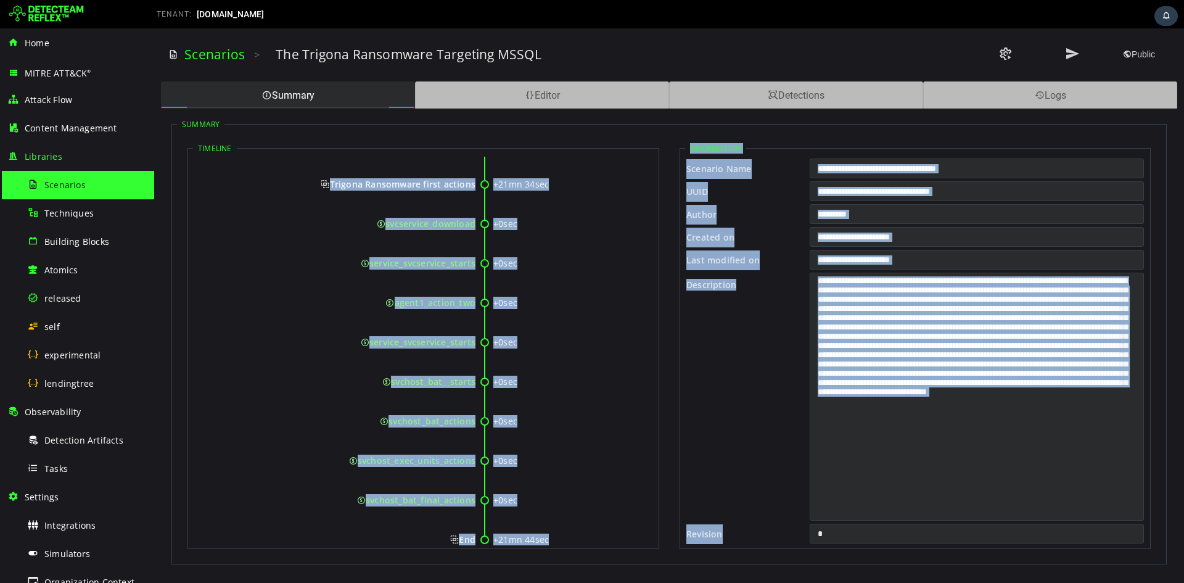
scroll to position [2630, 0]
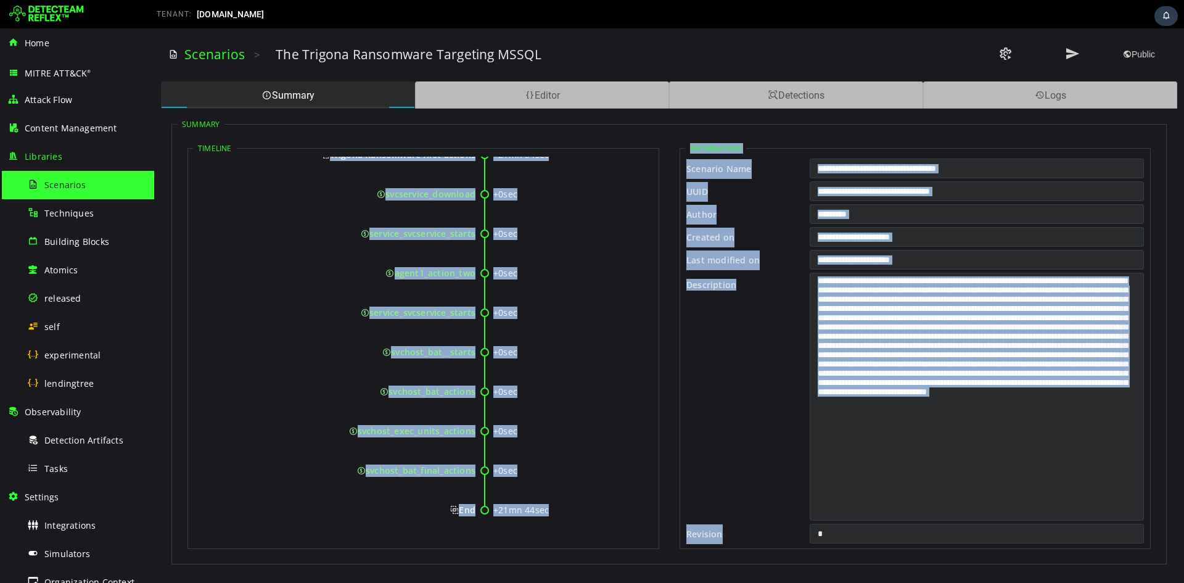
drag, startPoint x: 455, startPoint y: 179, endPoint x: 474, endPoint y: 509, distance: 330.5
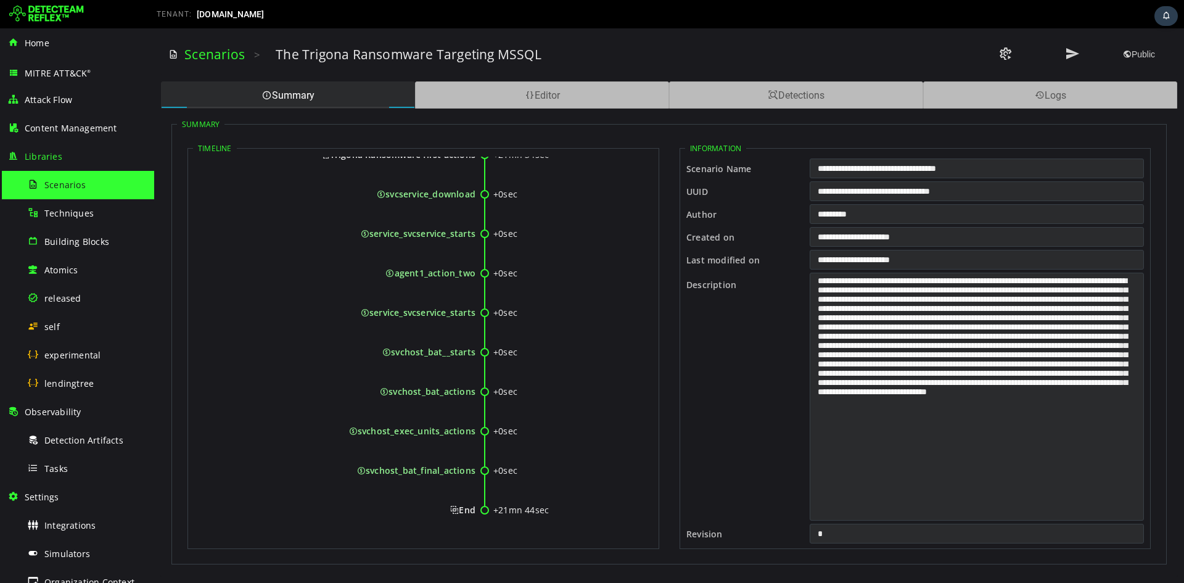
click at [544, 78] on div "Scenarios > The Trigona Ransomware Targeting MSSQL Public Summary Editor Detect…" at bounding box center [669, 305] width 1030 height 554
click at [547, 83] on div "Editor" at bounding box center [542, 94] width 254 height 27
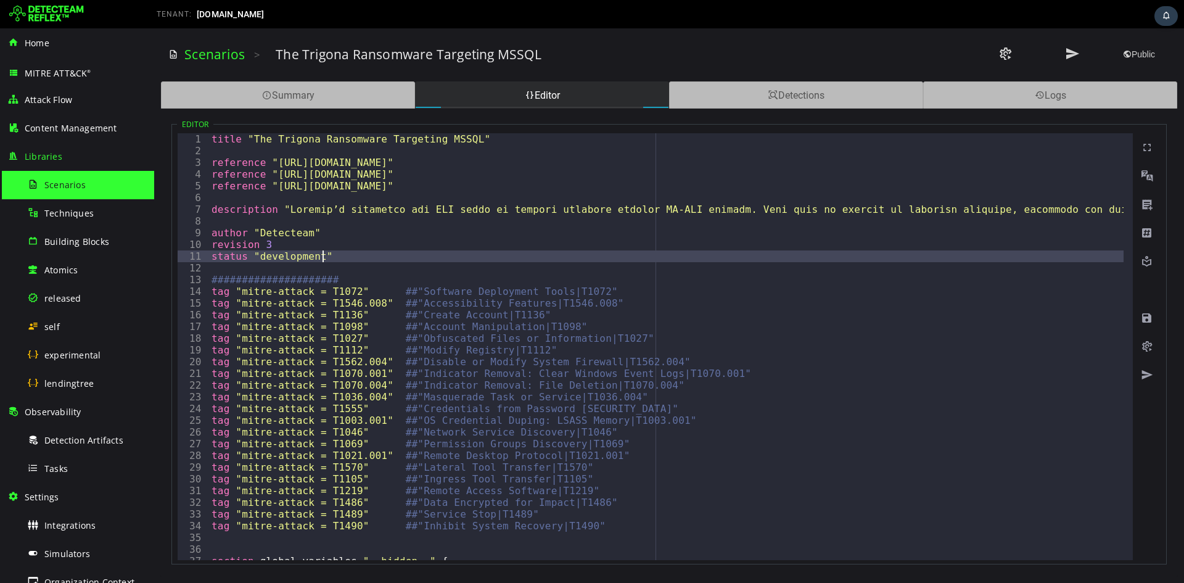
type textarea "*"
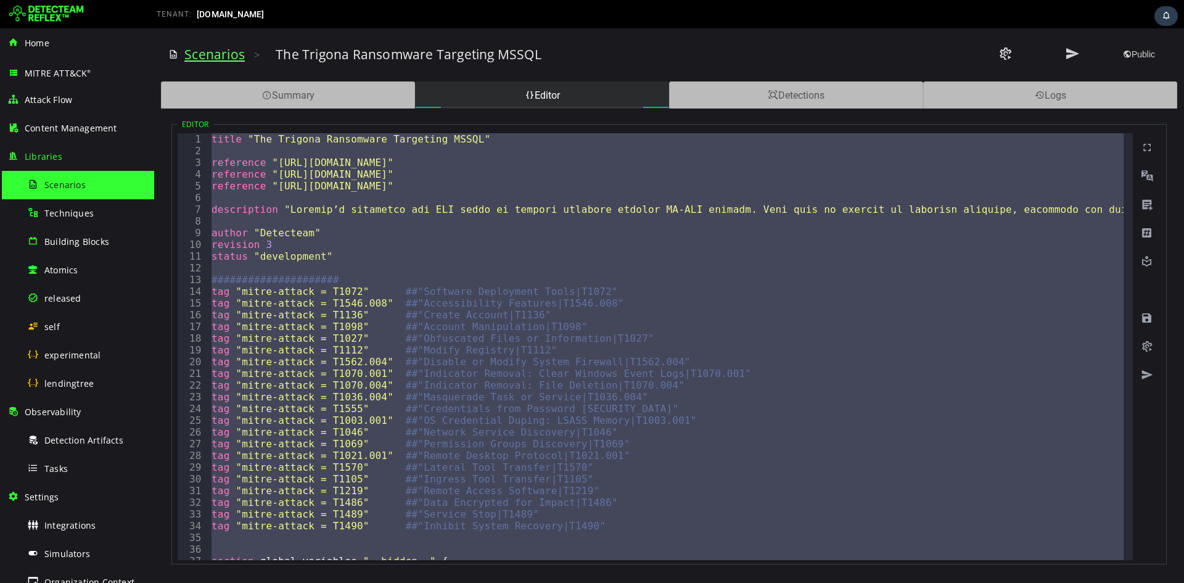
click at [199, 56] on link "Scenarios" at bounding box center [214, 54] width 60 height 17
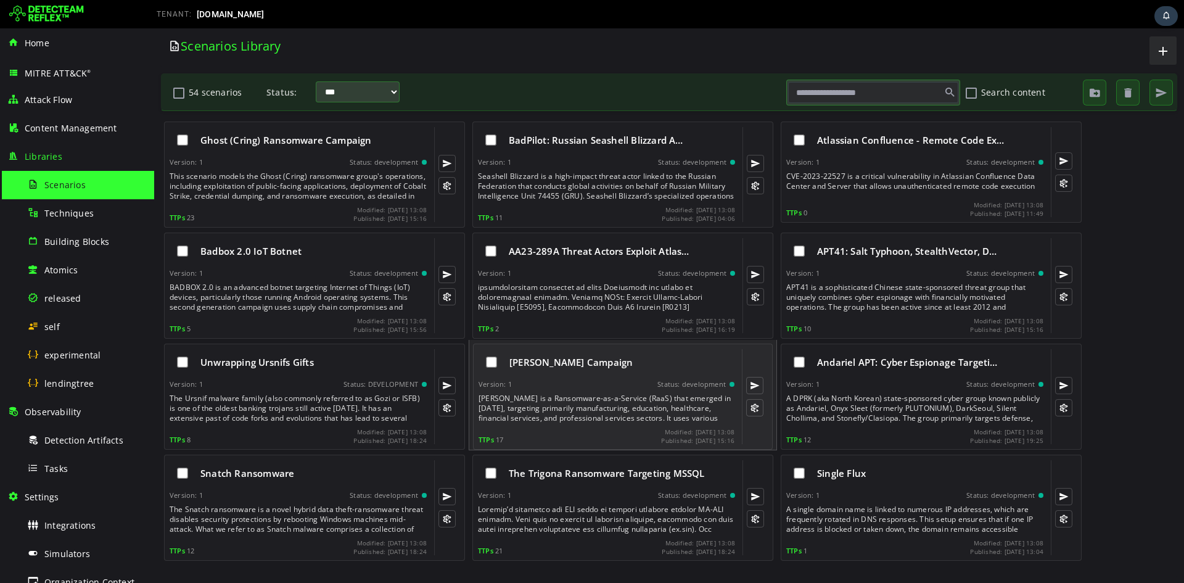
scroll to position [658, 0]
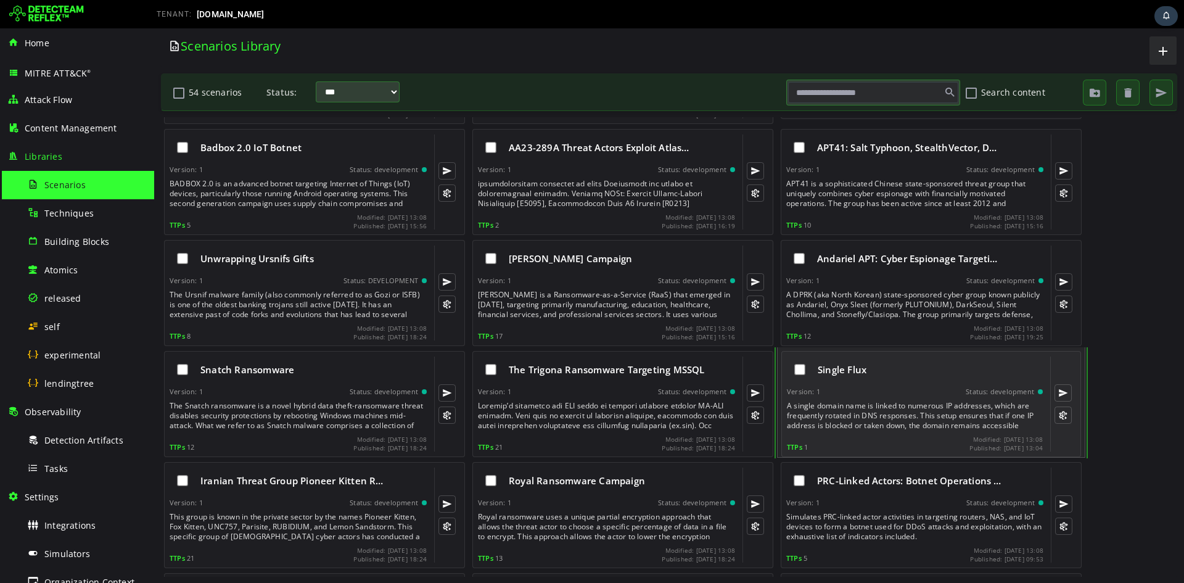
click at [893, 364] on div "Single Flux" at bounding box center [930, 369] width 225 height 12
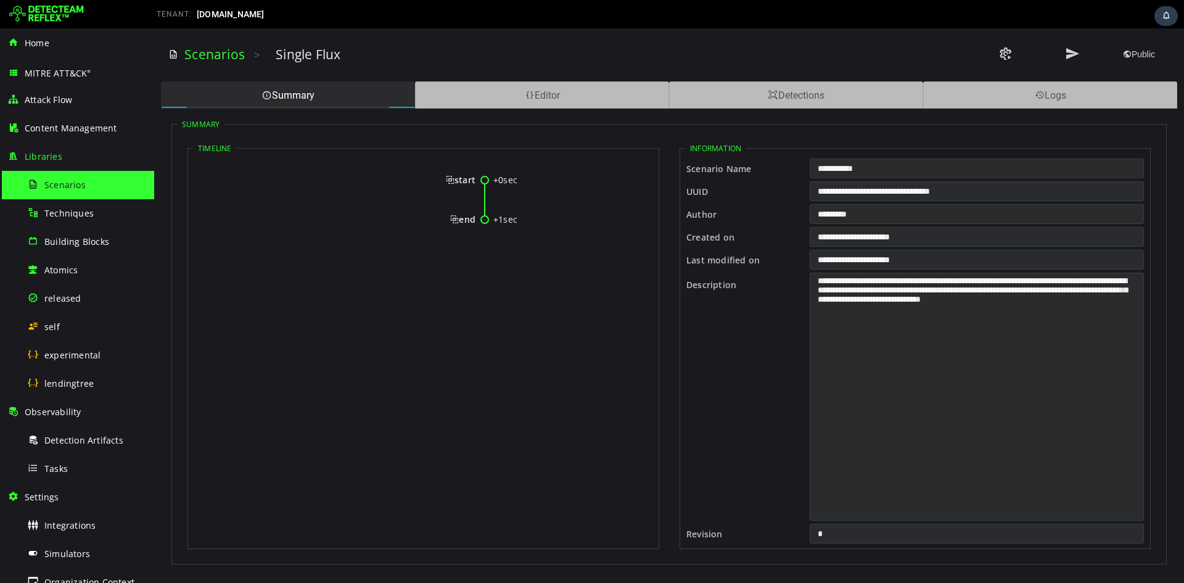
drag, startPoint x: 879, startPoint y: 168, endPoint x: 798, endPoint y: 168, distance: 81.4
click at [798, 168] on div "**********" at bounding box center [915, 168] width 460 height 23
click at [448, 180] on span "start" at bounding box center [461, 180] width 30 height 12
click at [446, 180] on span "start" at bounding box center [461, 180] width 30 height 12
drag, startPoint x: 444, startPoint y: 178, endPoint x: 473, endPoint y: 223, distance: 54.1
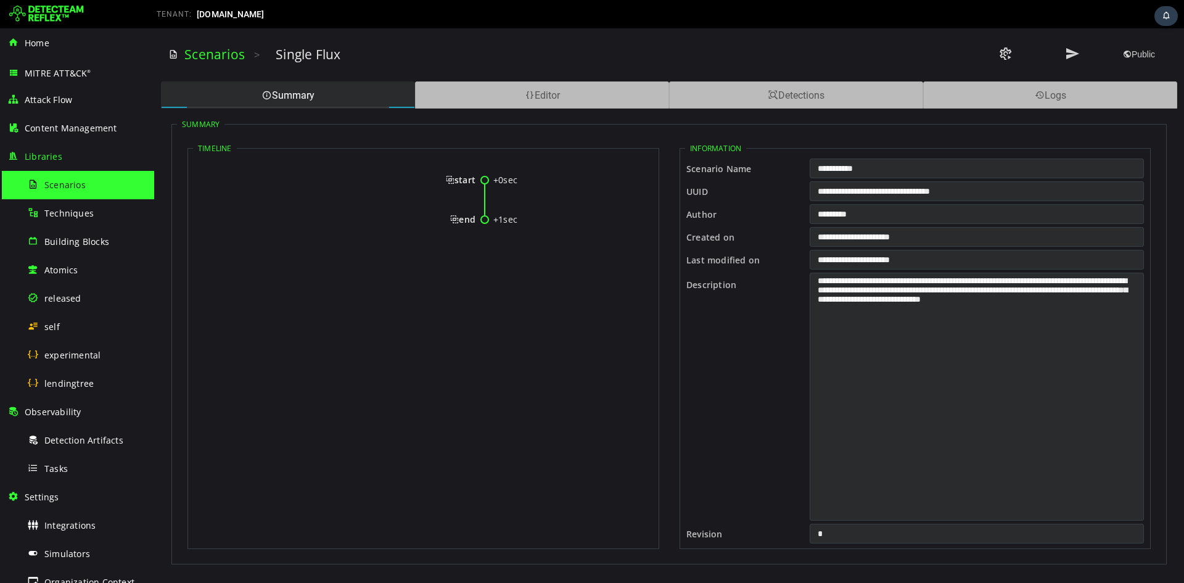
click at [473, 223] on div "+0sec start +1sec end" at bounding box center [423, 205] width 461 height 96
click at [443, 183] on div "start" at bounding box center [337, 180] width 275 height 12
drag, startPoint x: 451, startPoint y: 181, endPoint x: 473, endPoint y: 258, distance: 80.1
click at [473, 258] on div "+0sec start +0sec dns_query +1sec end" at bounding box center [423, 225] width 461 height 136
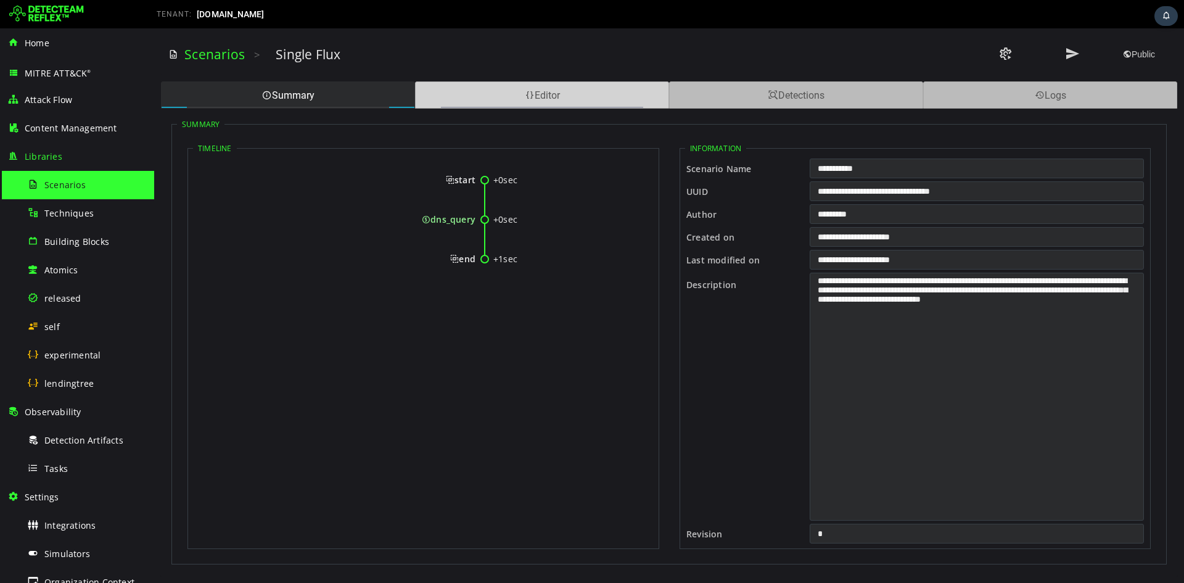
click at [617, 88] on div "Editor" at bounding box center [542, 94] width 254 height 27
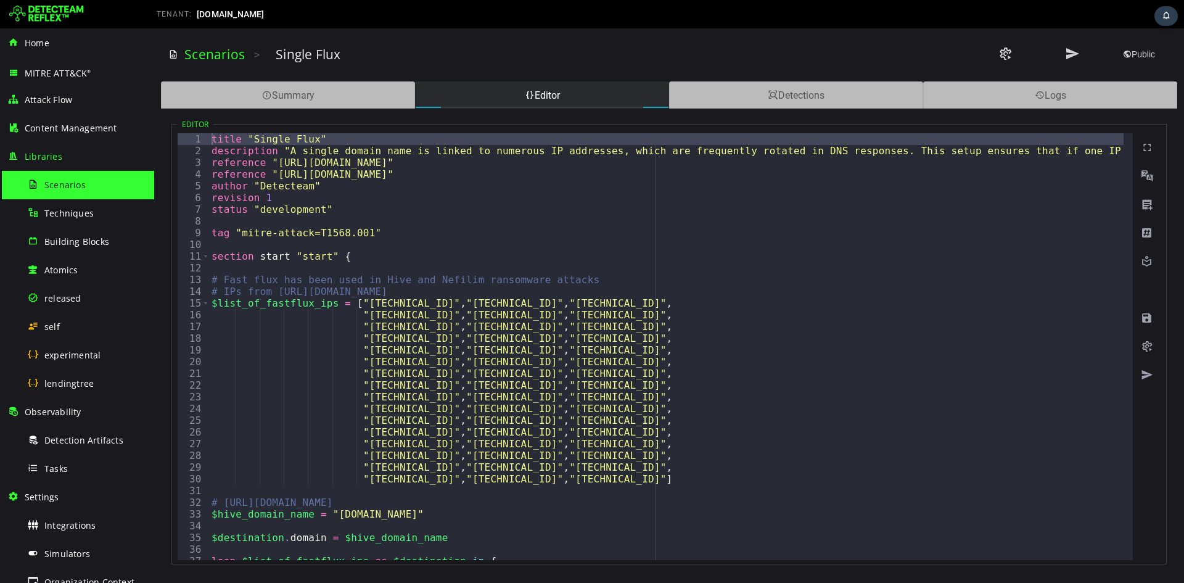
click at [665, 347] on div "title "Single Flux" description "A single domain name is linked to numerous IP …" at bounding box center [896, 353] width 1375 height 441
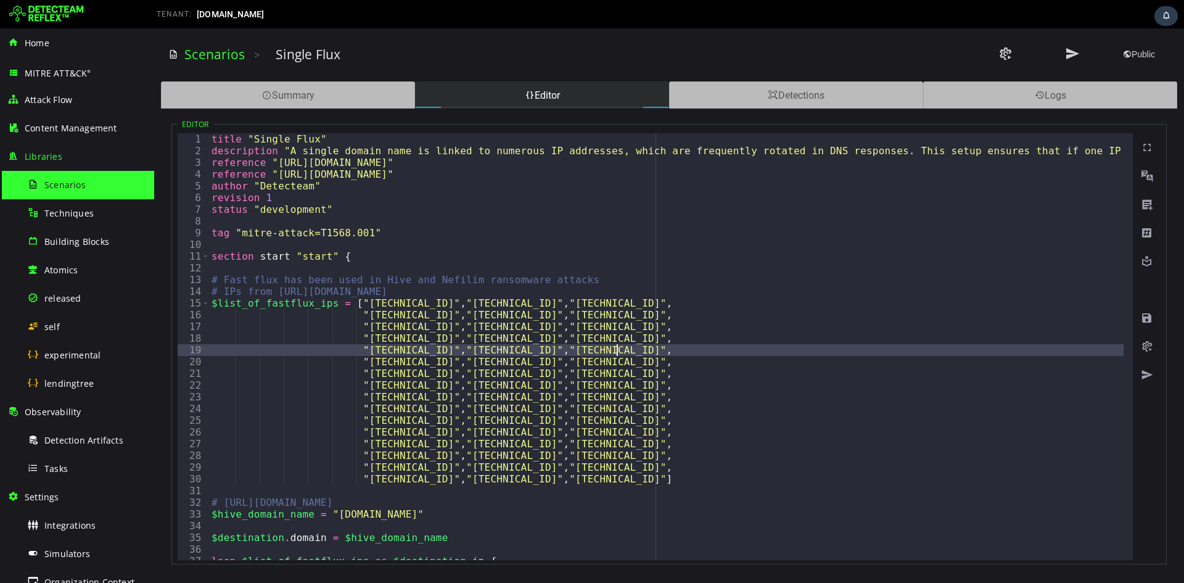
type textarea "*"
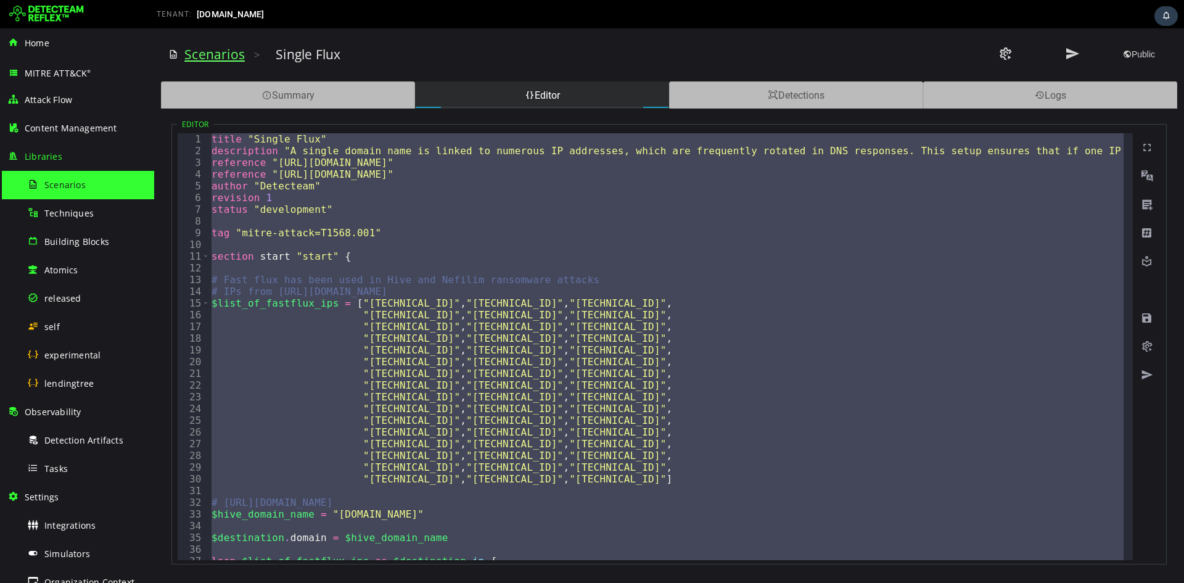
click at [230, 57] on link "Scenarios" at bounding box center [214, 54] width 60 height 17
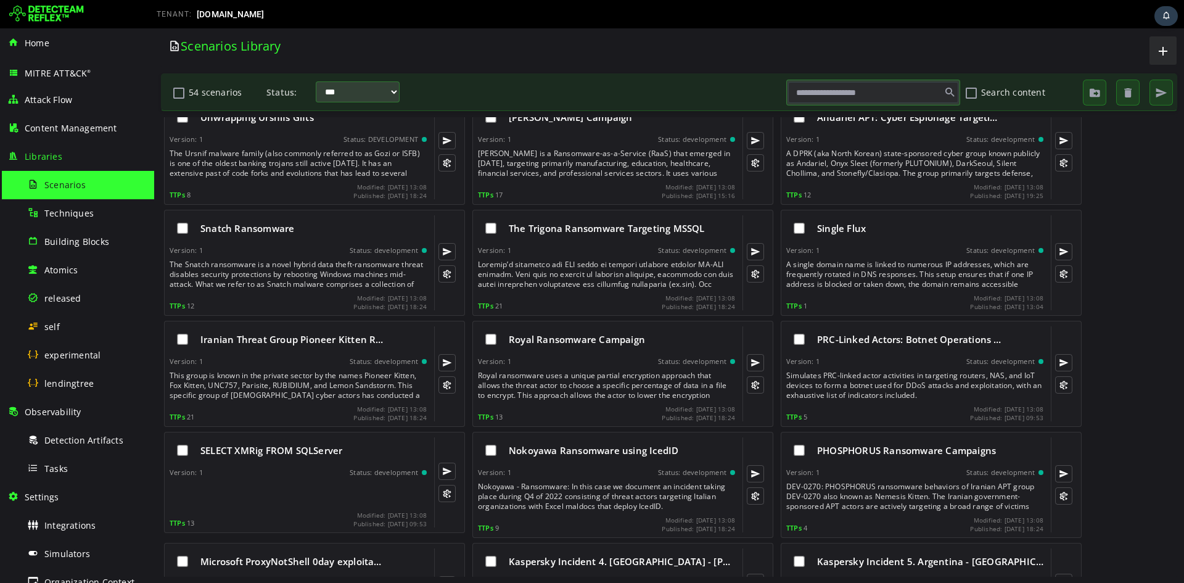
scroll to position [822, 0]
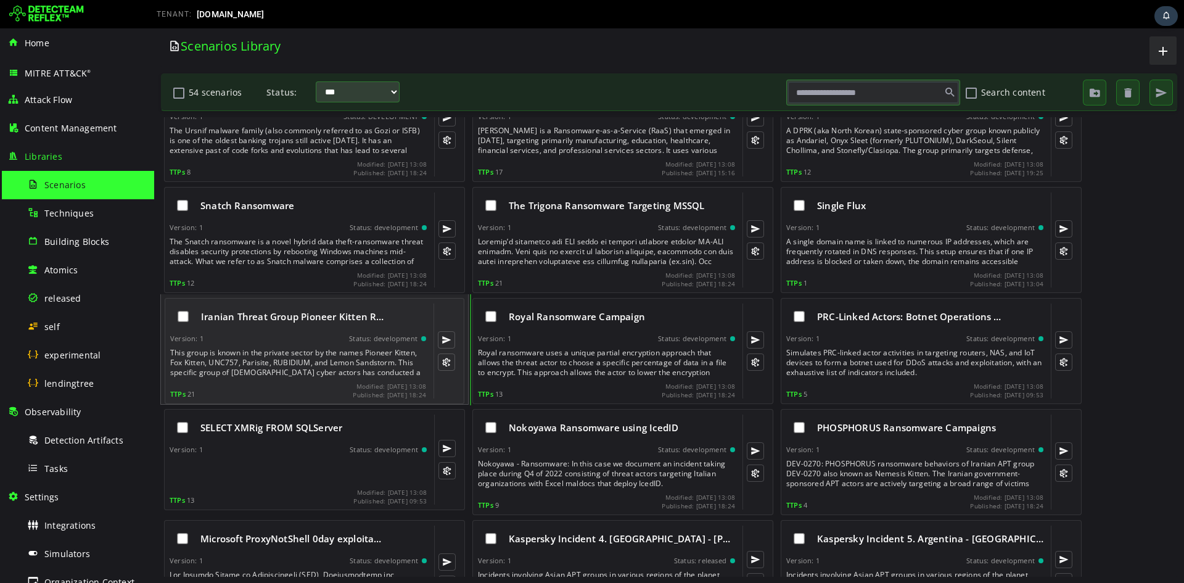
click at [300, 317] on span "Iranian Threat Group Pioneer Kitten R…" at bounding box center [292, 316] width 183 height 12
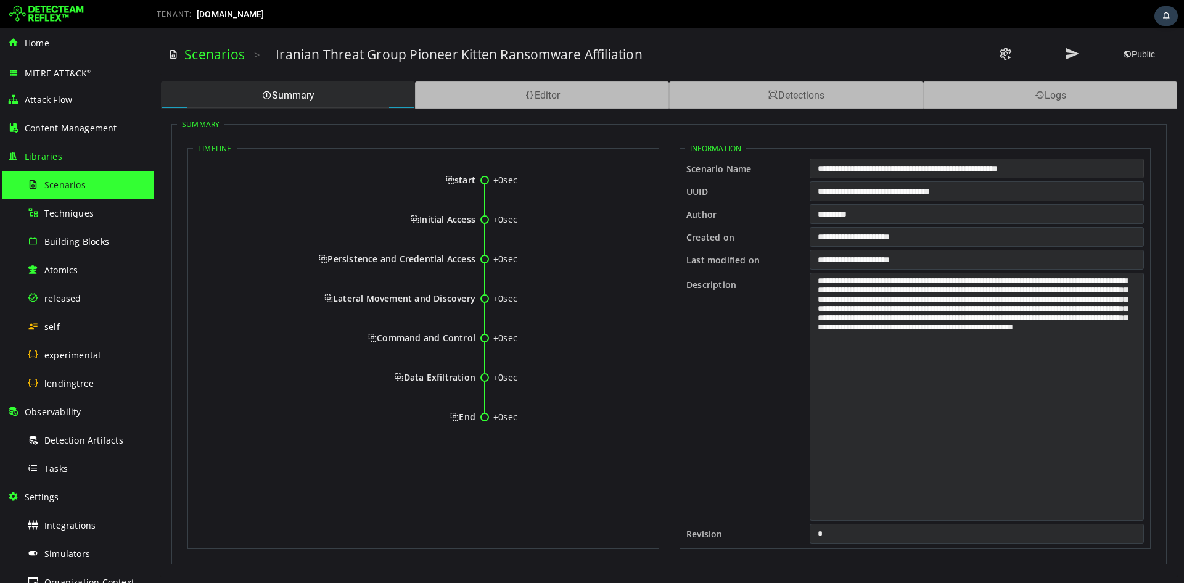
click at [889, 170] on input "**********" at bounding box center [977, 168] width 334 height 20
drag, startPoint x: 447, startPoint y: 178, endPoint x: 473, endPoint y: 419, distance: 242.5
click at [473, 419] on div "+0sec start +0sec Initial Access +0sec Persistence and Credential Access +0sec …" at bounding box center [423, 304] width 461 height 294
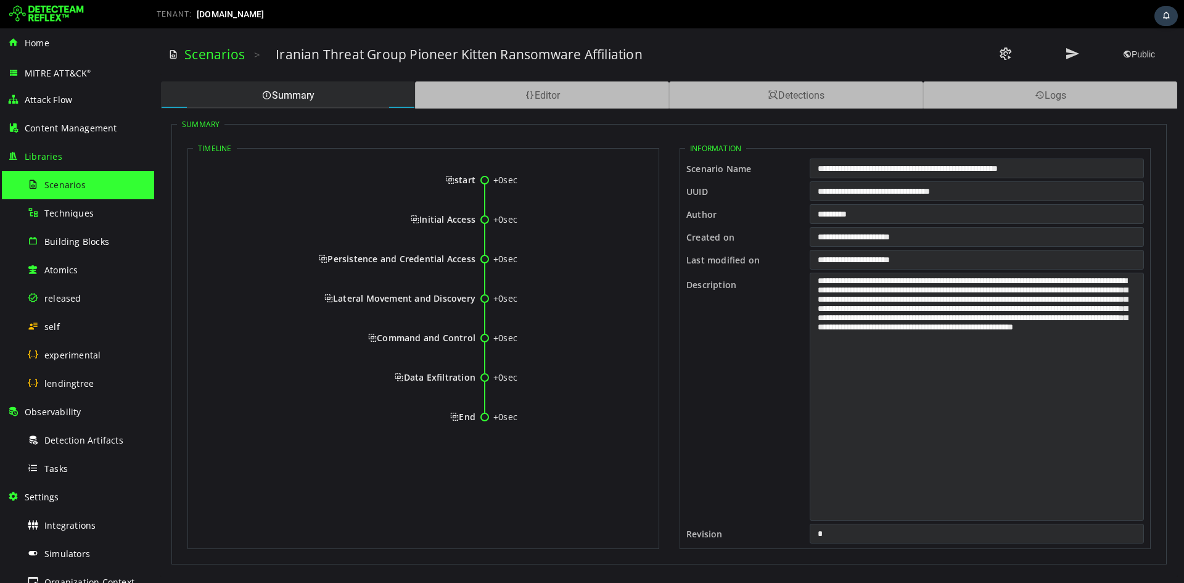
click at [454, 178] on span "start" at bounding box center [461, 180] width 30 height 12
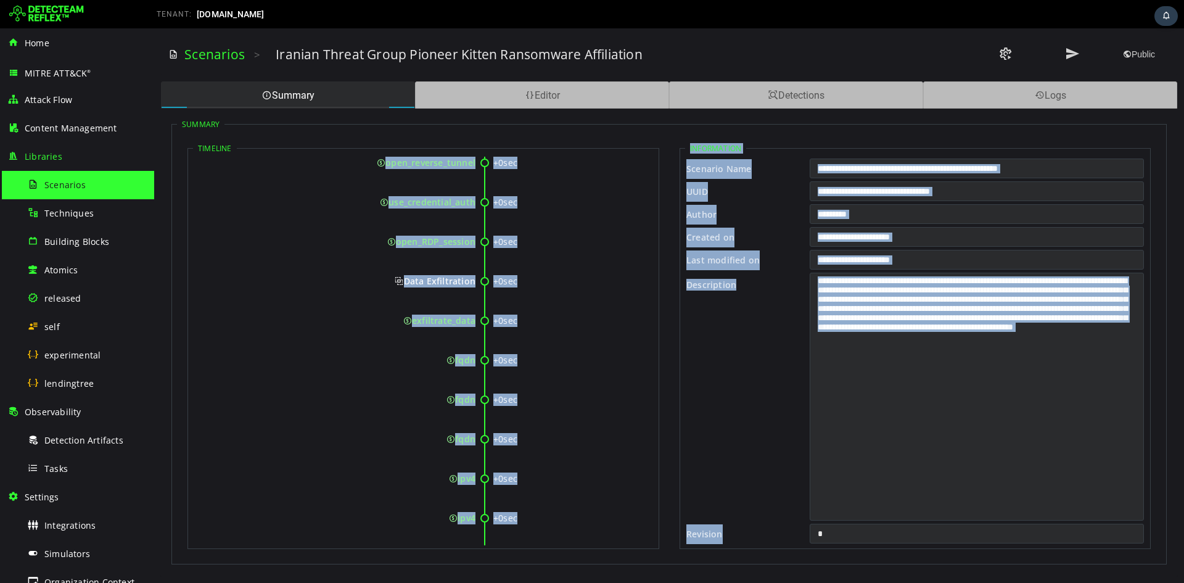
scroll to position [1012, 0]
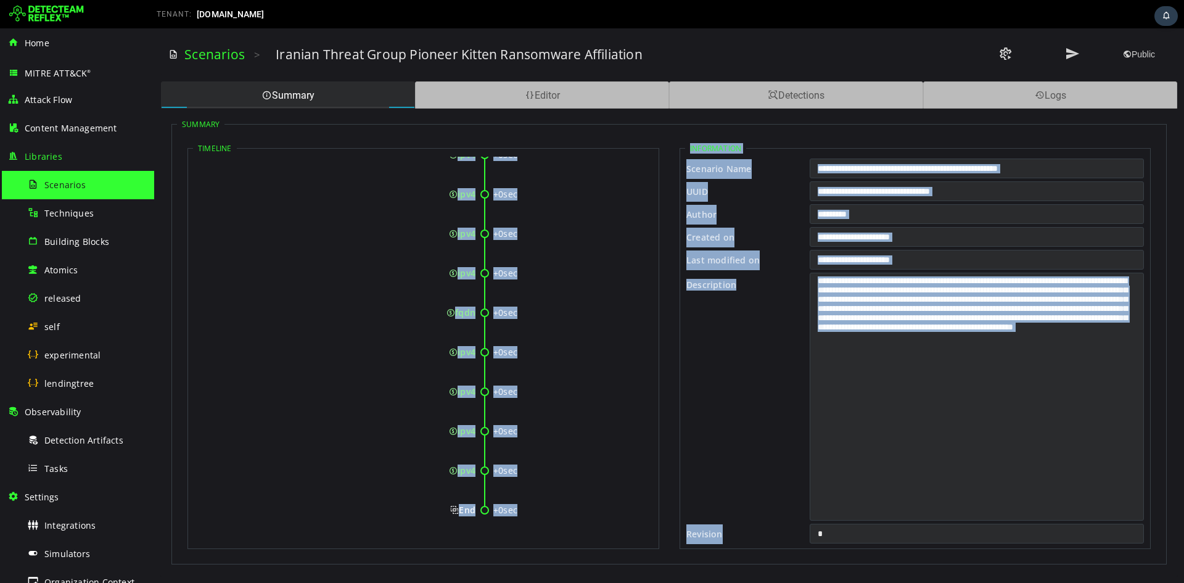
drag, startPoint x: 452, startPoint y: 178, endPoint x: 474, endPoint y: 509, distance: 332.5
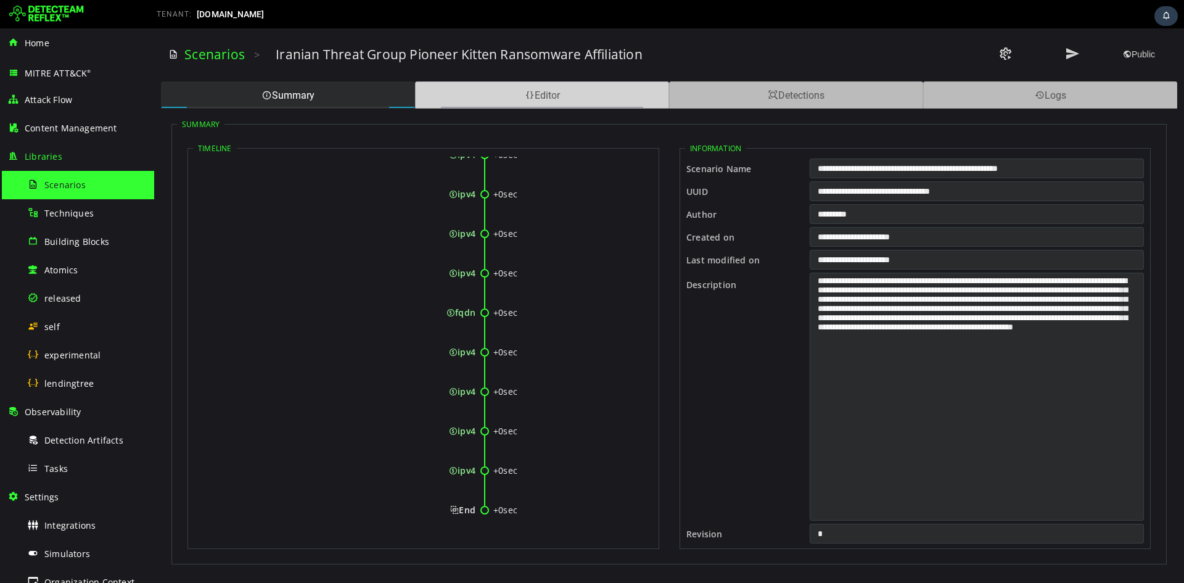
click at [545, 88] on div "Editor" at bounding box center [542, 94] width 254 height 27
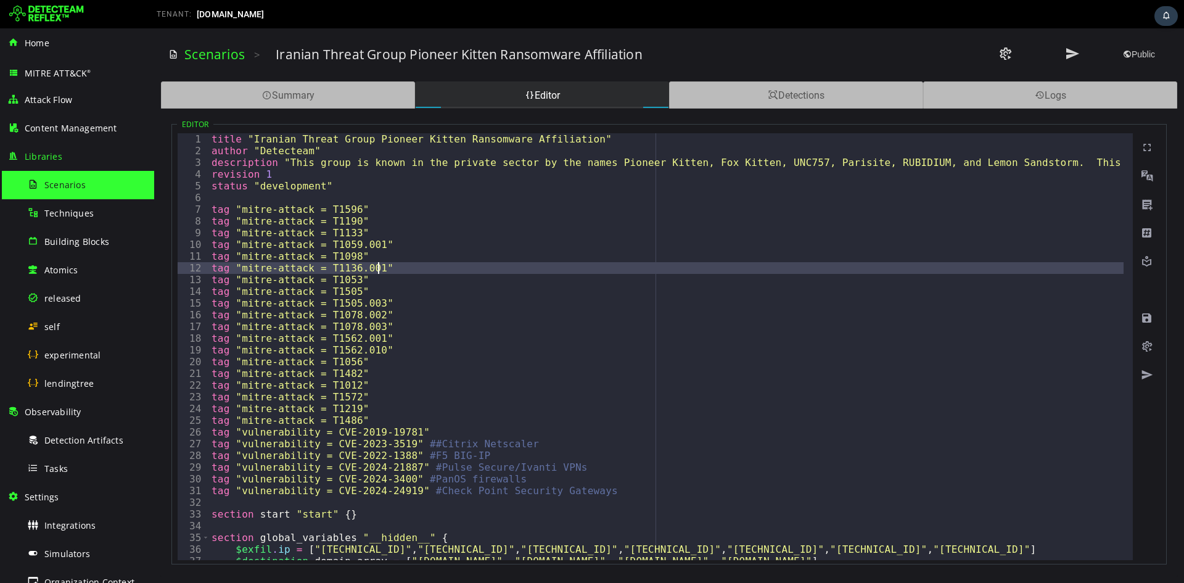
type textarea "**********"
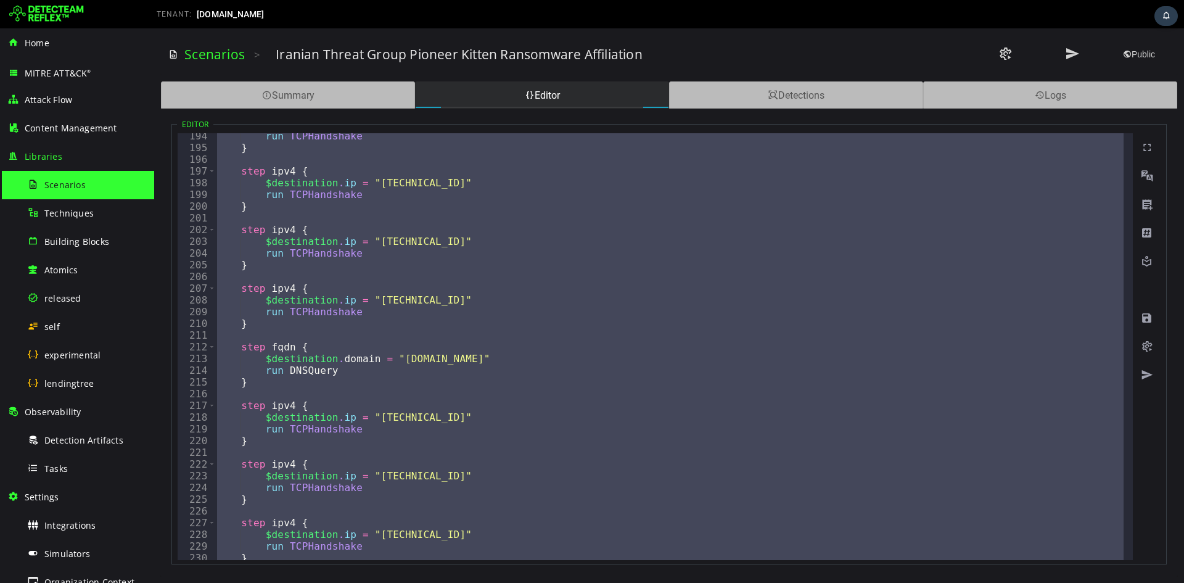
scroll to position [2395, 0]
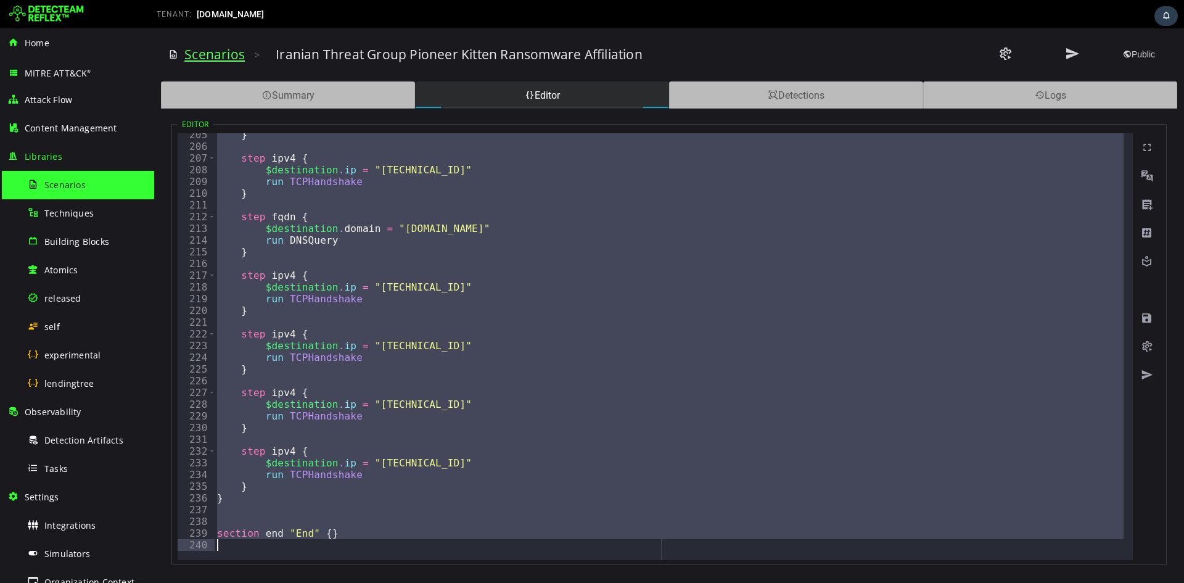
click at [226, 51] on link "Scenarios" at bounding box center [214, 54] width 60 height 17
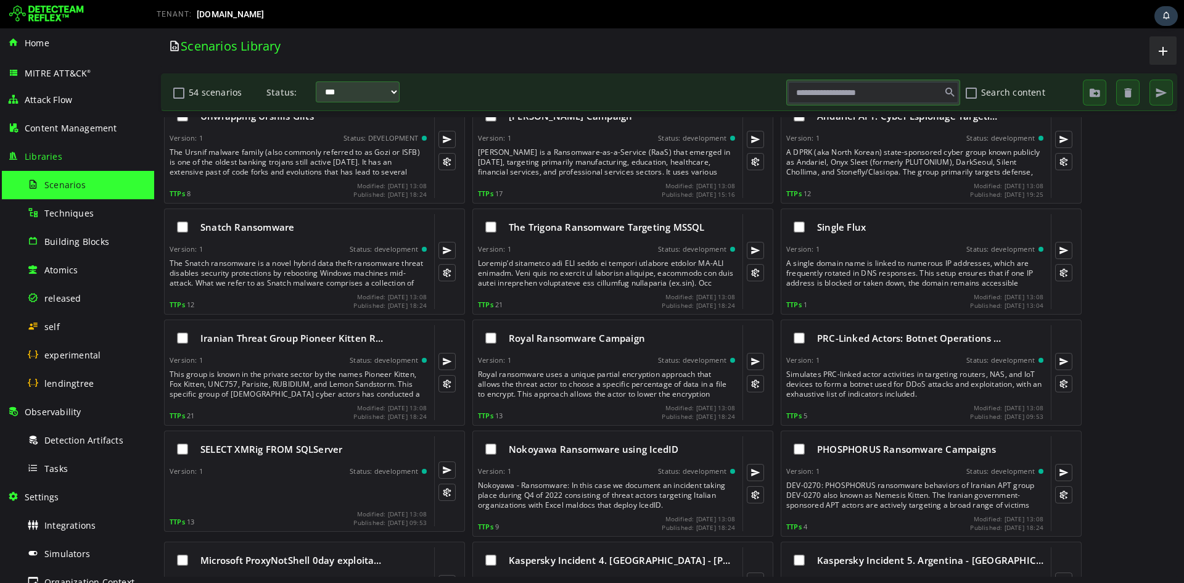
scroll to position [822, 0]
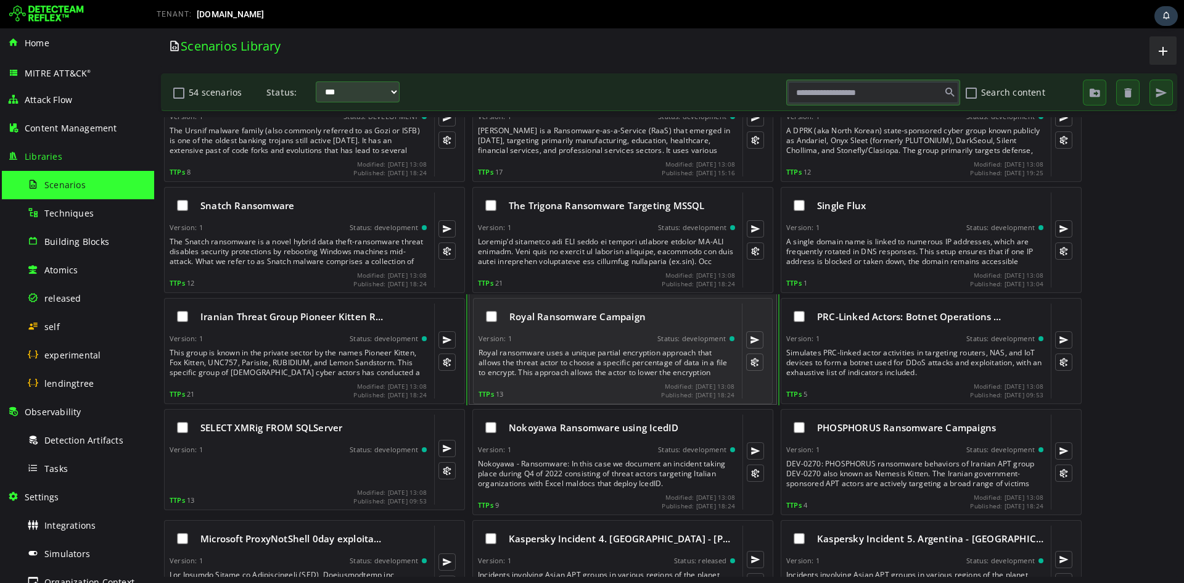
click at [645, 313] on div "Royal Ransomware Campaign" at bounding box center [621, 316] width 225 height 12
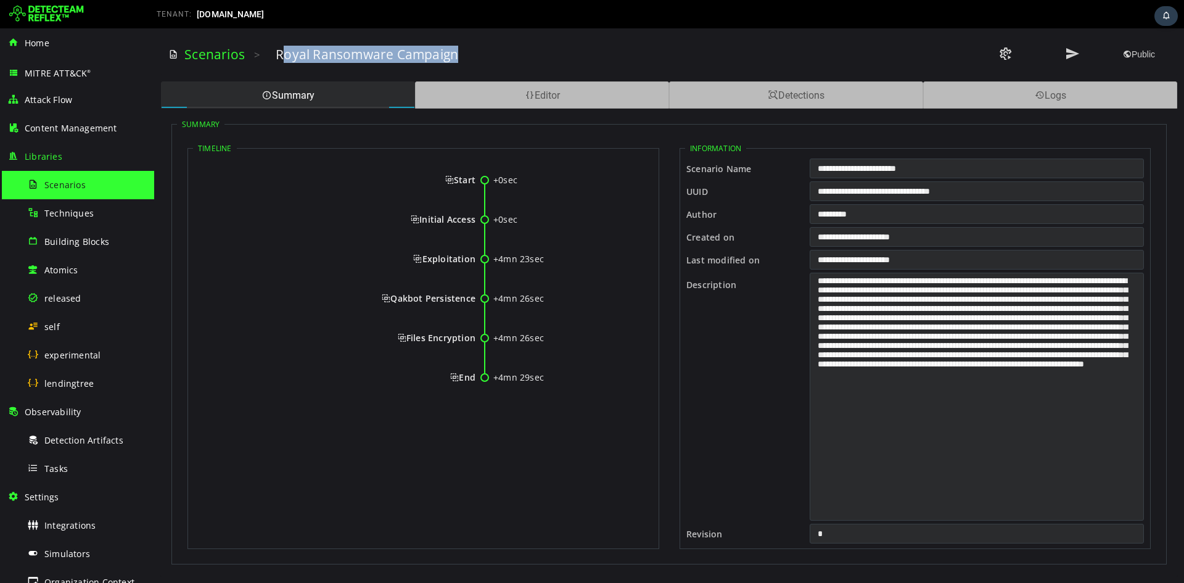
drag, startPoint x: 280, startPoint y: 53, endPoint x: 454, endPoint y: 54, distance: 173.9
click at [454, 54] on h3 "Royal Ransomware Campaign" at bounding box center [367, 54] width 183 height 17
click at [455, 54] on h3 "Royal Ransomware Campaign" at bounding box center [367, 54] width 183 height 17
click at [379, 56] on h3 "Royal Ransomware Campaign" at bounding box center [367, 54] width 183 height 17
drag, startPoint x: 272, startPoint y: 56, endPoint x: 479, endPoint y: 59, distance: 207.2
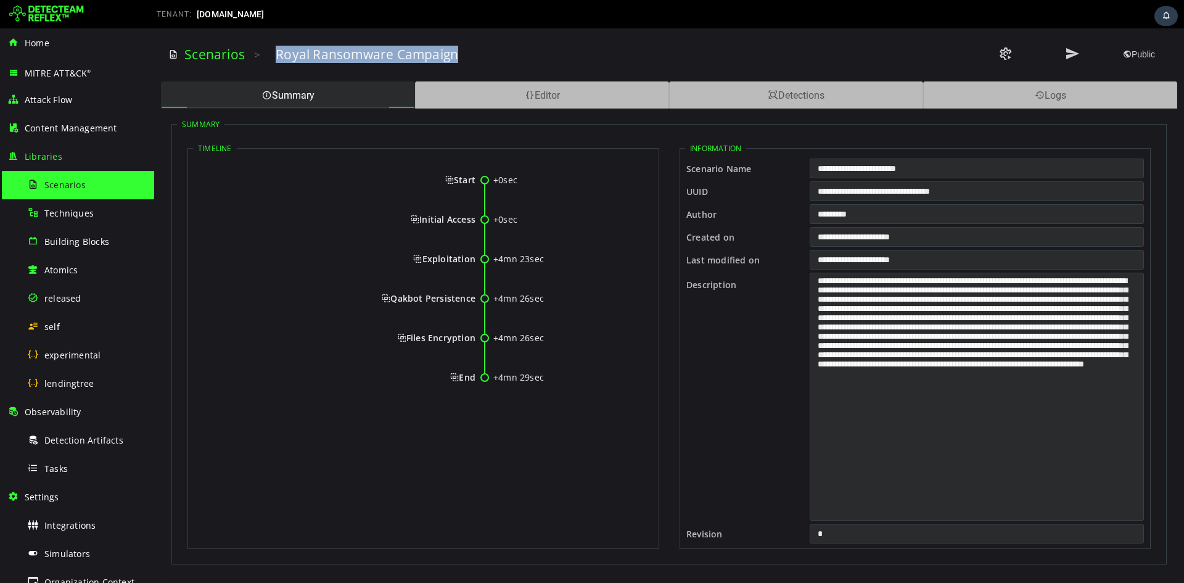
click at [479, 59] on div "Scenarios > Royal Ransomware Campaign Public" at bounding box center [669, 55] width 1002 height 34
drag, startPoint x: 452, startPoint y: 178, endPoint x: 473, endPoint y: 375, distance: 198.5
click at [473, 375] on div "+0sec Start +0sec Initial Access +4mn 23sec Exploitation +4mn 26sec Qakbot Pers…" at bounding box center [423, 284] width 461 height 254
click at [446, 178] on span "Start" at bounding box center [460, 180] width 30 height 12
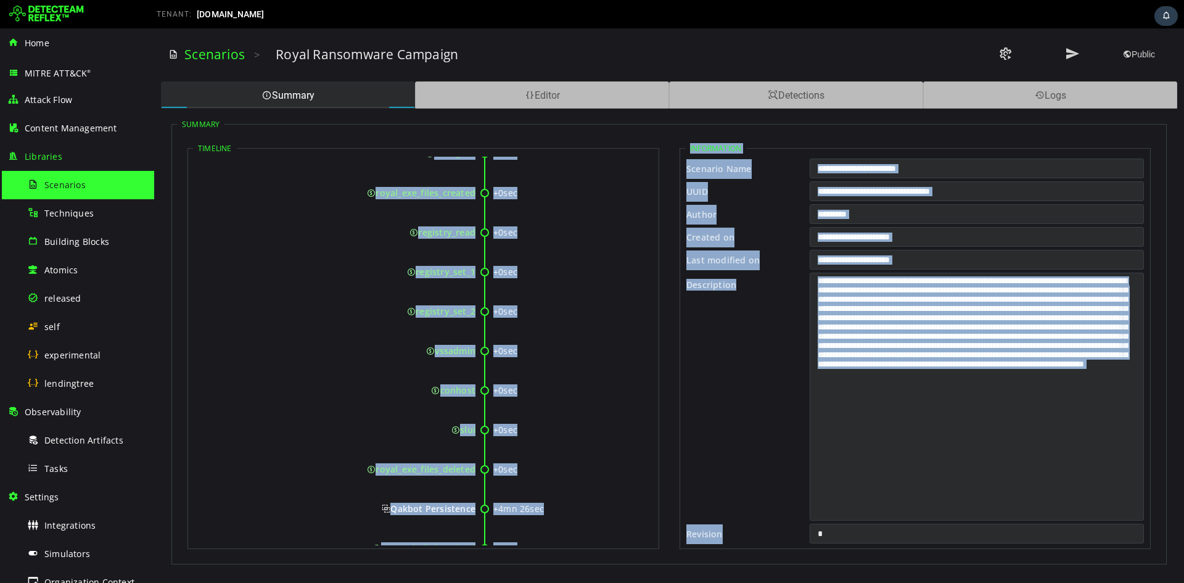
scroll to position [775, 0]
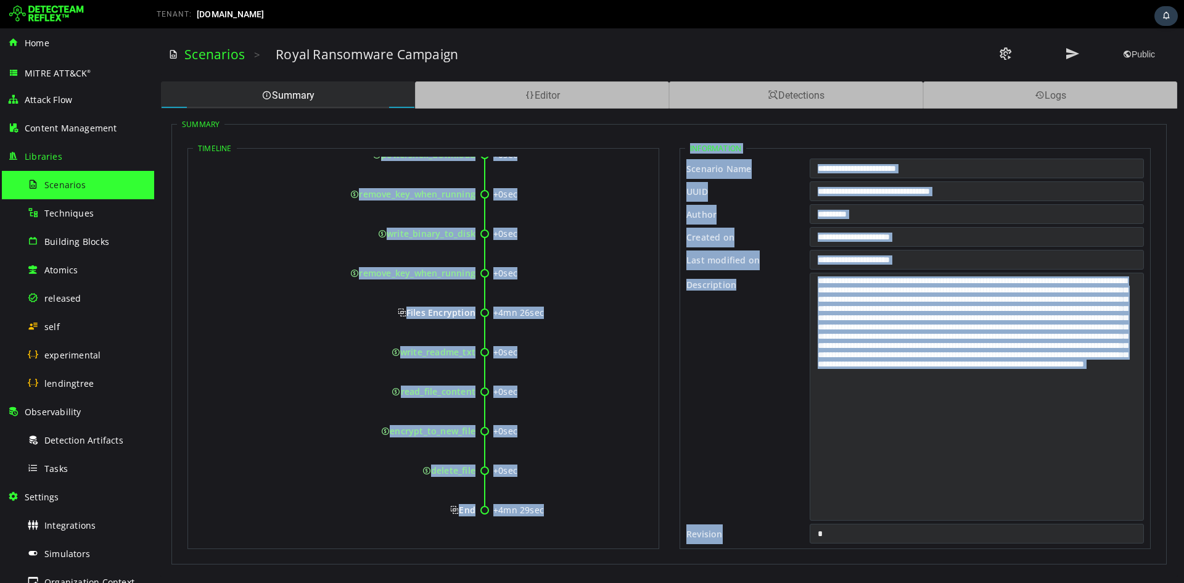
drag, startPoint x: 452, startPoint y: 181, endPoint x: 474, endPoint y: 508, distance: 328.2
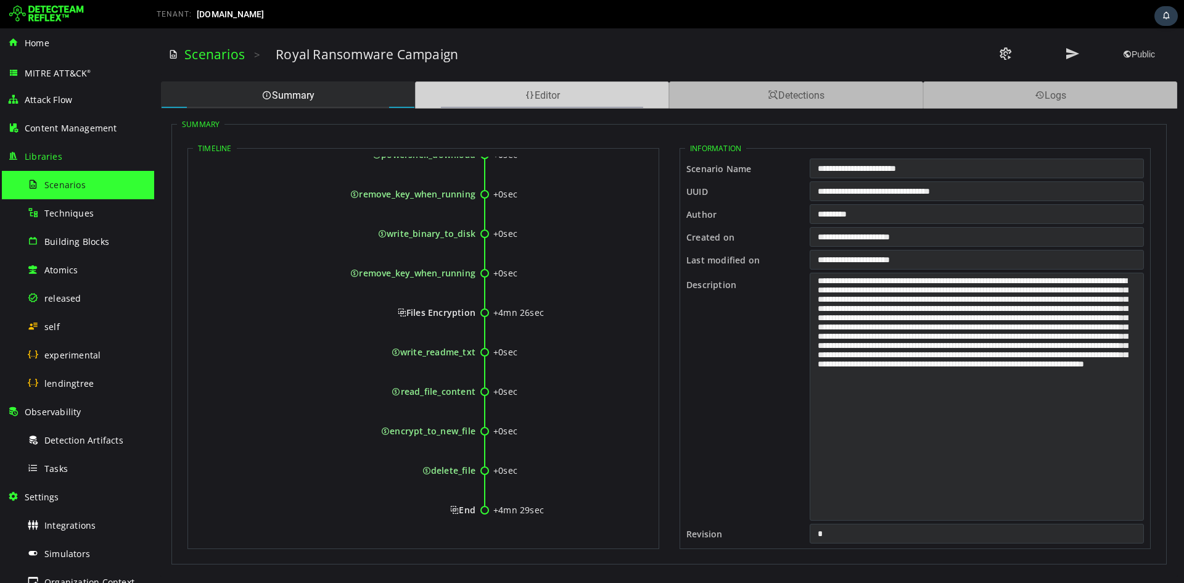
click at [566, 99] on div "Editor" at bounding box center [542, 94] width 254 height 27
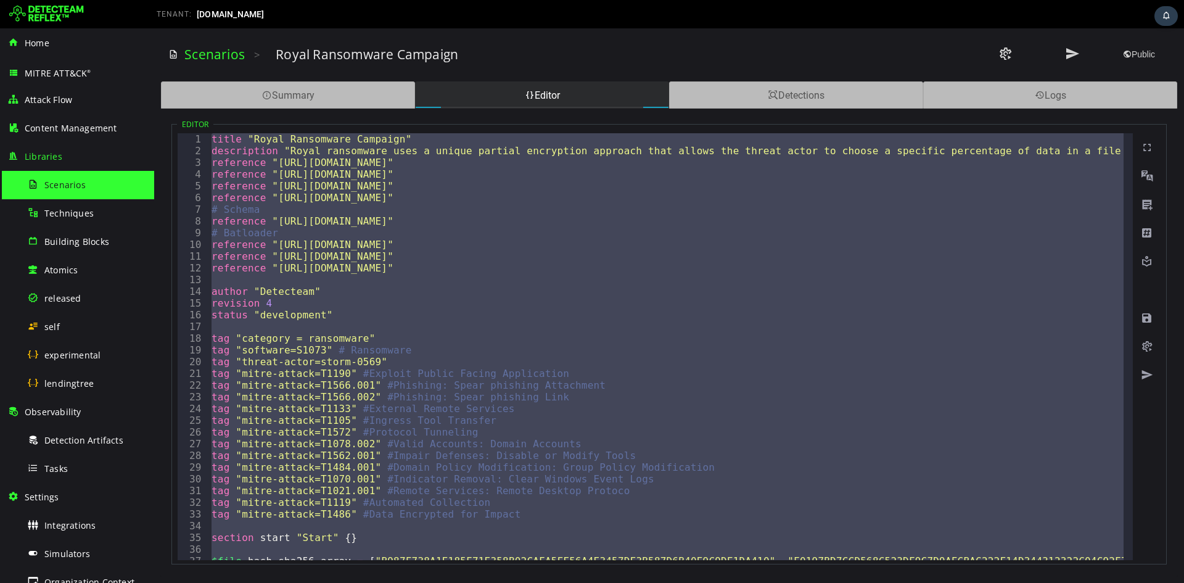
click at [819, 434] on div "title "Royal Ransomware Campaign" description reference "https://www.cisa.gov/n…" at bounding box center [666, 346] width 915 height 427
type textarea "**********"
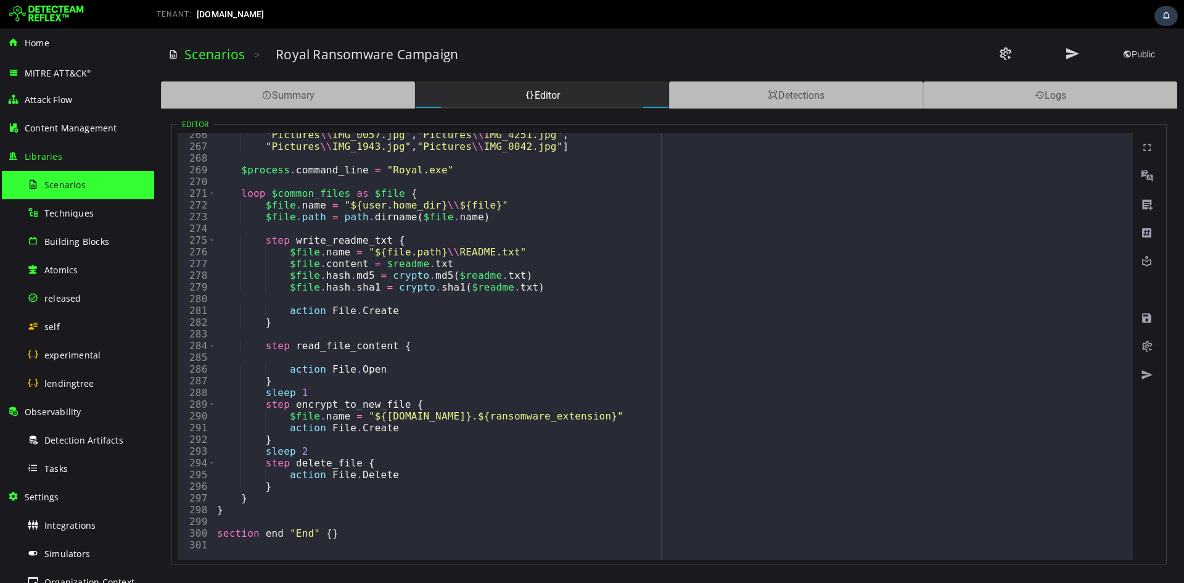
scroll to position [3109, 0]
click at [214, 52] on link "Scenarios" at bounding box center [214, 54] width 60 height 17
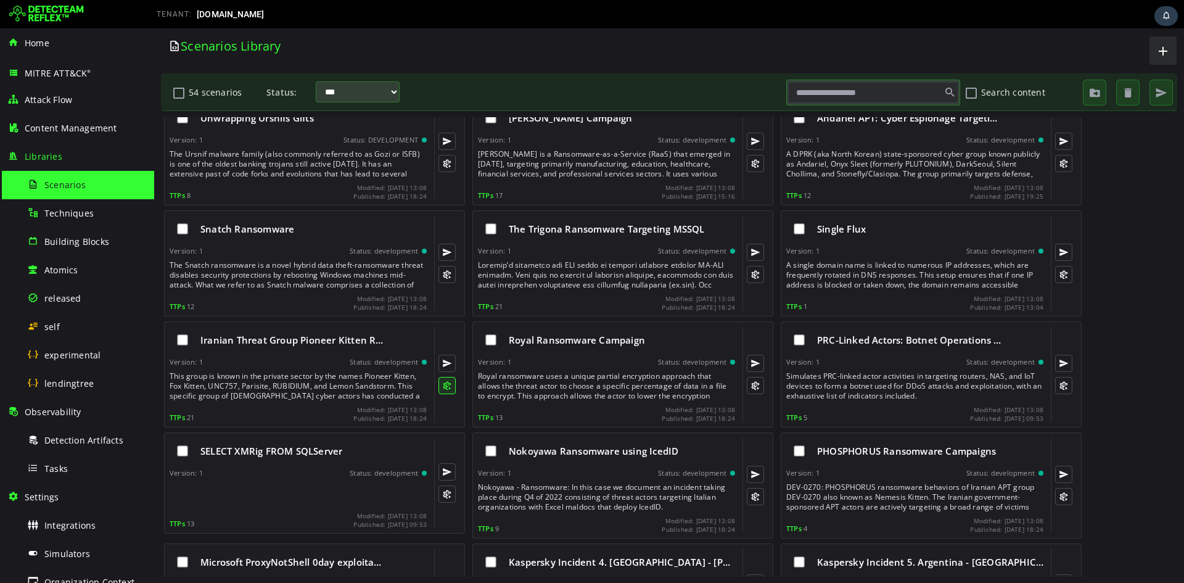
scroll to position [822, 0]
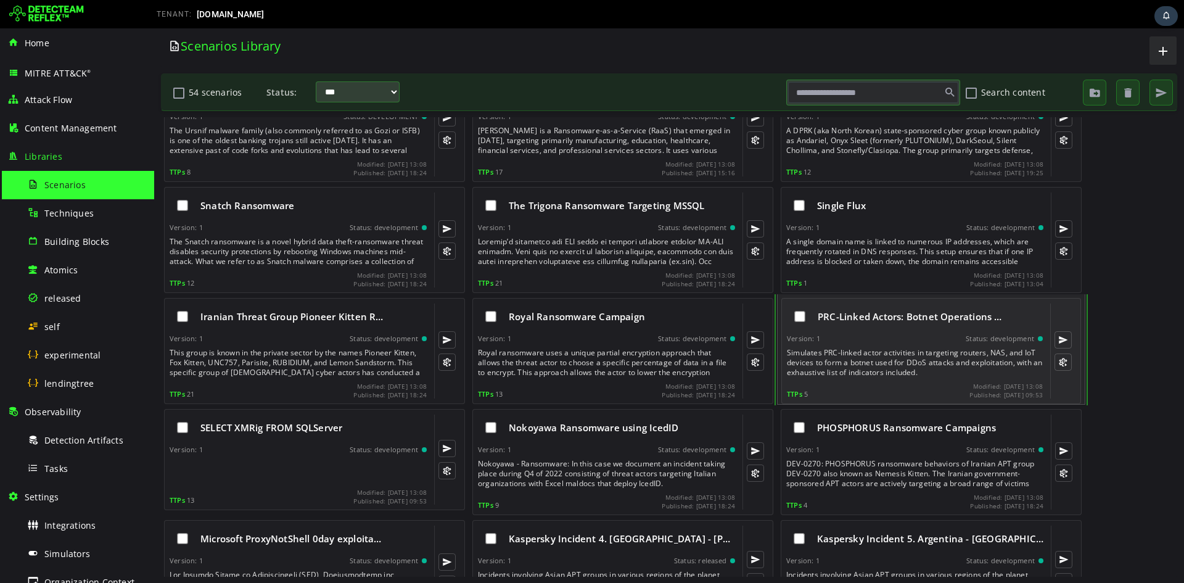
click at [876, 324] on div "PRC-Linked Actors: Botnet Operations …" at bounding box center [915, 316] width 256 height 26
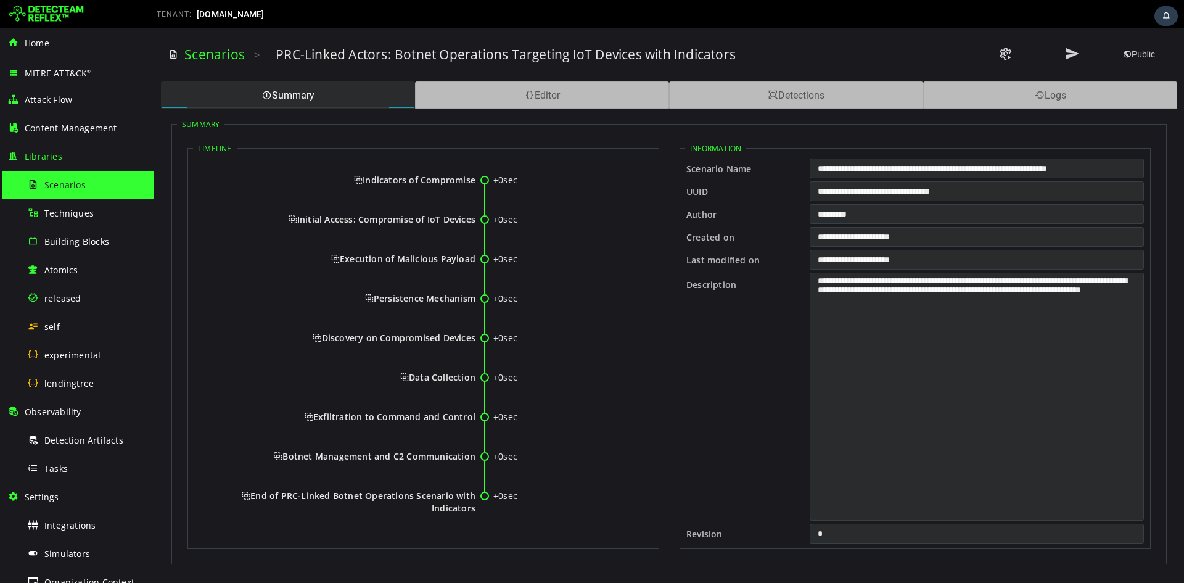
click at [844, 171] on input "**********" at bounding box center [977, 168] width 334 height 20
drag, startPoint x: 364, startPoint y: 180, endPoint x: 474, endPoint y: 508, distance: 346.2
click at [474, 508] on div "+0sec Indicators of Compromise +0sec Initial Access: Compromise of IoT Devices …" at bounding box center [423, 343] width 461 height 372
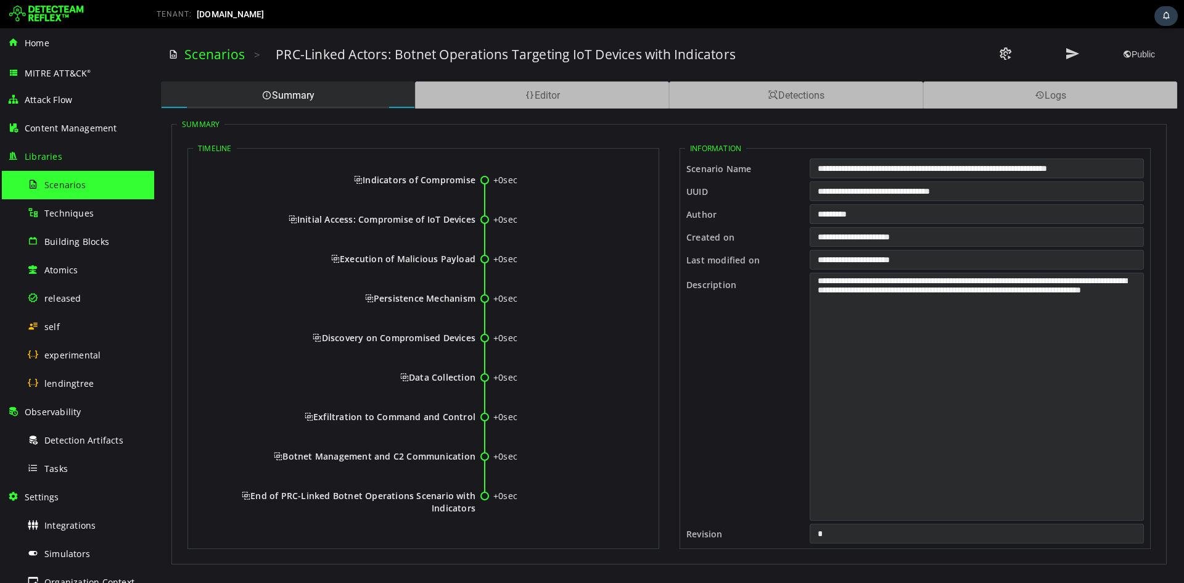
click at [358, 181] on span "Indicators of Compromise" at bounding box center [414, 180] width 121 height 12
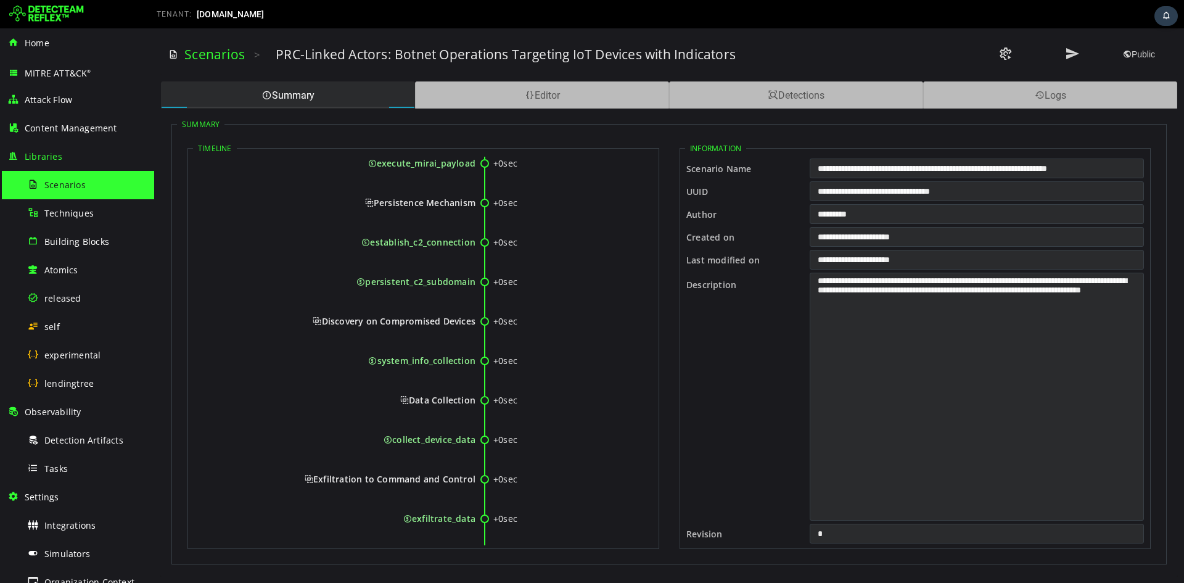
scroll to position [459, 0]
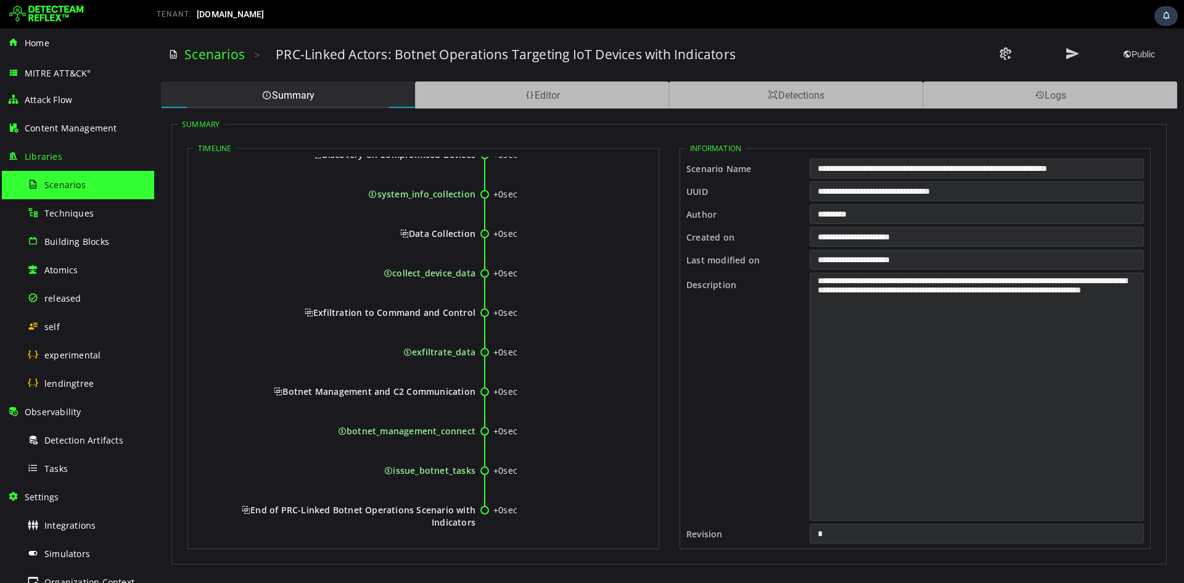
drag, startPoint x: 365, startPoint y: 181, endPoint x: 474, endPoint y: 523, distance: 359.3
click at [474, 523] on div "+0sec Indicators of Compromise +0sec c2_subdomain_ioc +0sec c2_ip_ioc +0sec Ini…" at bounding box center [423, 120] width 461 height 846
click at [541, 81] on div "Summary Editor Detections Logs" at bounding box center [669, 95] width 1018 height 28
click at [550, 99] on div "Editor" at bounding box center [542, 94] width 254 height 27
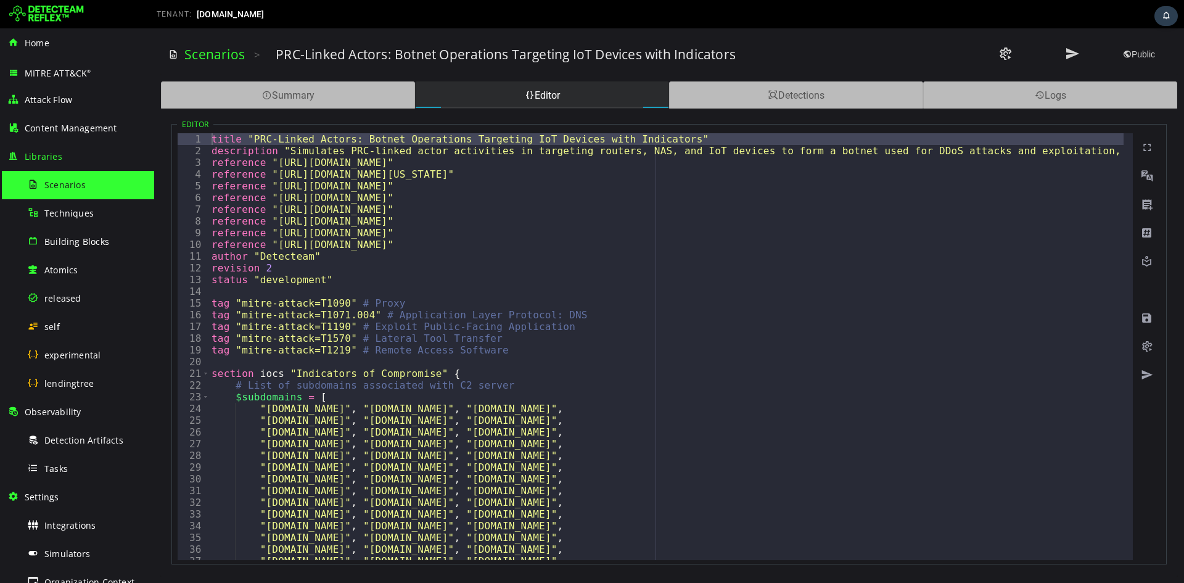
click at [570, 299] on div "title "PRC-Linked Actors: Botnet Operations Targeting IoT Devices with Indicato…" at bounding box center [763, 353] width 1109 height 441
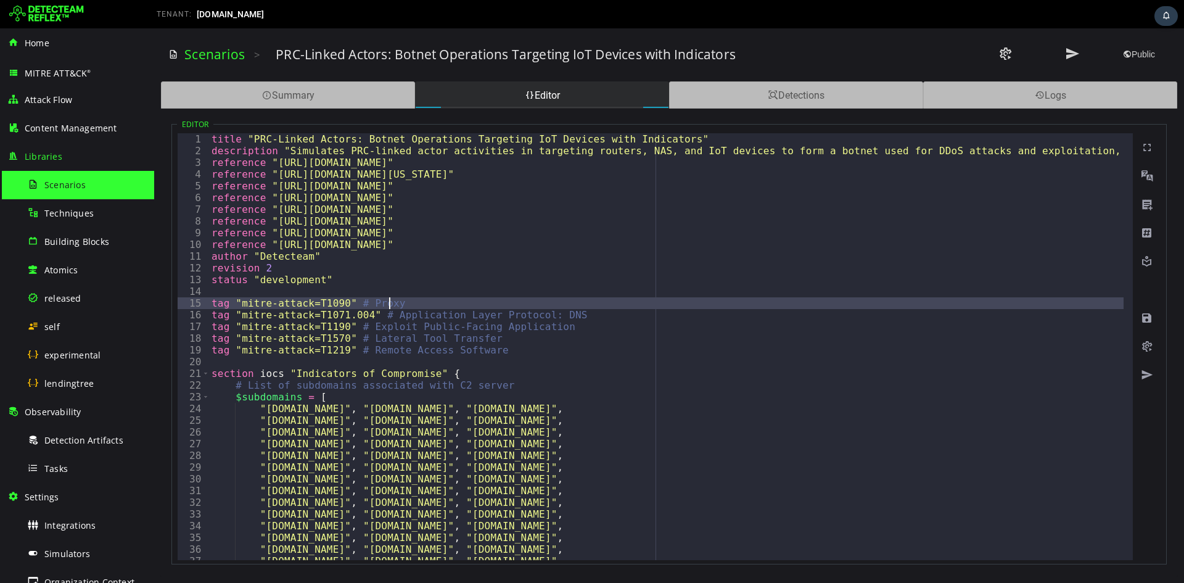
type textarea "**********"
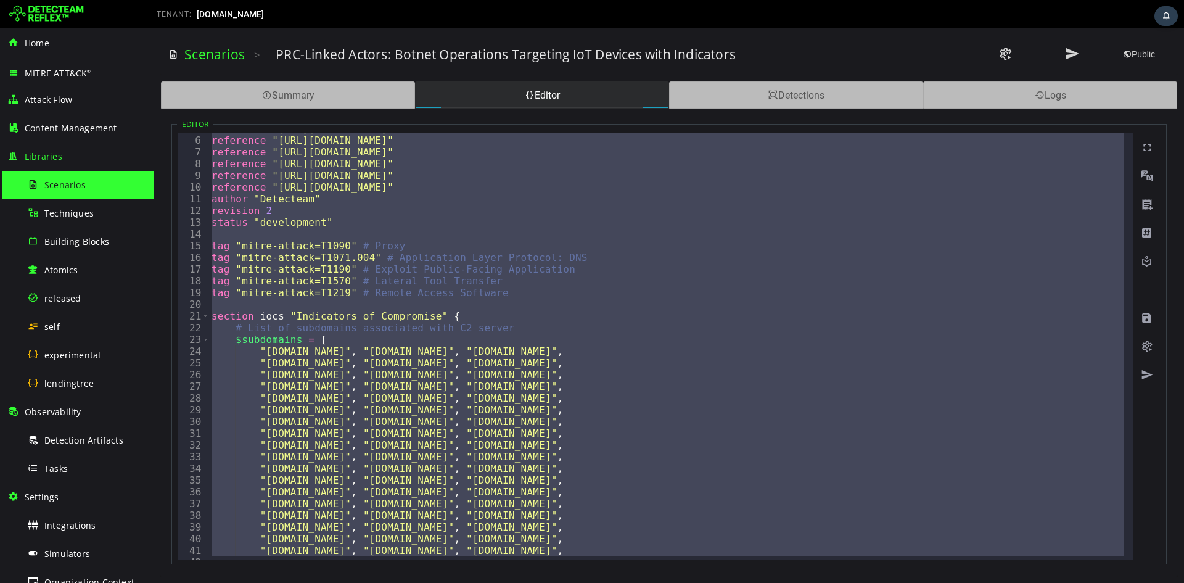
scroll to position [0, 0]
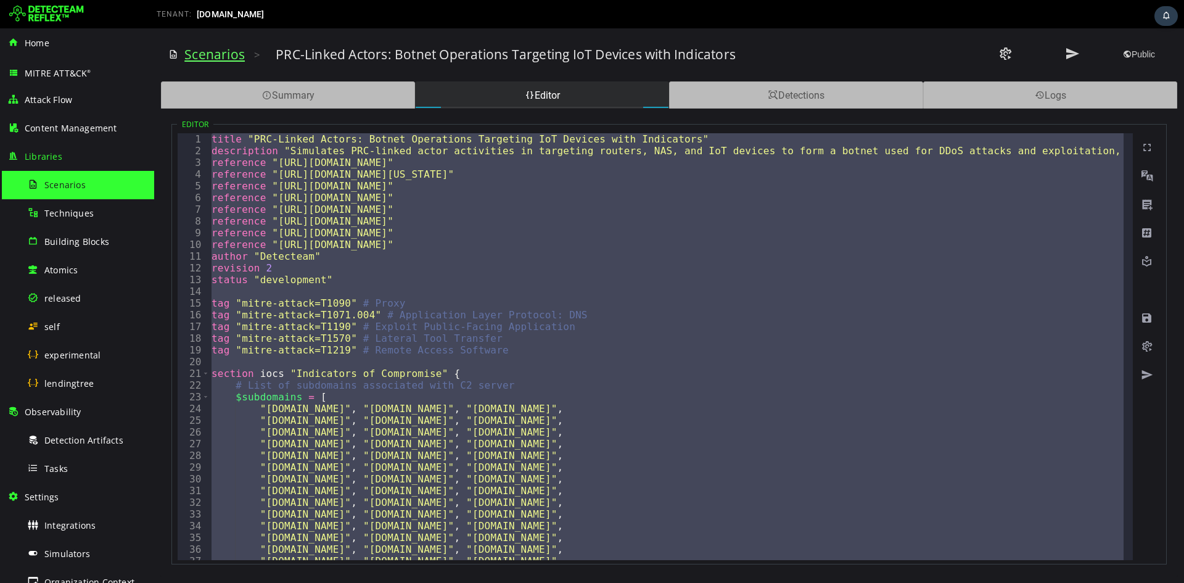
click at [221, 48] on link "Scenarios" at bounding box center [214, 54] width 60 height 17
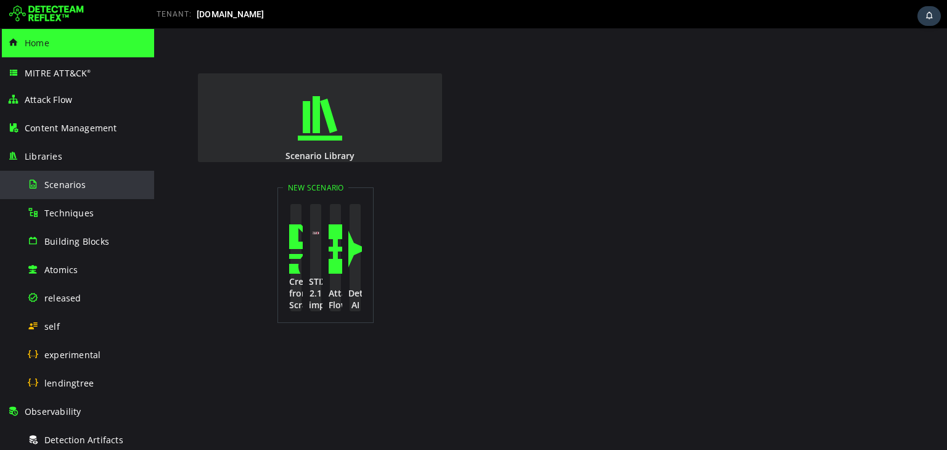
click at [56, 184] on span "Scenarios" at bounding box center [64, 185] width 41 height 12
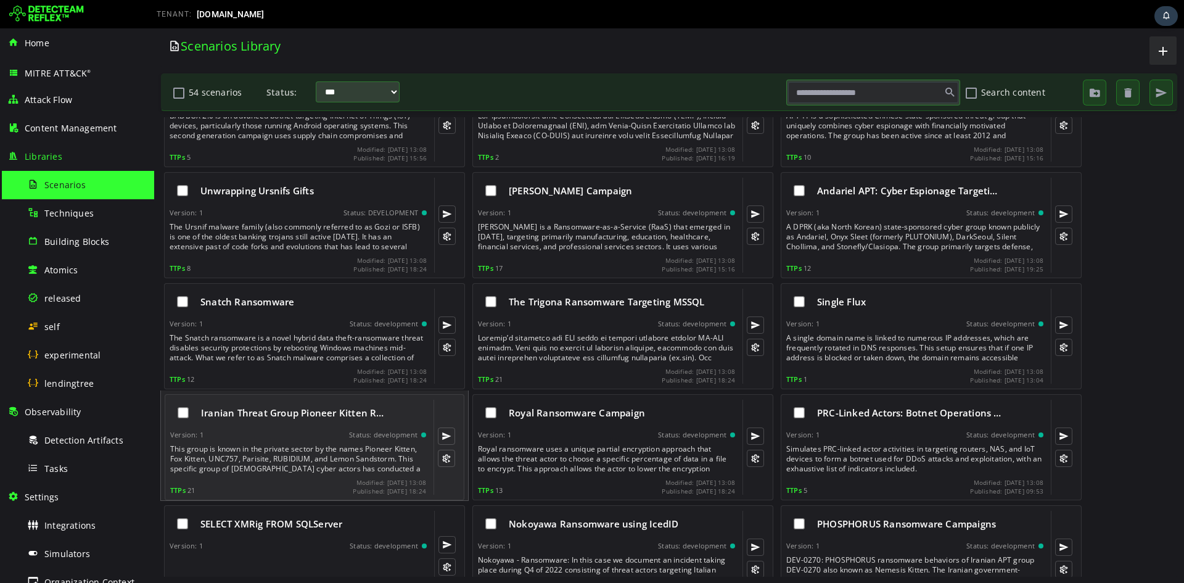
scroll to position [822, 0]
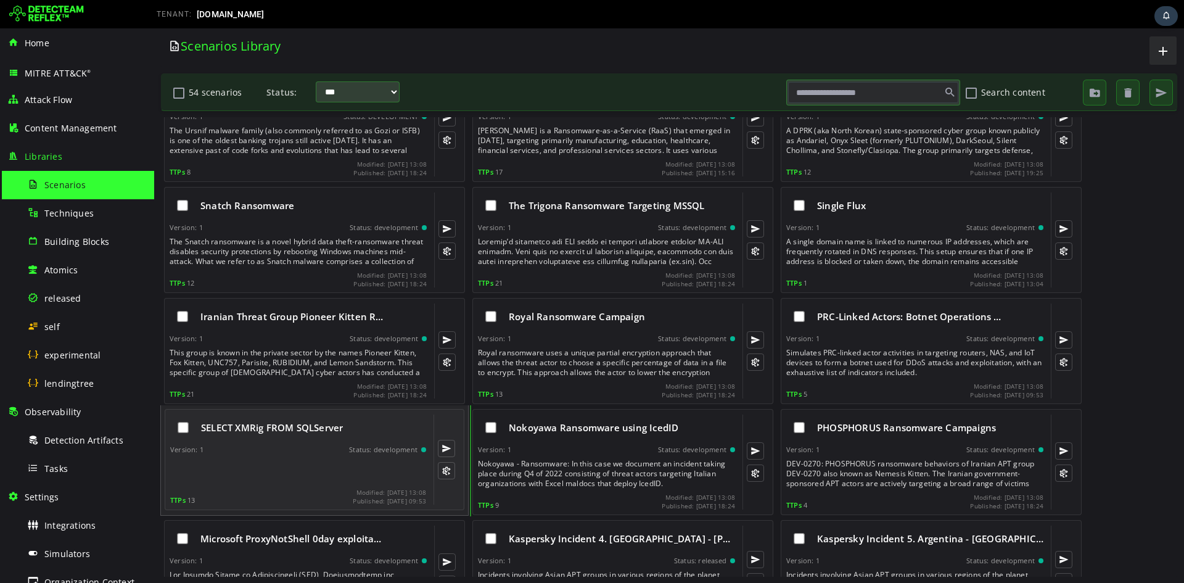
click at [254, 218] on span "SELECT XMRig FROM SQLServer" at bounding box center [272, 427] width 142 height 12
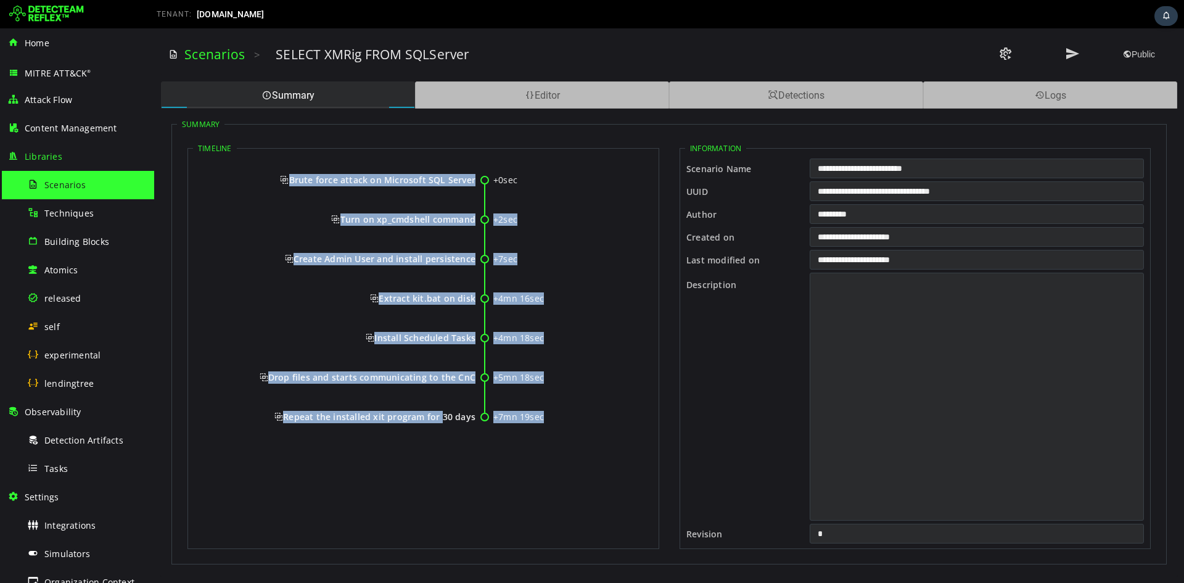
drag, startPoint x: 291, startPoint y: 180, endPoint x: 440, endPoint y: 418, distance: 280.4
click at [440, 218] on div "+0sec Brute force attack on Microsoft SQL Server +2sec Turn on xp_cmdshell comm…" at bounding box center [423, 304] width 461 height 294
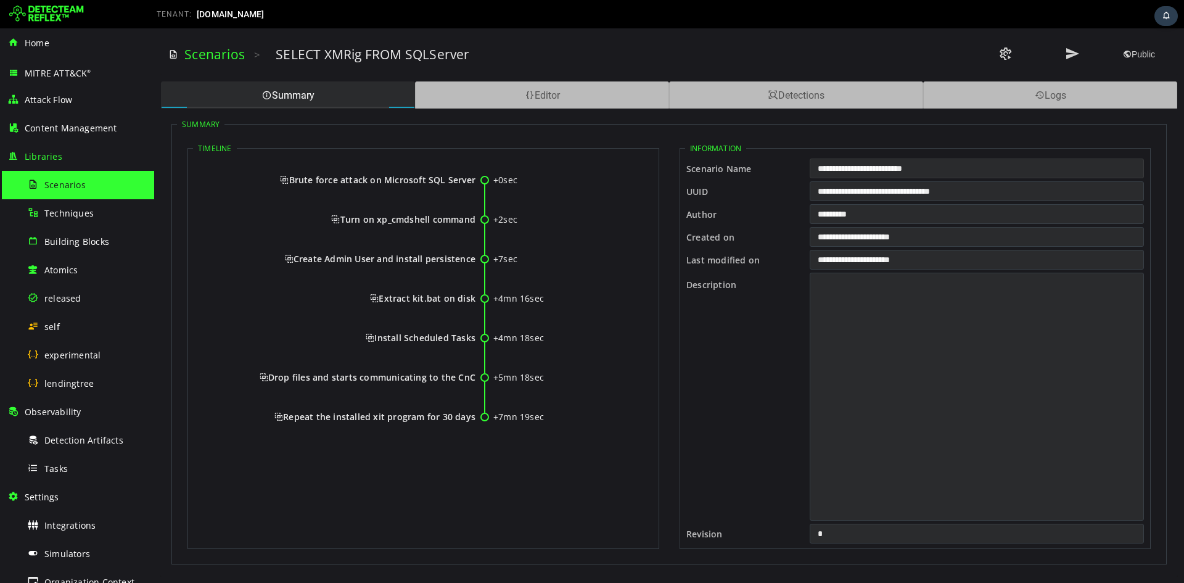
click at [485, 171] on input "**********" at bounding box center [977, 168] width 334 height 20
drag, startPoint x: 292, startPoint y: 178, endPoint x: 475, endPoint y: 419, distance: 303.3
click at [475, 218] on div "+0sec Brute force attack on Microsoft SQL Server +2sec Turn on xp_cmdshell comm…" at bounding box center [423, 304] width 461 height 294
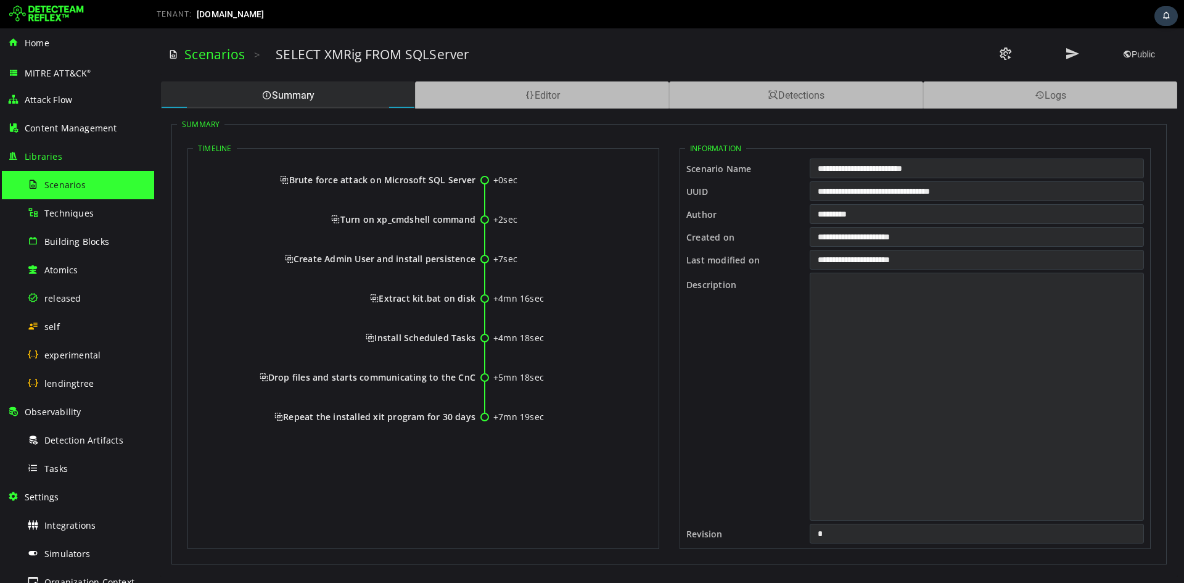
copy div "Brute force attack on Microsoft SQL Server +2sec Turn on xp_cmdshell command +7…"
click at [286, 183] on span "Brute force attack on Microsoft SQL Server" at bounding box center [377, 180] width 195 height 12
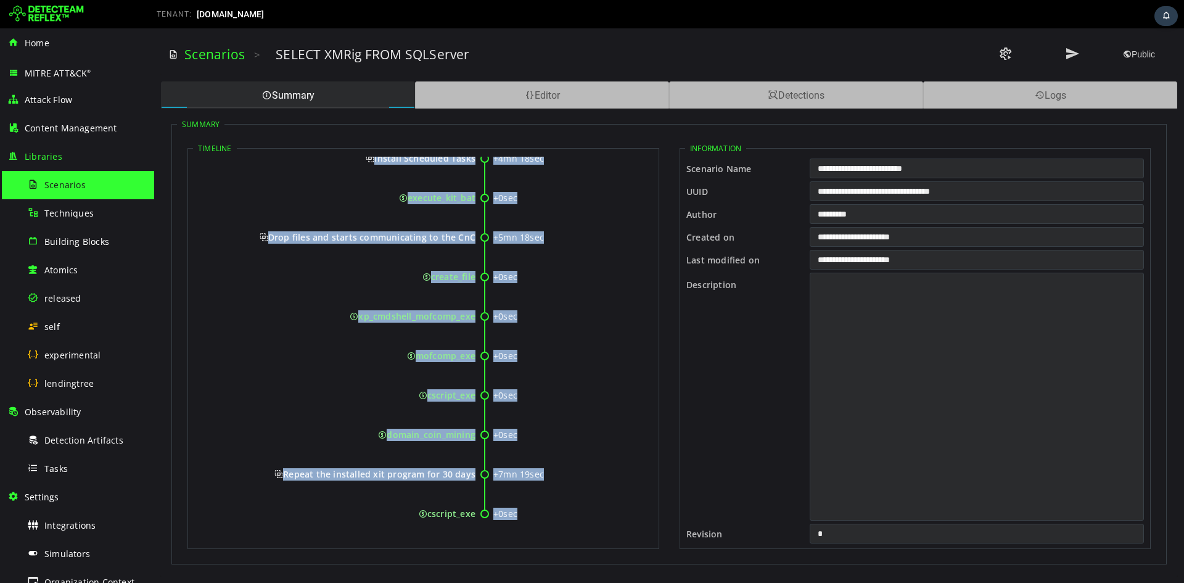
scroll to position [1170, 0]
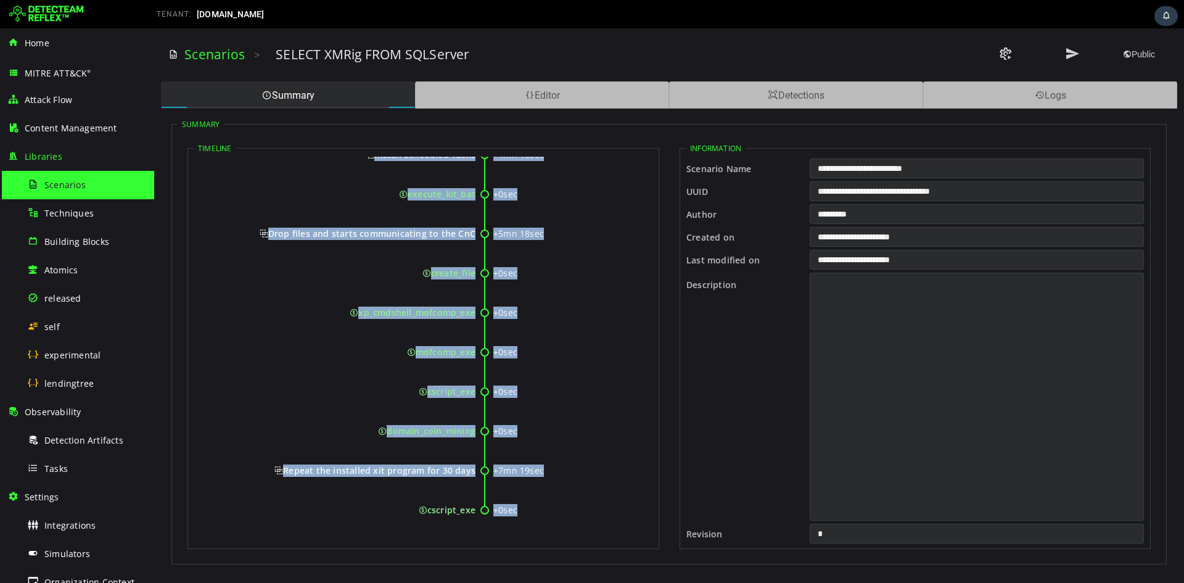
drag, startPoint x: 295, startPoint y: 182, endPoint x: 475, endPoint y: 509, distance: 373.2
copy div "Brute force attack on Microsoft SQL Server +0sec sql_server_event_id_18456 +0se…"
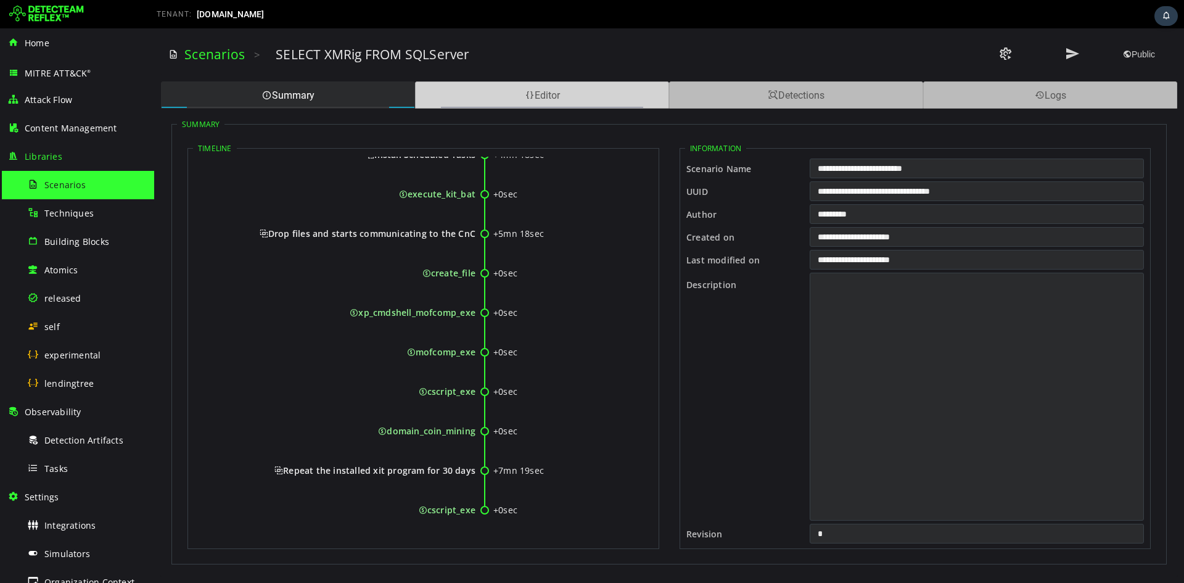
click at [485, 91] on div "Editor" at bounding box center [542, 94] width 254 height 27
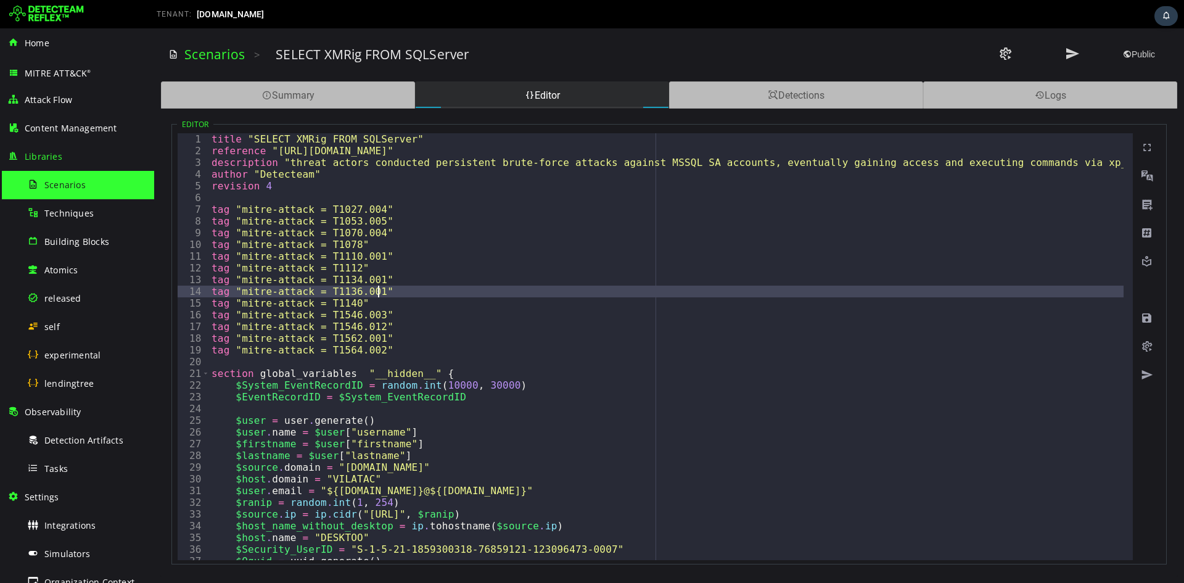
type textarea "***"
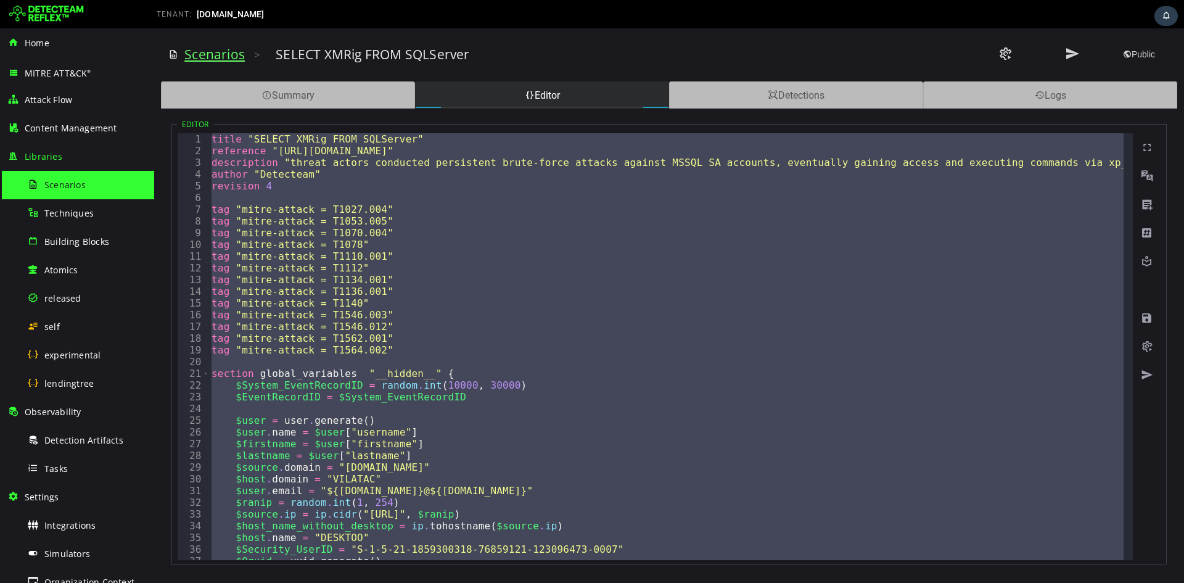
click at [212, 49] on link "Scenarios" at bounding box center [214, 54] width 60 height 17
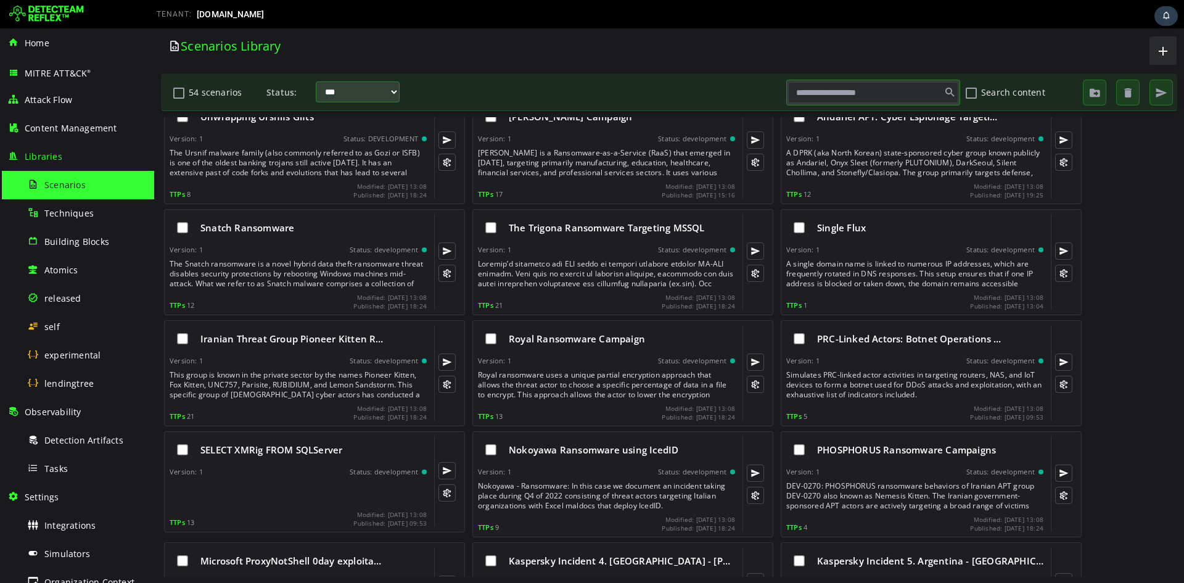
scroll to position [822, 0]
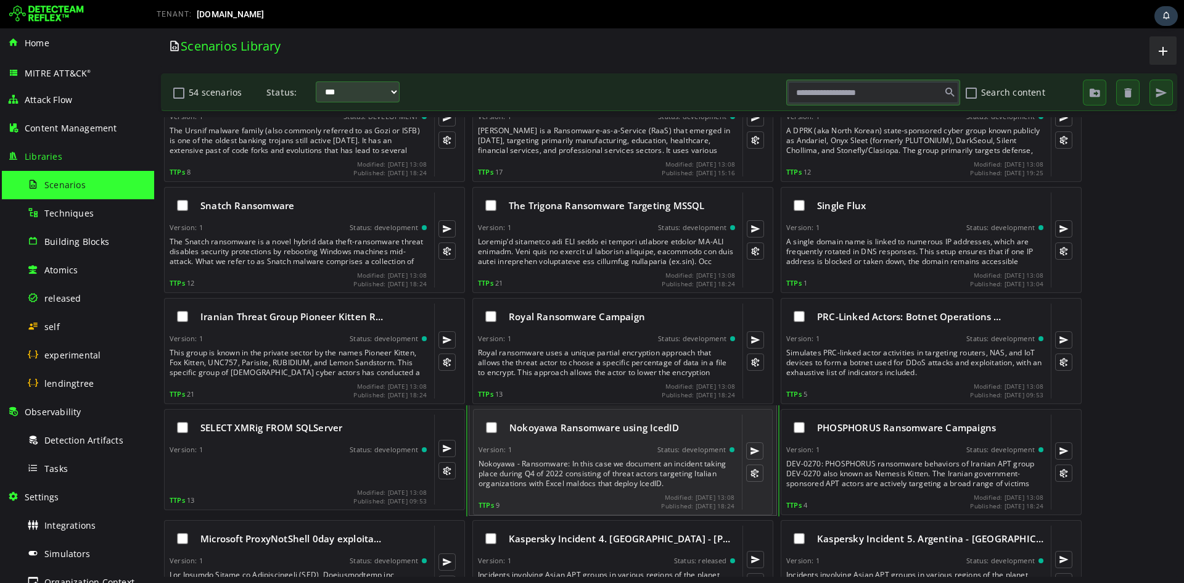
click at [485, 218] on div "Nokoyawa Ransomware using IcedID" at bounding box center [607, 427] width 256 height 26
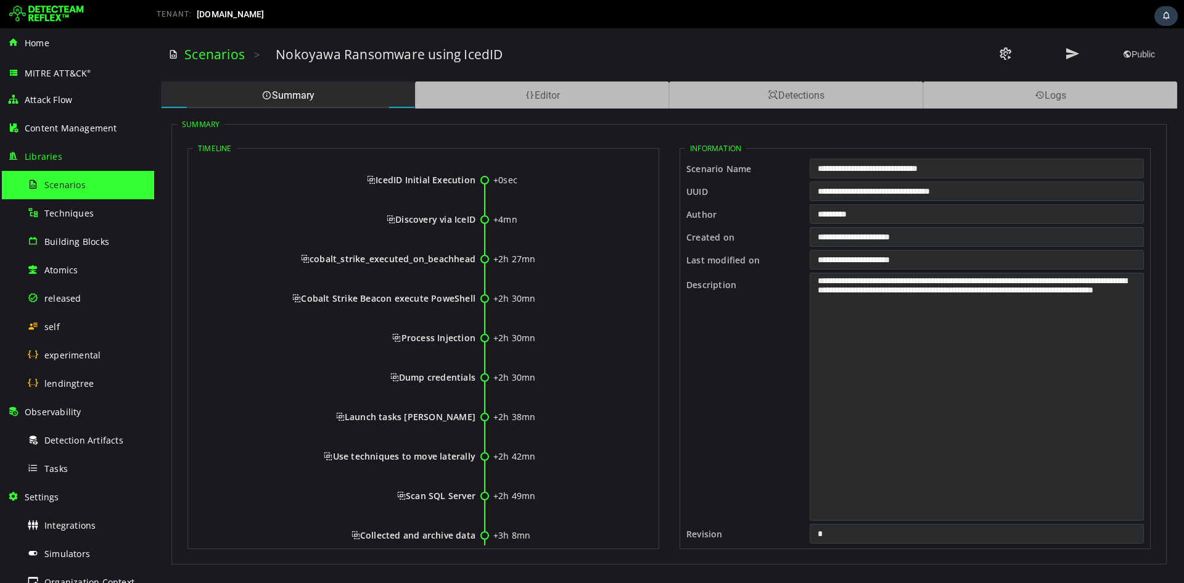
click at [485, 168] on input "**********" at bounding box center [977, 168] width 334 height 20
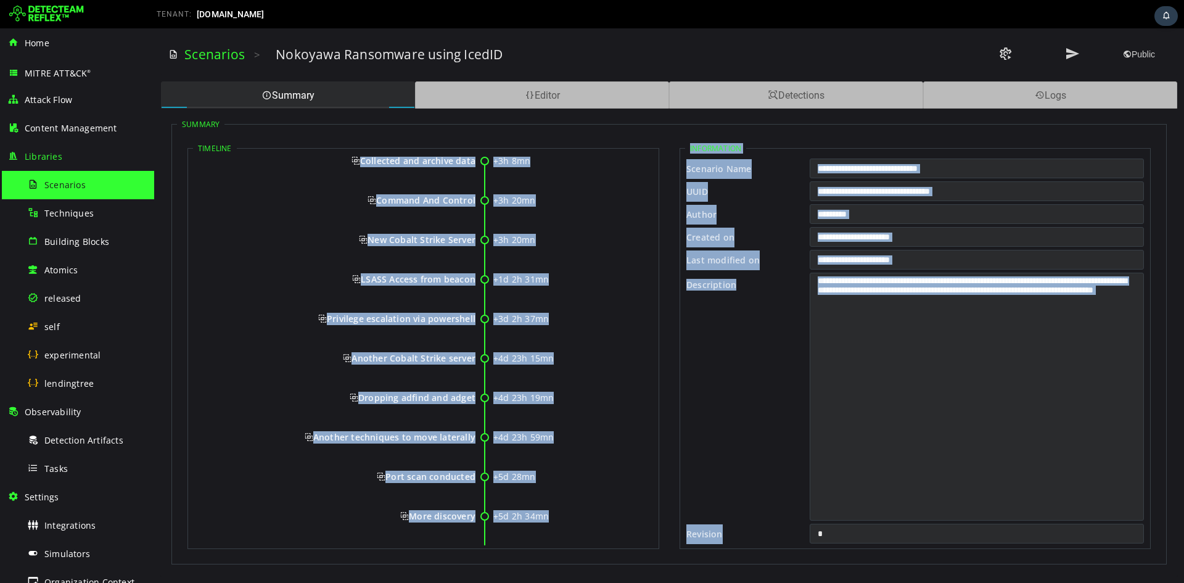
scroll to position [420, 0]
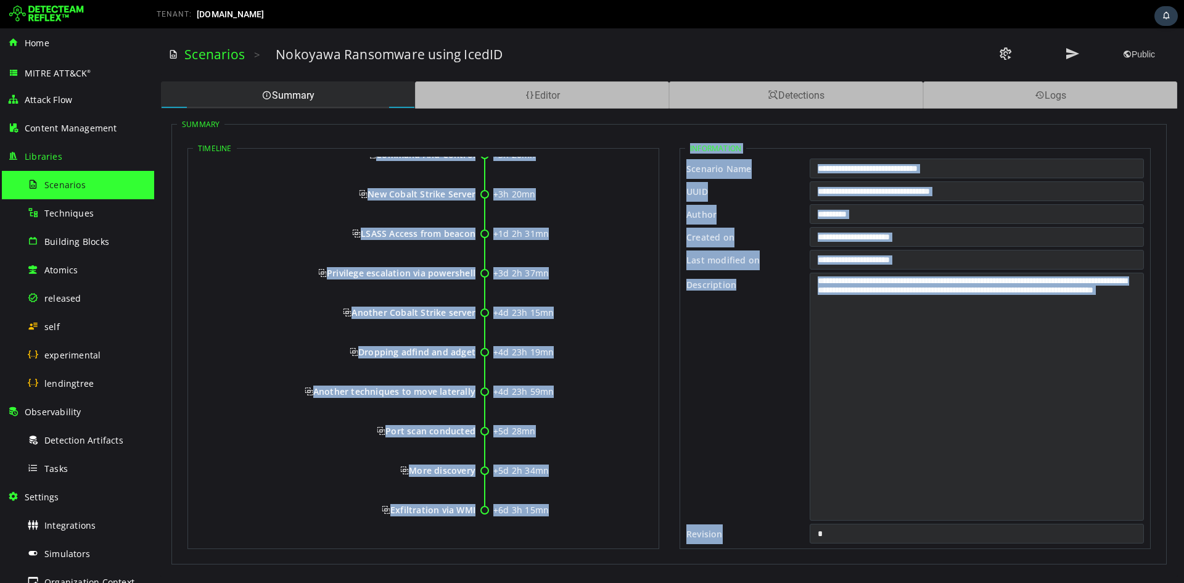
drag, startPoint x: 376, startPoint y: 180, endPoint x: 475, endPoint y: 507, distance: 341.4
click at [475, 218] on div "+0sec IcedID Initial Execution +4mn Discovery via IceID +2h 27mn cobalt_strike_…" at bounding box center [423, 140] width 461 height 807
copy div "IcedID Initial Execution +4mn Discovery via IceID +2h 27mn cobalt_strike_execut…"
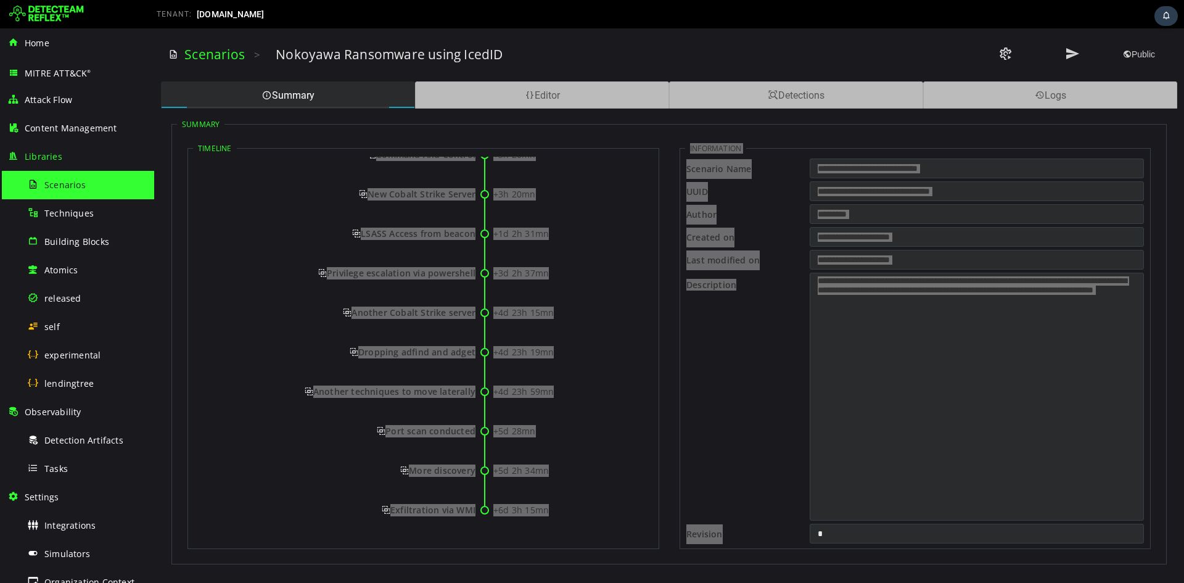
scroll to position [0, 0]
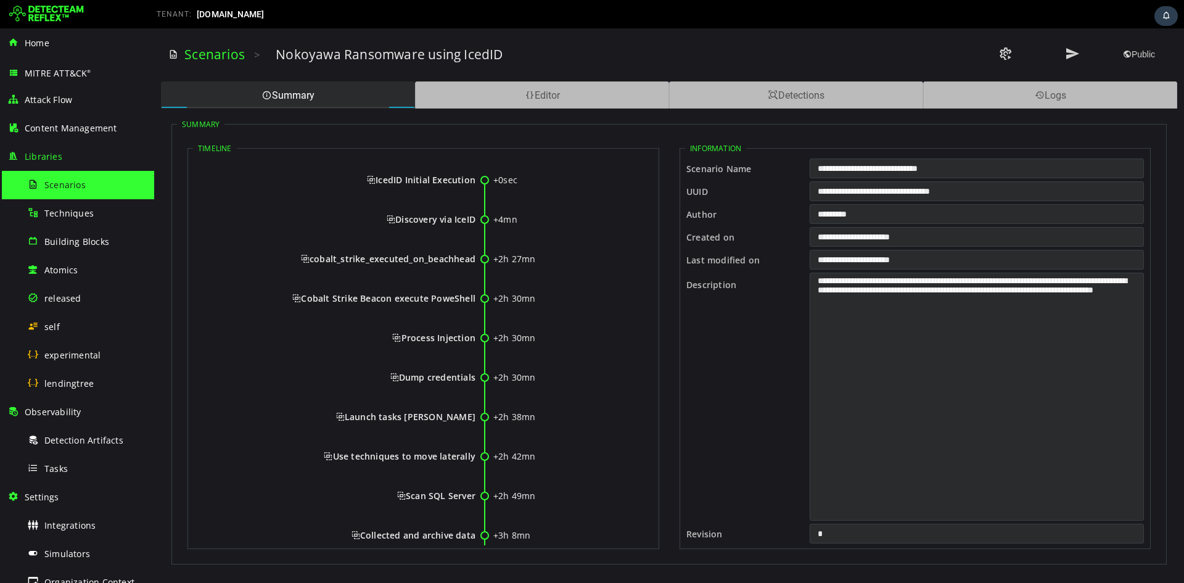
click at [372, 182] on span "IcedID Initial Execution" at bounding box center [421, 180] width 109 height 12
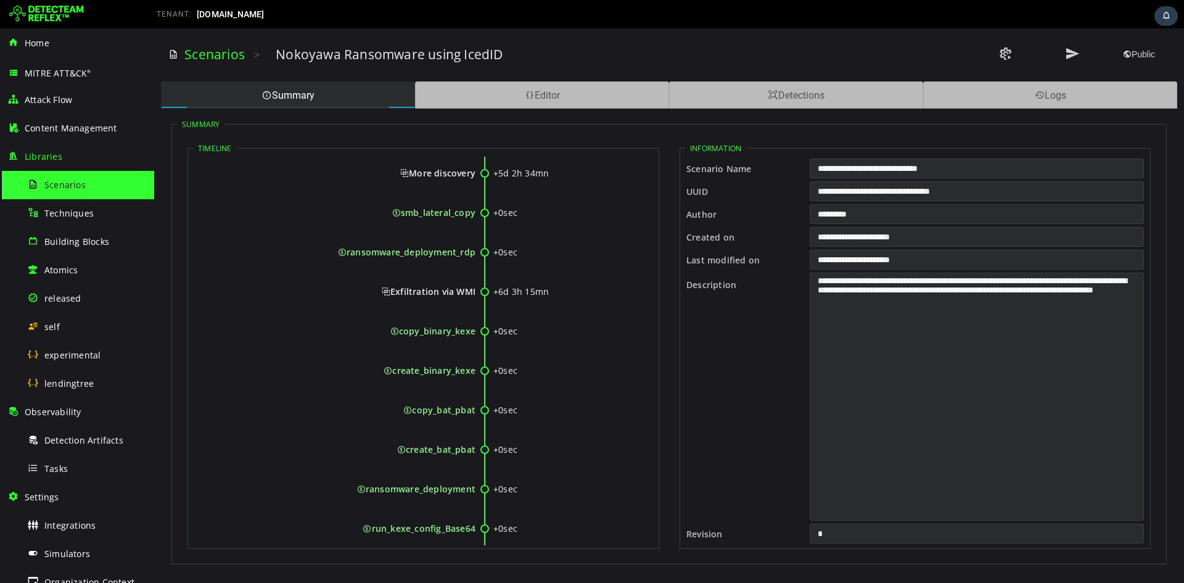
scroll to position [2275, 0]
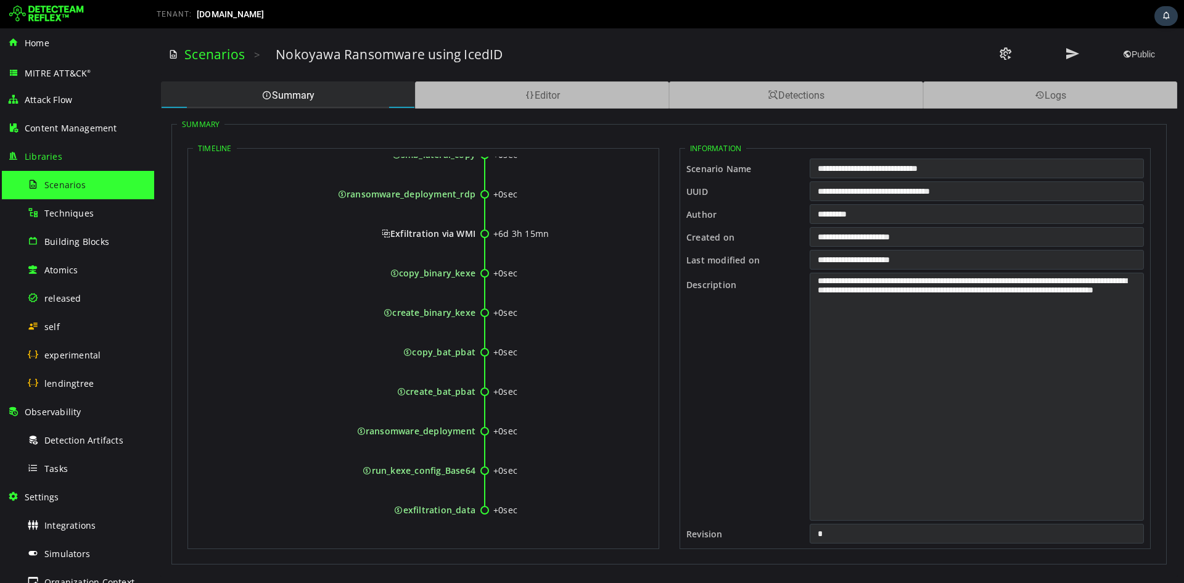
drag, startPoint x: 377, startPoint y: 180, endPoint x: 475, endPoint y: 512, distance: 346.0
copy div "IcedID Initial Execution +0sec got_email +0sec file_creation +0sec wmic_executi…"
click at [485, 85] on div "Editor" at bounding box center [542, 94] width 254 height 27
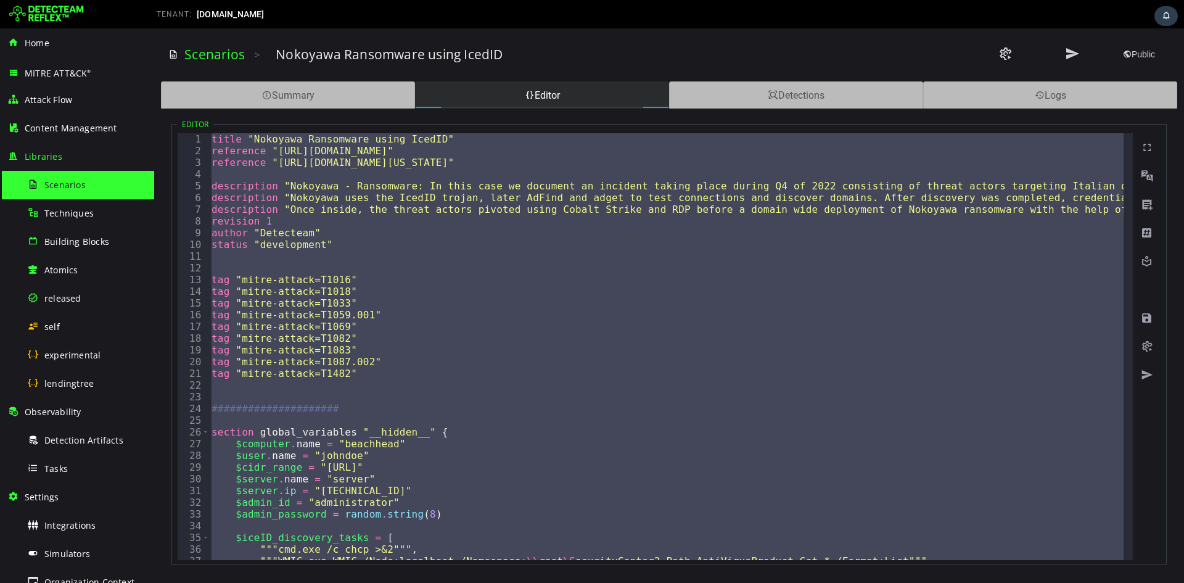
click at [485, 218] on div "title "Nokoyawa Ransomware using IcedID" reference "https://thedfirreport.com/2…" at bounding box center [666, 346] width 915 height 427
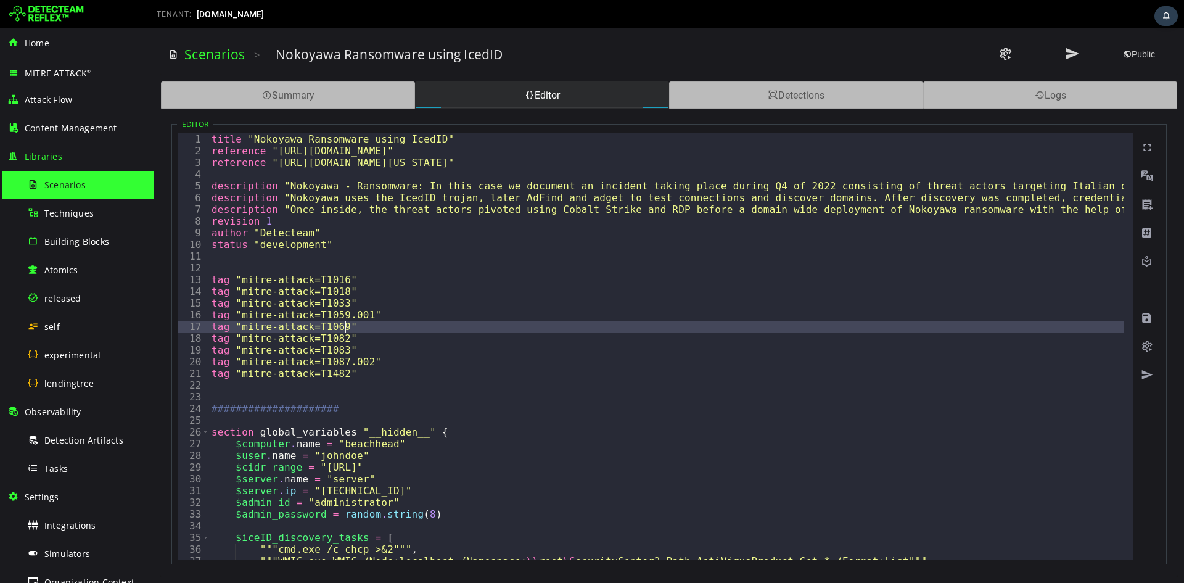
type textarea "*"
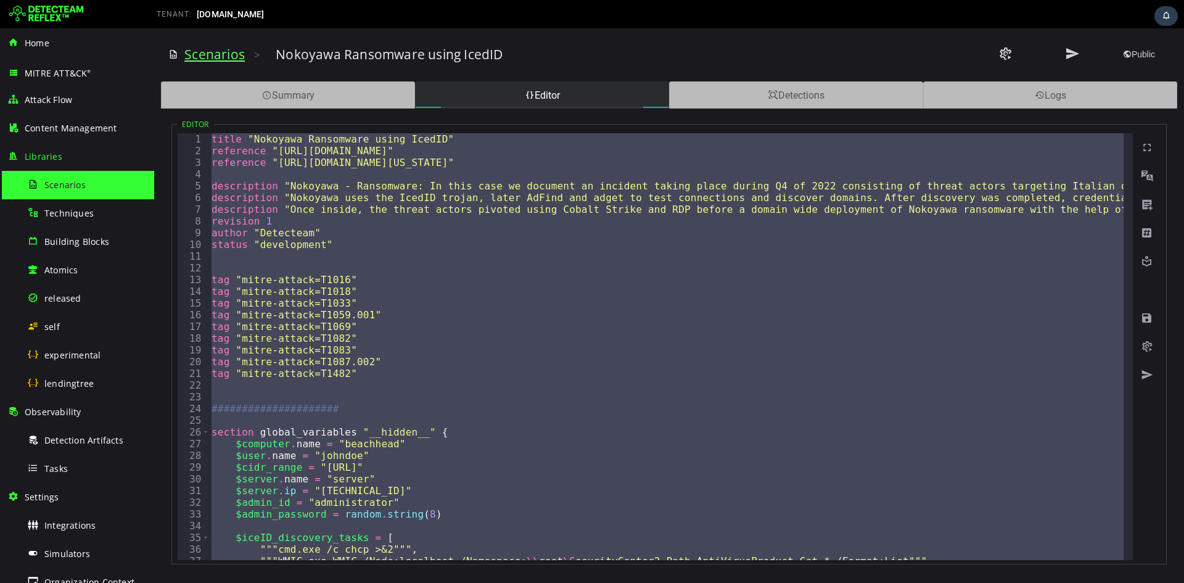
click at [200, 49] on link "Scenarios" at bounding box center [214, 54] width 60 height 17
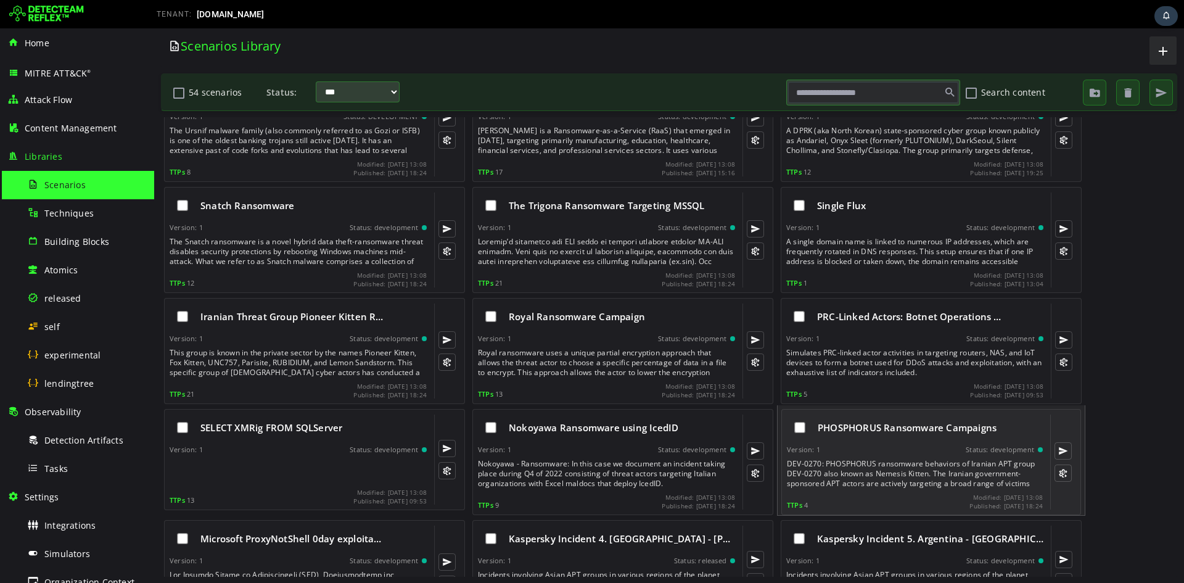
scroll to position [987, 0]
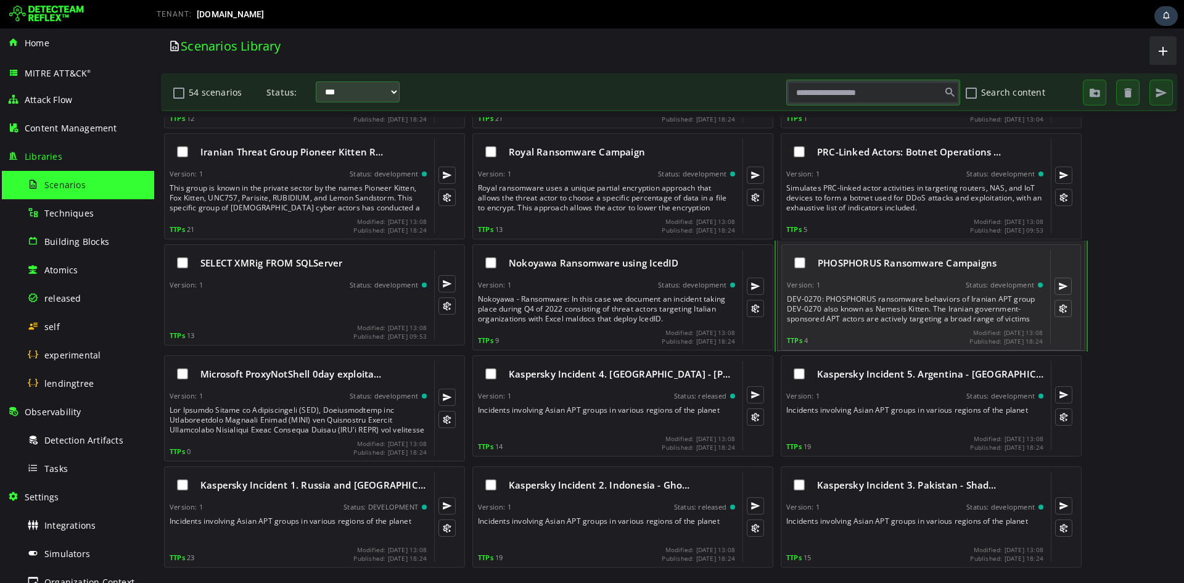
click at [485, 218] on div "PHOSPHORUS Ransomware Campaigns Version: 1 Status: development DEV-0270: PHOSPH…" at bounding box center [915, 297] width 256 height 95
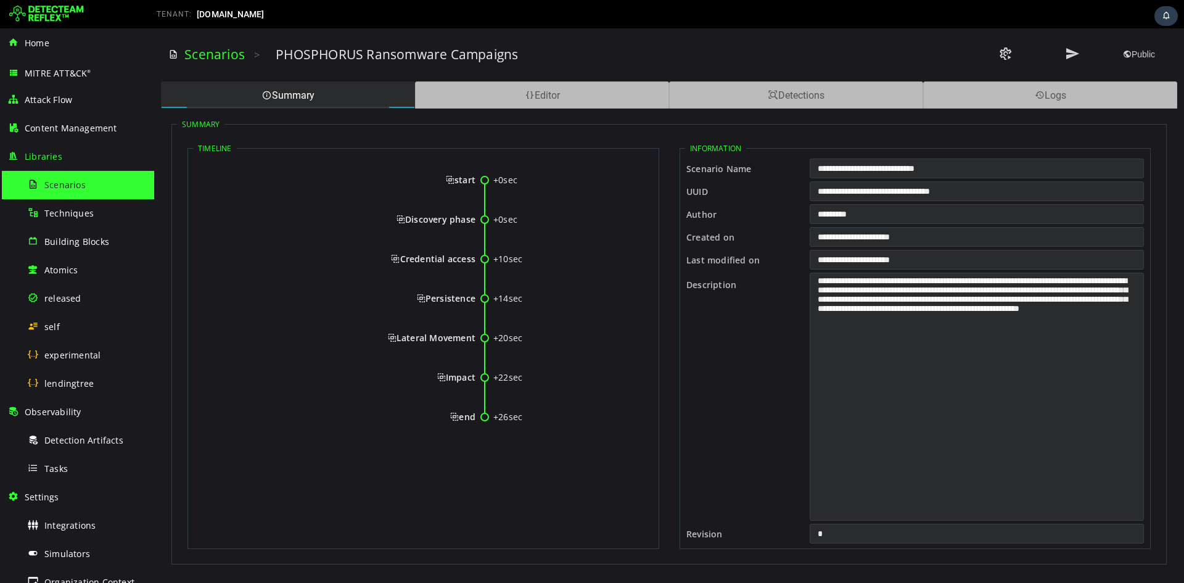
click at [485, 176] on input "**********" at bounding box center [977, 168] width 334 height 20
drag, startPoint x: 454, startPoint y: 178, endPoint x: 475, endPoint y: 414, distance: 237.7
click at [475, 218] on div "+0sec start +0sec Discovery phase +10sec Credential access +14sec Persistence +…" at bounding box center [423, 304] width 461 height 294
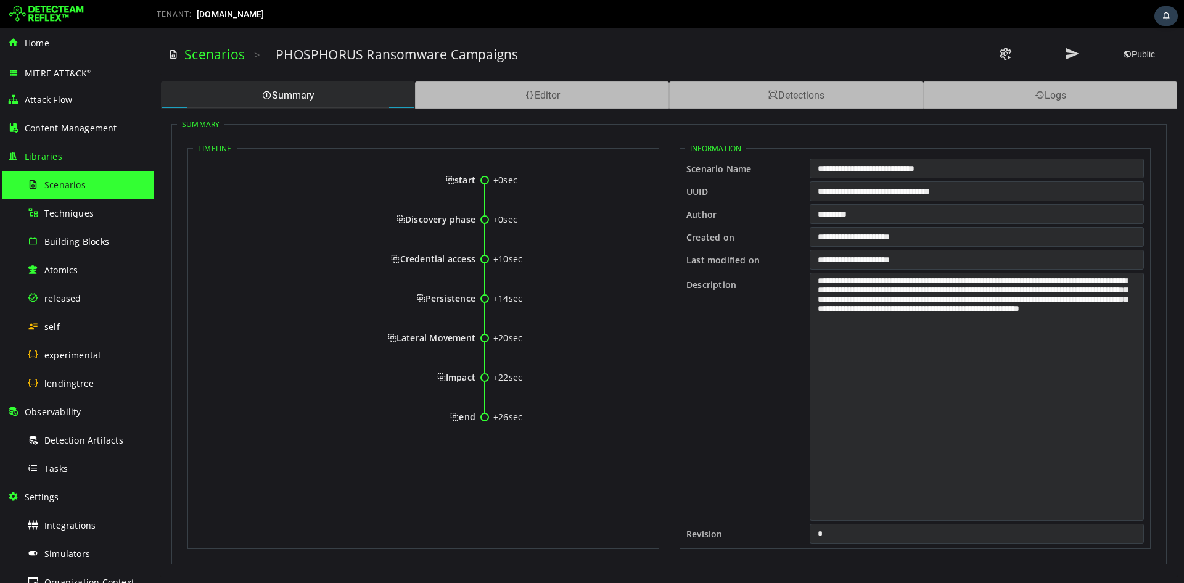
copy div "start +0sec Discovery phase +10sec Credential access +14sec Persistence +20sec …"
click at [442, 179] on div "start" at bounding box center [337, 180] width 275 height 12
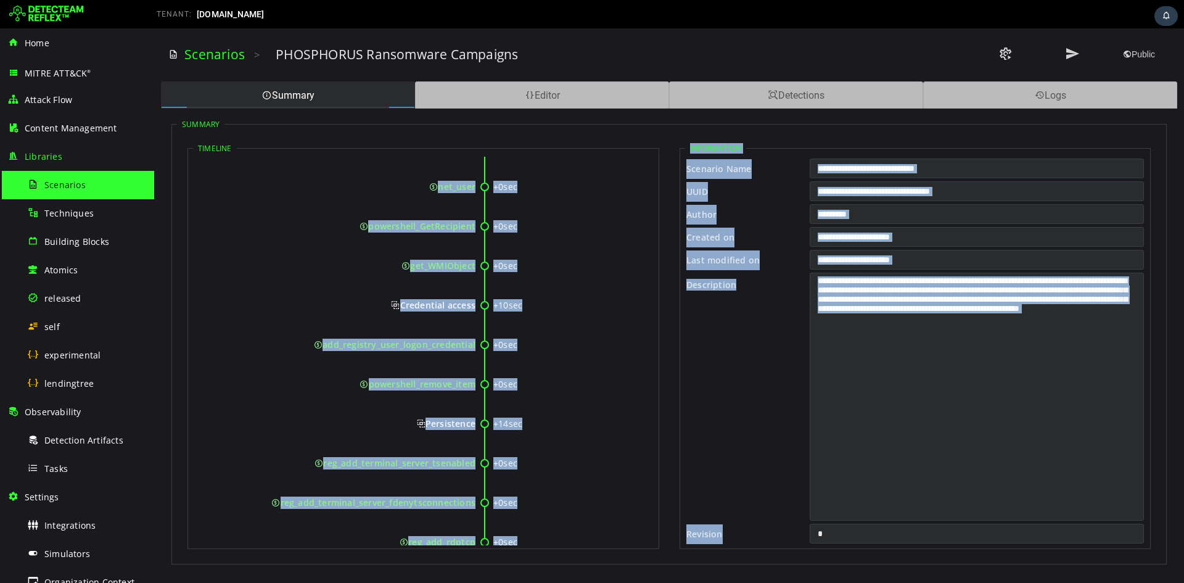
scroll to position [499, 0]
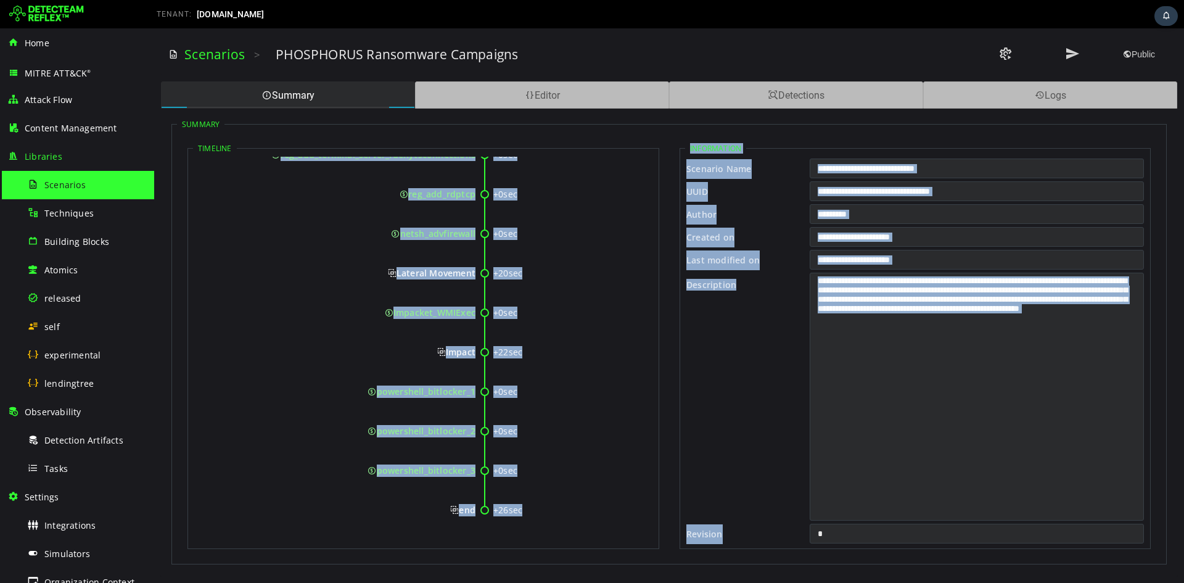
drag, startPoint x: 456, startPoint y: 181, endPoint x: 473, endPoint y: 514, distance: 332.9
click at [473, 218] on div "+0sec start +0sec Discovery phase +0sec wmic_get_domain +0sec whoami +0sec net_…" at bounding box center [423, 101] width 461 height 886
copy div "start +0sec Discovery phase +0sec wmic_get_domain +0sec whoami +0sec net_user +…"
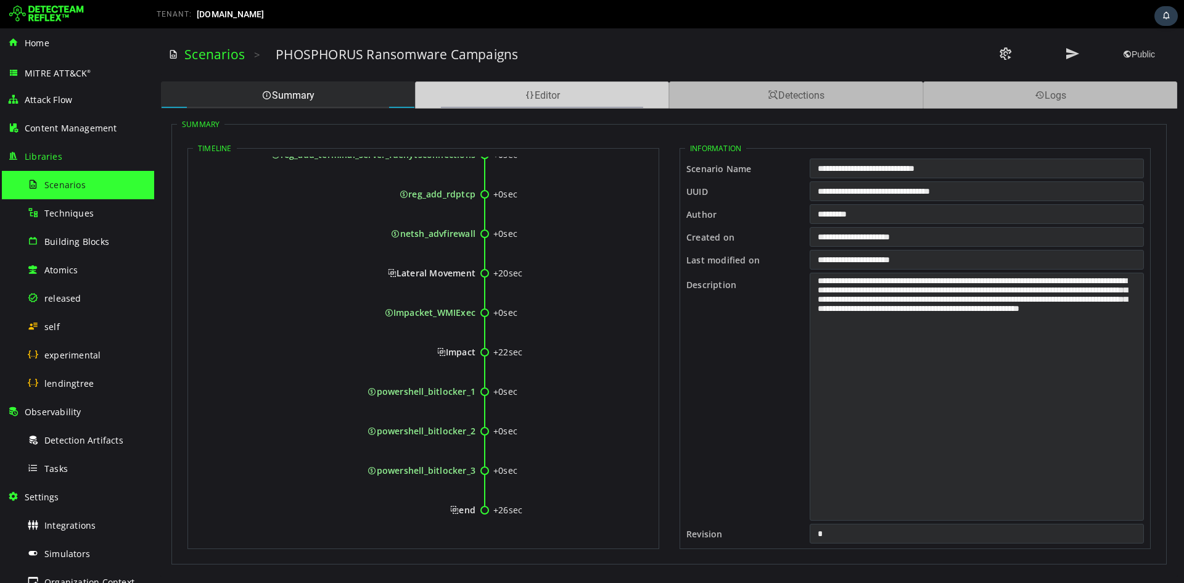
click at [485, 97] on span at bounding box center [530, 95] width 10 height 12
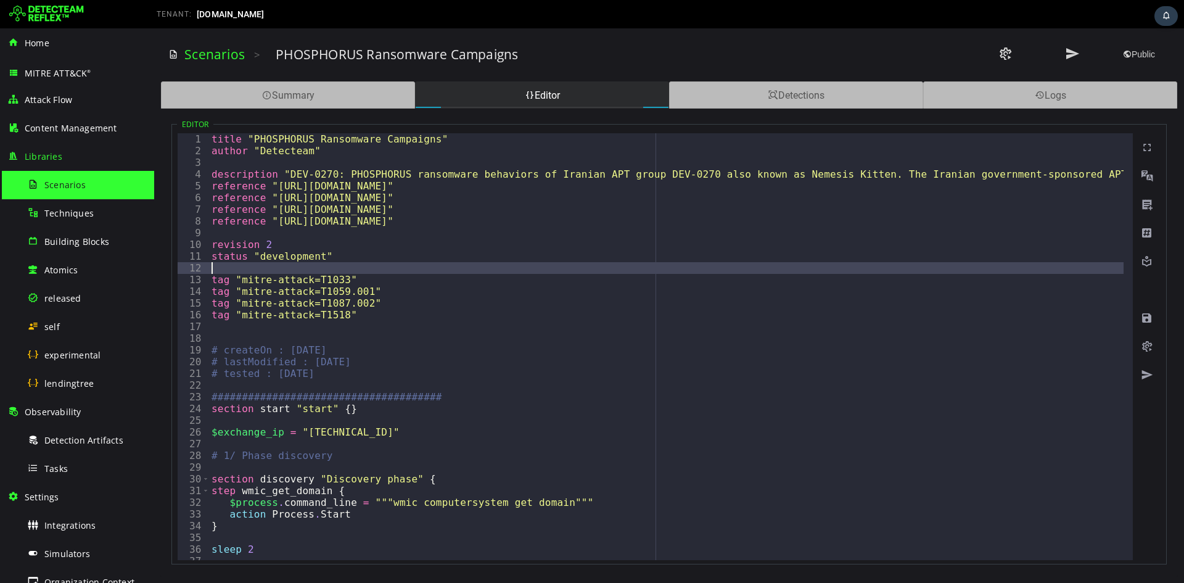
type textarea "**********"
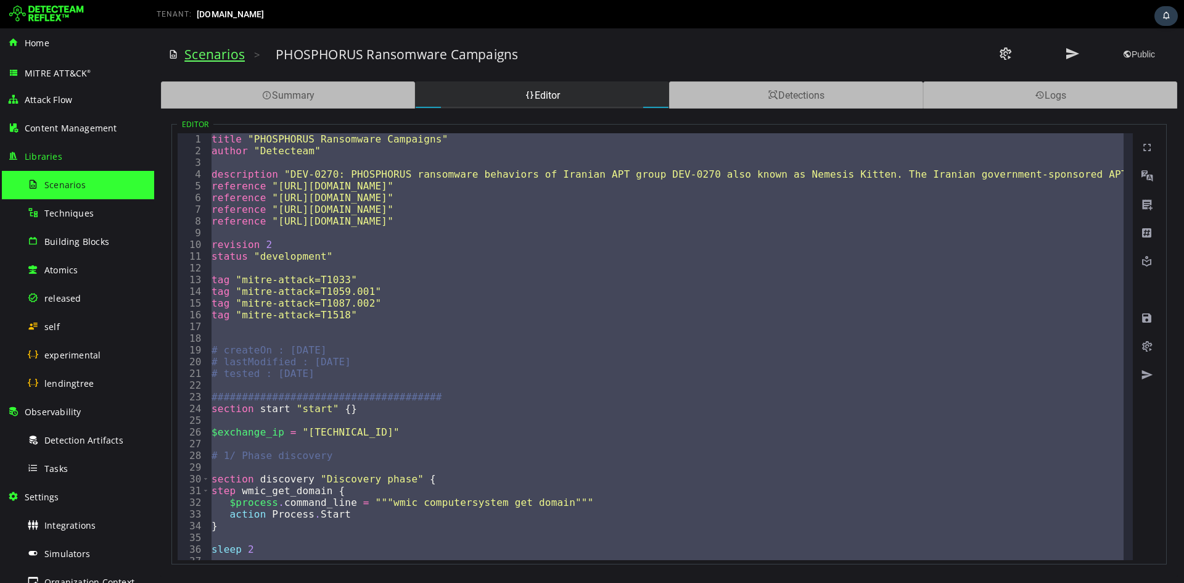
click at [211, 62] on link "Scenarios" at bounding box center [214, 54] width 60 height 17
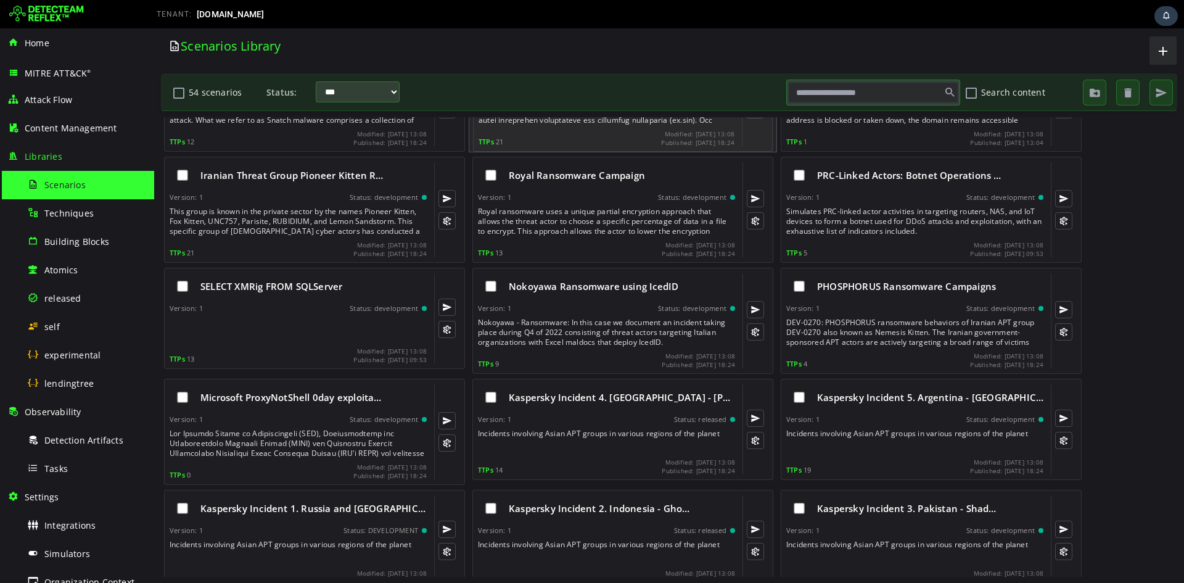
scroll to position [987, 0]
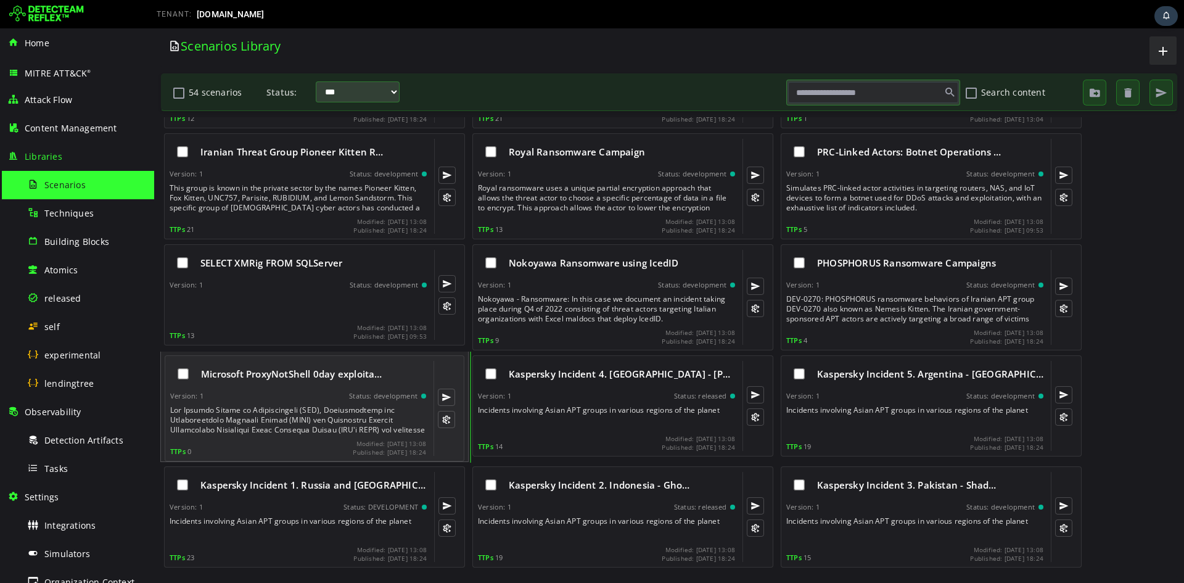
click at [245, 218] on div "Microsoft ProxyNotShell 0day exploita…" at bounding box center [298, 374] width 256 height 26
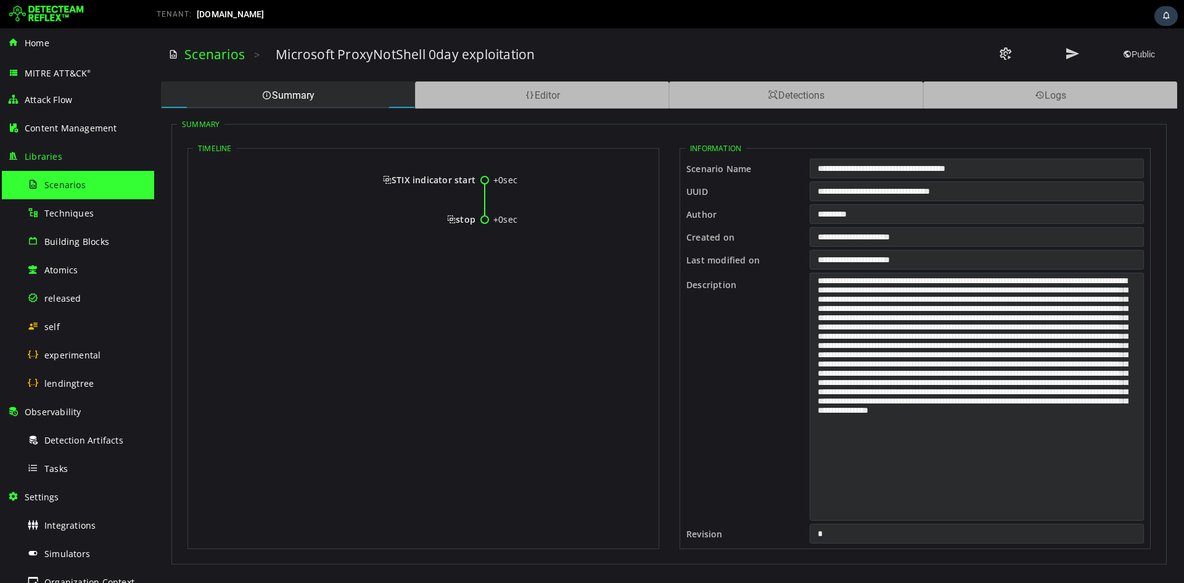
click at [485, 170] on input "**********" at bounding box center [977, 168] width 334 height 20
drag, startPoint x: 394, startPoint y: 183, endPoint x: 474, endPoint y: 220, distance: 88.0
click at [474, 218] on div "+0sec STIX indicator start +0sec stop" at bounding box center [423, 205] width 461 height 96
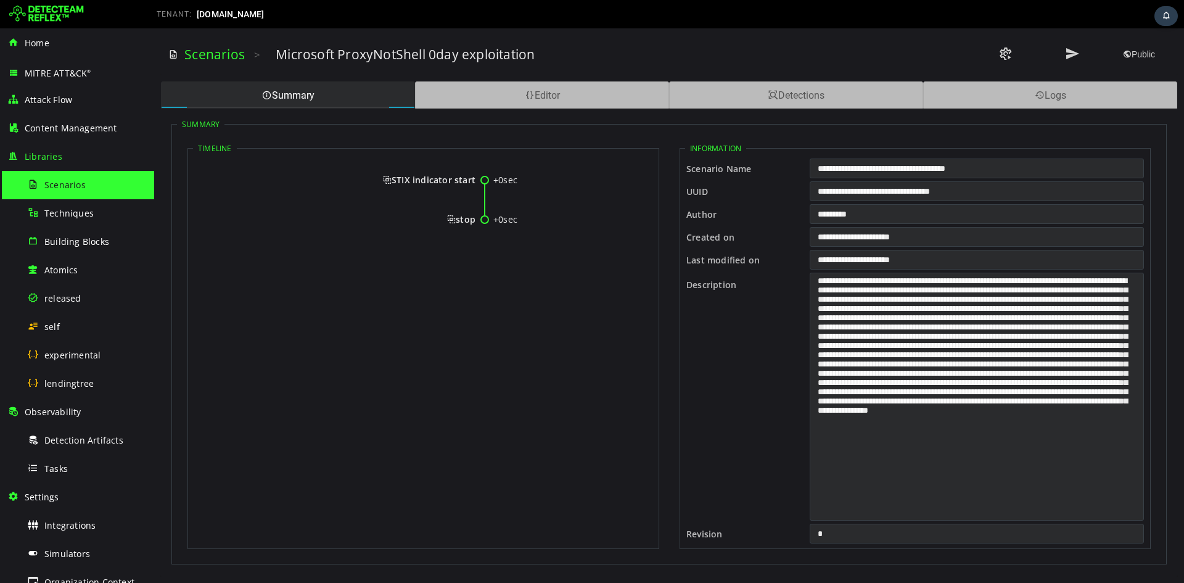
copy div "STIX indicator start +0sec stop"
click at [391, 179] on span "STIX indicator start" at bounding box center [429, 180] width 93 height 12
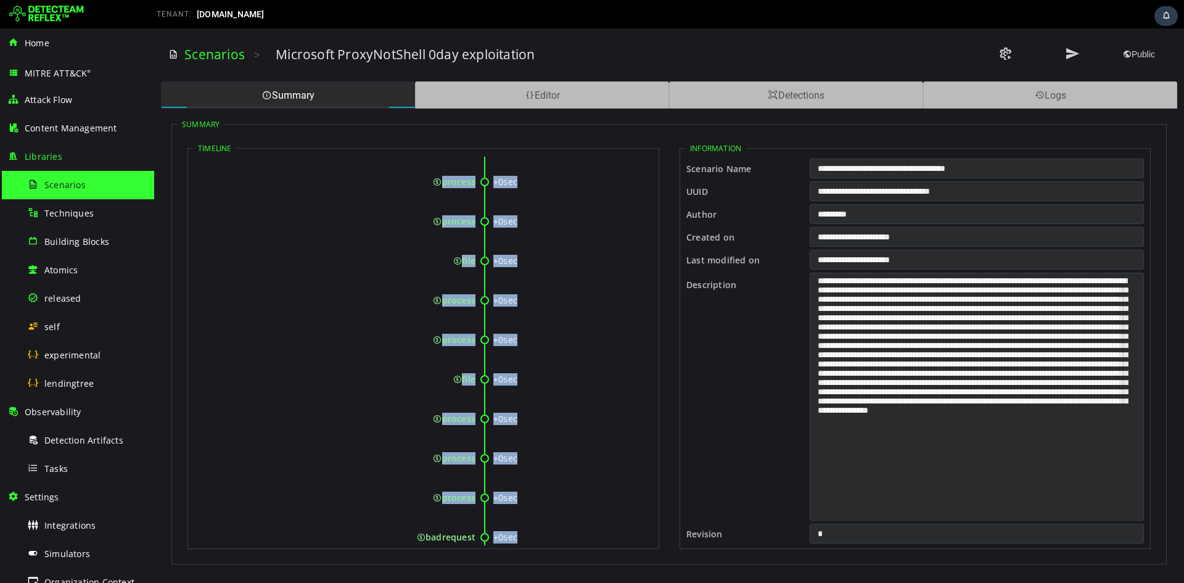
scroll to position [381, 0]
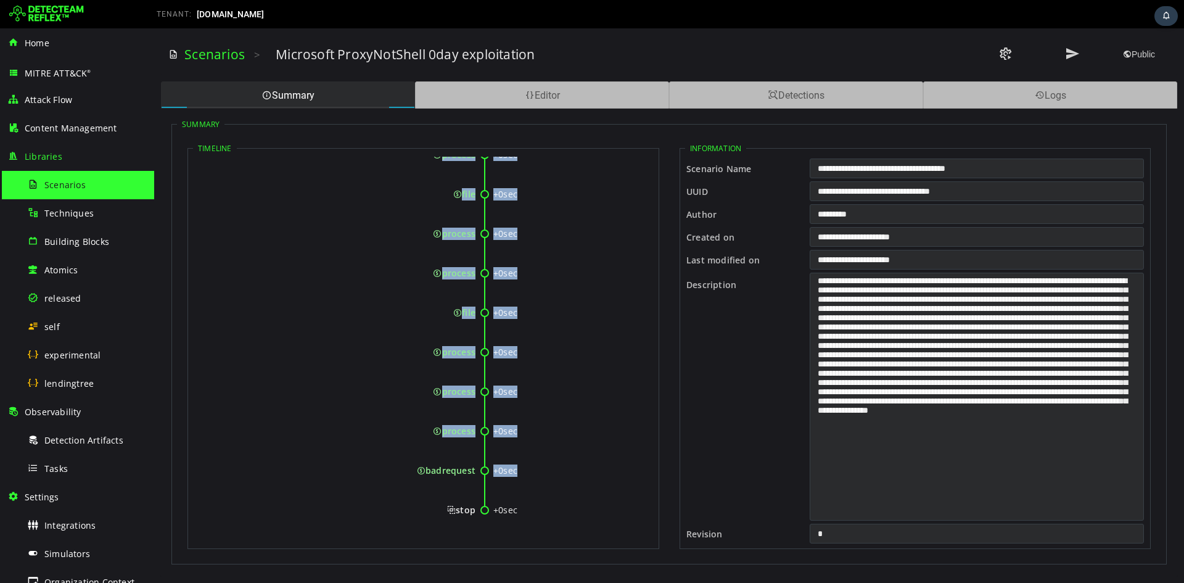
drag, startPoint x: 393, startPoint y: 179, endPoint x: 475, endPoint y: 514, distance: 345.4
click at [475, 218] on div "+0sec STIX indicator start +0sec file +0sec file +0sec file +0sec file +0sec fi…" at bounding box center [423, 159] width 461 height 767
copy div "STIX indicator start +0sec file +0sec file +0sec file +0sec file +0sec file +0s…"
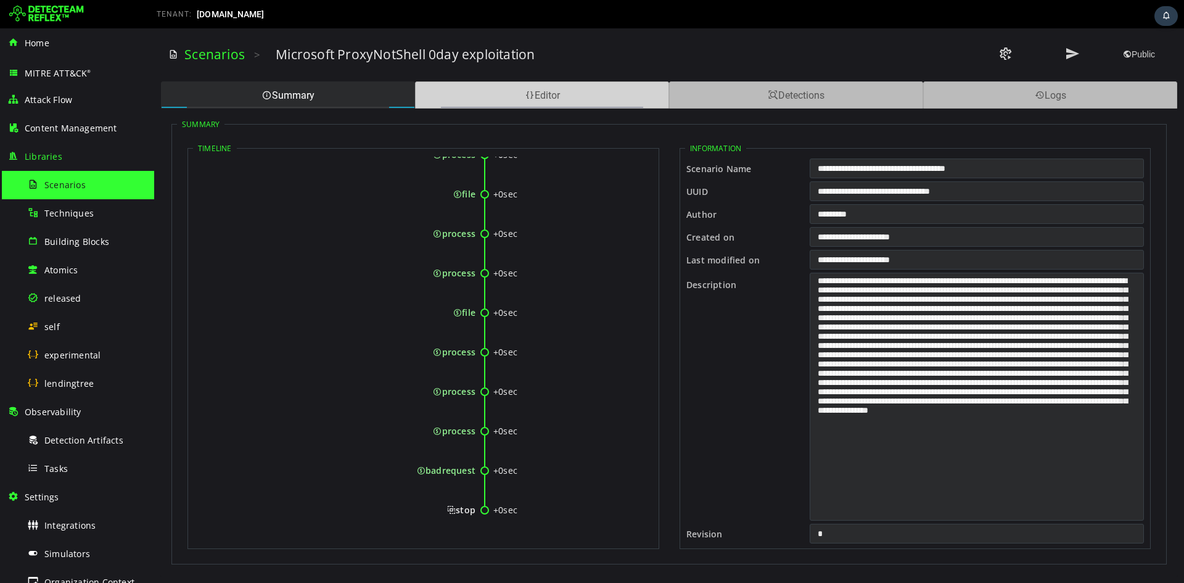
click at [485, 91] on span at bounding box center [530, 95] width 10 height 12
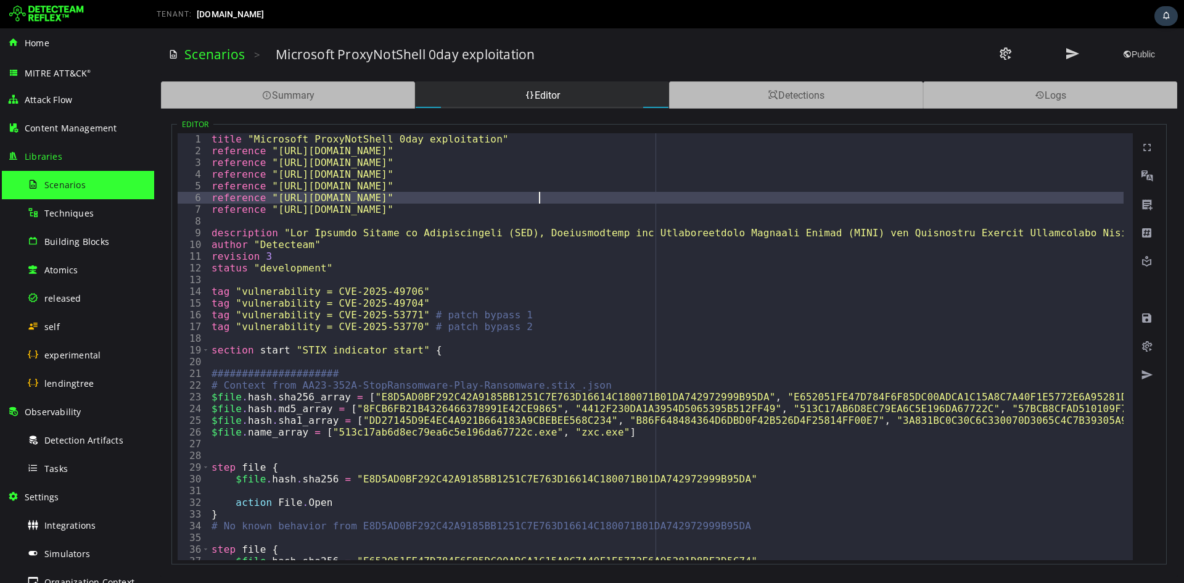
type textarea "*"
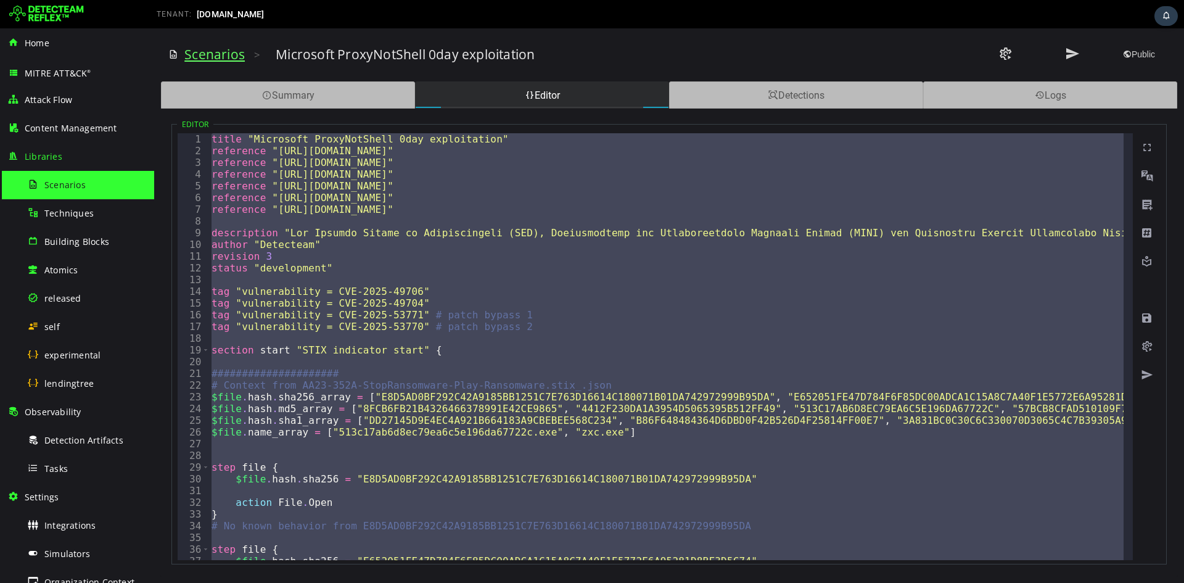
click at [222, 52] on link "Scenarios" at bounding box center [214, 54] width 60 height 17
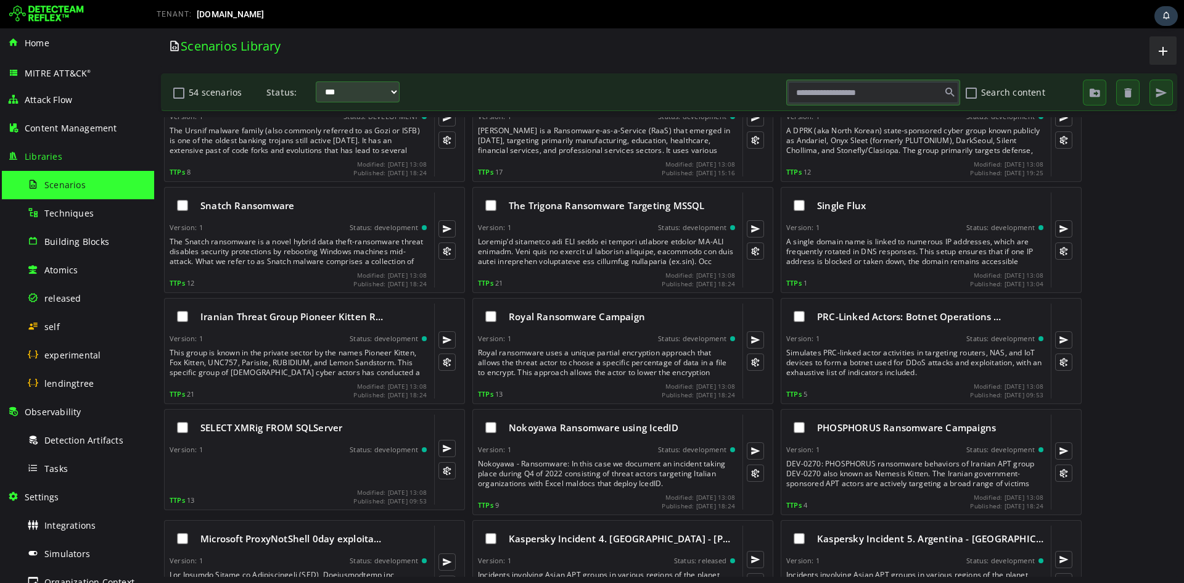
scroll to position [987, 0]
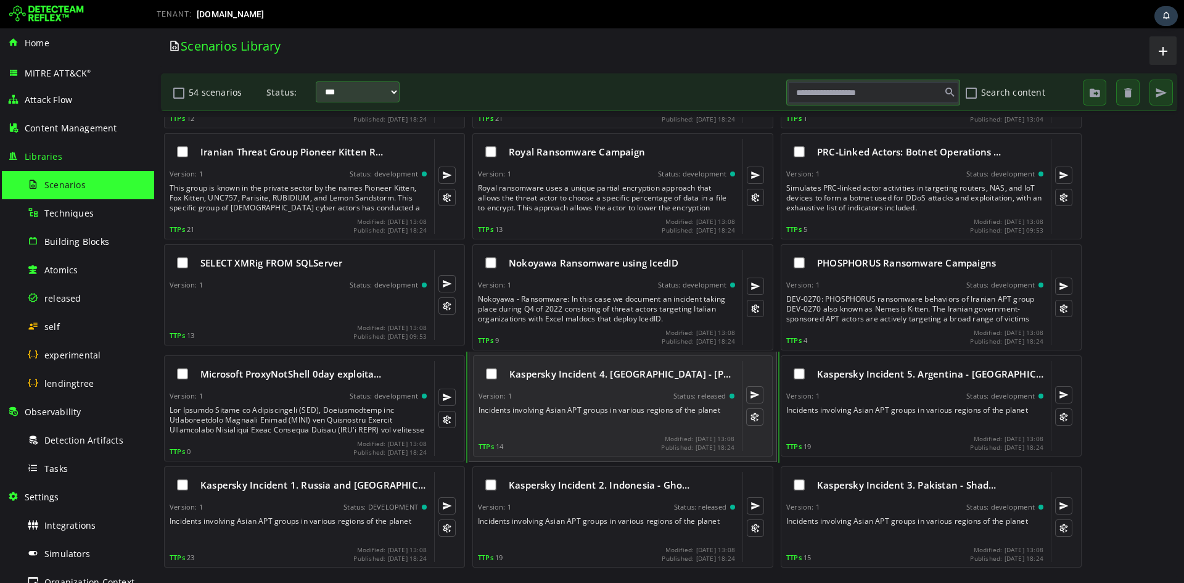
click at [485, 218] on div "Kaspersky Incident 4. Malaysia - Todd…" at bounding box center [607, 374] width 256 height 26
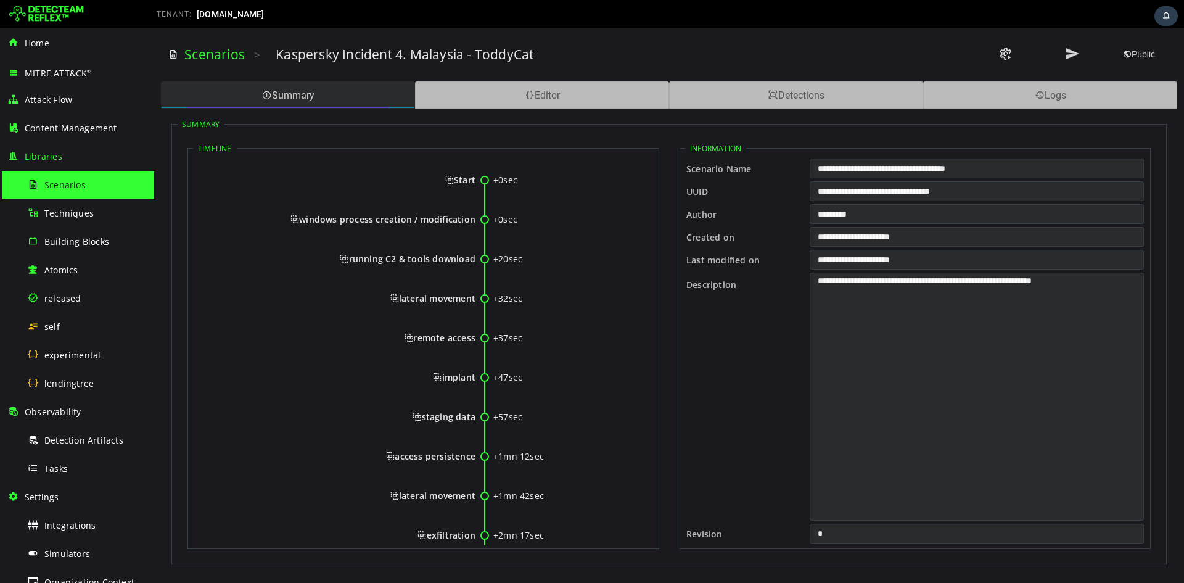
click at [333, 93] on div "Summary" at bounding box center [288, 94] width 254 height 27
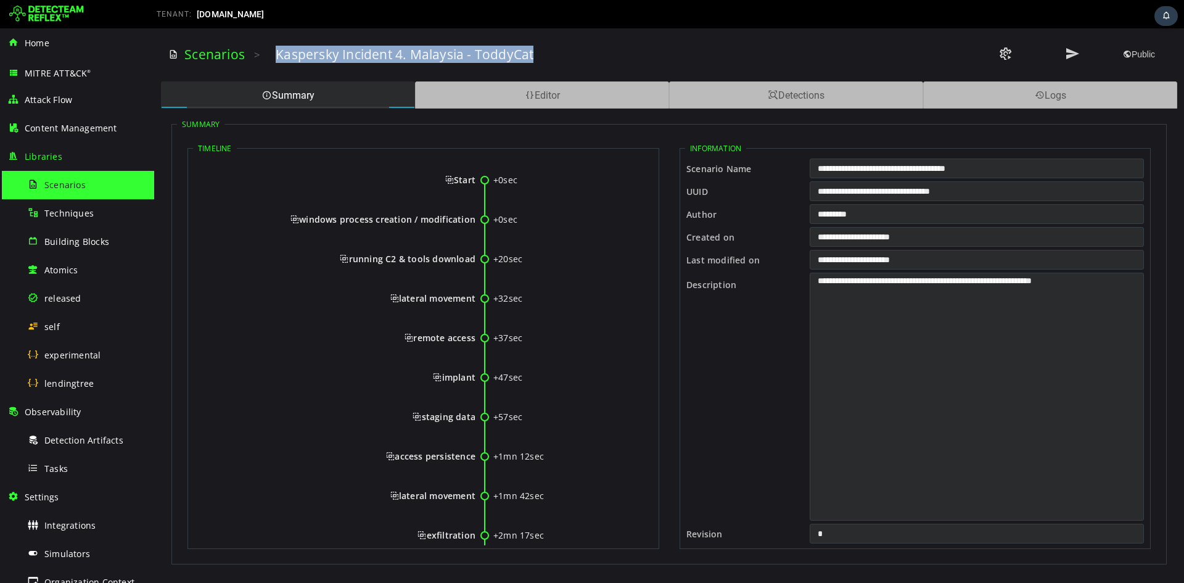
drag, startPoint x: 276, startPoint y: 56, endPoint x: 647, endPoint y: 56, distance: 371.3
click at [485, 56] on div "Kaspersky Incident 4. Malaysia - ToddyCat" at bounding box center [586, 54] width 620 height 17
copy h3 "Kaspersky Incident 4. Malaysia - ToddyCat"
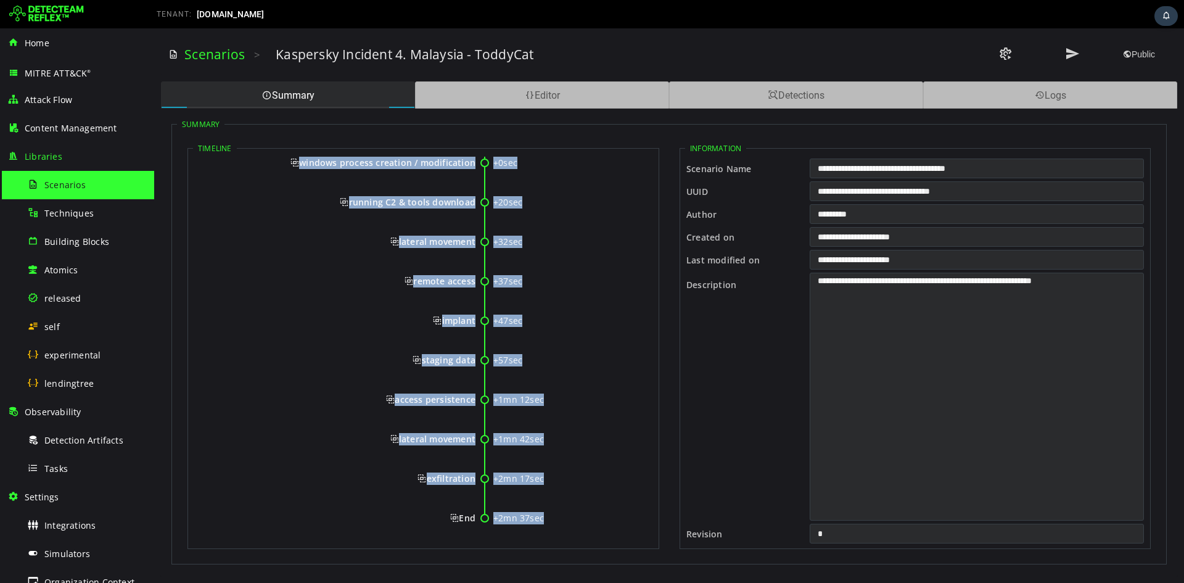
scroll to position [65, 0]
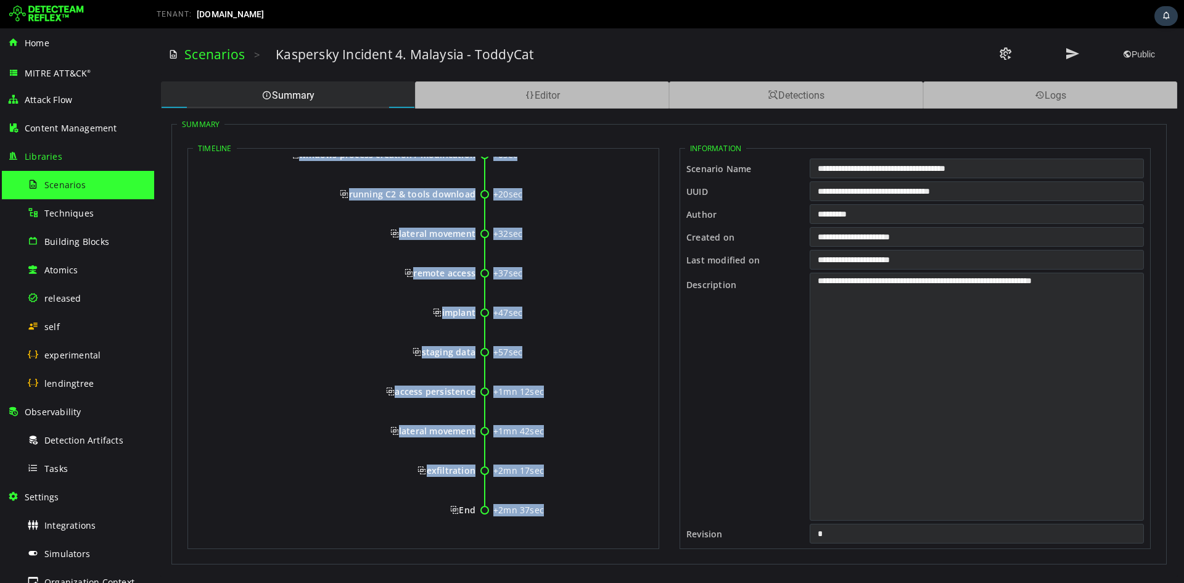
drag, startPoint x: 451, startPoint y: 178, endPoint x: 474, endPoint y: 510, distance: 333.2
click at [474, 218] on div "+0sec Start +0sec windows process creation / modification +20sec running C2 & t…" at bounding box center [423, 317] width 461 height 451
copy div "Start +0sec windows process creation / modification +20sec running C2 & tools d…"
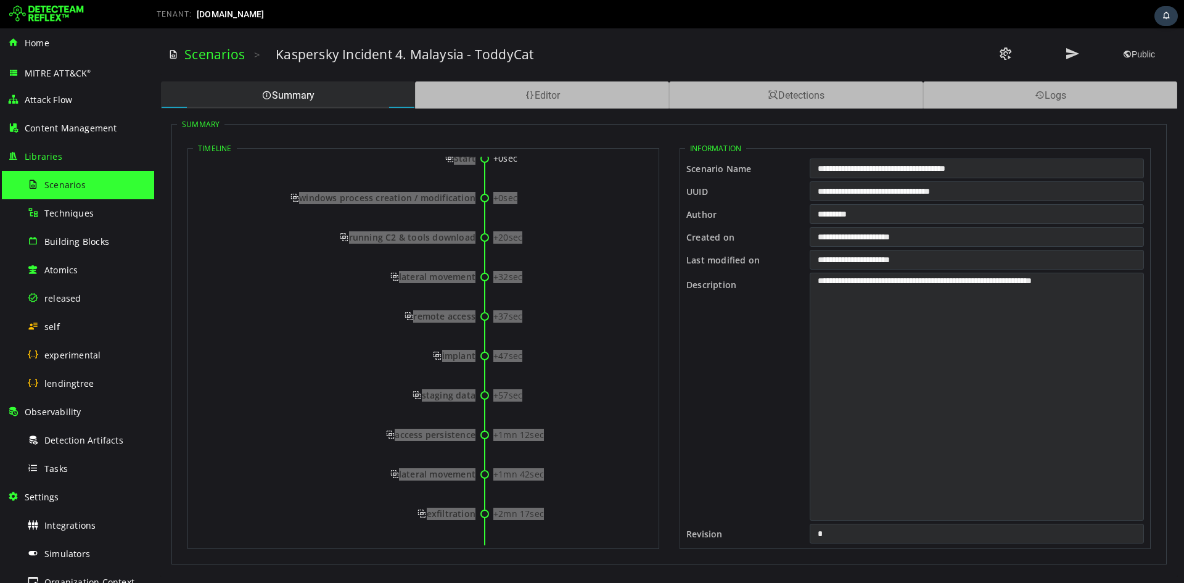
scroll to position [0, 0]
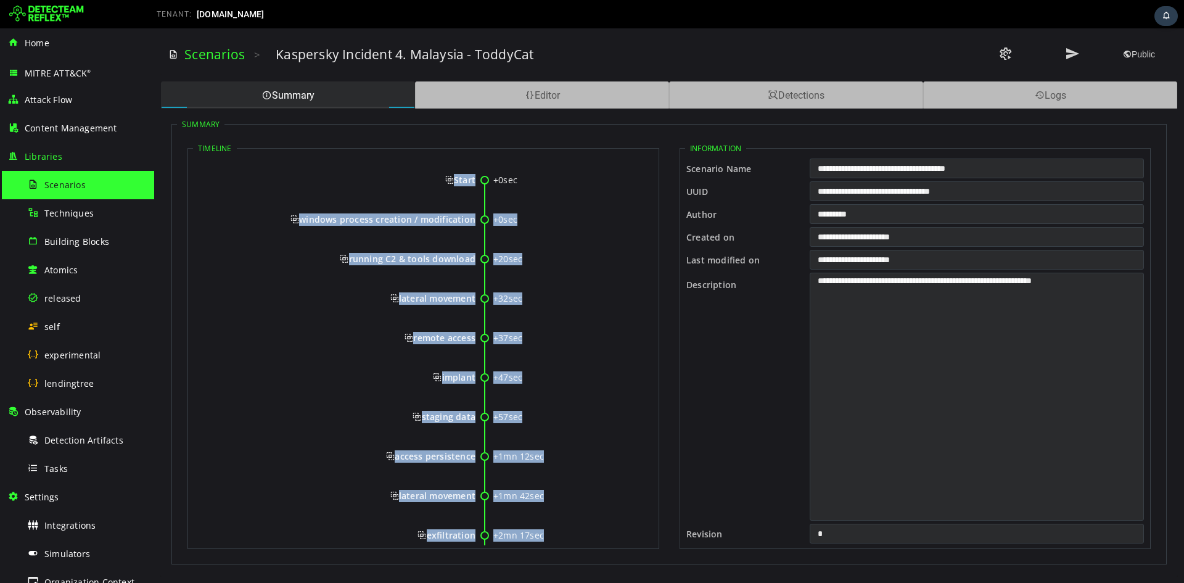
click at [445, 180] on span "Start" at bounding box center [460, 180] width 30 height 12
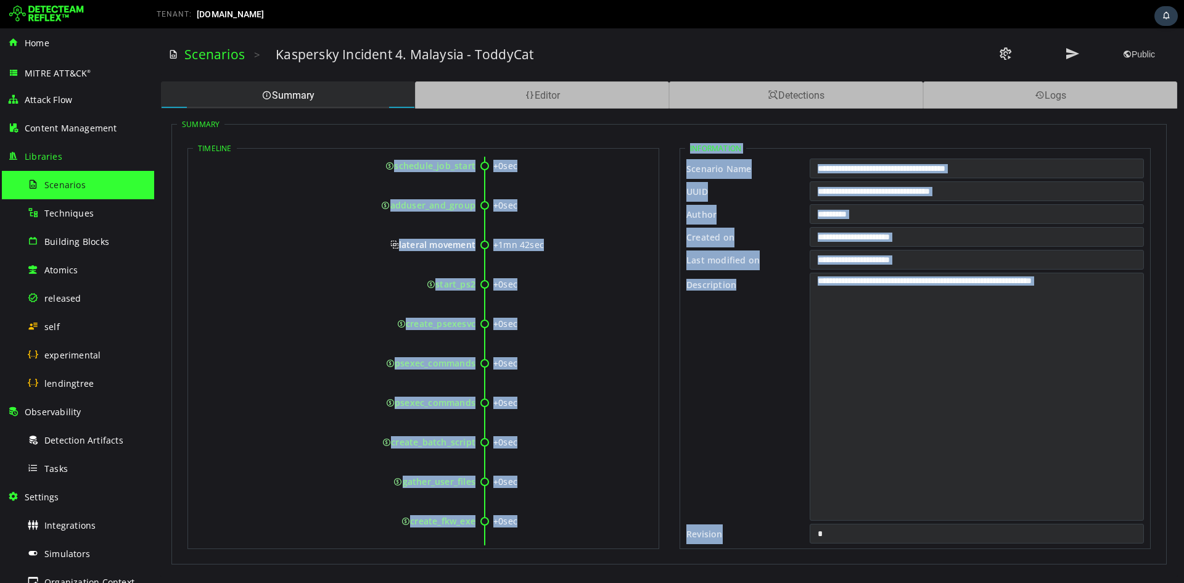
scroll to position [1407, 0]
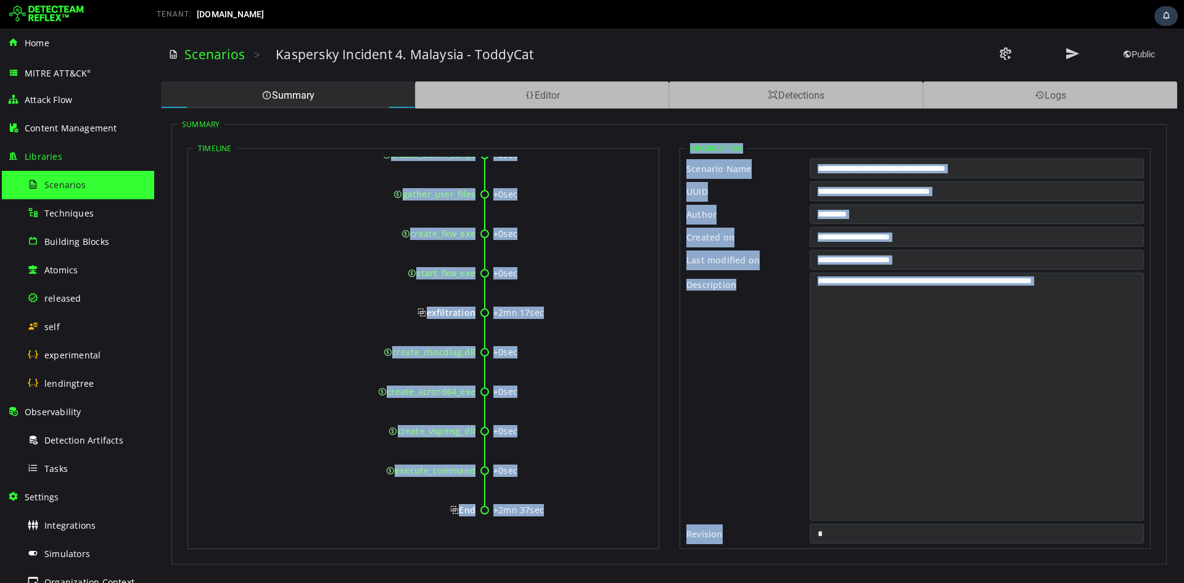
drag, startPoint x: 455, startPoint y: 179, endPoint x: 474, endPoint y: 511, distance: 332.3
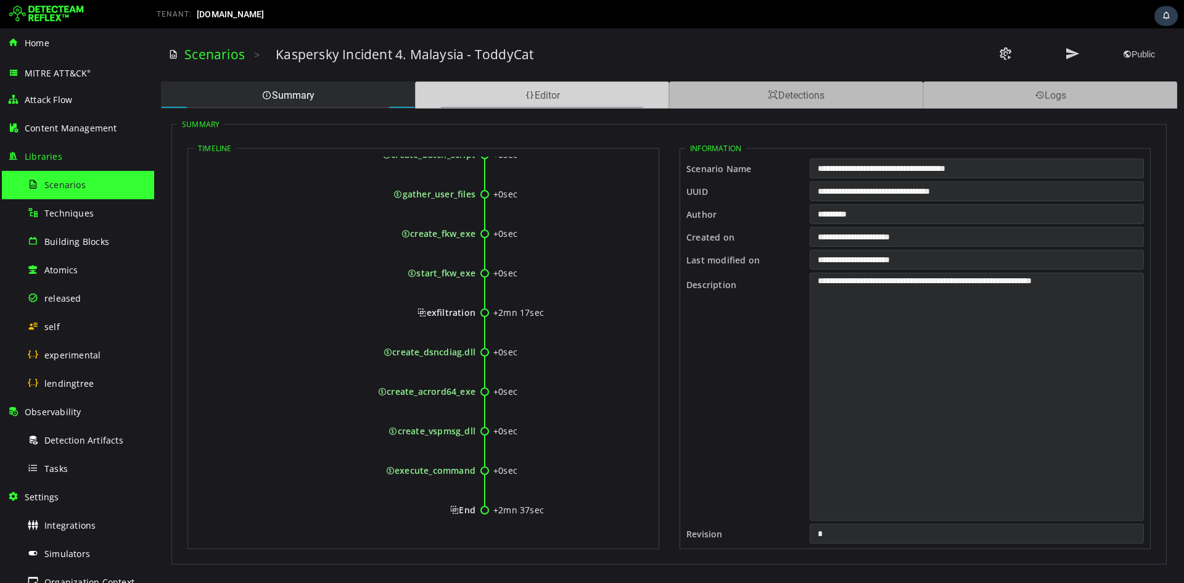
click at [485, 91] on div "Editor" at bounding box center [542, 94] width 254 height 27
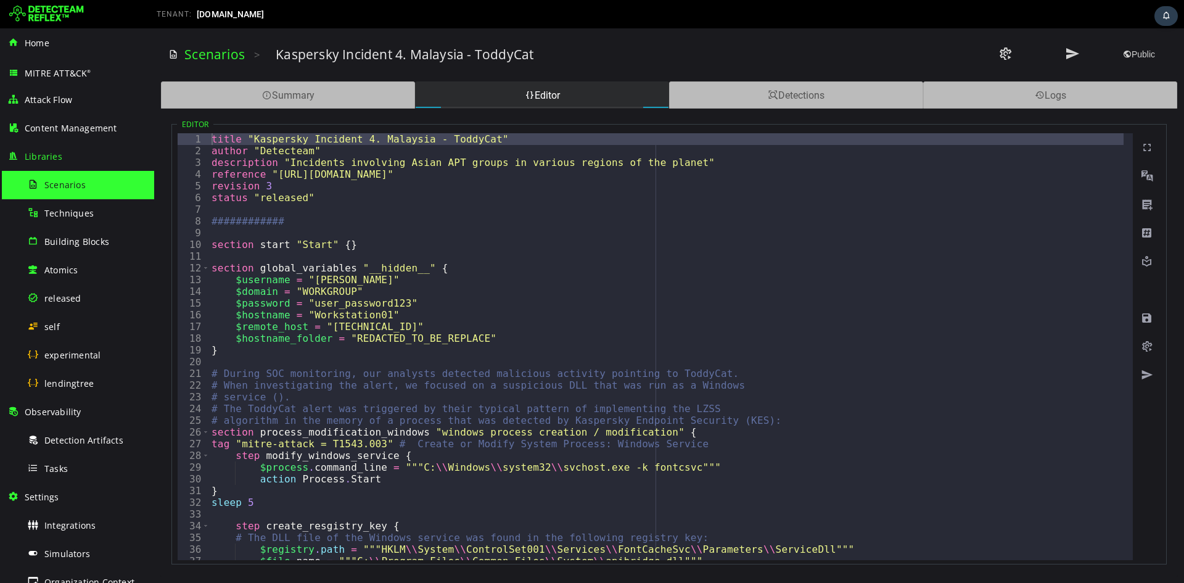
click at [485, 218] on div "title "Kaspersky Incident 4. Malaysia - ToddyCat" author "Detecteam" descriptio…" at bounding box center [1154, 353] width 1891 height 441
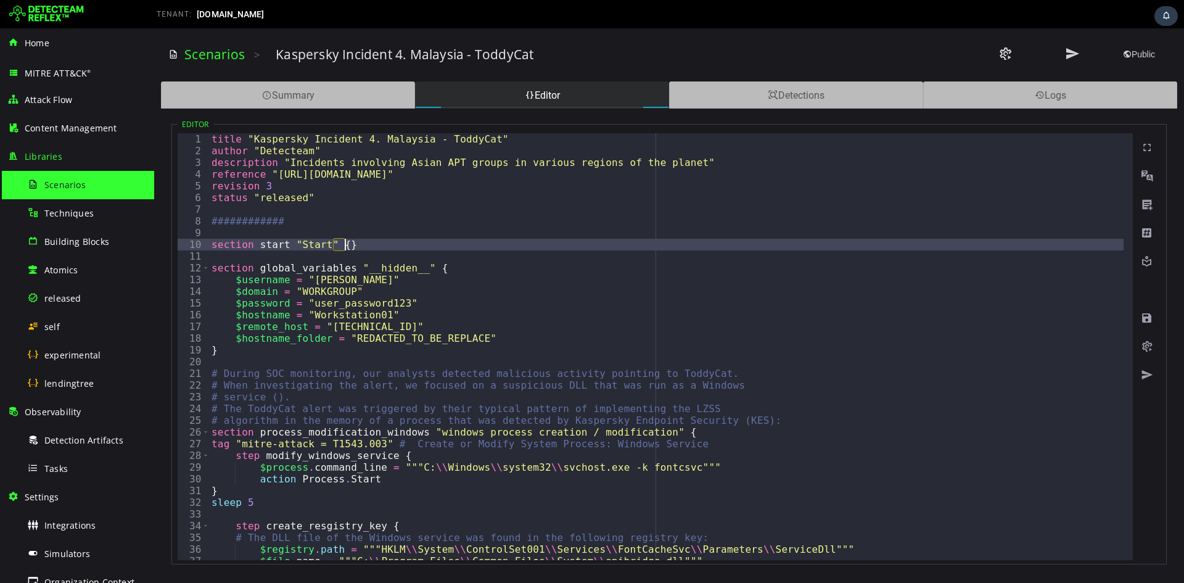
type textarea "**********"
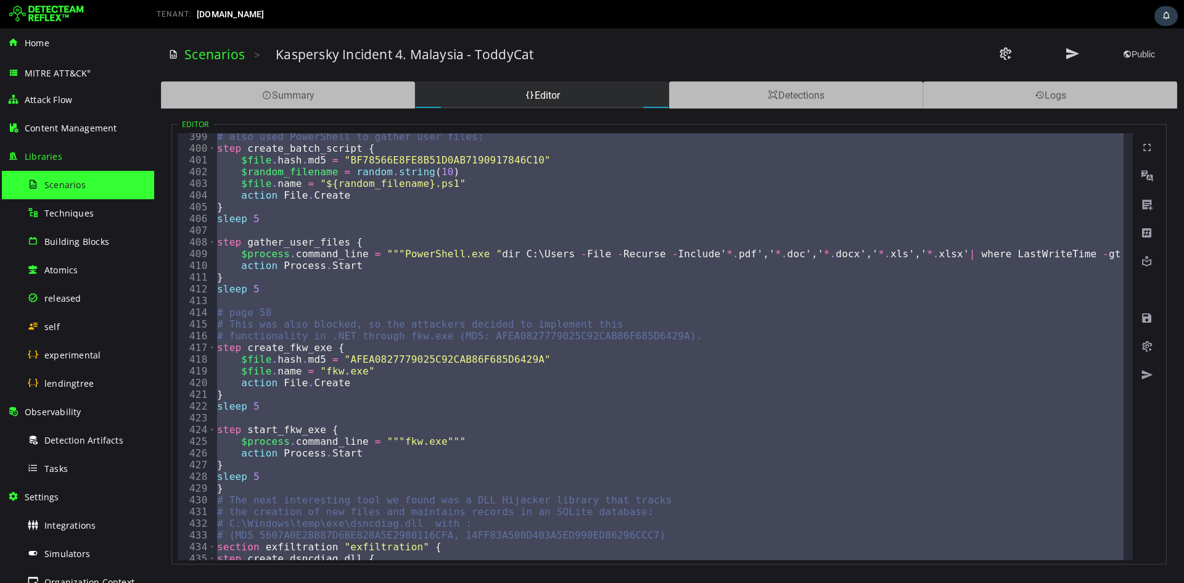
scroll to position [5055, 0]
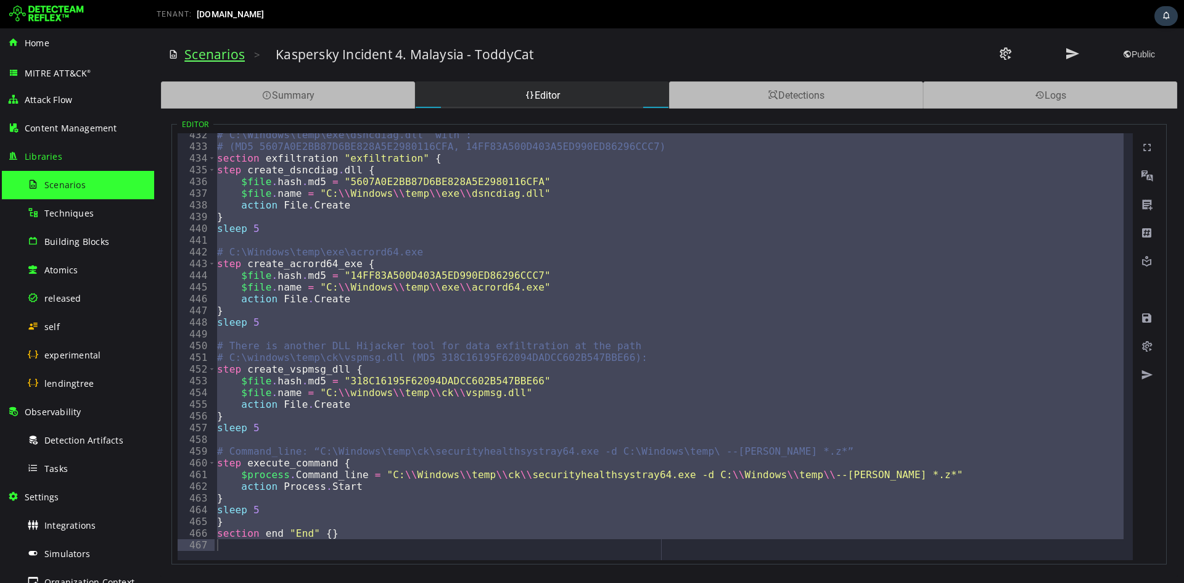
click at [229, 49] on link "Scenarios" at bounding box center [214, 54] width 60 height 17
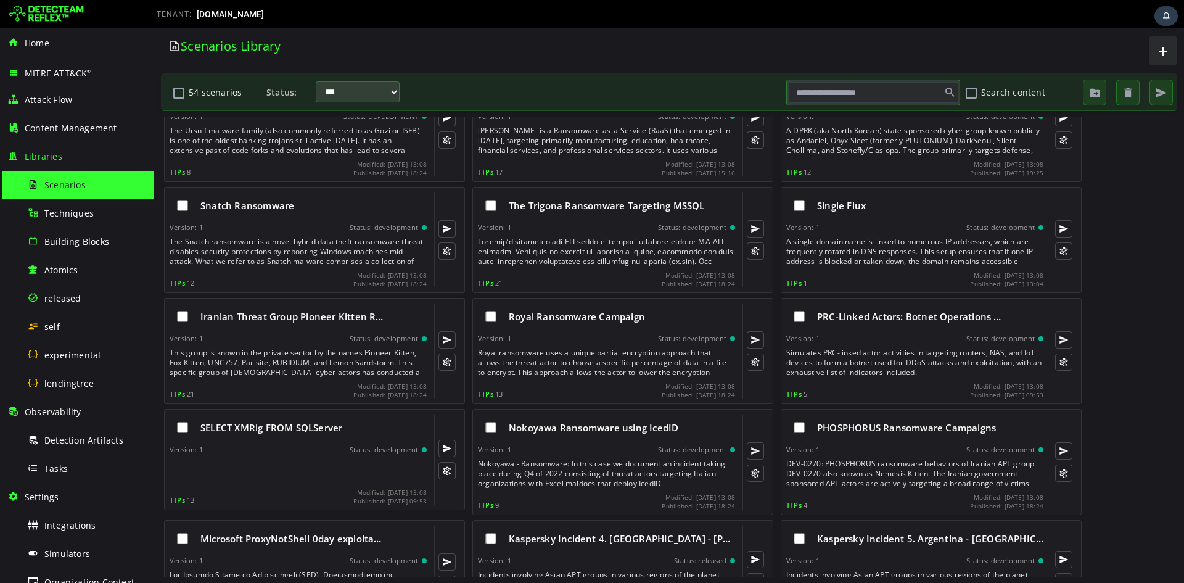
scroll to position [987, 0]
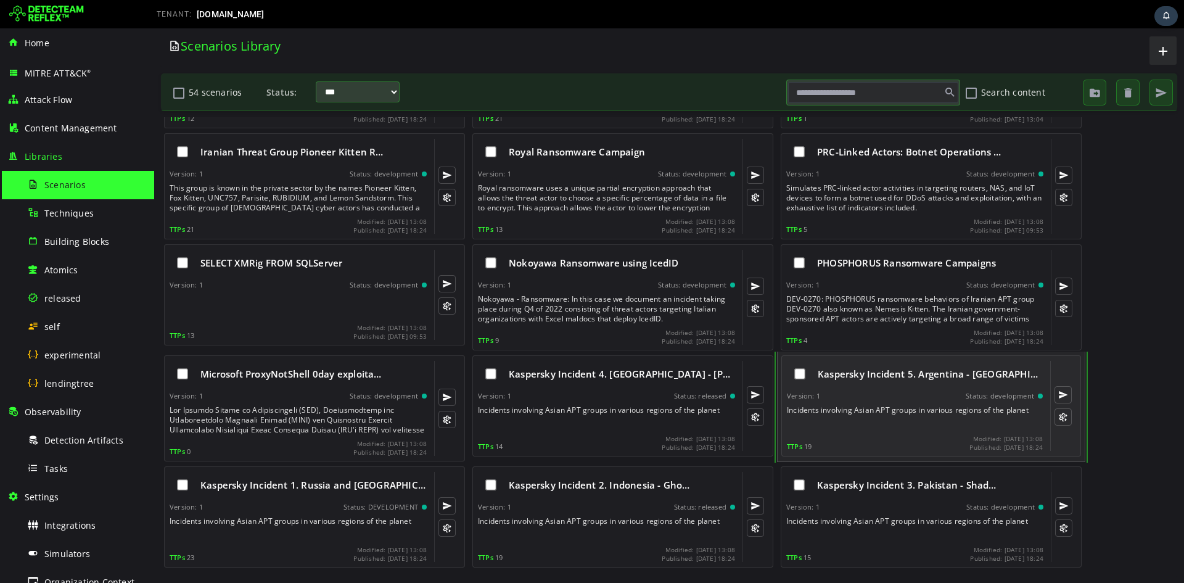
click at [485, 218] on div "Kaspersky Incident 5. Argentina - Dar… Version: 1 Status: development Incidents…" at bounding box center [915, 406] width 256 height 90
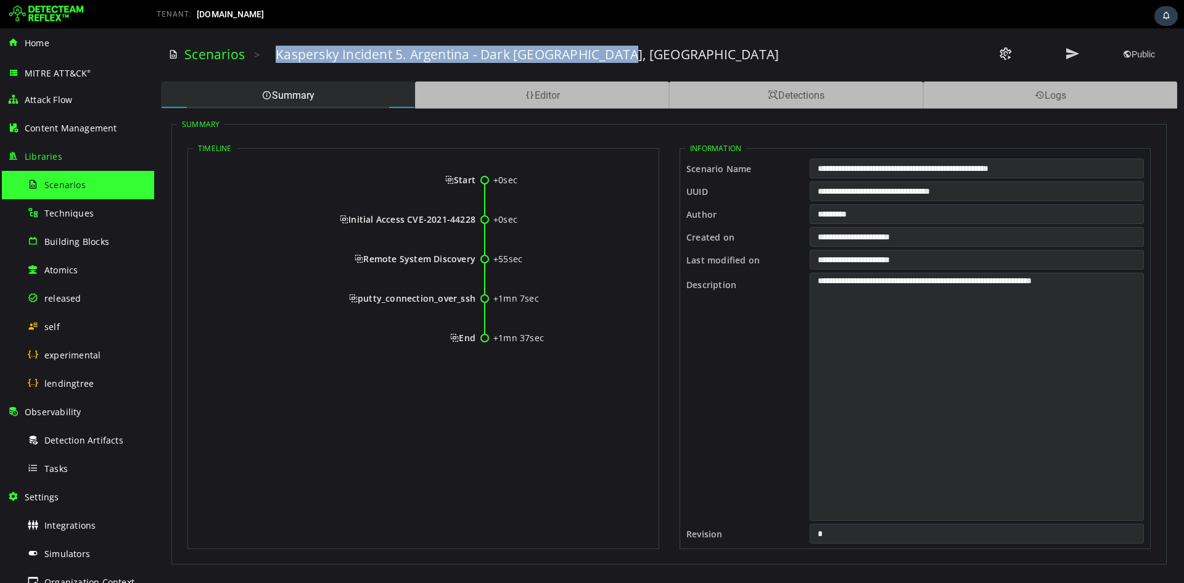
drag, startPoint x: 273, startPoint y: 56, endPoint x: 721, endPoint y: 57, distance: 447.7
click at [485, 57] on div "Scenarios > Kaspersky Incident 5. Argentina - Dark Seoul, HolyGhost Public" at bounding box center [669, 55] width 1002 height 34
drag, startPoint x: 437, startPoint y: 183, endPoint x: 475, endPoint y: 339, distance: 160.6
click at [475, 218] on div "+0sec Start +0sec Initial Access CVE-2021-44228 +55sec Remote System Discovery …" at bounding box center [423, 264] width 461 height 215
click at [451, 184] on span "Start" at bounding box center [460, 180] width 30 height 12
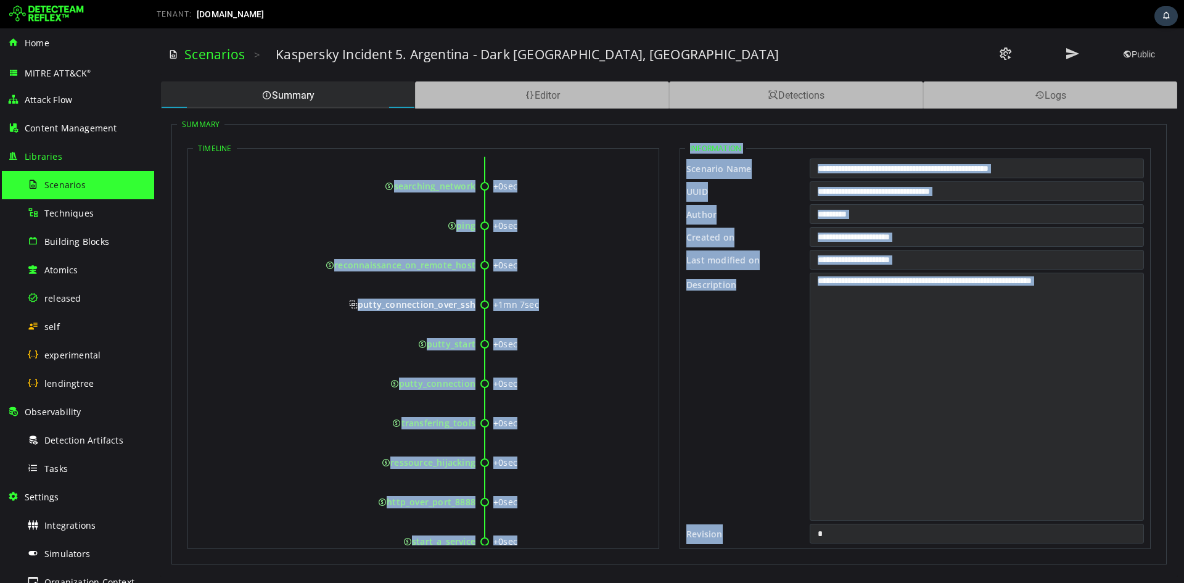
scroll to position [775, 0]
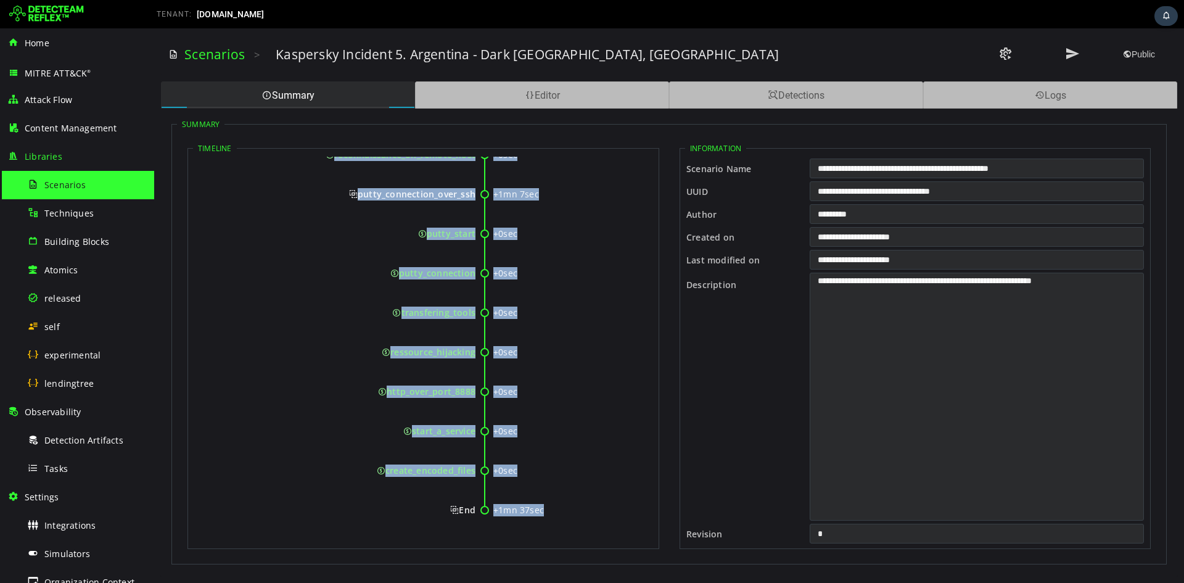
drag, startPoint x: 454, startPoint y: 183, endPoint x: 476, endPoint y: 506, distance: 323.9
click at [476, 218] on icon at bounding box center [346, 525] width 293 height 39
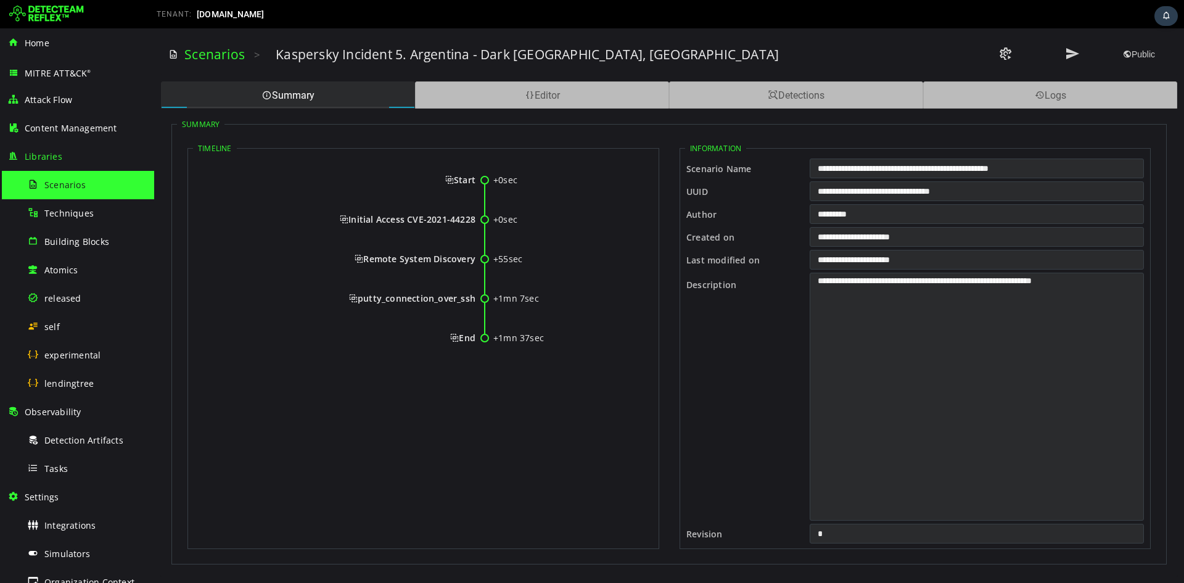
click at [442, 177] on div "Start" at bounding box center [337, 180] width 275 height 12
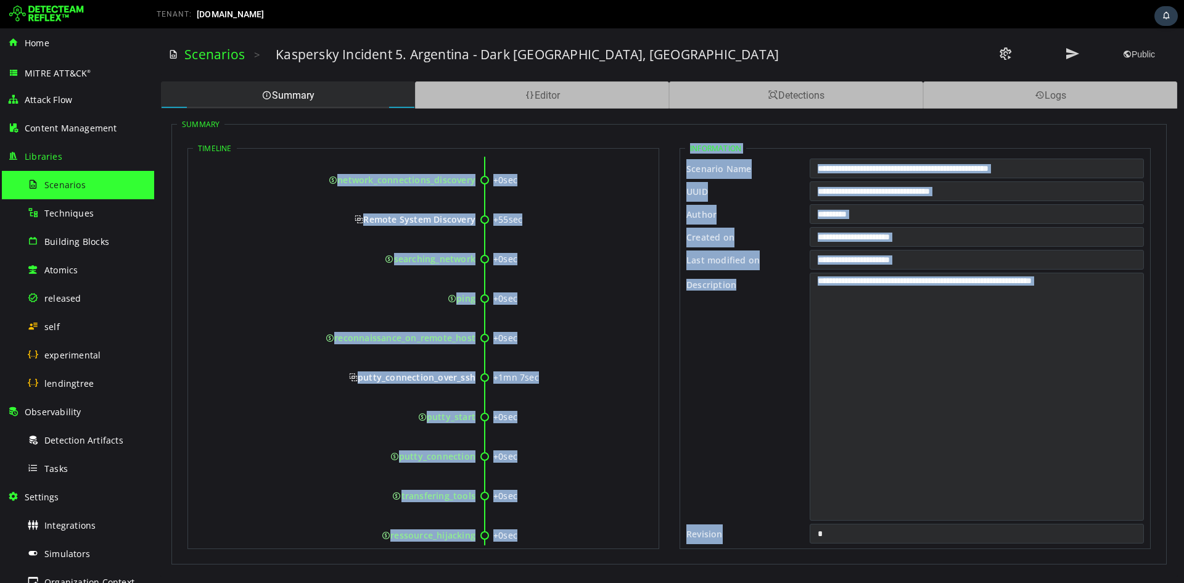
scroll to position [775, 0]
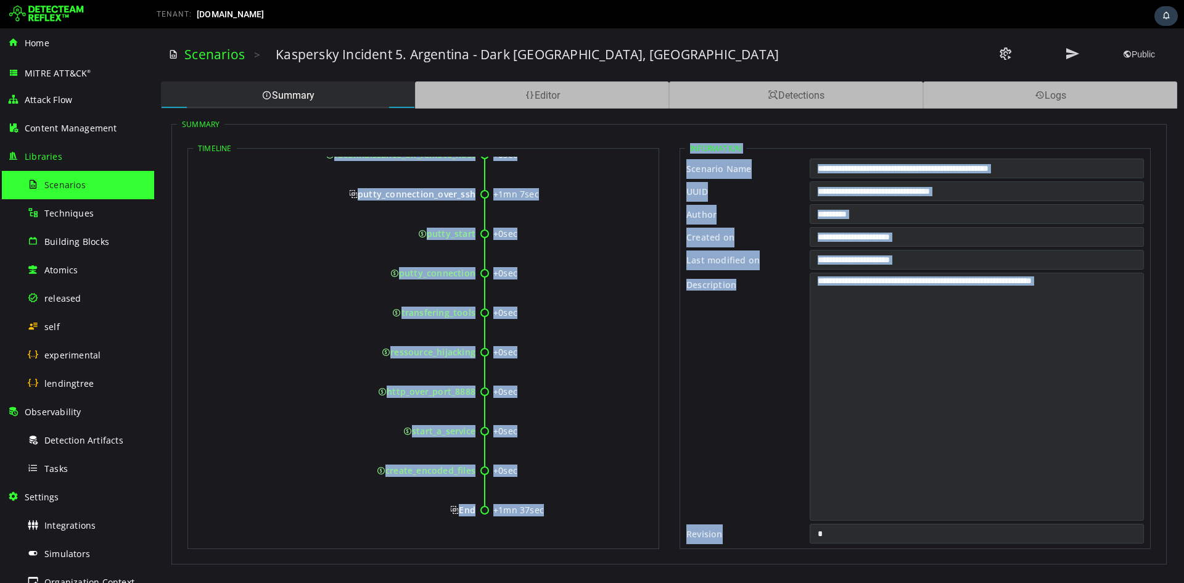
drag, startPoint x: 442, startPoint y: 177, endPoint x: 475, endPoint y: 509, distance: 333.5
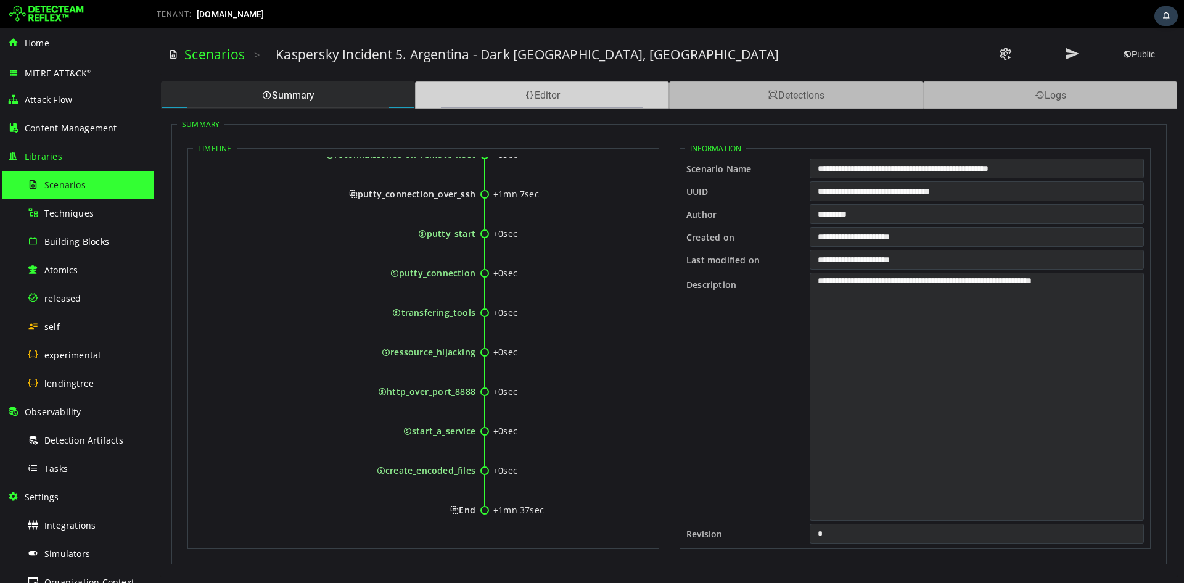
click at [485, 104] on div "Editor" at bounding box center [542, 94] width 254 height 27
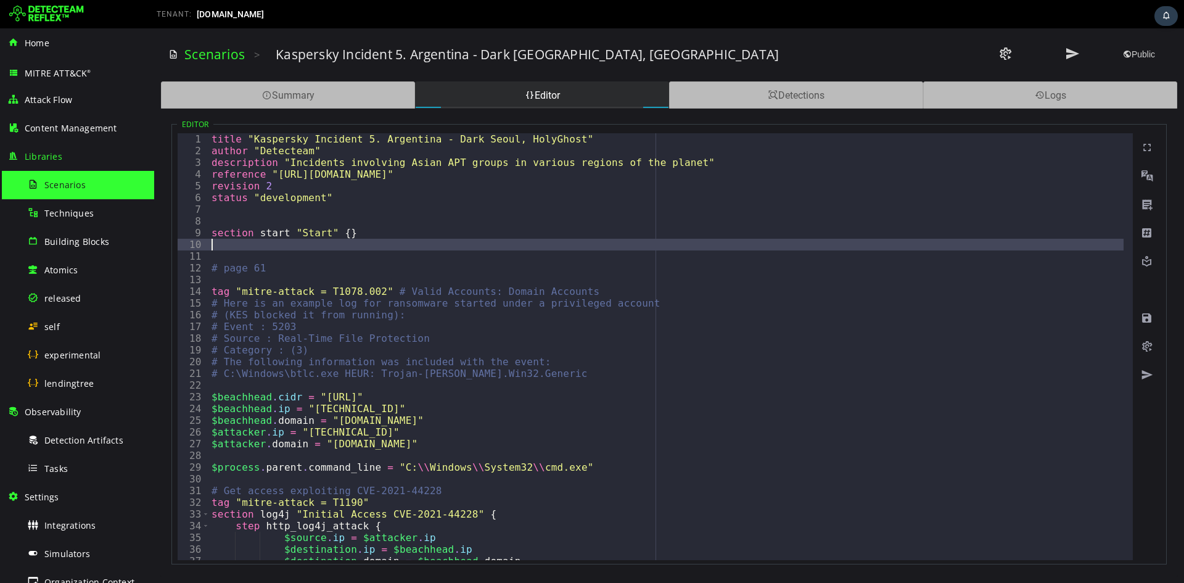
type textarea "**********"
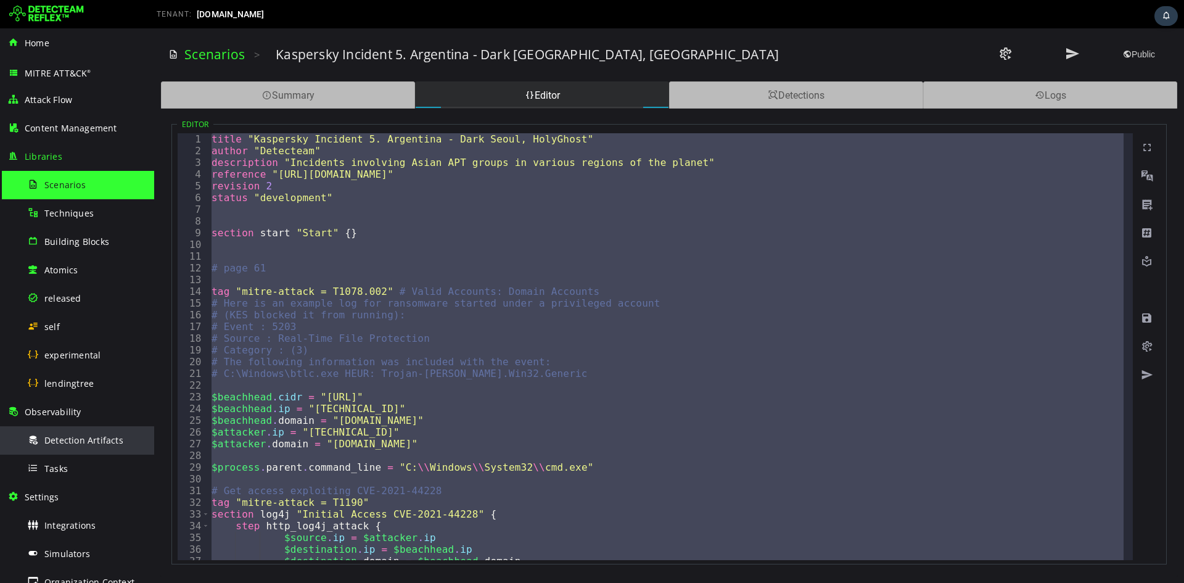
paste textarea
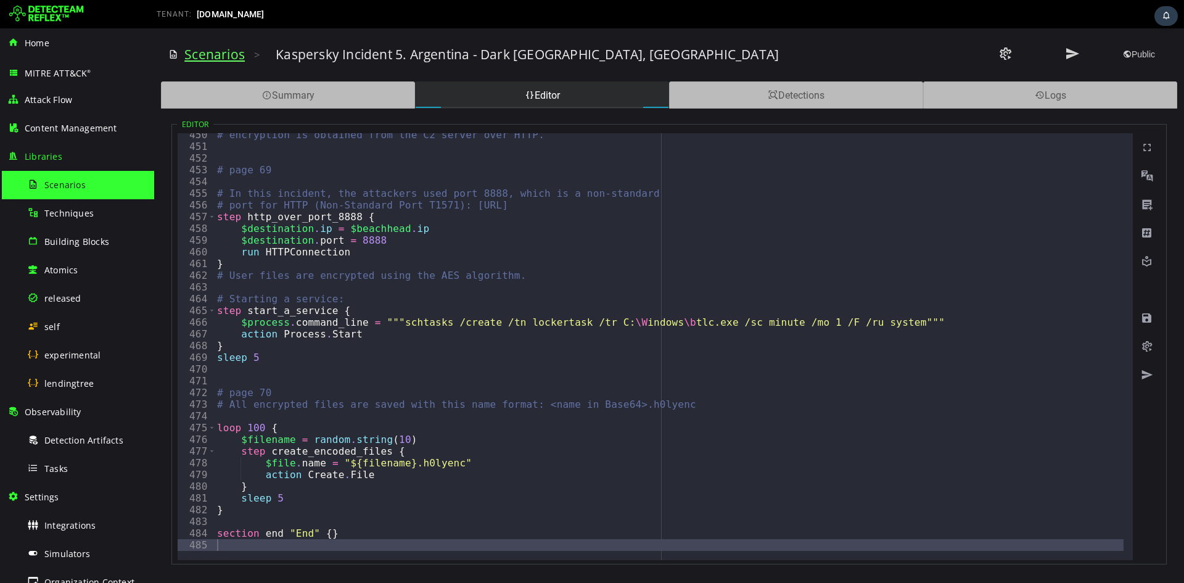
click at [217, 63] on link "Scenarios" at bounding box center [214, 54] width 60 height 17
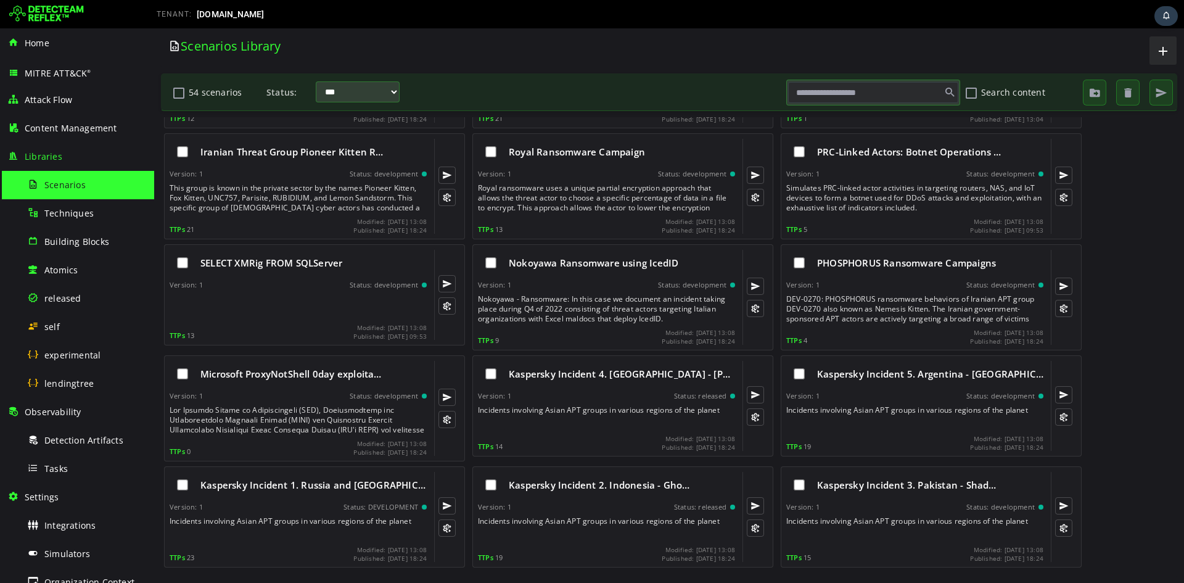
scroll to position [1151, 0]
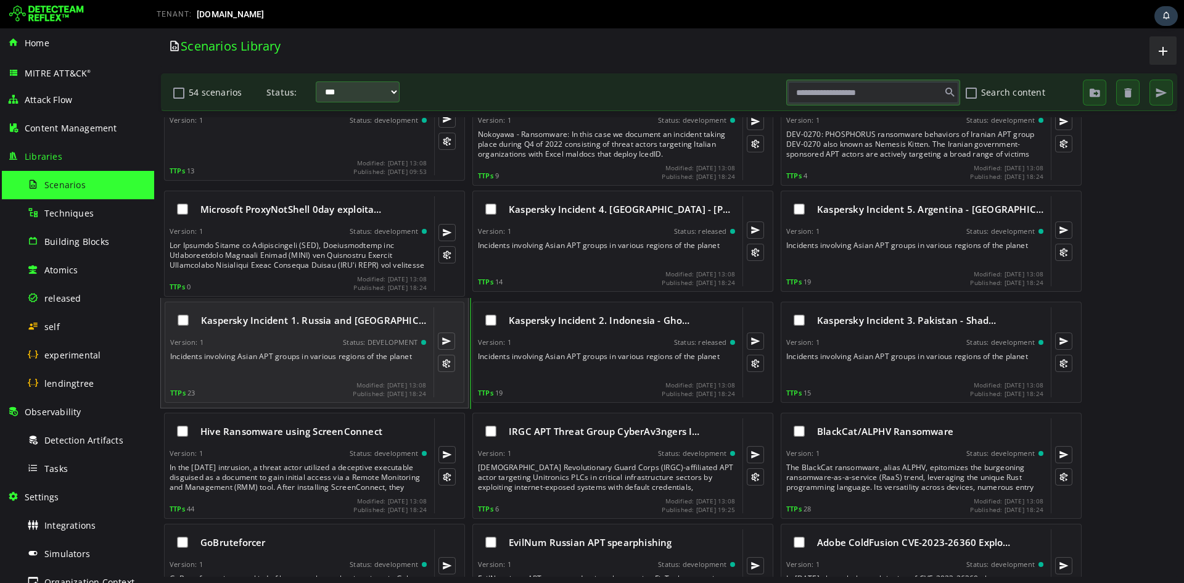
click at [270, 218] on span "Kaspersky Incident 1. Russia and Bela…" at bounding box center [313, 320] width 225 height 12
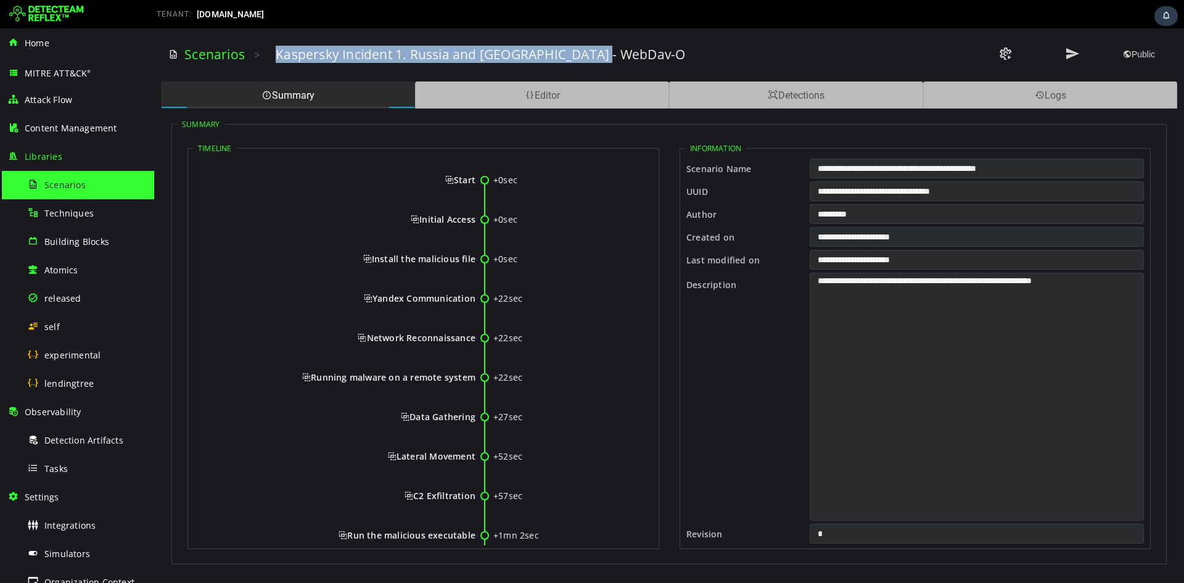
drag, startPoint x: 278, startPoint y: 51, endPoint x: 601, endPoint y: 53, distance: 323.8
click at [485, 53] on h3 "Kaspersky Incident 1. Russia and Belarus - WebDav-O" at bounding box center [480, 54] width 409 height 17
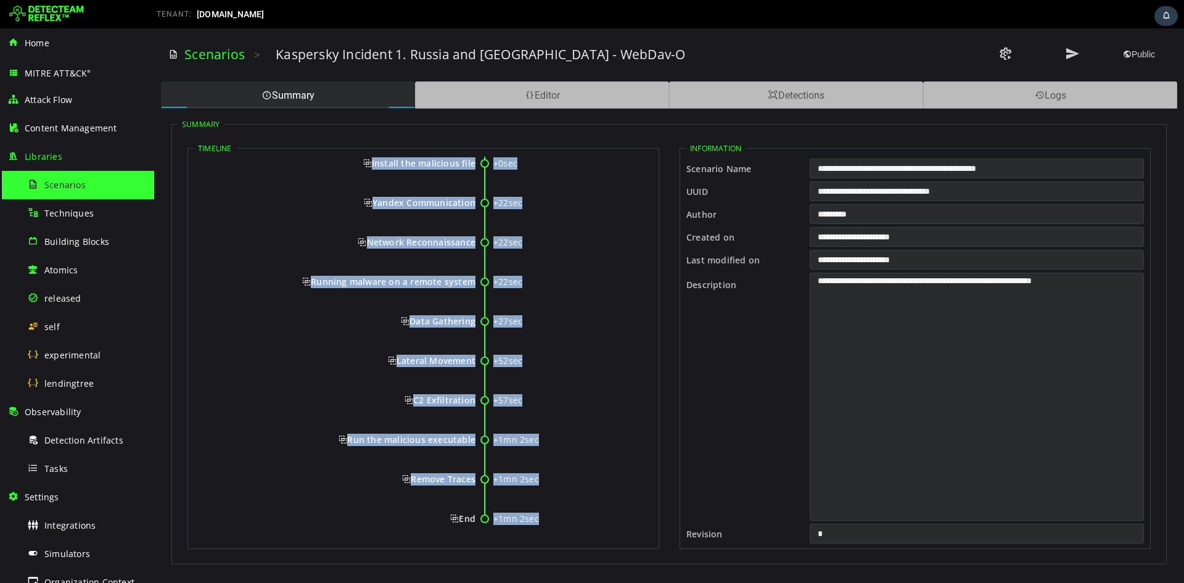
scroll to position [104, 0]
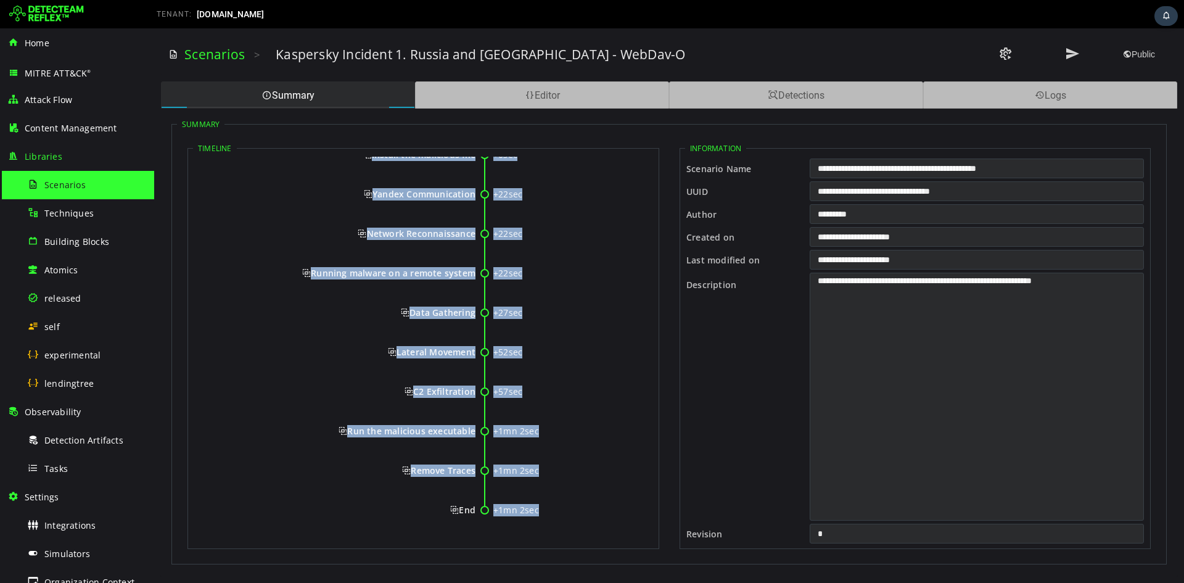
drag, startPoint x: 453, startPoint y: 181, endPoint x: 474, endPoint y: 506, distance: 325.1
click at [474, 218] on div "+0sec Start +0sec Initial Access +0sec Install the malicious file +22sec Yandex…" at bounding box center [423, 297] width 461 height 491
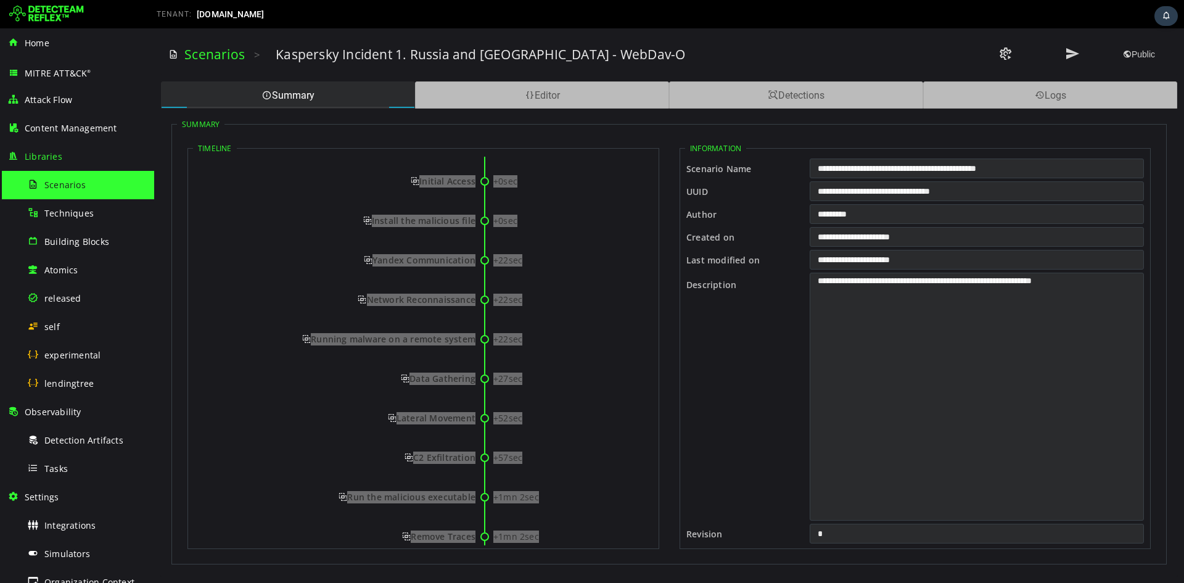
scroll to position [0, 0]
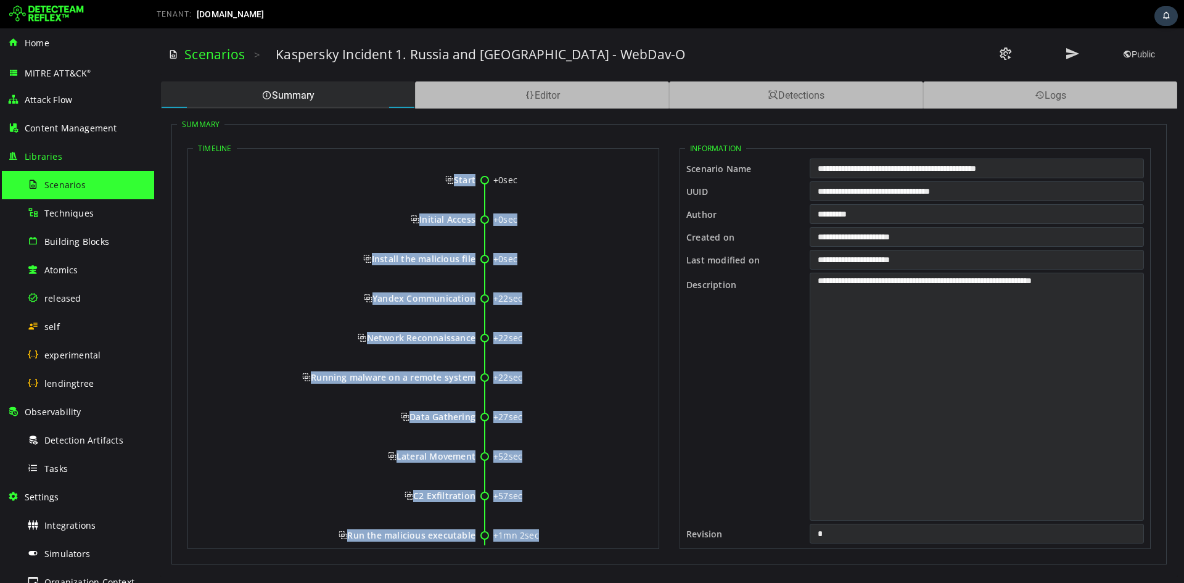
click at [445, 180] on span "Start" at bounding box center [460, 180] width 30 height 12
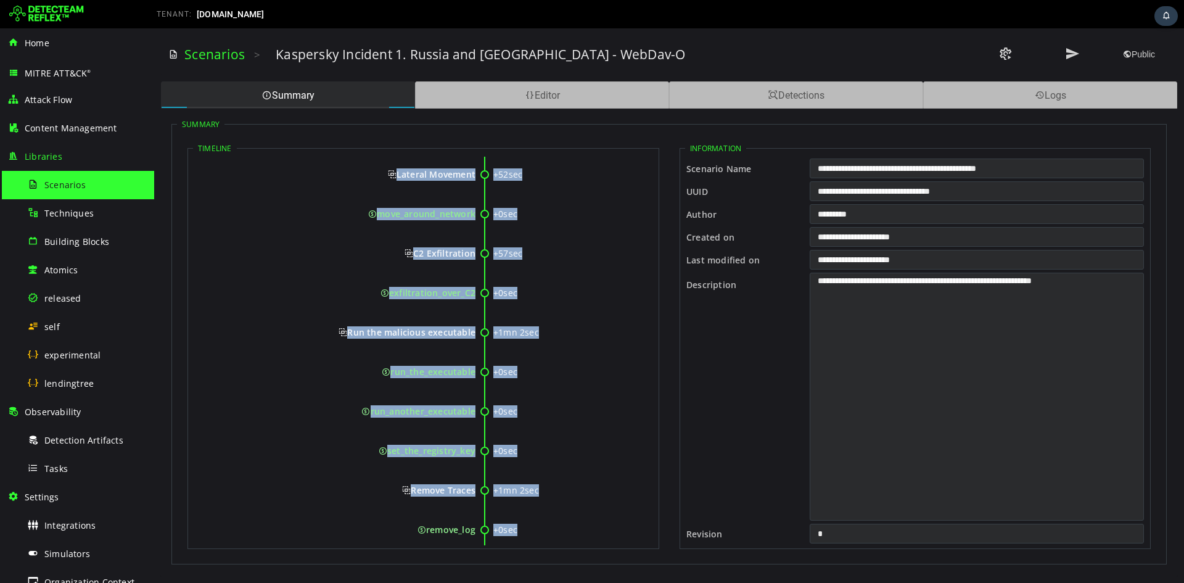
scroll to position [1170, 0]
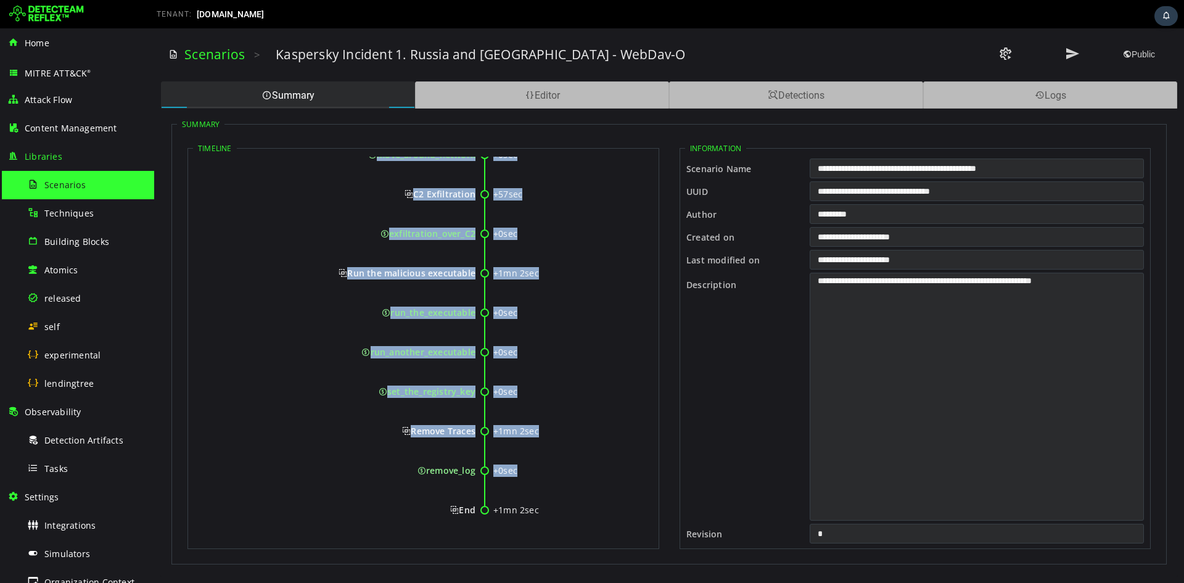
drag, startPoint x: 453, startPoint y: 180, endPoint x: 475, endPoint y: 514, distance: 334.3
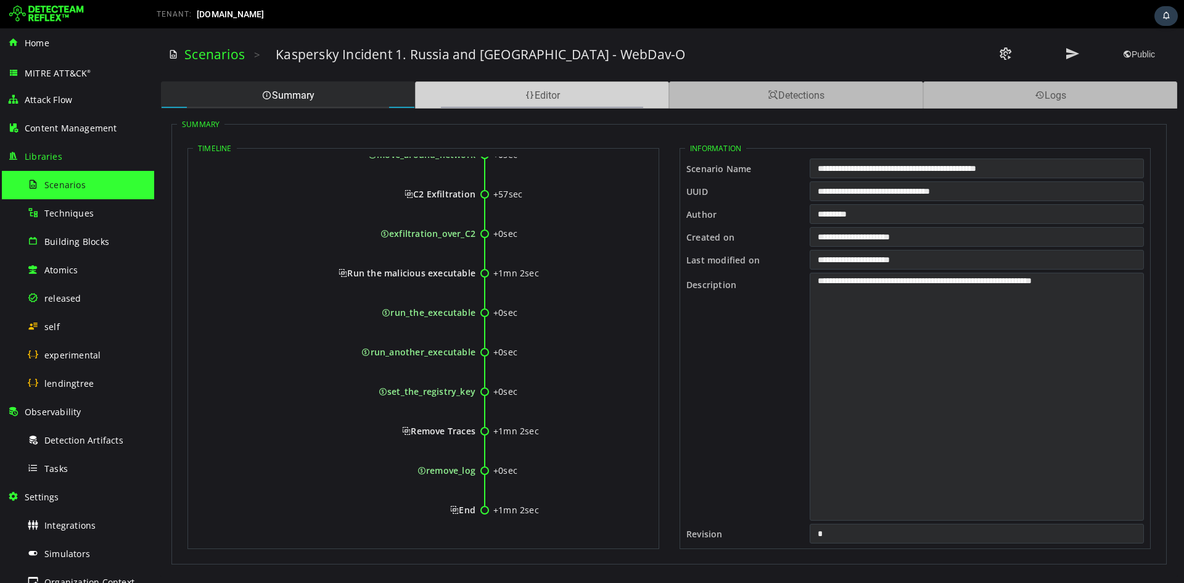
click at [485, 89] on div "Editor" at bounding box center [542, 94] width 254 height 27
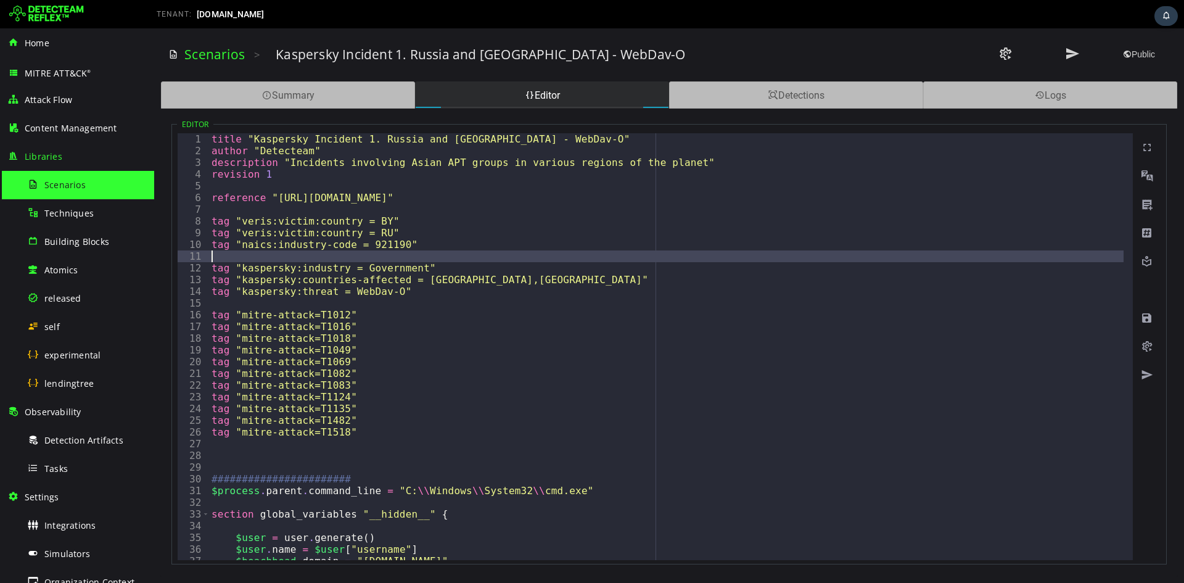
click at [485, 218] on div "title "Kaspersky Incident 1. Russia and Belarus - WebDav-O" author "Detecteam" …" at bounding box center [1105, 353] width 1792 height 441
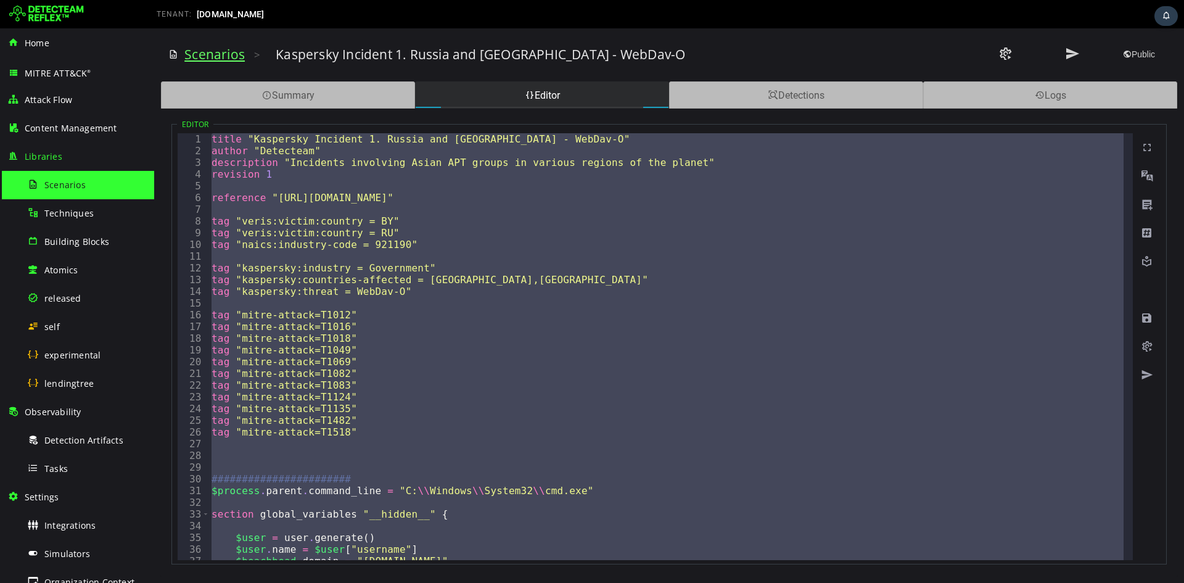
click at [210, 51] on link "Scenarios" at bounding box center [214, 54] width 60 height 17
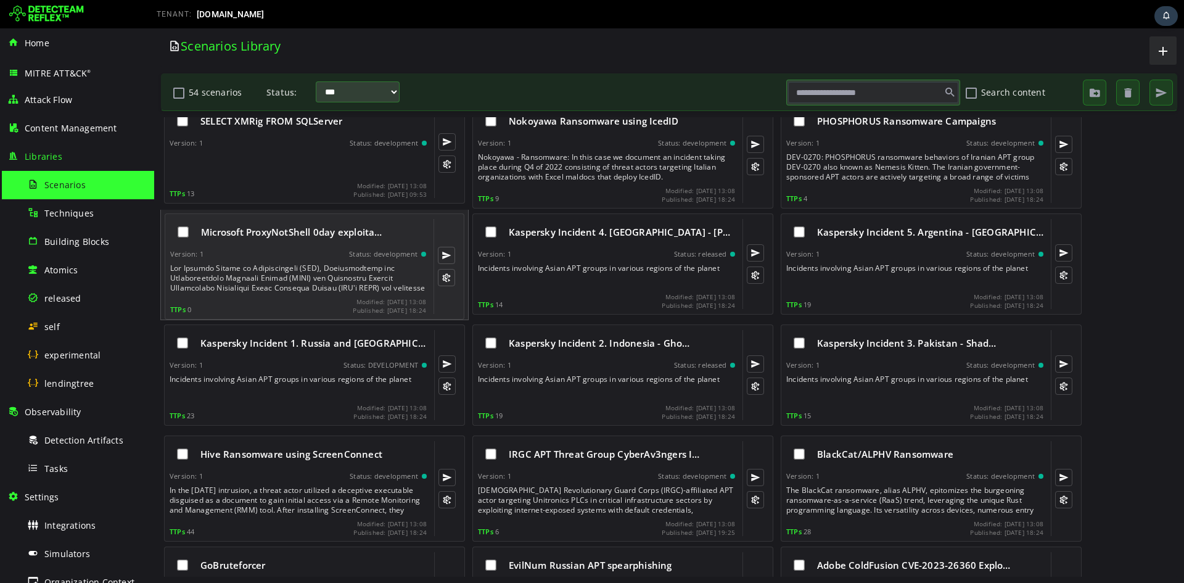
scroll to position [1151, 0]
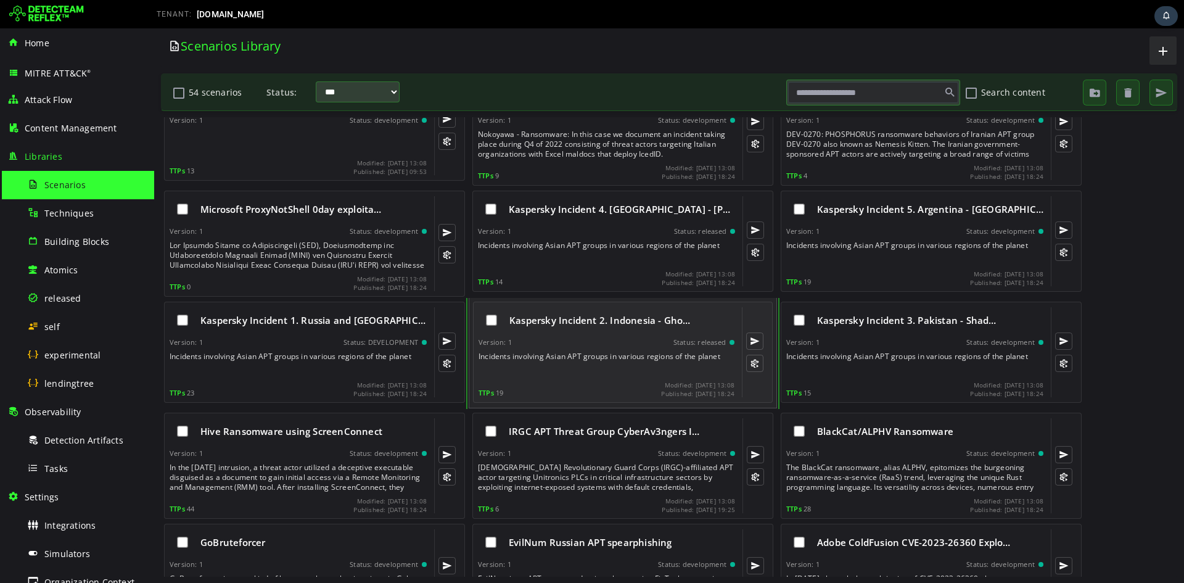
click at [485, 218] on span "Kaspersky Incident 2. Indonesia - Gho…" at bounding box center [599, 320] width 181 height 12
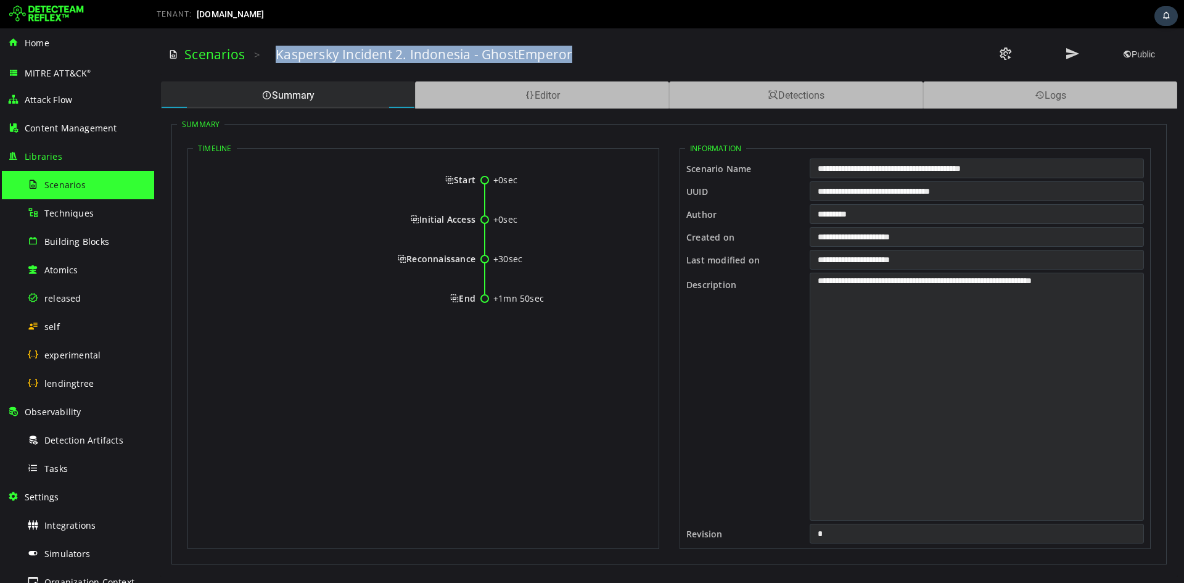
drag, startPoint x: 278, startPoint y: 60, endPoint x: 571, endPoint y: 59, distance: 293.6
click at [485, 59] on div "Kaspersky Incident 2. Indonesia - GhostEmperor" at bounding box center [586, 54] width 620 height 17
drag, startPoint x: 456, startPoint y: 183, endPoint x: 475, endPoint y: 304, distance: 122.4
click at [475, 218] on div "+0sec Start +0sec Initial Access +30sec Reconnaissance +1mn 50sec End" at bounding box center [423, 244] width 461 height 175
click at [445, 181] on span "Start" at bounding box center [460, 180] width 30 height 12
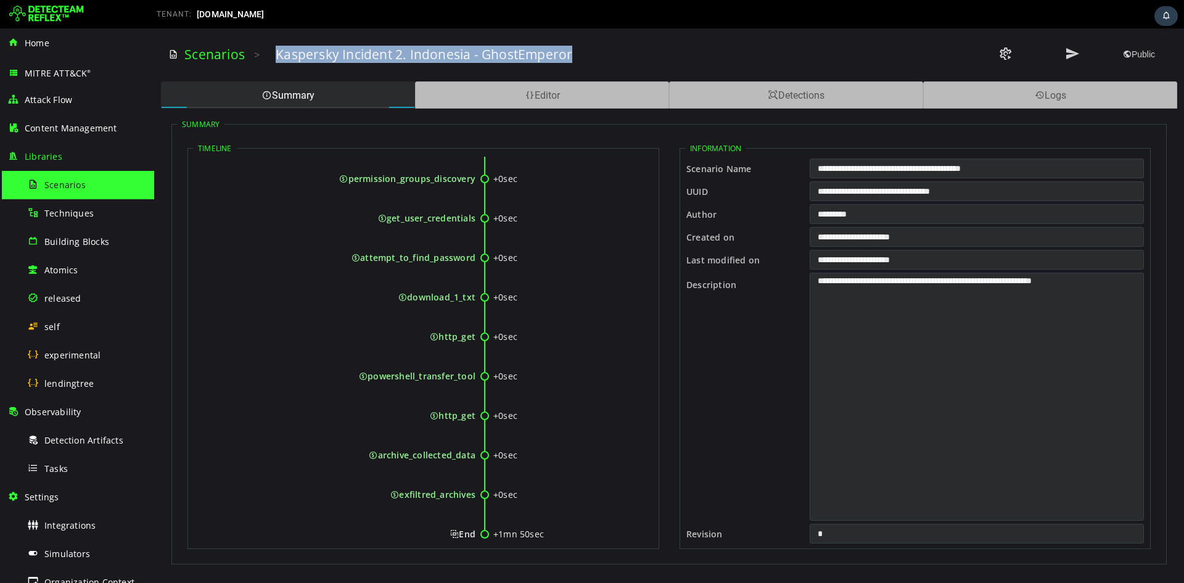
scroll to position [854, 0]
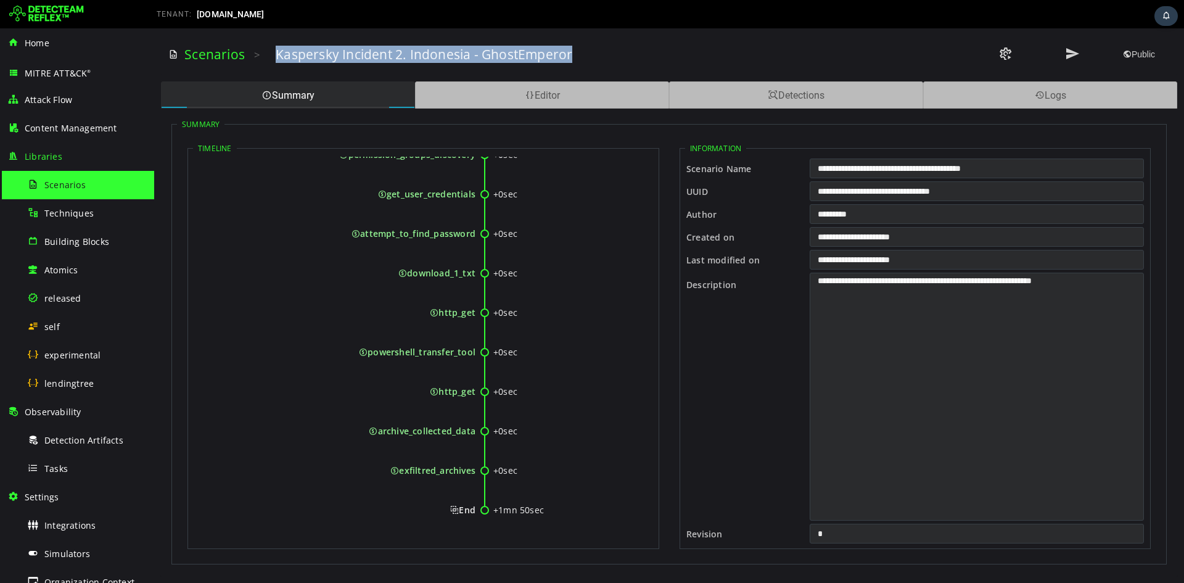
drag, startPoint x: 454, startPoint y: 180, endPoint x: 474, endPoint y: 510, distance: 330.6
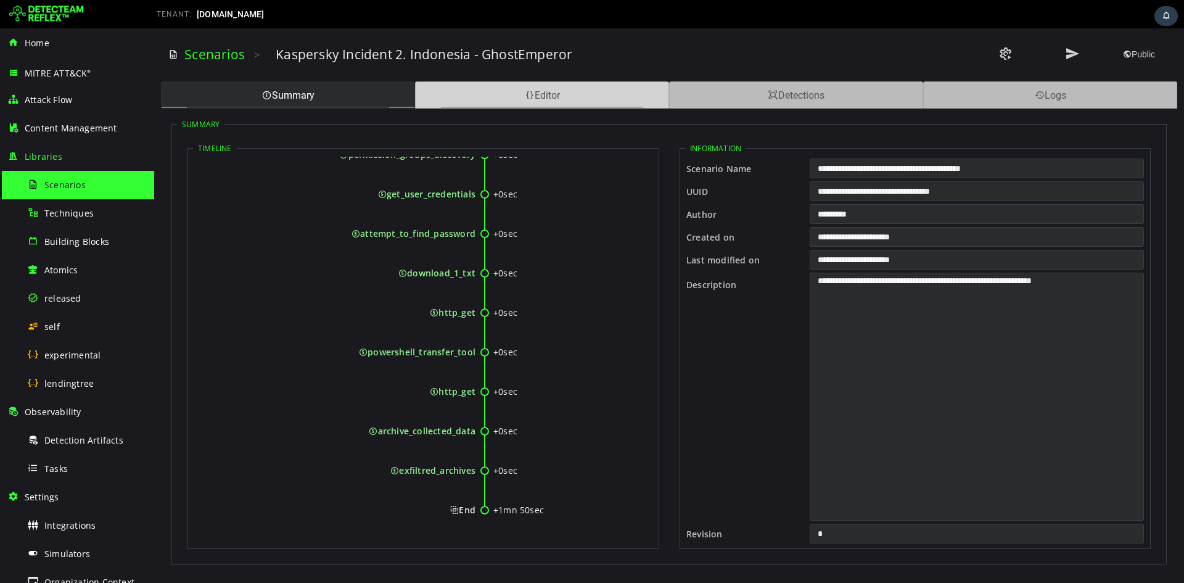
click at [485, 102] on div "Editor" at bounding box center [542, 94] width 254 height 27
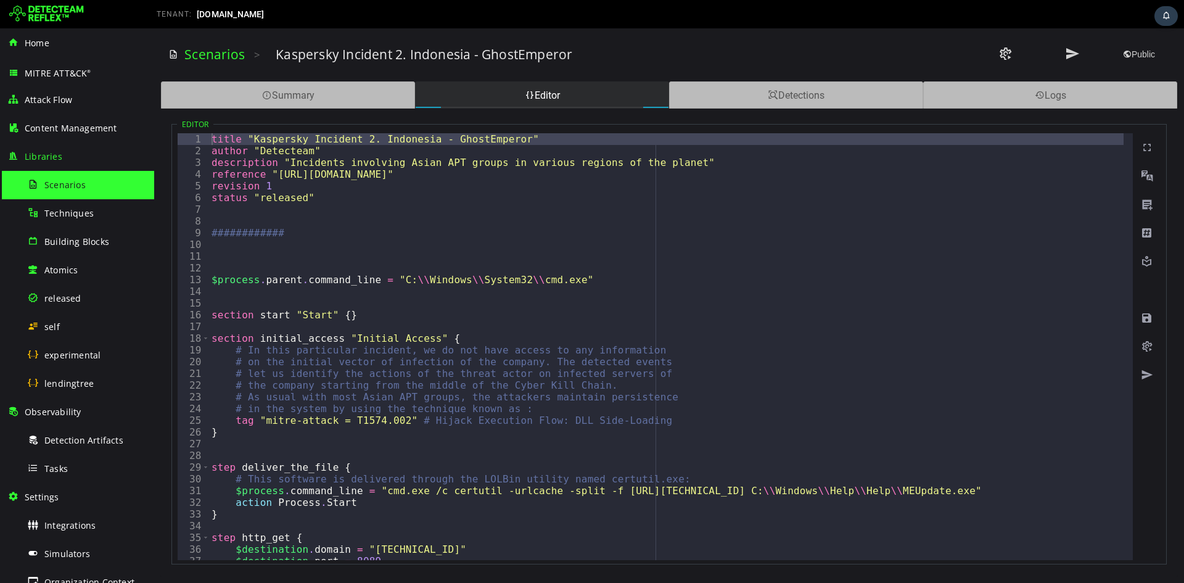
type textarea "**********"
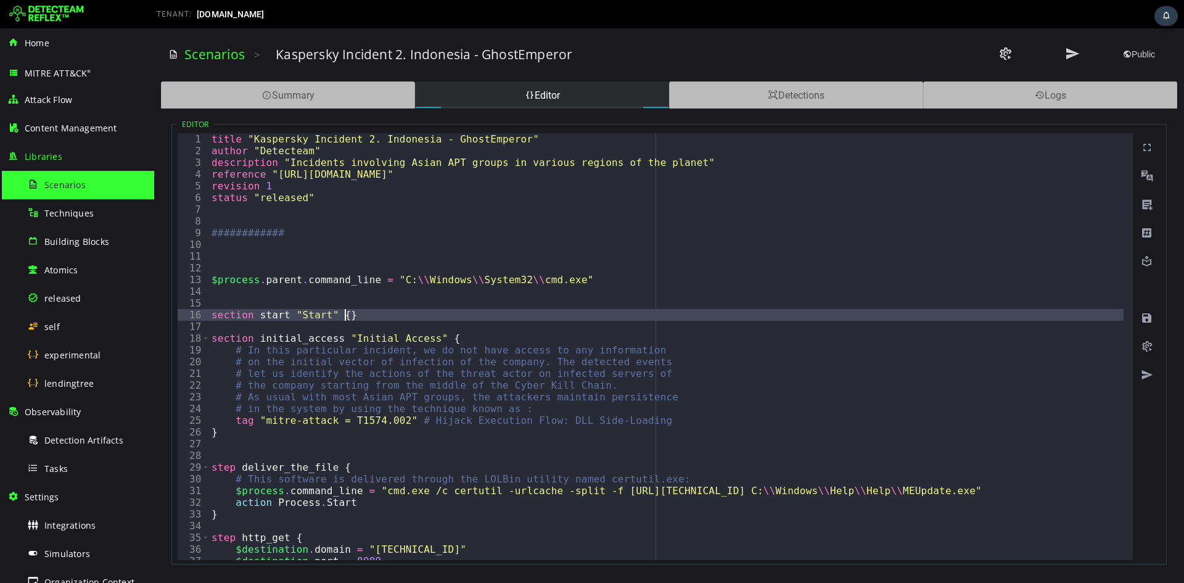
click at [485, 218] on div "title "Kaspersky Incident 2. Indonesia - GhostEmperor" author "Detecteam" descr…" at bounding box center [838, 353] width 1259 height 441
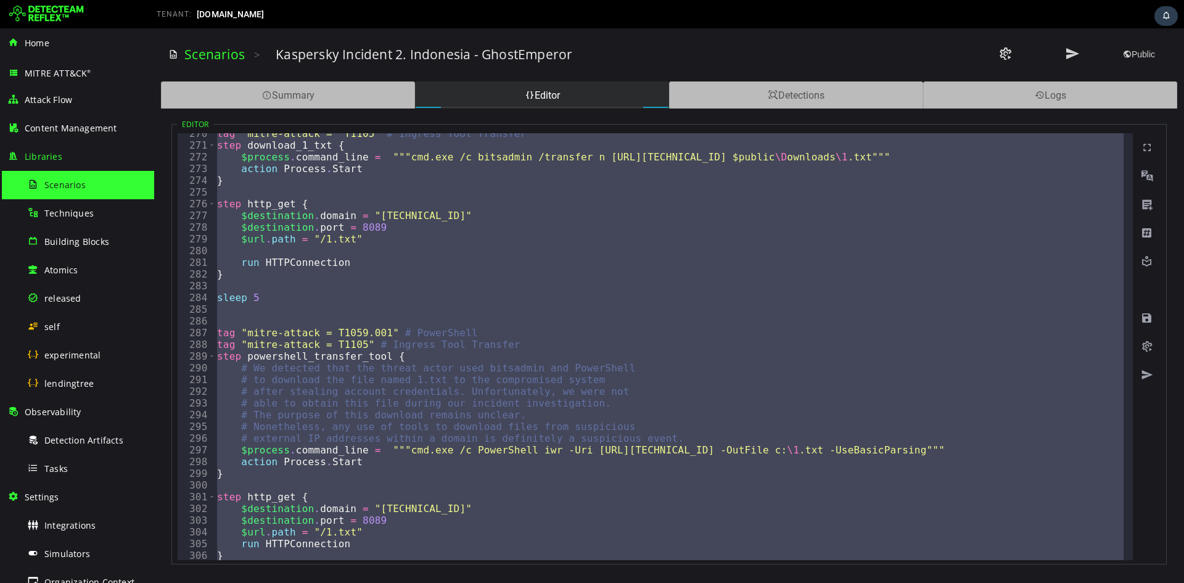
scroll to position [3496, 0]
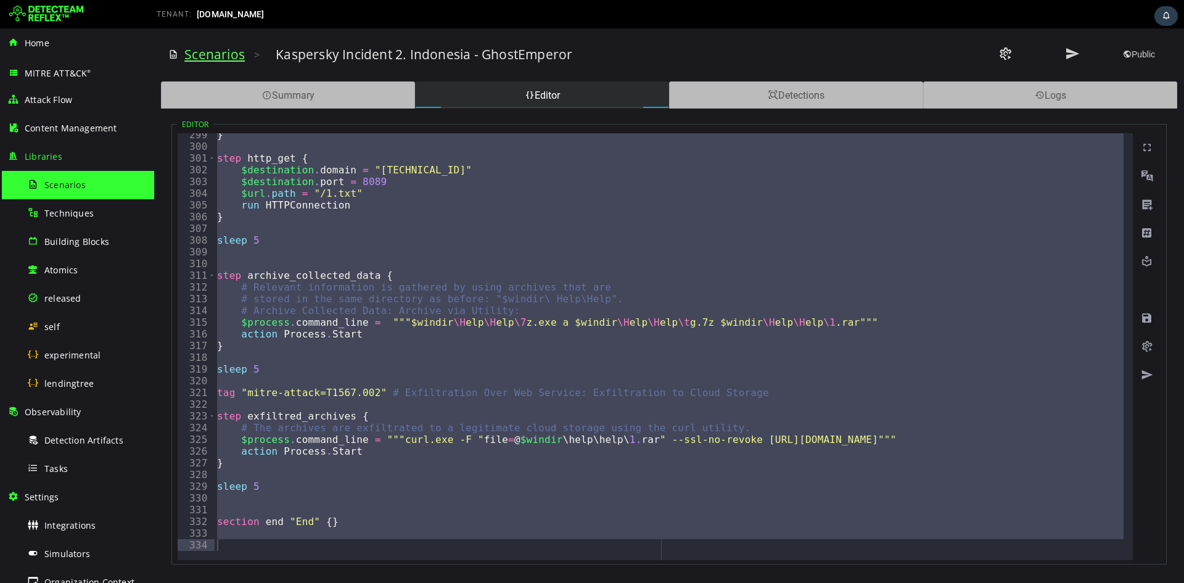
click at [231, 59] on link "Scenarios" at bounding box center [214, 54] width 60 height 17
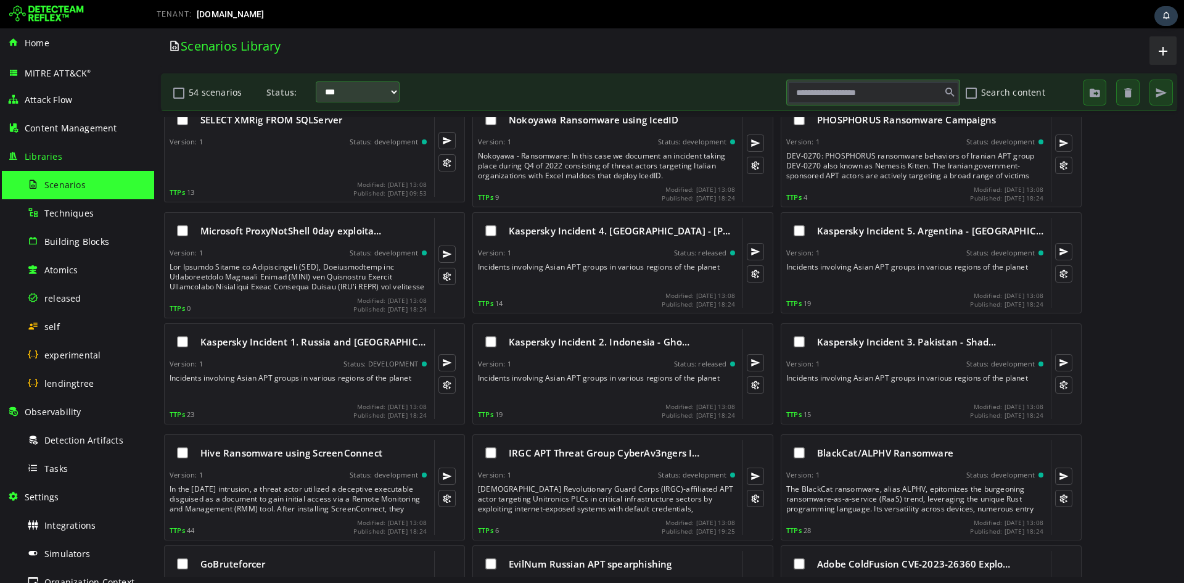
scroll to position [1151, 0]
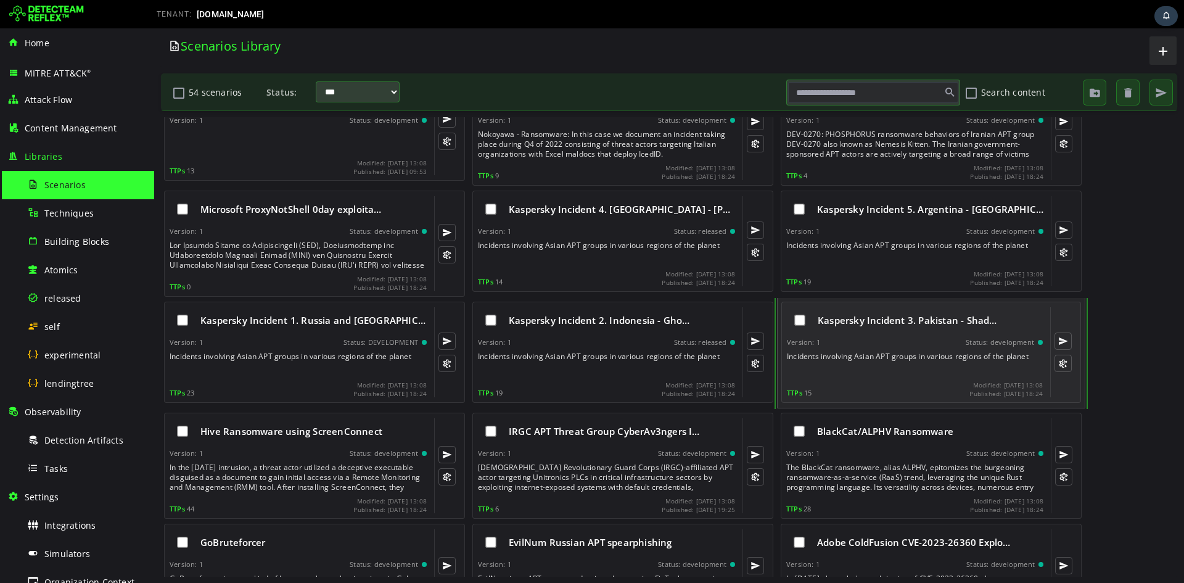
click at [485, 218] on span "Kaspersky Incident 3. Pakistan - Shad…" at bounding box center [907, 320] width 179 height 12
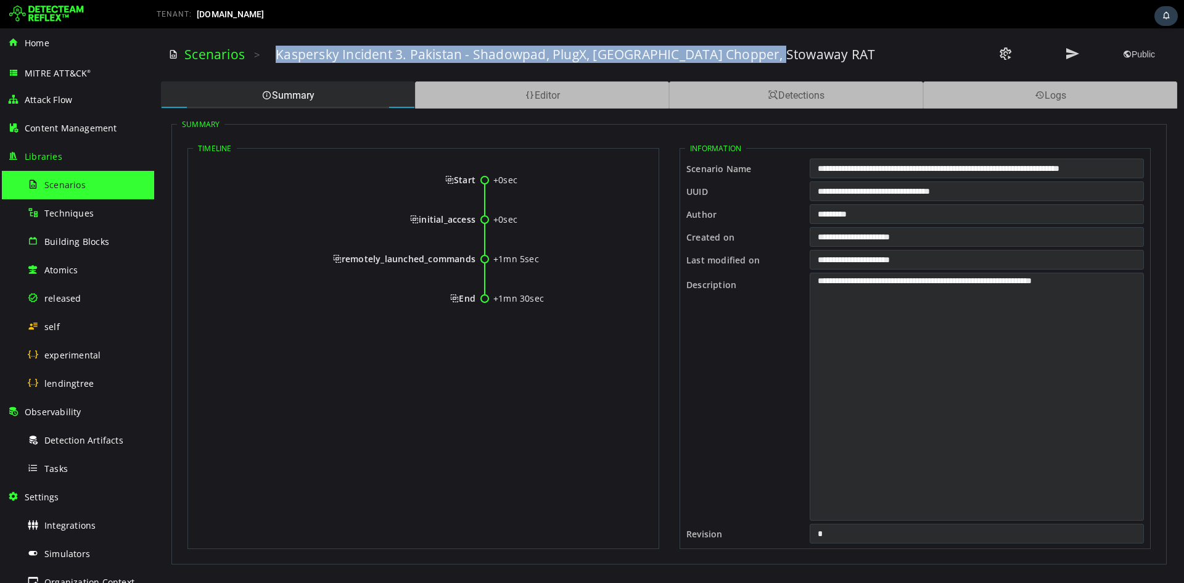
drag, startPoint x: 275, startPoint y: 53, endPoint x: 850, endPoint y: 57, distance: 574.8
click at [485, 57] on div "Kaspersky Incident 3. Pakistan - Shadowpad, PlugX, China Chopper, Stowaway RAT" at bounding box center [586, 54] width 620 height 17
drag, startPoint x: 451, startPoint y: 178, endPoint x: 475, endPoint y: 295, distance: 119.5
click at [475, 218] on div "+0sec Start +0sec initial_access +1mn 5sec remotely_launched_commands +1mn 30se…" at bounding box center [423, 244] width 461 height 175
click at [445, 176] on span "Start" at bounding box center [460, 180] width 30 height 12
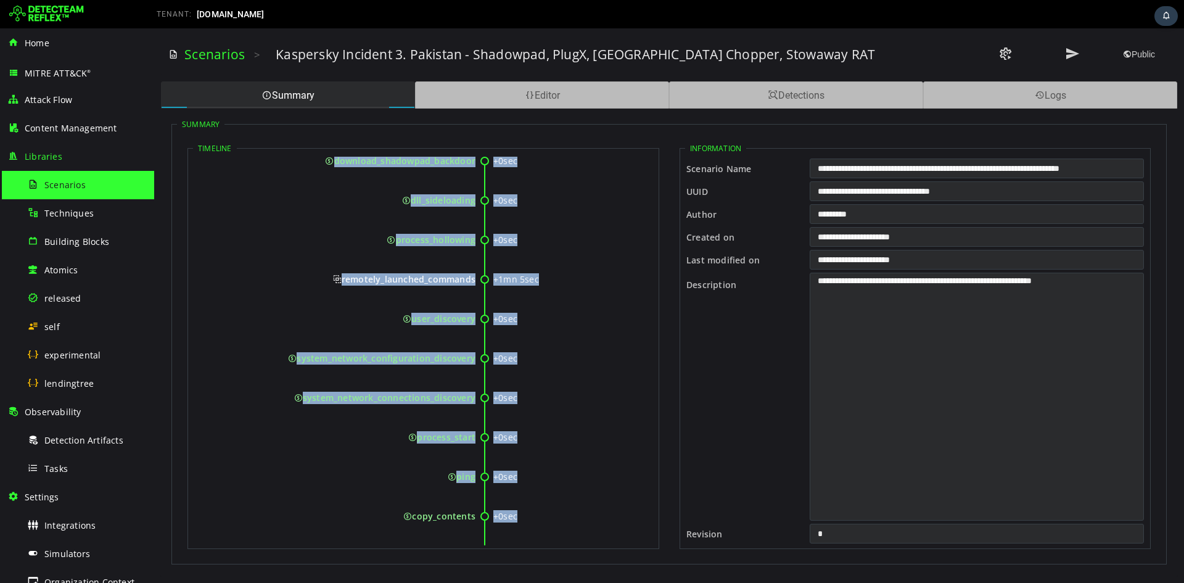
scroll to position [499, 0]
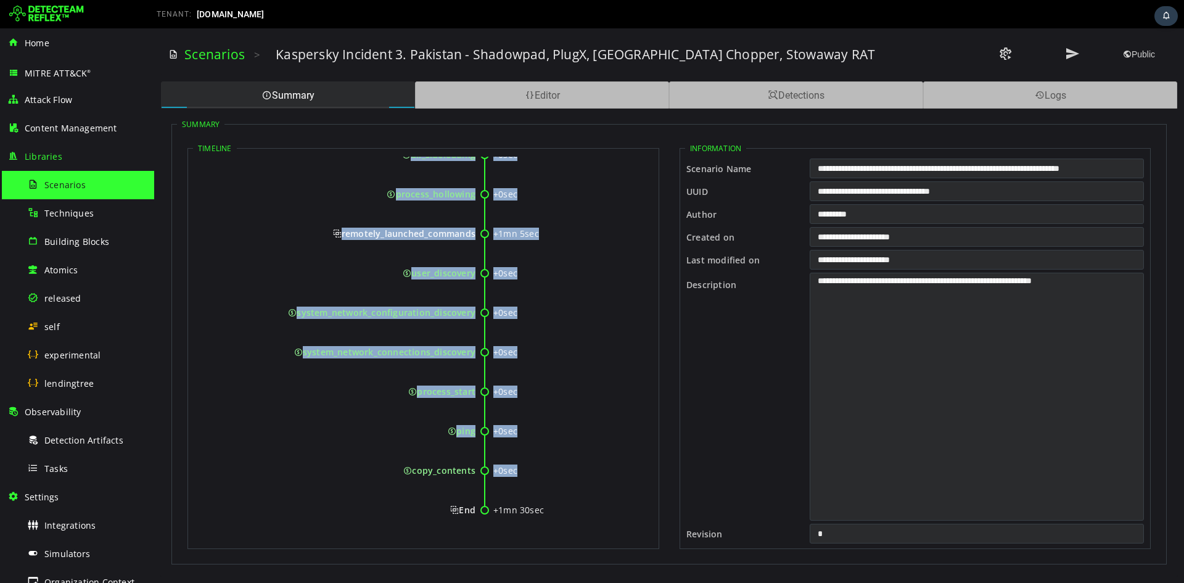
drag, startPoint x: 453, startPoint y: 176, endPoint x: 474, endPoint y: 511, distance: 335.5
click at [474, 218] on div "+0sec Start +0sec initial_access +0sec start_the_webshell +0sec execute_CS_in_c…" at bounding box center [423, 101] width 461 height 886
click at [485, 94] on div "Editor" at bounding box center [542, 94] width 254 height 27
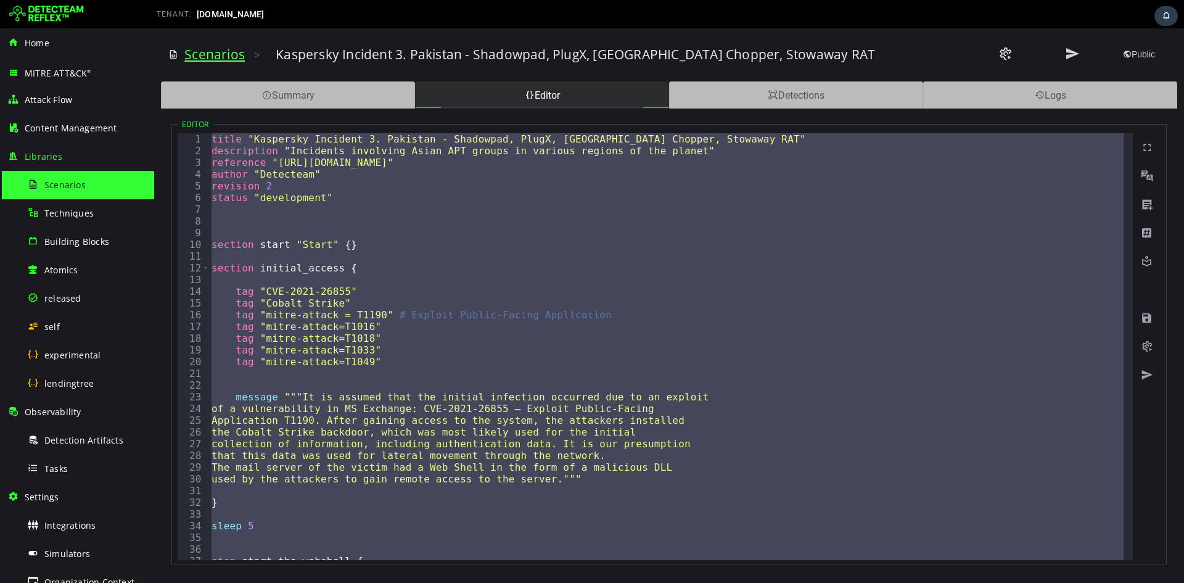
click at [197, 49] on link "Scenarios" at bounding box center [214, 54] width 60 height 17
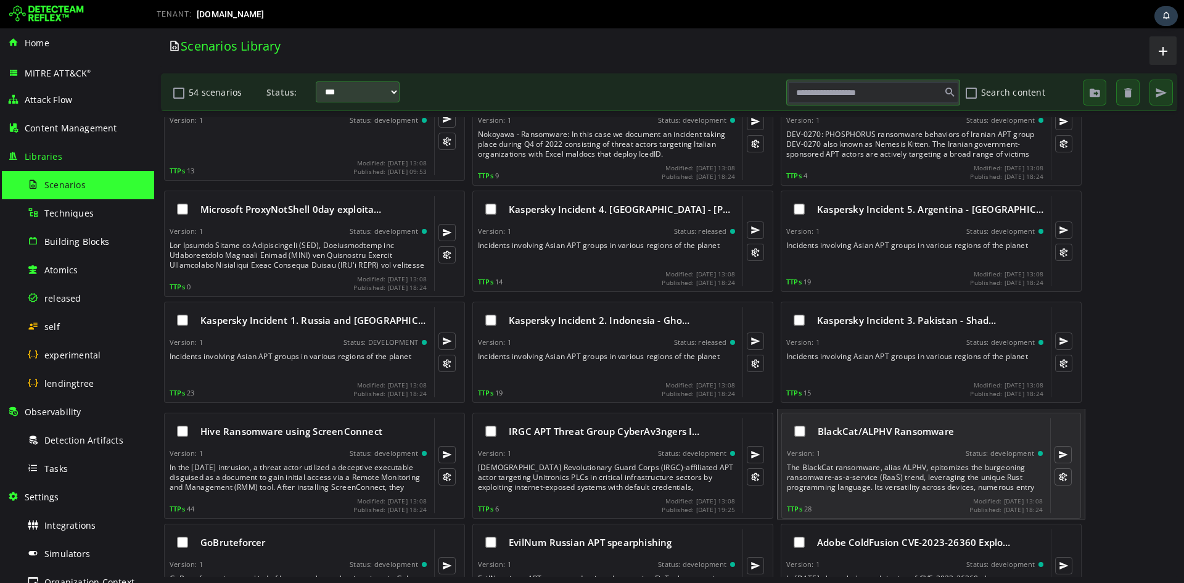
scroll to position [30, 0]
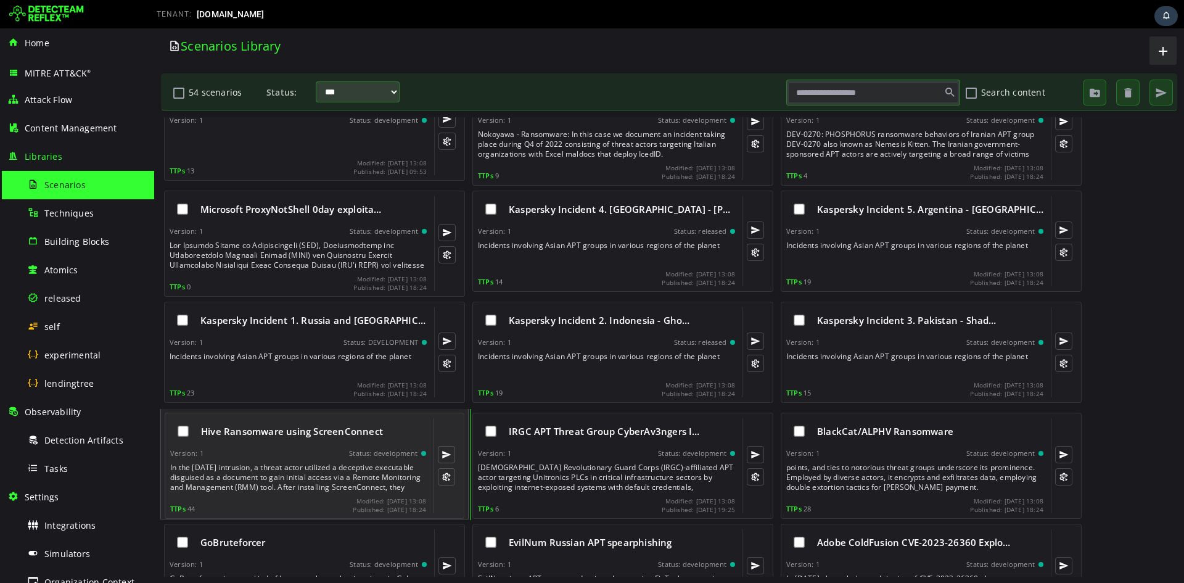
click at [328, 218] on div "Hive Ransomware using ScreenConnect Version: 1 Status: development TTPs 44 Modi…" at bounding box center [298, 465] width 256 height 95
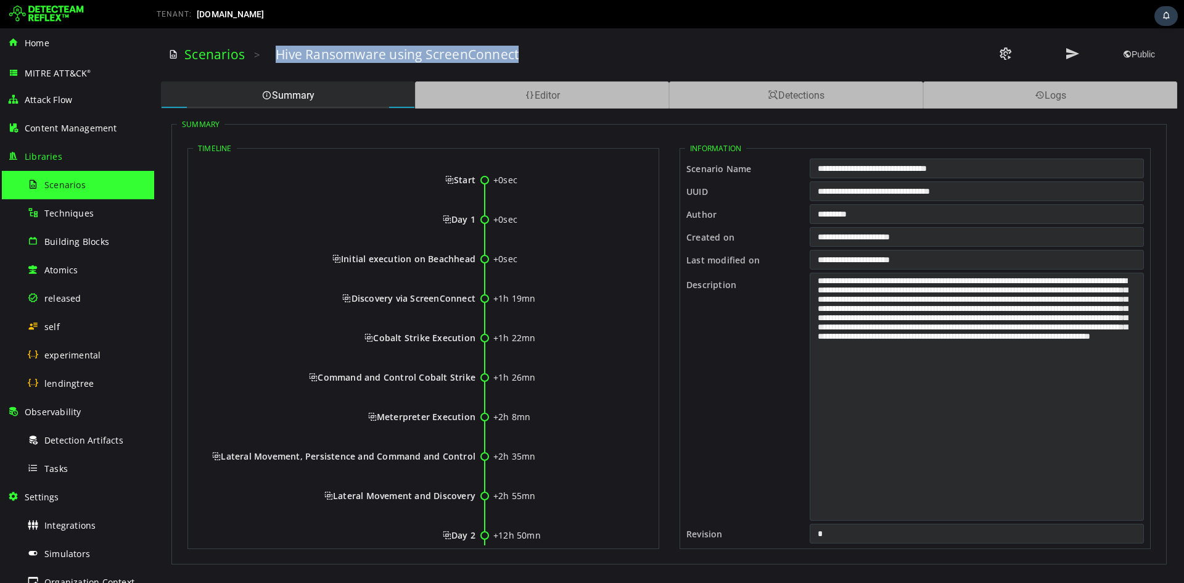
drag, startPoint x: 277, startPoint y: 55, endPoint x: 582, endPoint y: 59, distance: 304.7
click at [485, 59] on div "Hive Ransomware using ScreenConnect" at bounding box center [586, 54] width 620 height 17
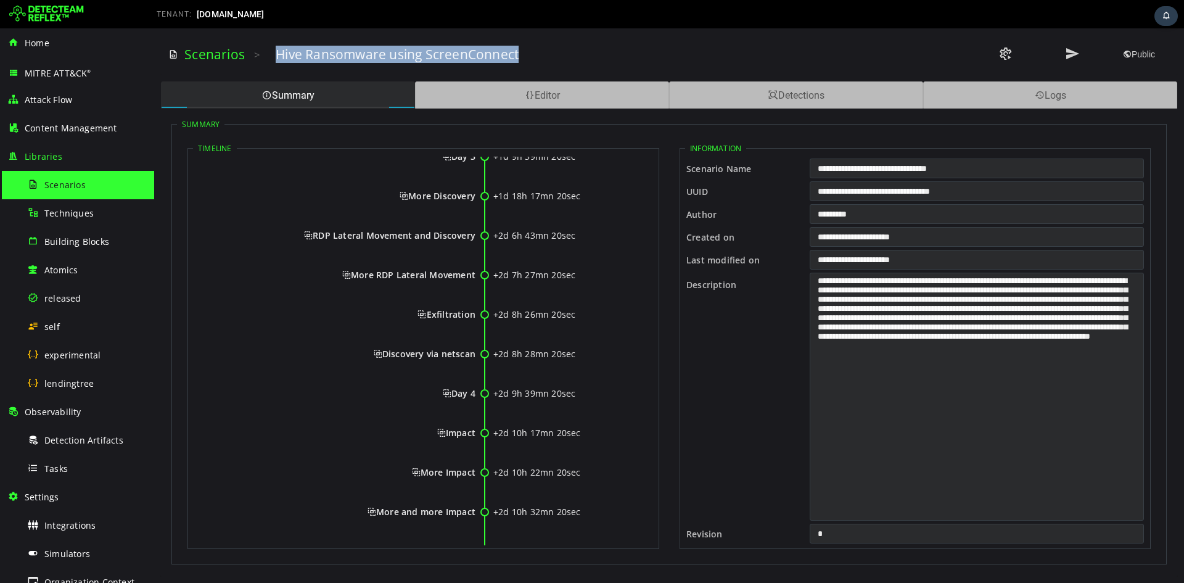
scroll to position [578, 0]
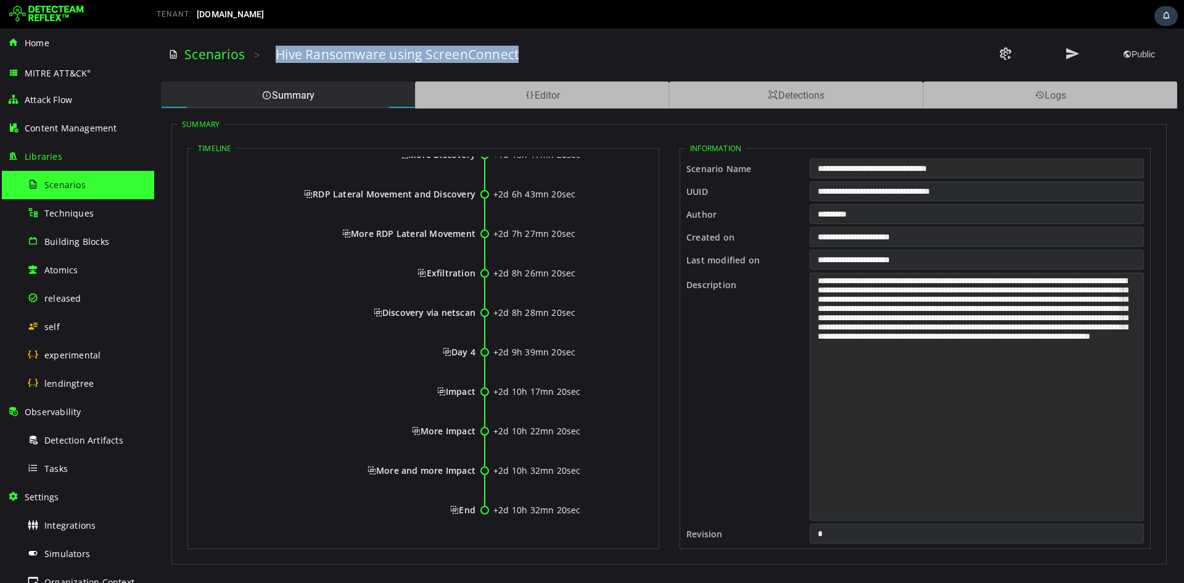
drag, startPoint x: 455, startPoint y: 183, endPoint x: 474, endPoint y: 512, distance: 329.9
click at [474, 218] on div "+0sec Start +0sec Day 1 +0sec Initial execution on Beachhead +1h 19mn Discovery…" at bounding box center [423, 61] width 461 height 965
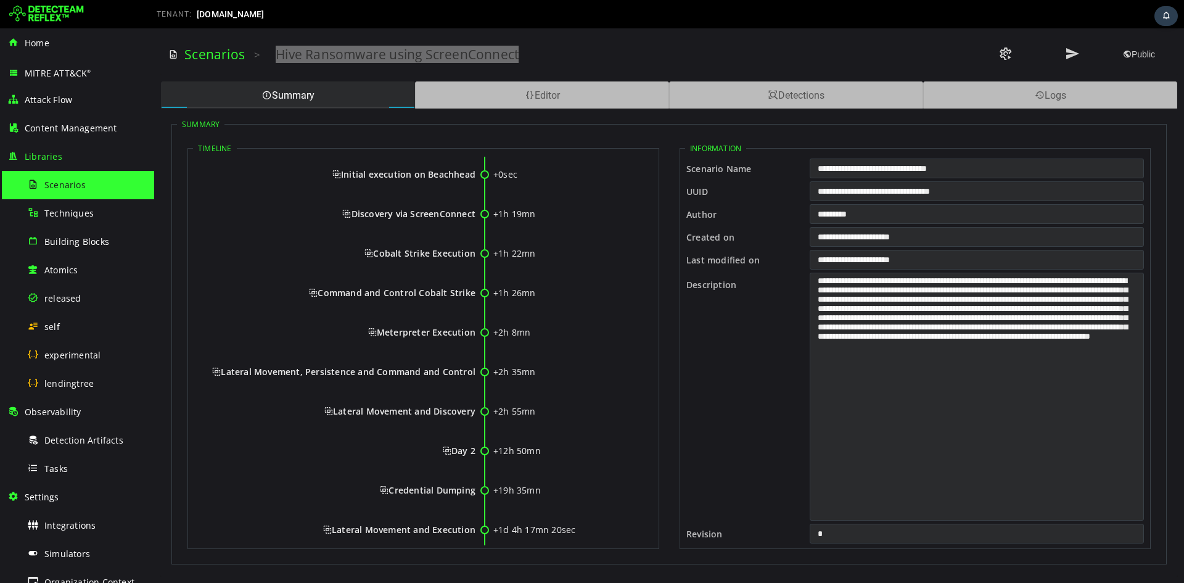
scroll to position [0, 0]
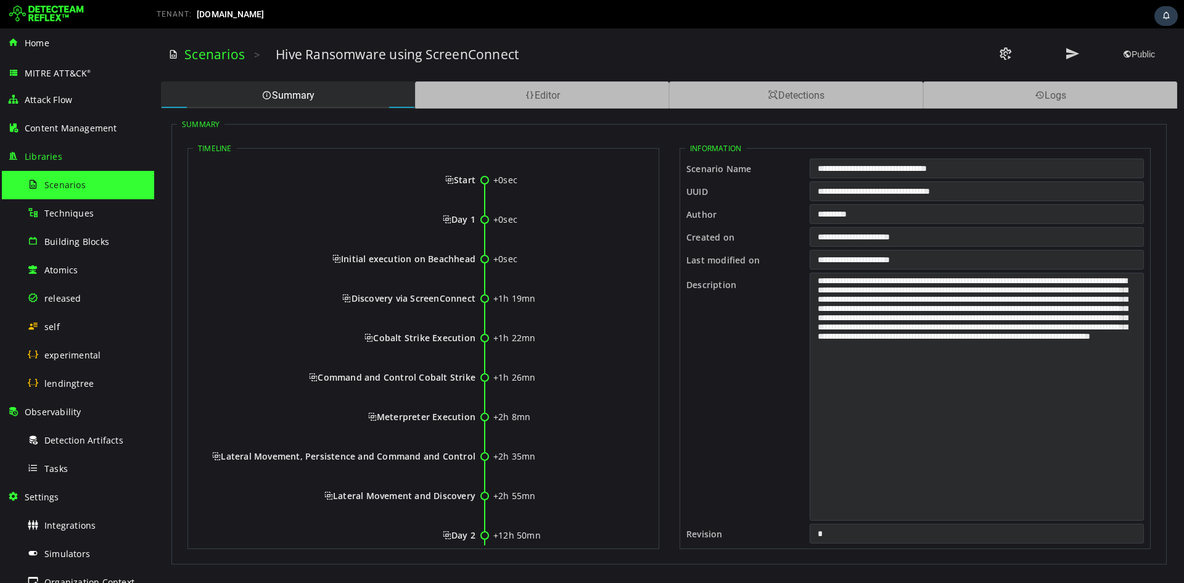
click at [449, 178] on span "Start" at bounding box center [460, 180] width 30 height 12
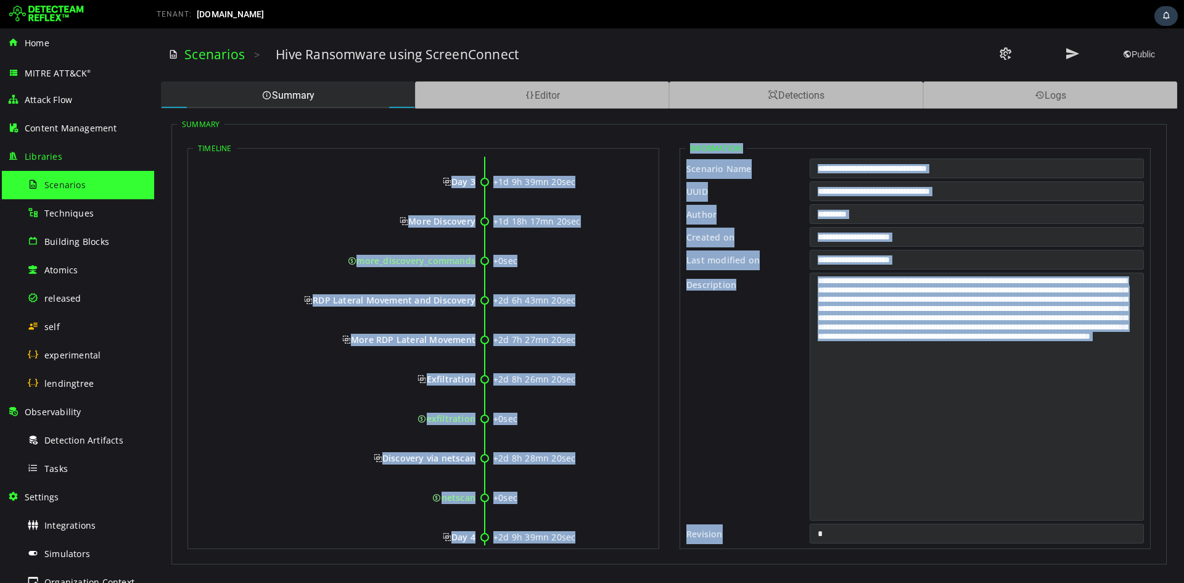
scroll to position [1328, 0]
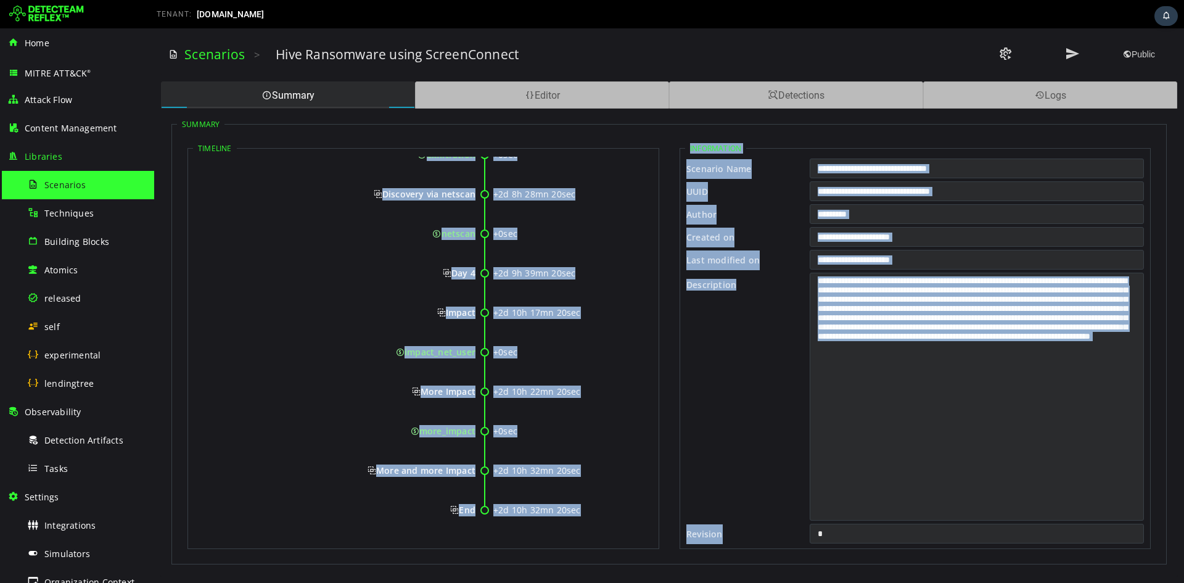
drag, startPoint x: 453, startPoint y: 178, endPoint x: 474, endPoint y: 508, distance: 330.6
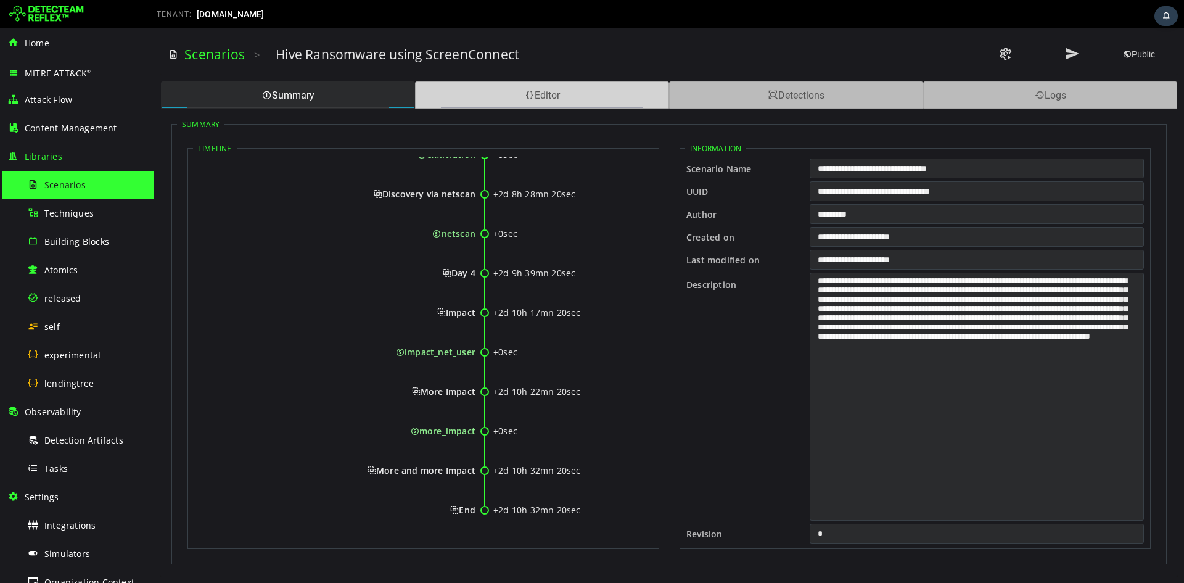
click at [485, 104] on div "Editor" at bounding box center [542, 94] width 254 height 27
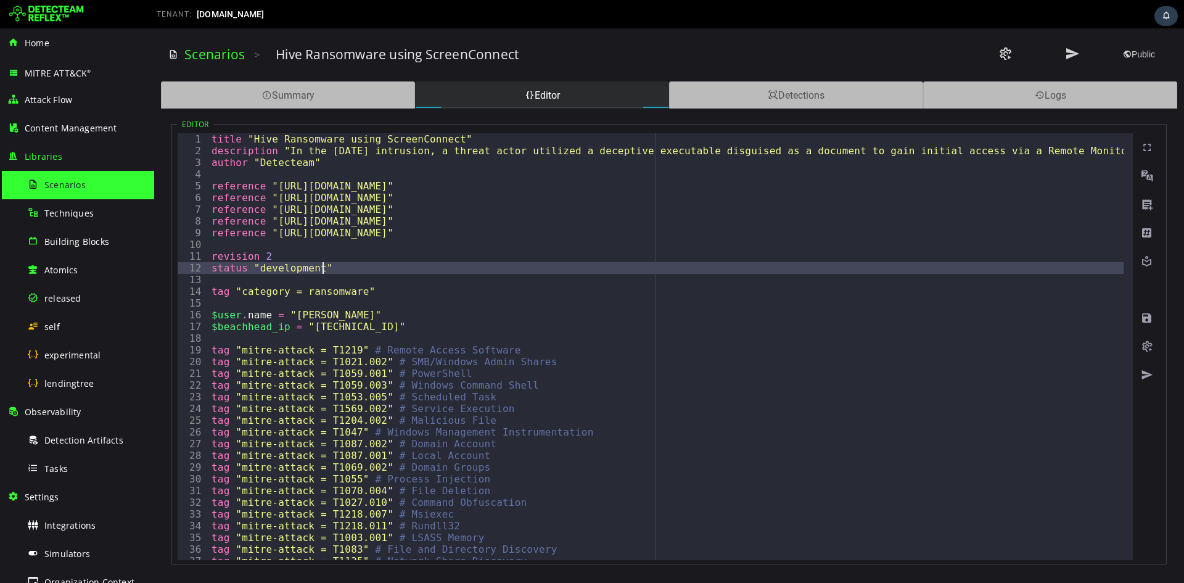
type textarea "**********"
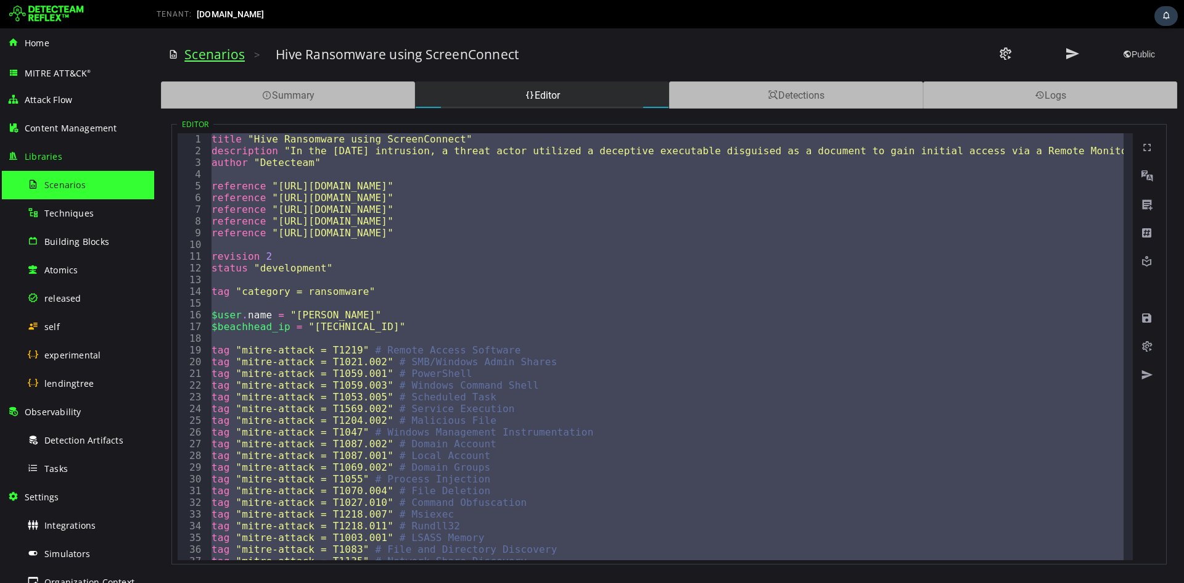
click at [212, 59] on link "Scenarios" at bounding box center [214, 54] width 60 height 17
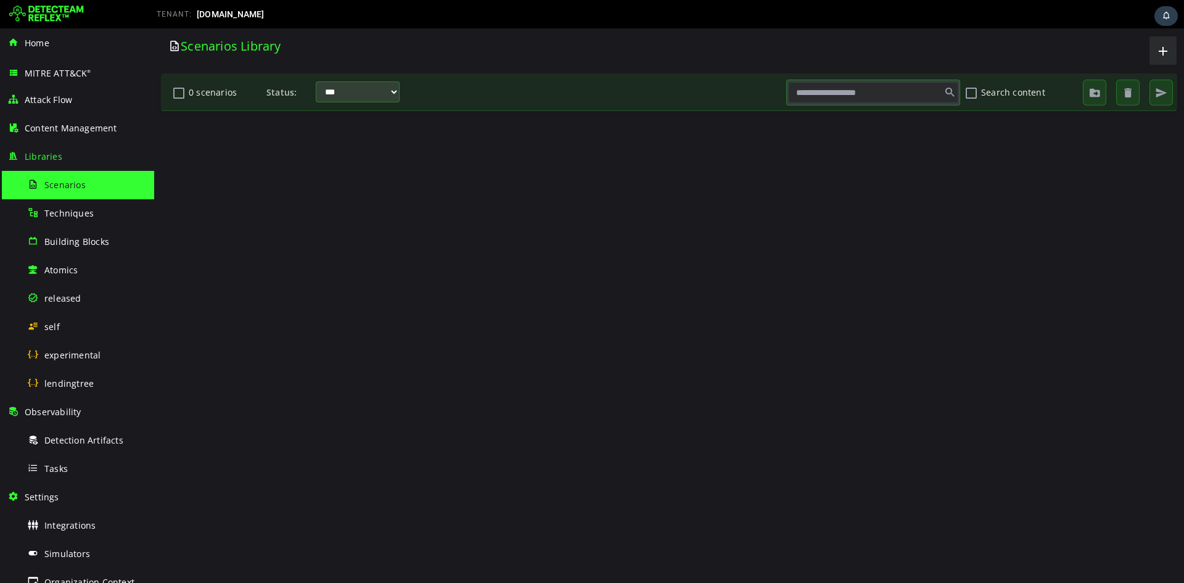
scroll to position [0, 0]
click at [84, 184] on span "Scenarios" at bounding box center [64, 185] width 41 height 12
click at [75, 212] on span "Techniques" at bounding box center [68, 213] width 49 height 12
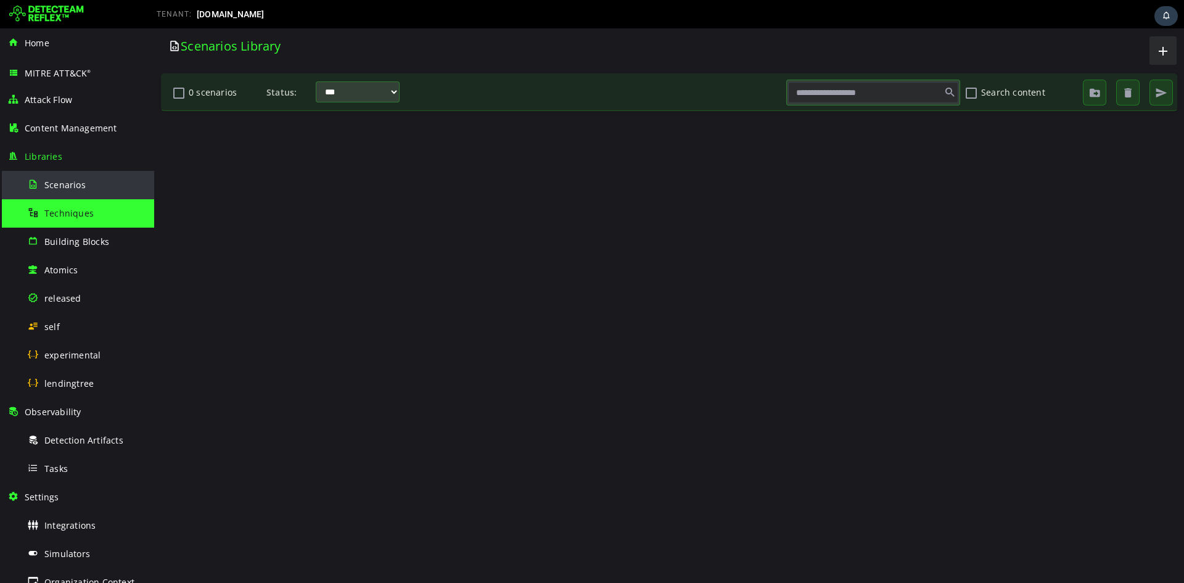
click at [77, 176] on div "Scenarios" at bounding box center [87, 185] width 120 height 28
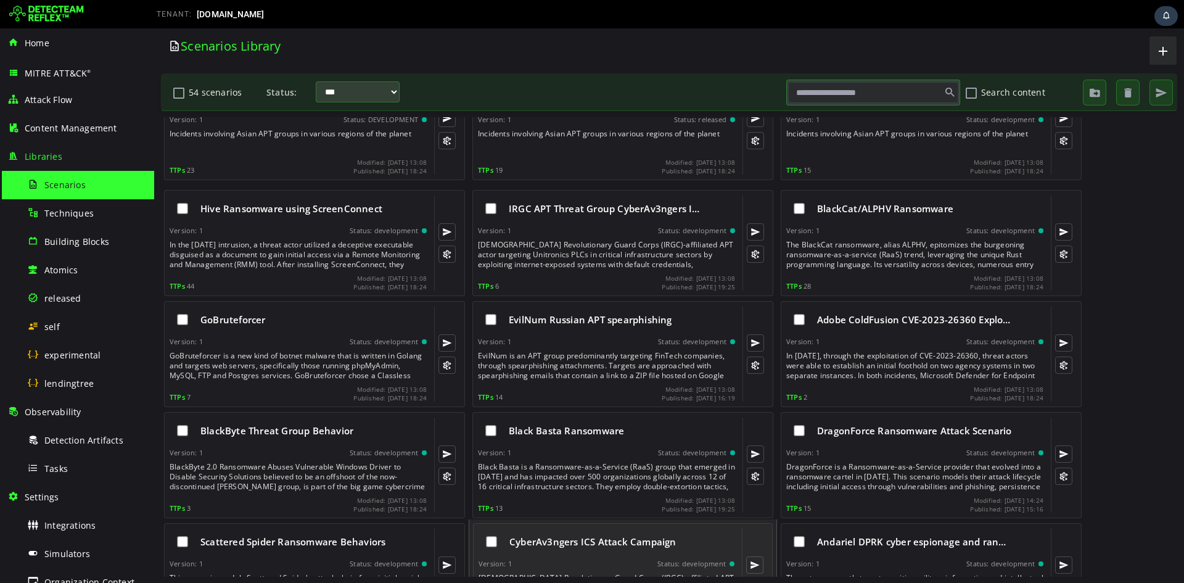
scroll to position [1210, 0]
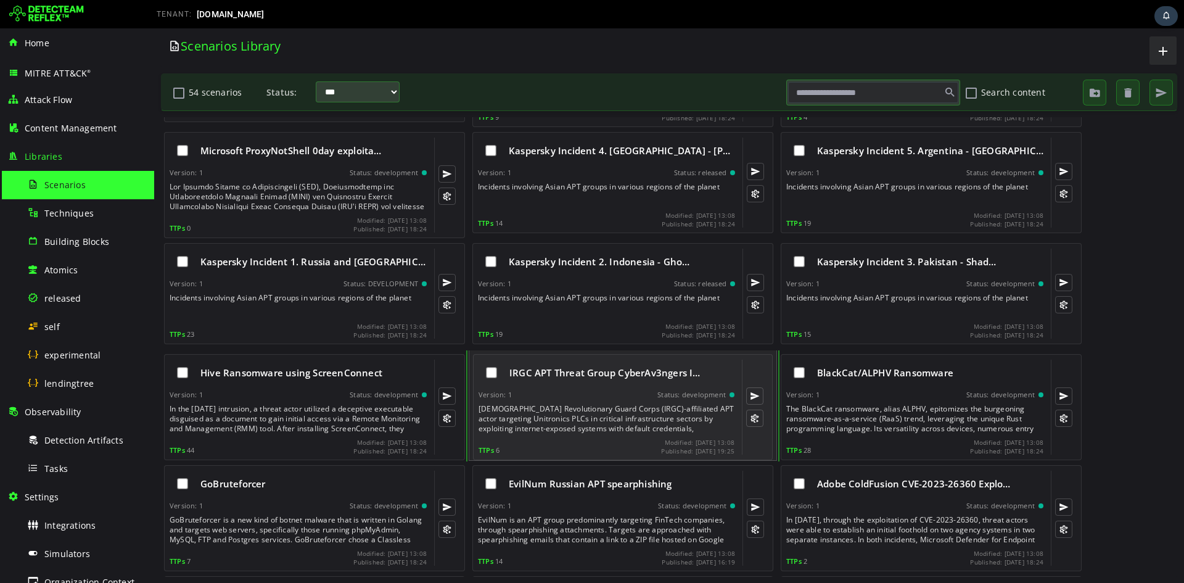
click at [485, 218] on div "IRGC APT Threat Group CyberAv3ngers I… Version: 1 Status: development Iranian I…" at bounding box center [607, 407] width 256 height 95
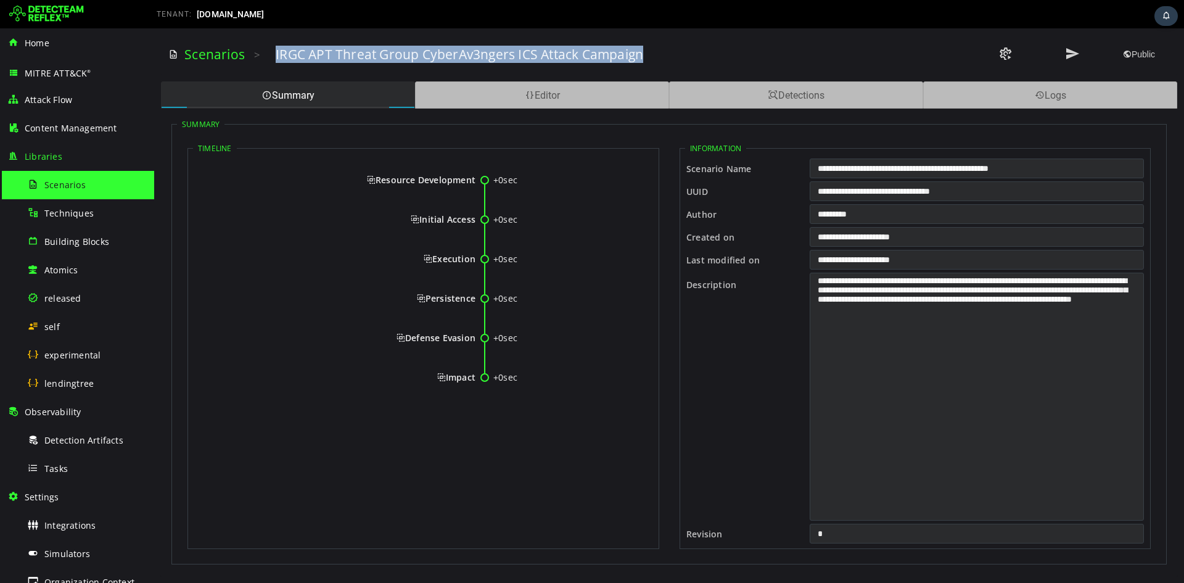
drag, startPoint x: 275, startPoint y: 57, endPoint x: 653, endPoint y: 57, distance: 378.0
click at [485, 57] on div "IRGC APT Threat Group CyberAv3ngers ICS Attack Campaign" at bounding box center [586, 54] width 620 height 17
drag, startPoint x: 376, startPoint y: 181, endPoint x: 475, endPoint y: 380, distance: 222.6
click at [475, 218] on div "+0sec Resource Development +0sec Initial Access +0sec Execution +0sec Persisten…" at bounding box center [423, 284] width 461 height 254
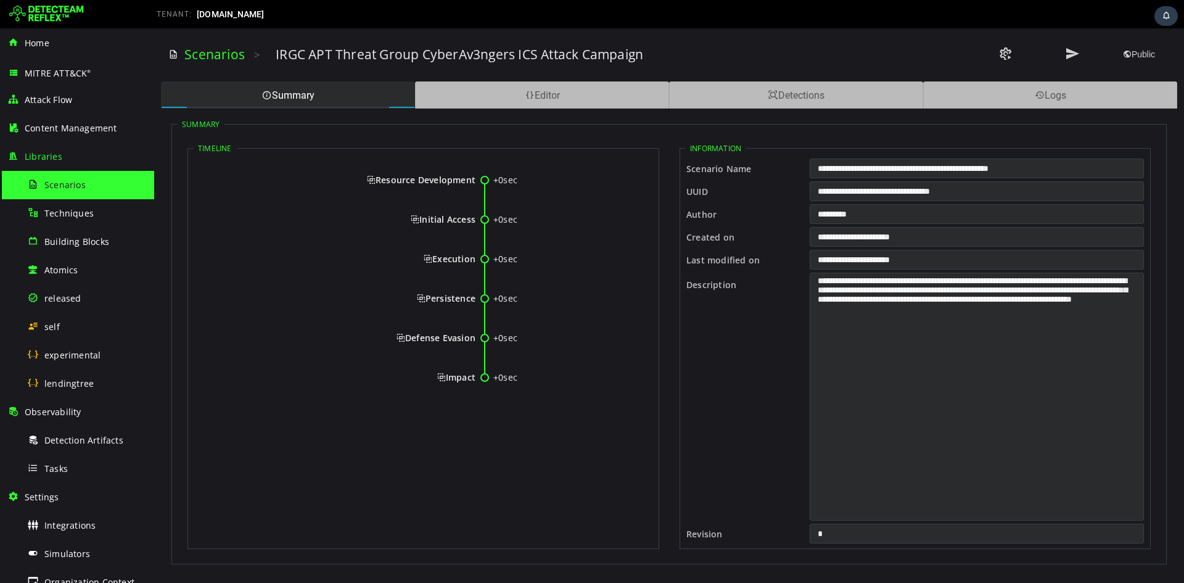
click at [368, 179] on span "Resource Development" at bounding box center [421, 180] width 109 height 12
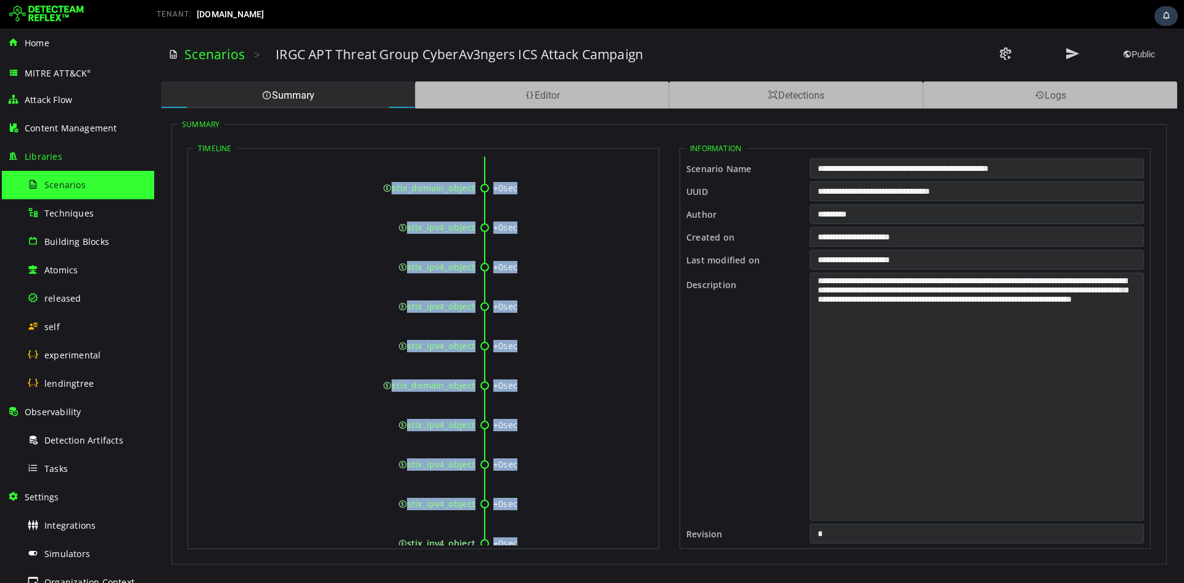
scroll to position [854, 0]
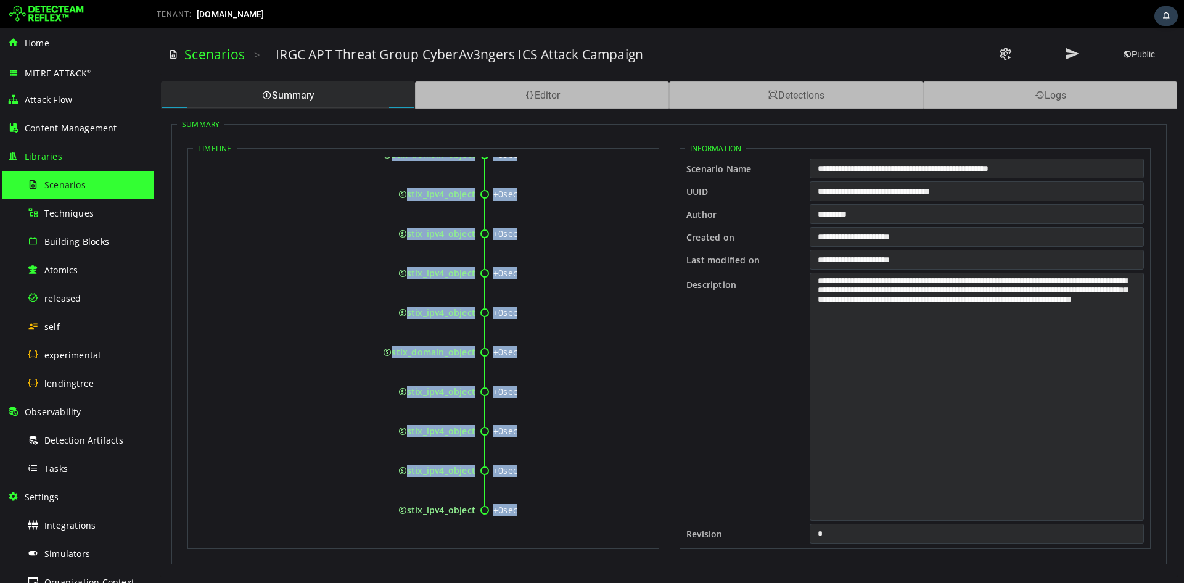
drag, startPoint x: 377, startPoint y: 179, endPoint x: 475, endPoint y: 514, distance: 348.2
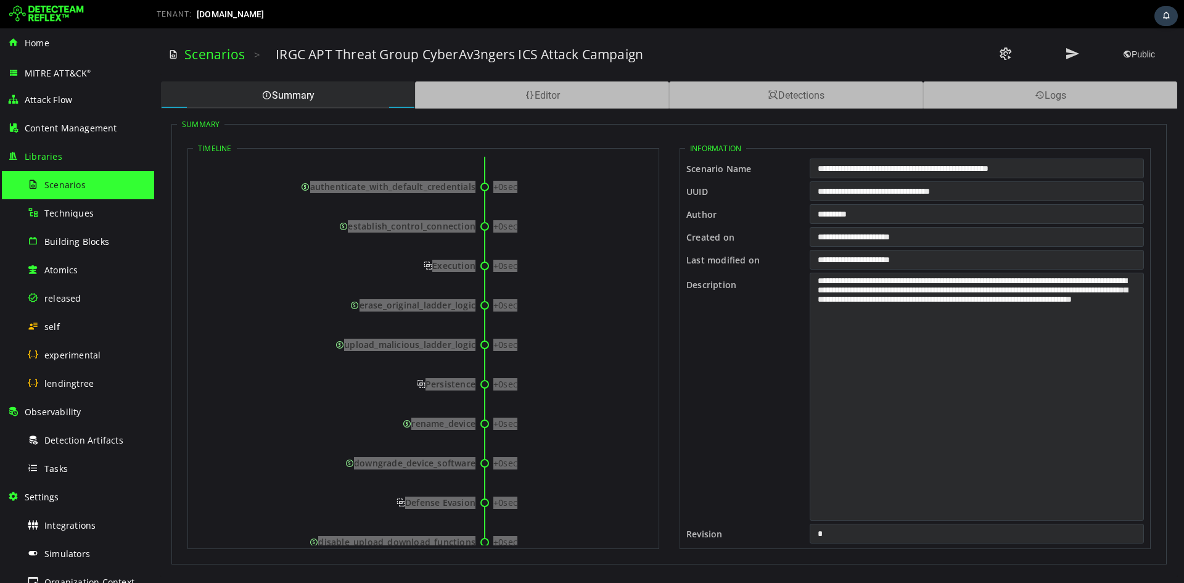
scroll to position [0, 0]
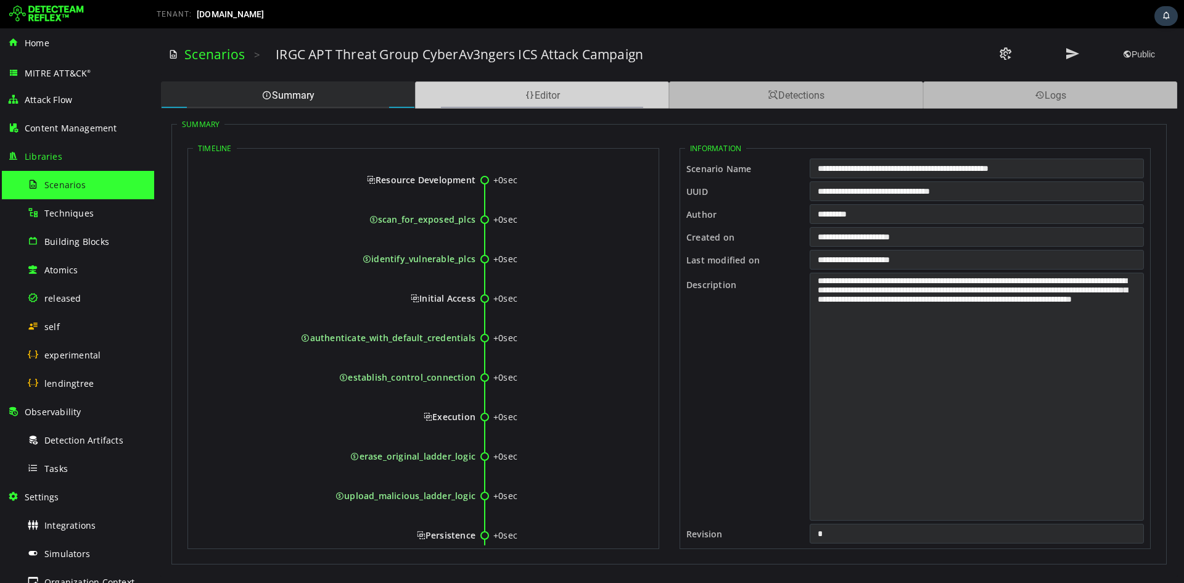
click at [485, 91] on div "Editor" at bounding box center [542, 94] width 254 height 27
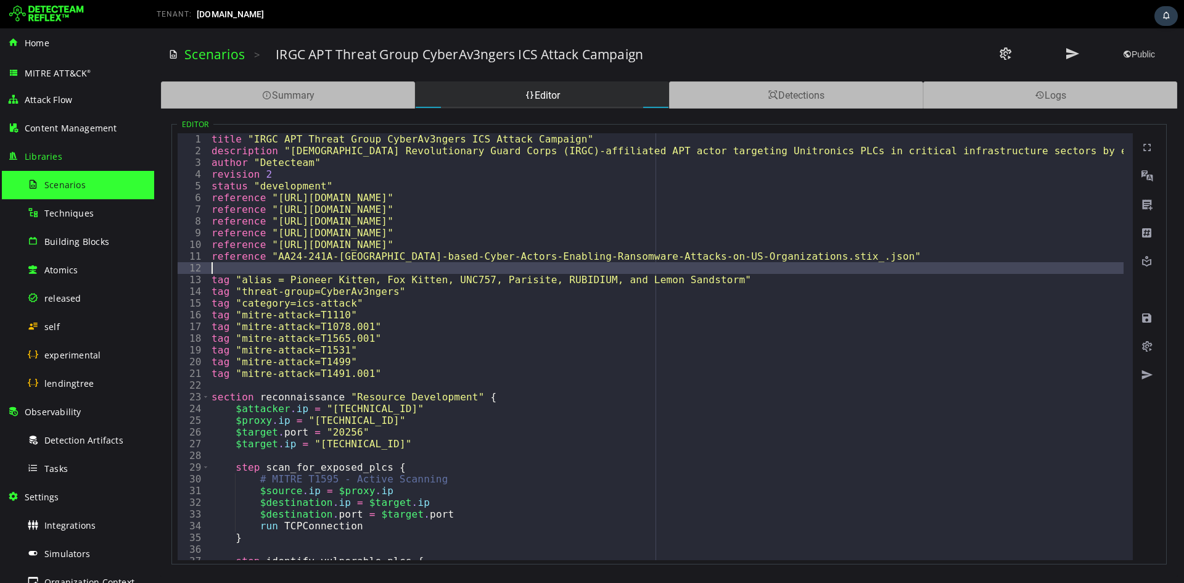
click at [485, 218] on div "title "IRGC APT Threat Group CyberAv3ngers ICS Attack Campaign" description "Ir…" at bounding box center [1032, 353] width 1647 height 441
type textarea "*"
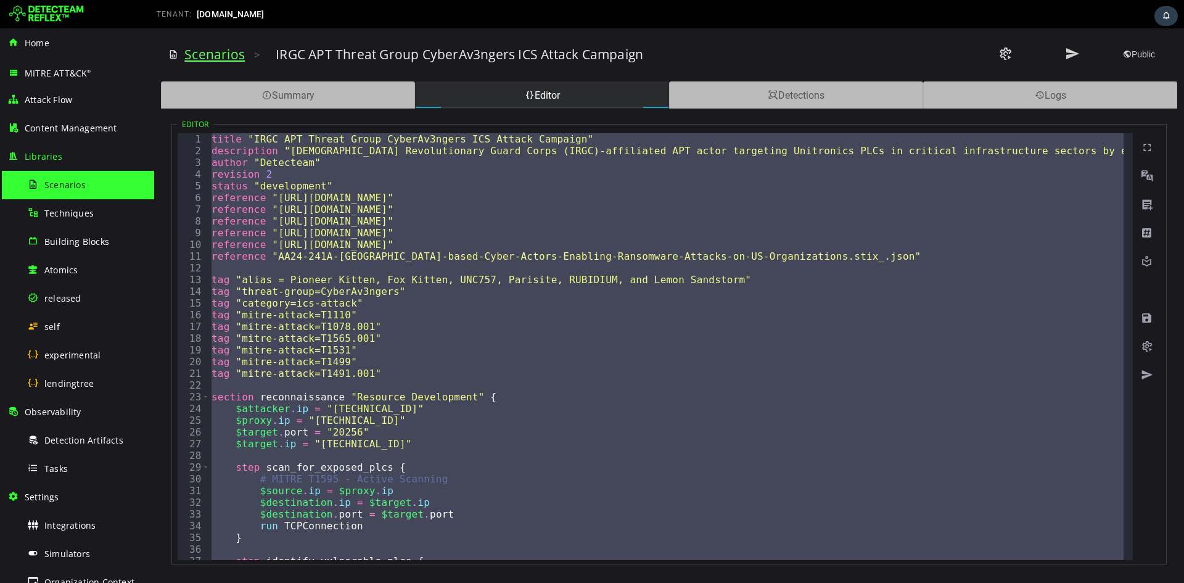
click at [222, 51] on link "Scenarios" at bounding box center [214, 54] width 60 height 17
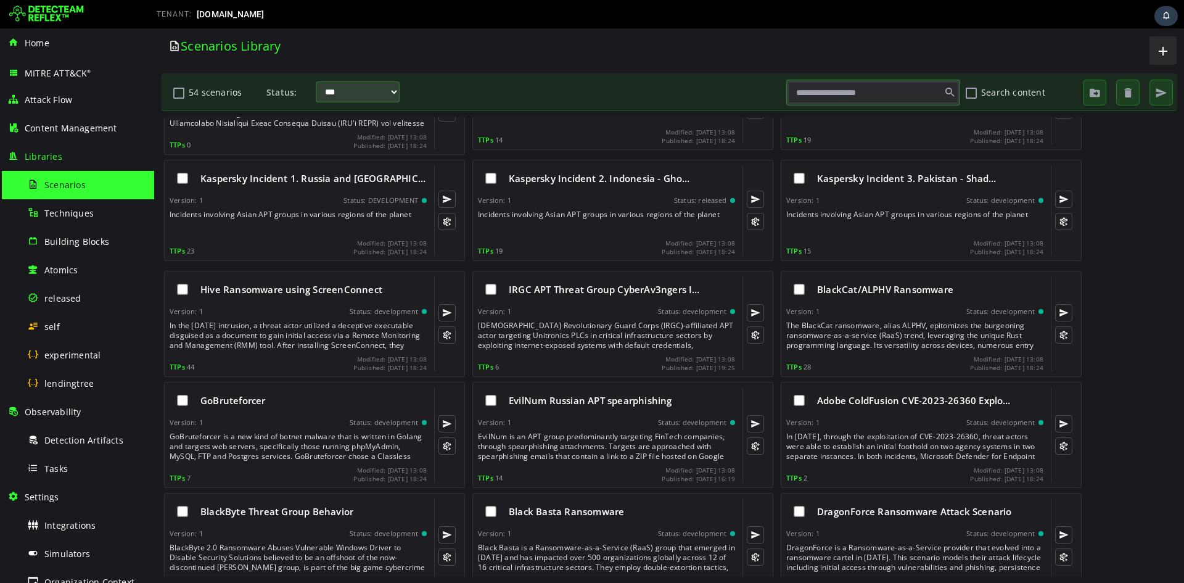
scroll to position [1315, 0]
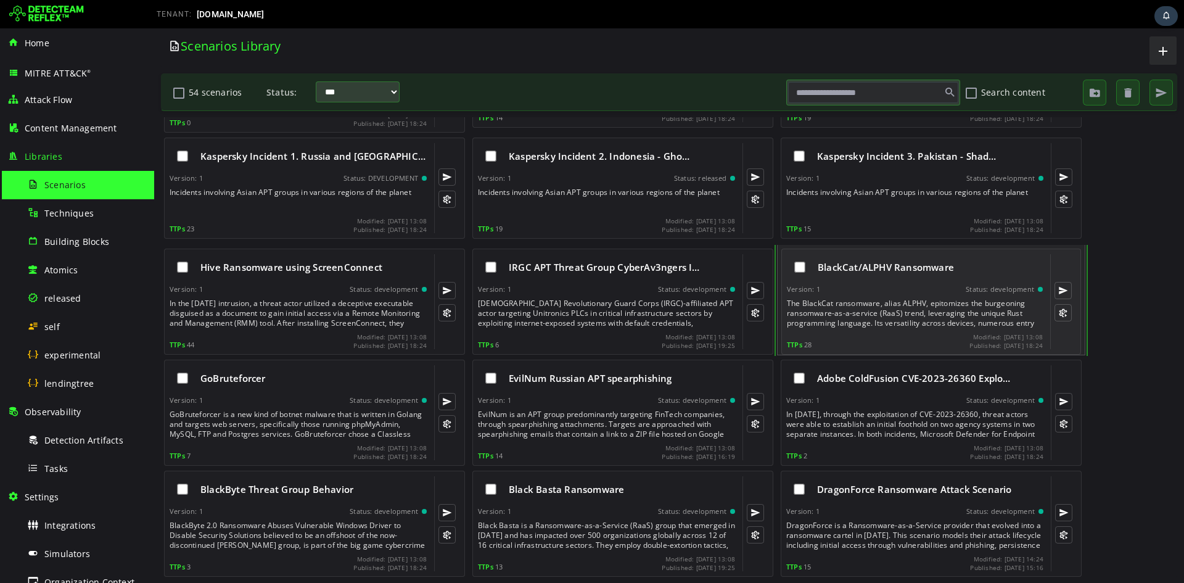
click at [485, 218] on div "BlackCat/ALPHV Ransomware Version: 1 Status: development The BlackCat ransomwar…" at bounding box center [915, 301] width 256 height 95
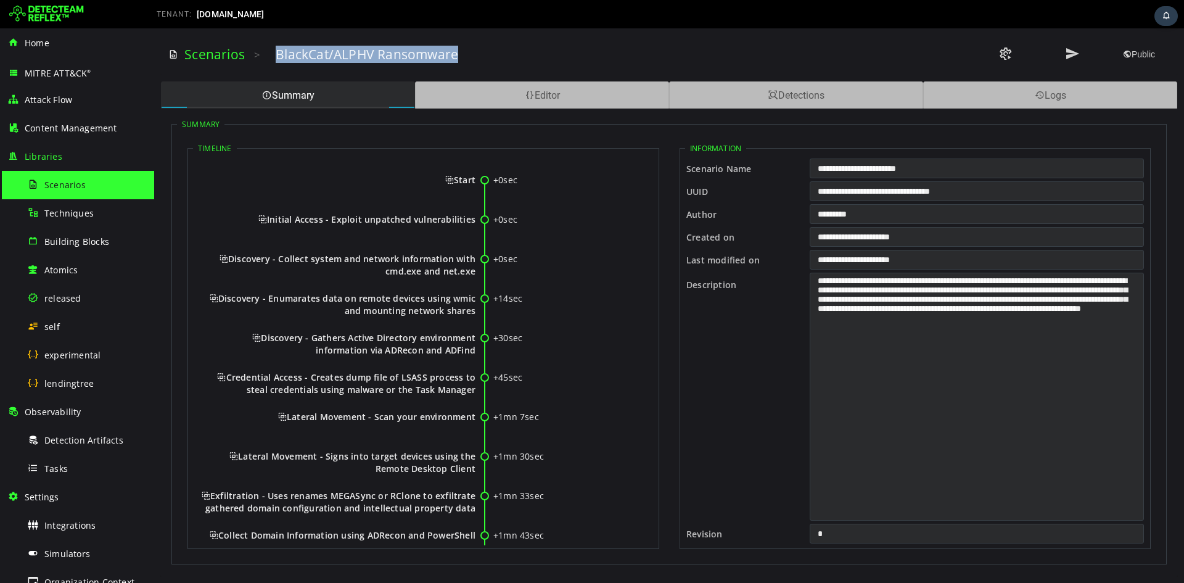
drag, startPoint x: 273, startPoint y: 51, endPoint x: 537, endPoint y: 62, distance: 264.2
click at [485, 62] on div "Scenarios > BlackCat/ALPHV Ransomware Public" at bounding box center [669, 55] width 1002 height 34
click at [452, 181] on span "Start" at bounding box center [460, 180] width 30 height 12
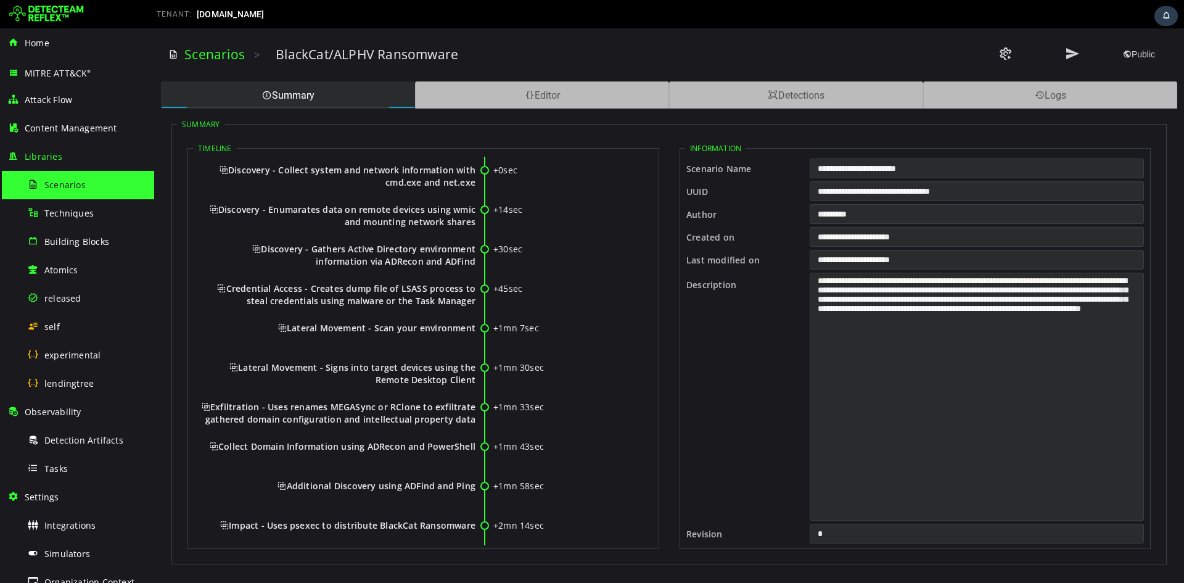
scroll to position [183, 0]
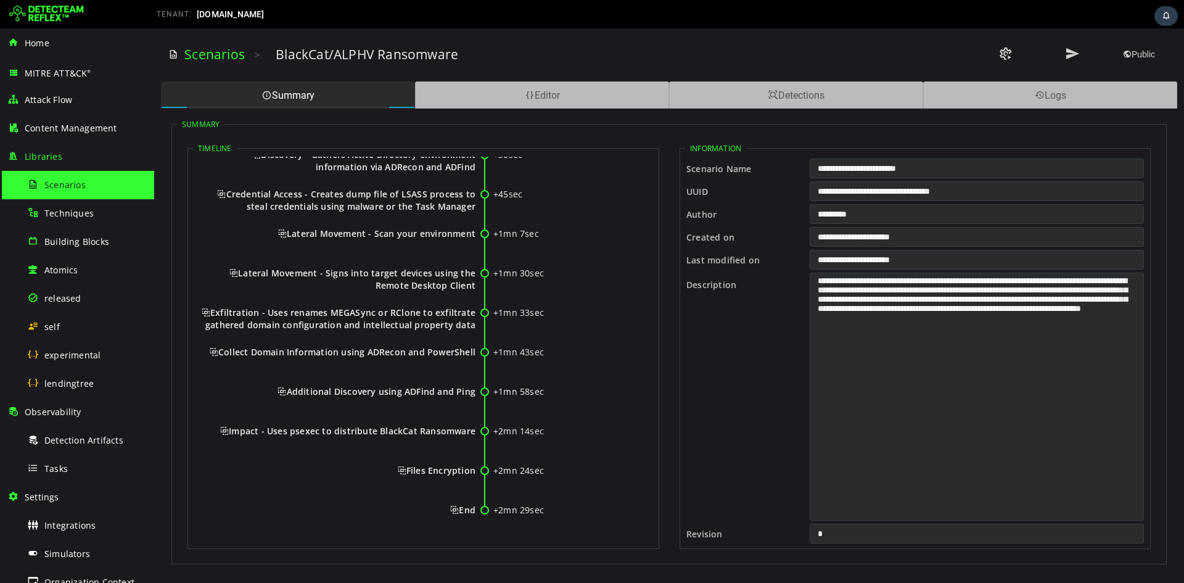
click at [474, 218] on div "+0sec Start +0sec Initial Access - Exploit unpatched vulnerabilities +0sec Disc…" at bounding box center [423, 258] width 461 height 570
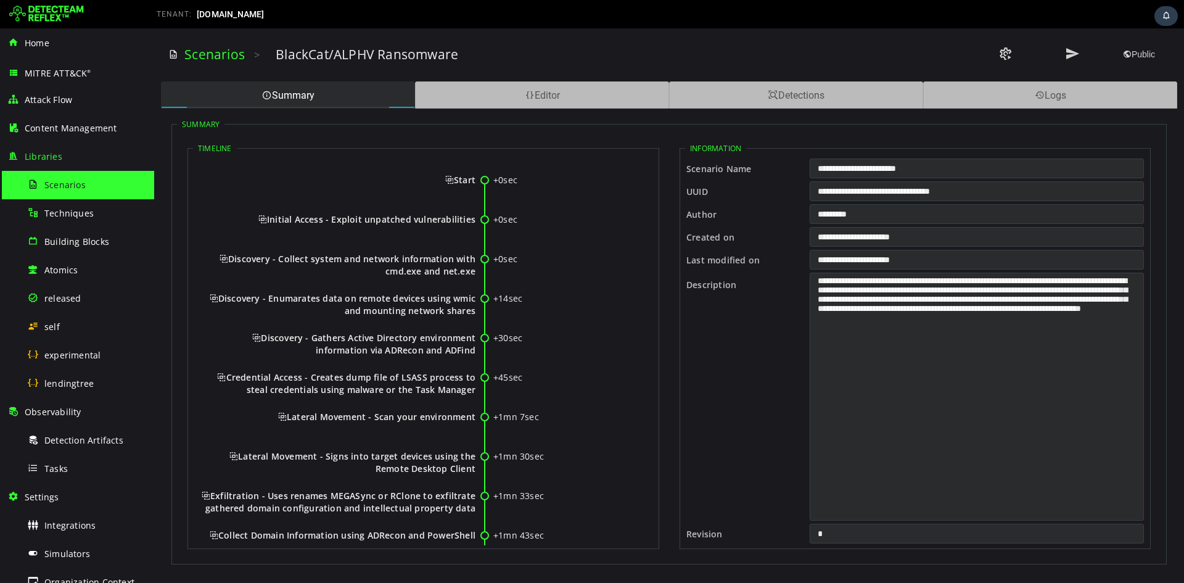
click at [426, 172] on div "+0sec Start +0sec Initial Access - Exploit unpatched vulnerabilities +0sec Disc…" at bounding box center [423, 442] width 461 height 570
click at [451, 177] on span "Start" at bounding box center [460, 180] width 30 height 12
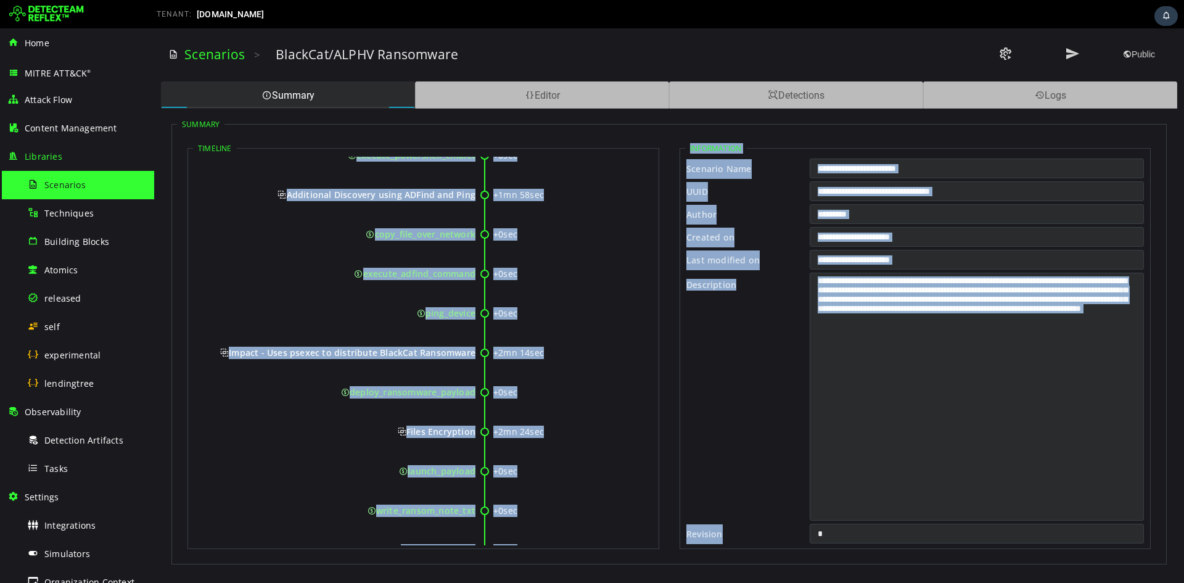
scroll to position [1683, 0]
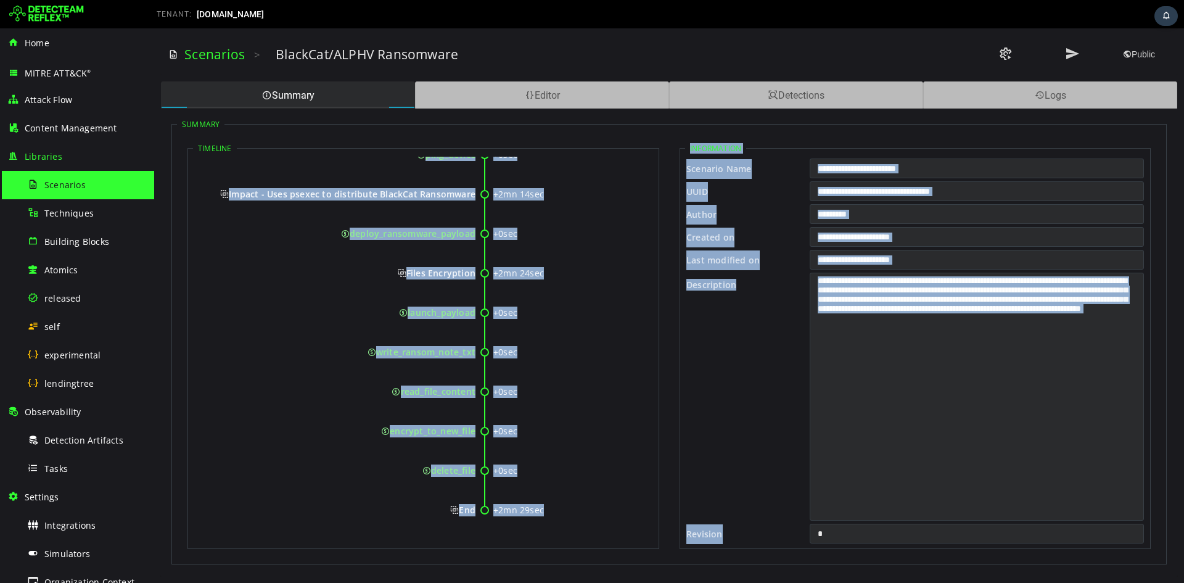
drag, startPoint x: 454, startPoint y: 177, endPoint x: 473, endPoint y: 513, distance: 336.6
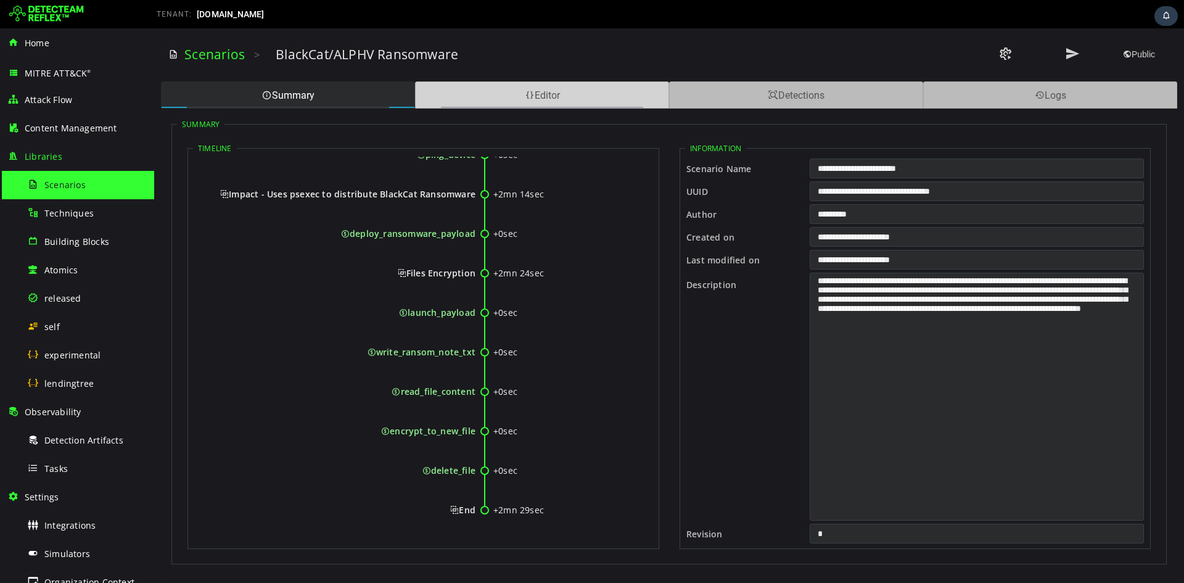
click at [485, 86] on div "Editor" at bounding box center [542, 94] width 254 height 27
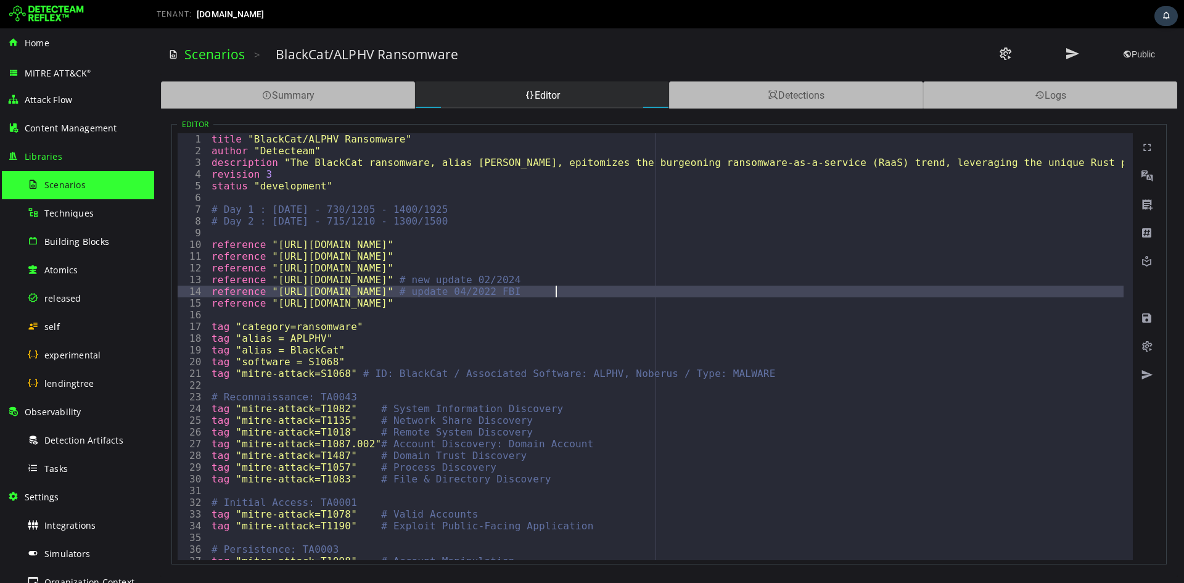
type textarea "*****"
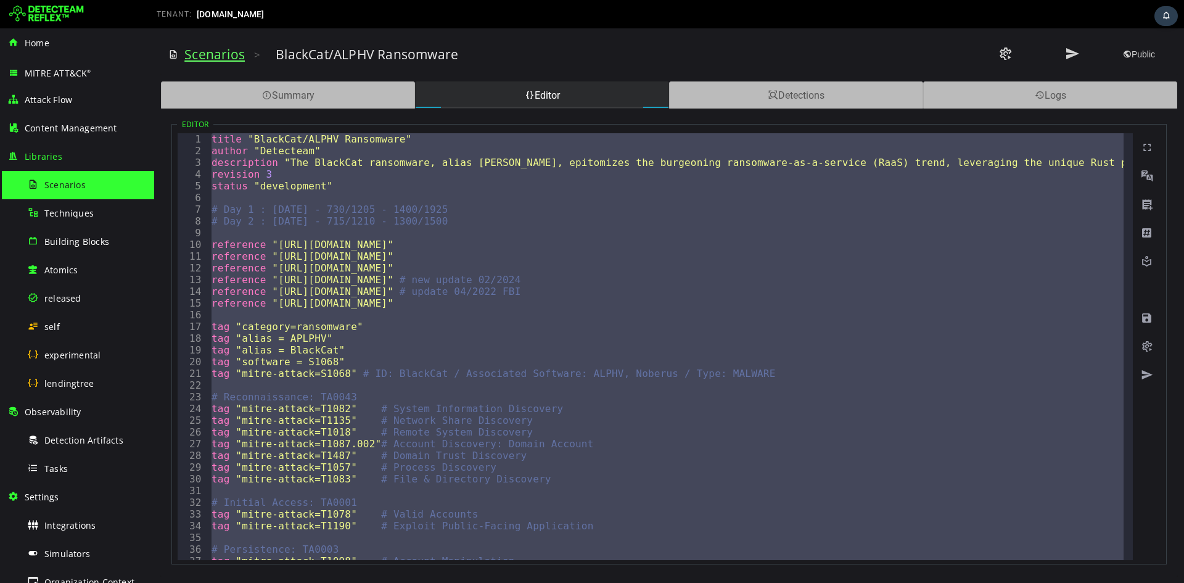
click at [220, 54] on link "Scenarios" at bounding box center [214, 54] width 60 height 17
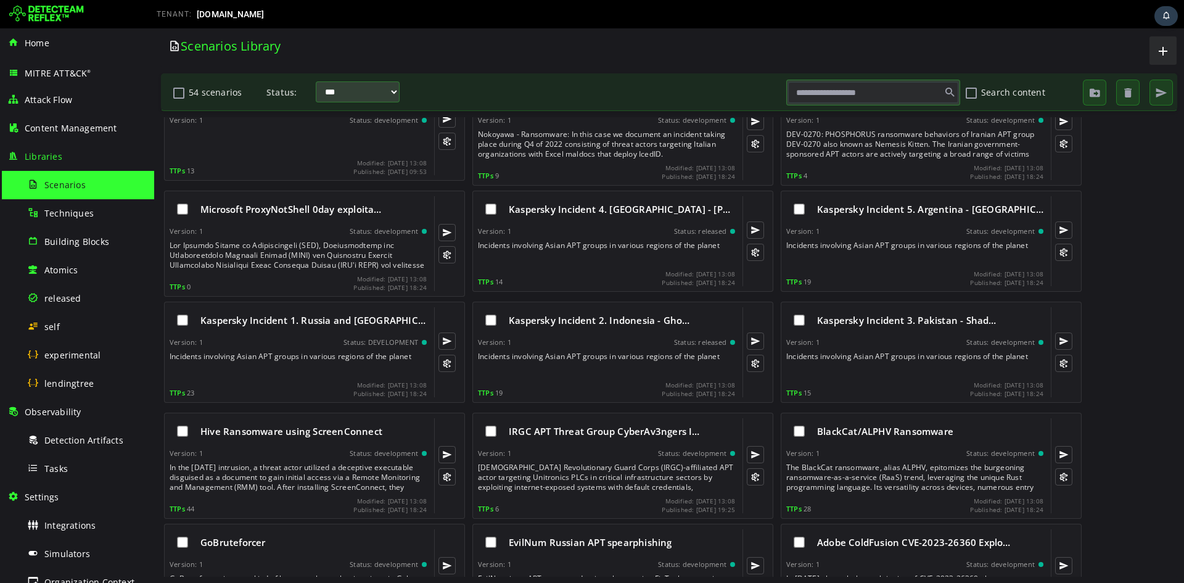
scroll to position [1315, 0]
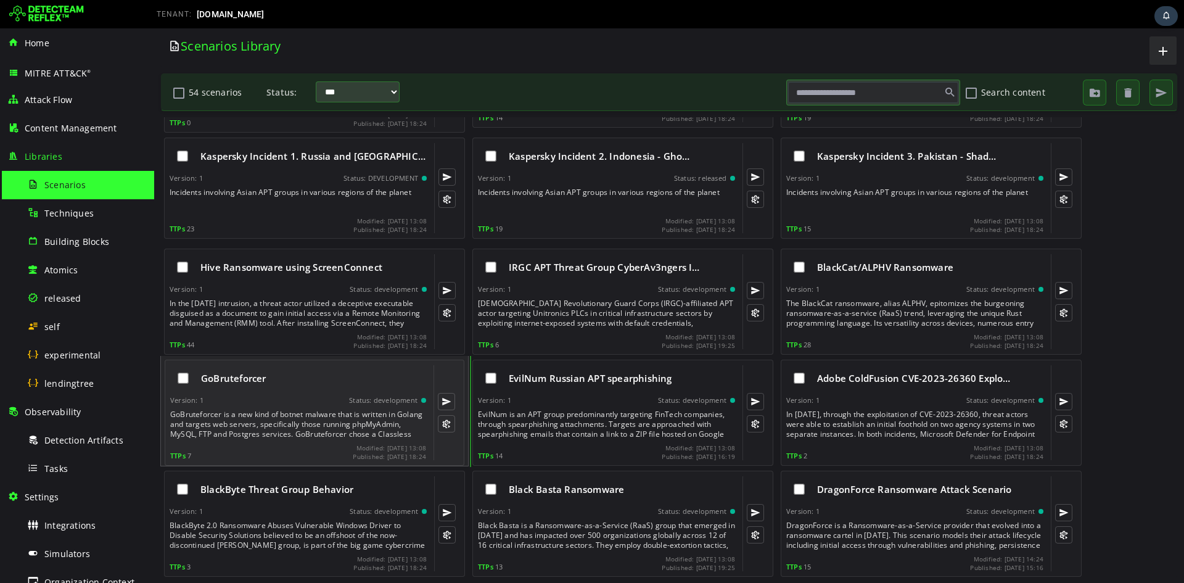
click at [331, 218] on div "GoBruteforcer" at bounding box center [313, 378] width 225 height 12
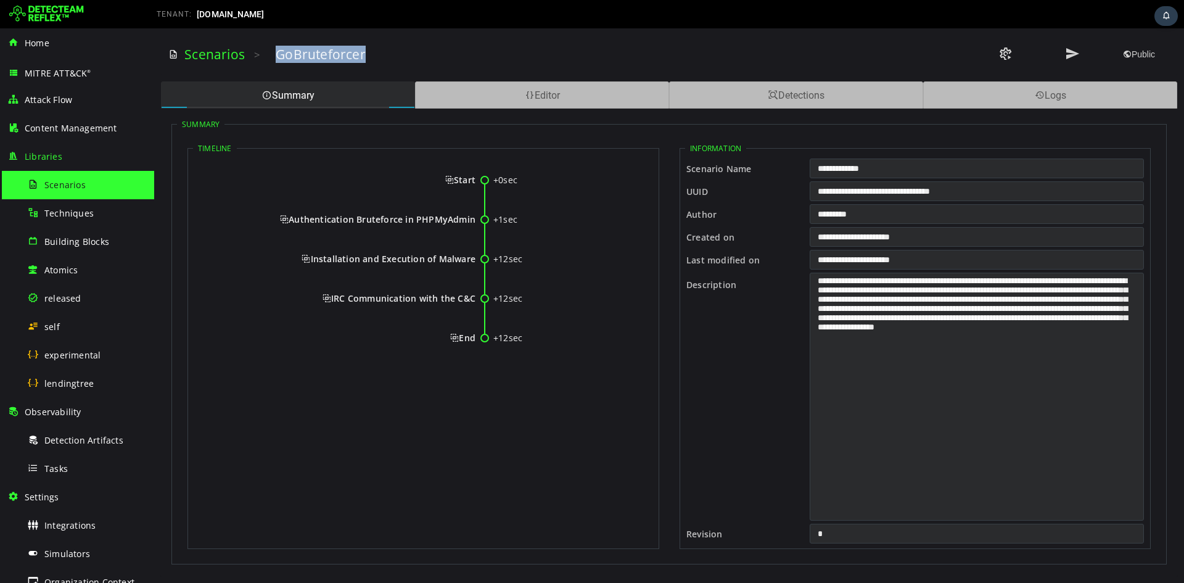
drag, startPoint x: 275, startPoint y: 54, endPoint x: 401, endPoint y: 54, distance: 125.8
click at [401, 54] on div "GoBruteforcer" at bounding box center [586, 54] width 620 height 17
drag, startPoint x: 454, startPoint y: 179, endPoint x: 474, endPoint y: 339, distance: 160.9
click at [474, 218] on div "+0sec Start +1sec Authentication Bruteforce in PHPMyAdmin +12sec Installation a…" at bounding box center [423, 264] width 461 height 215
click at [449, 181] on span "Start" at bounding box center [460, 180] width 30 height 12
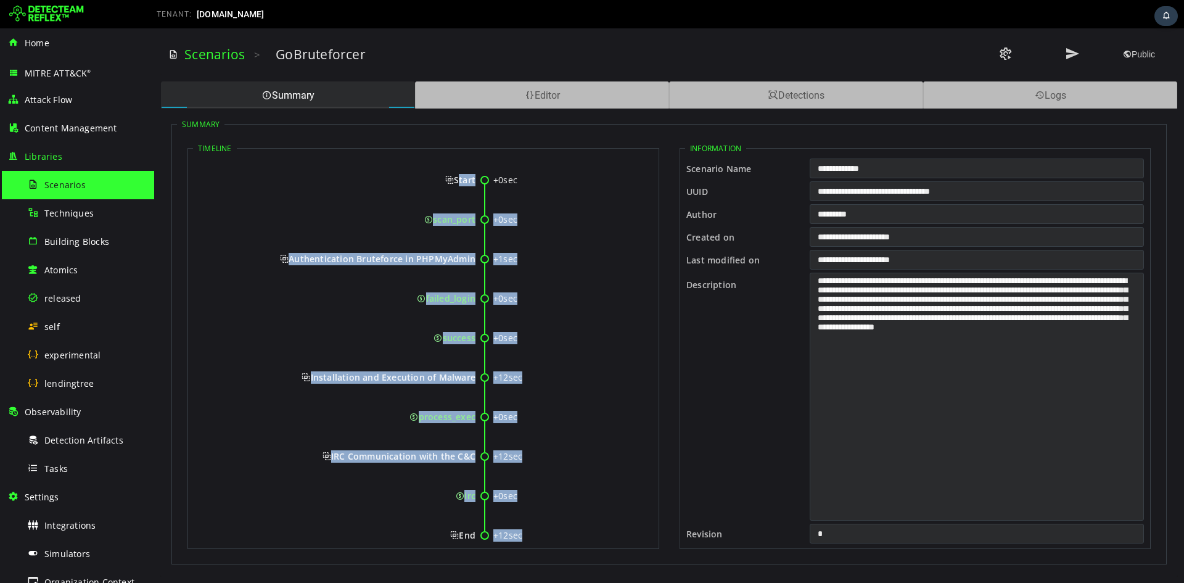
scroll to position [25, 0]
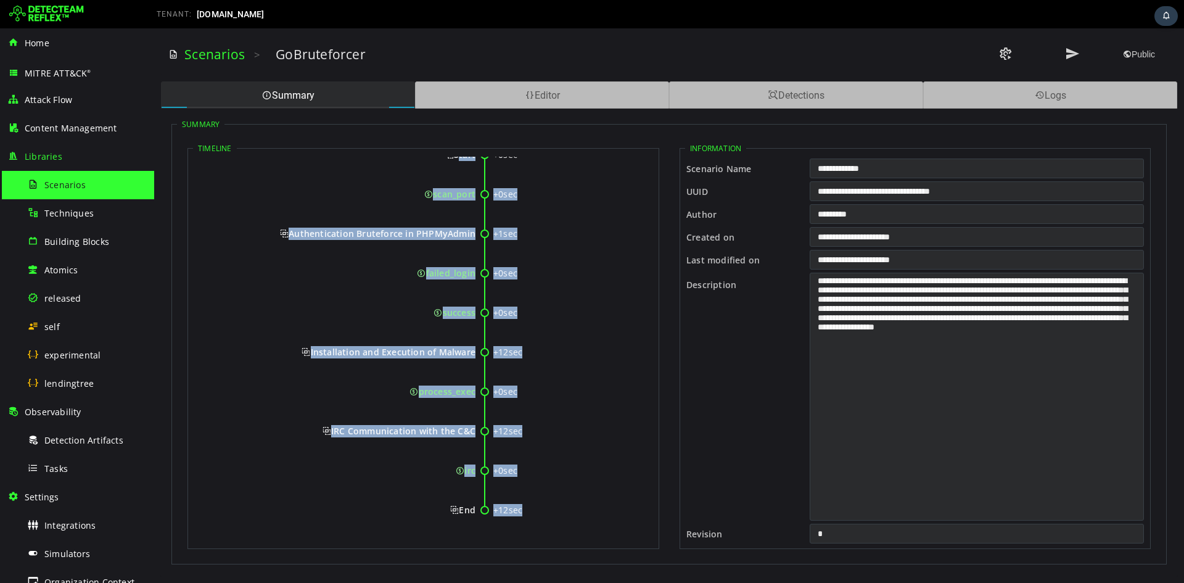
drag, startPoint x: 449, startPoint y: 181, endPoint x: 475, endPoint y: 509, distance: 329.1
click at [475, 218] on div "+0sec Start +0sec scan_port +1sec Authentication Bruteforce in PHPMyAdmin +0sec…" at bounding box center [423, 337] width 461 height 412
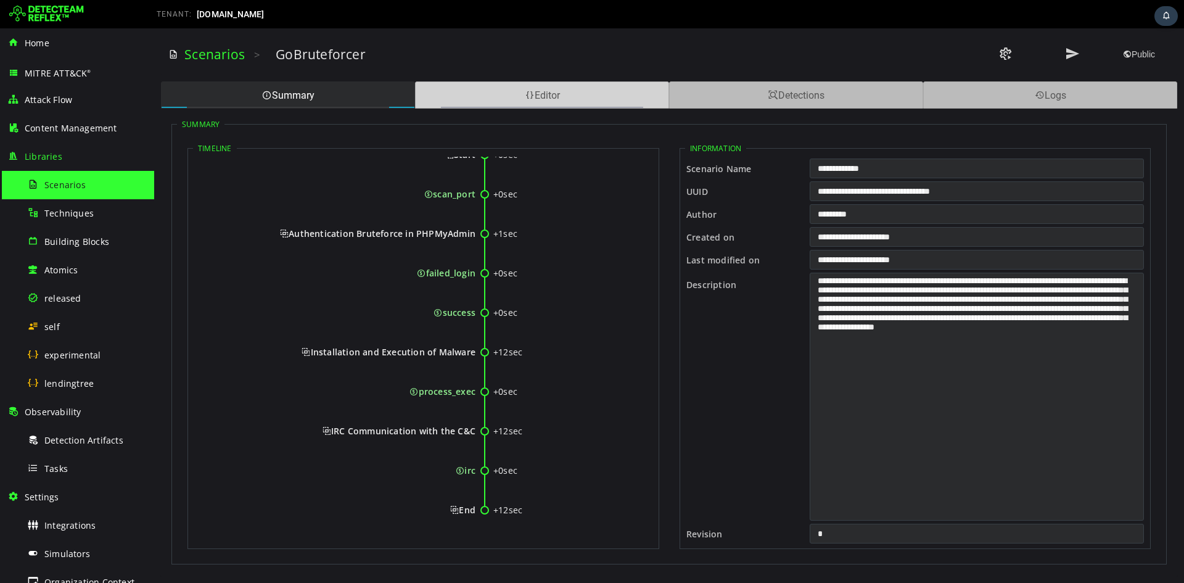
click at [485, 94] on span at bounding box center [530, 95] width 10 height 12
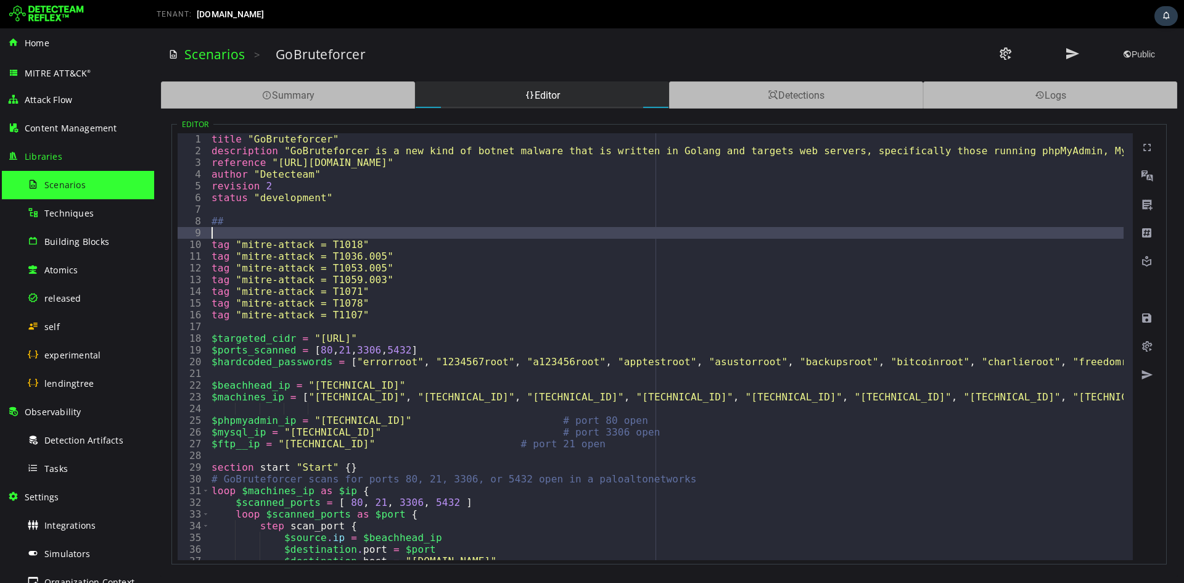
type textarea "**********"
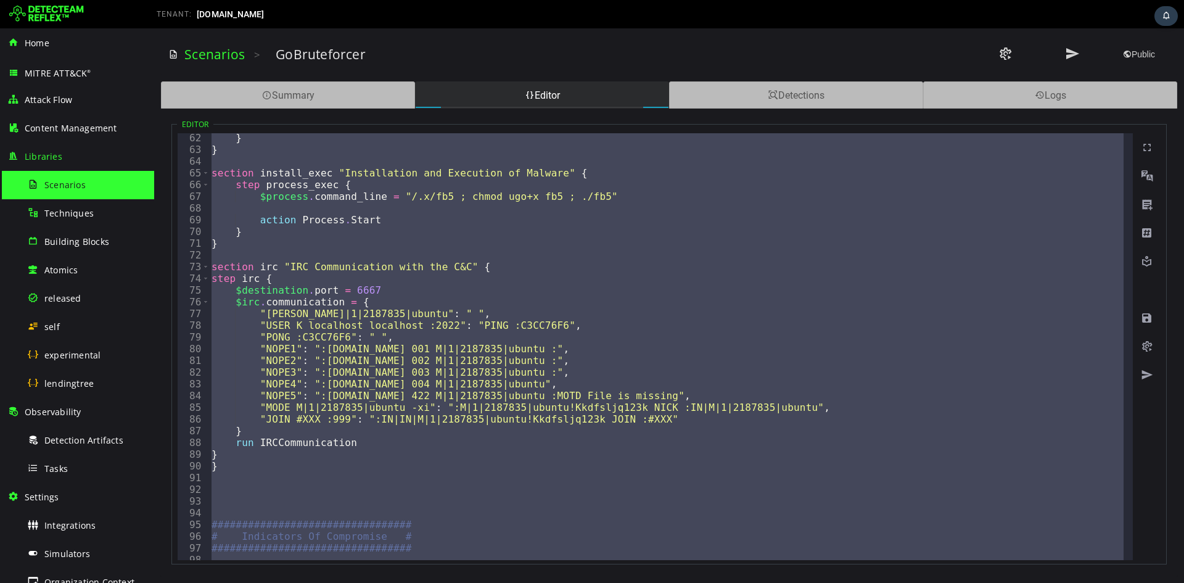
scroll to position [716, 0]
click at [234, 52] on link "Scenarios" at bounding box center [214, 54] width 60 height 17
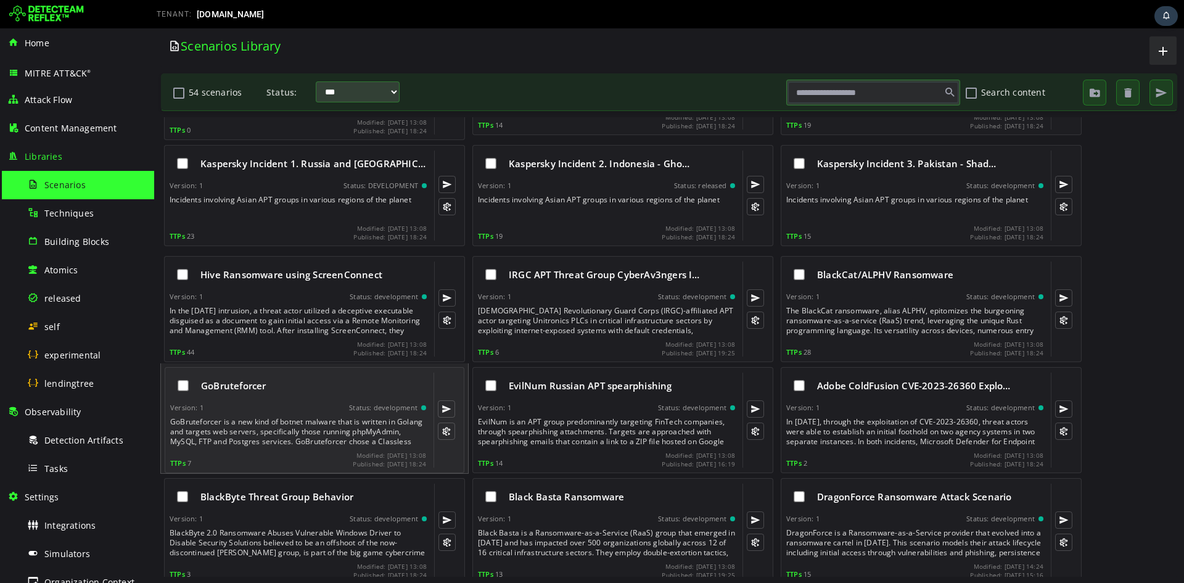
scroll to position [1315, 0]
